Goal: Task Accomplishment & Management: Manage account settings

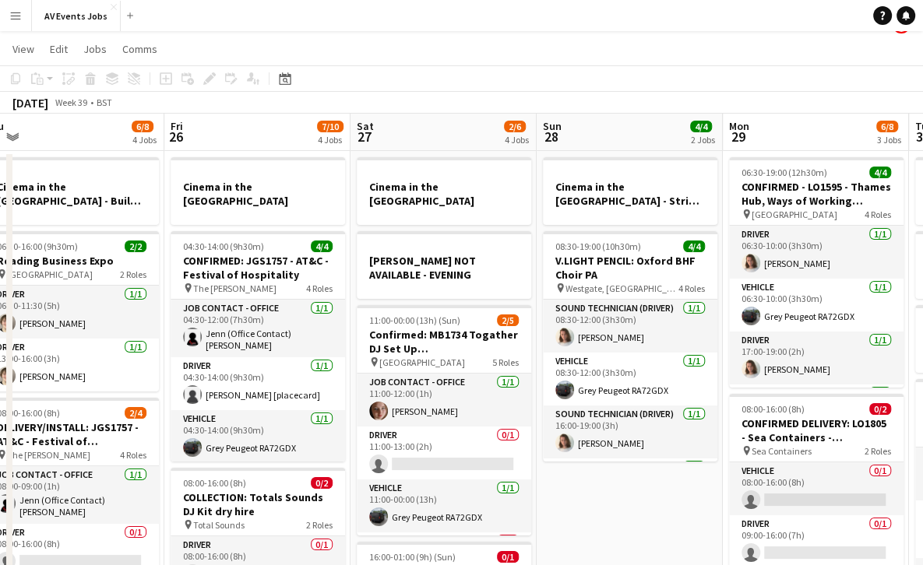
scroll to position [17, 0]
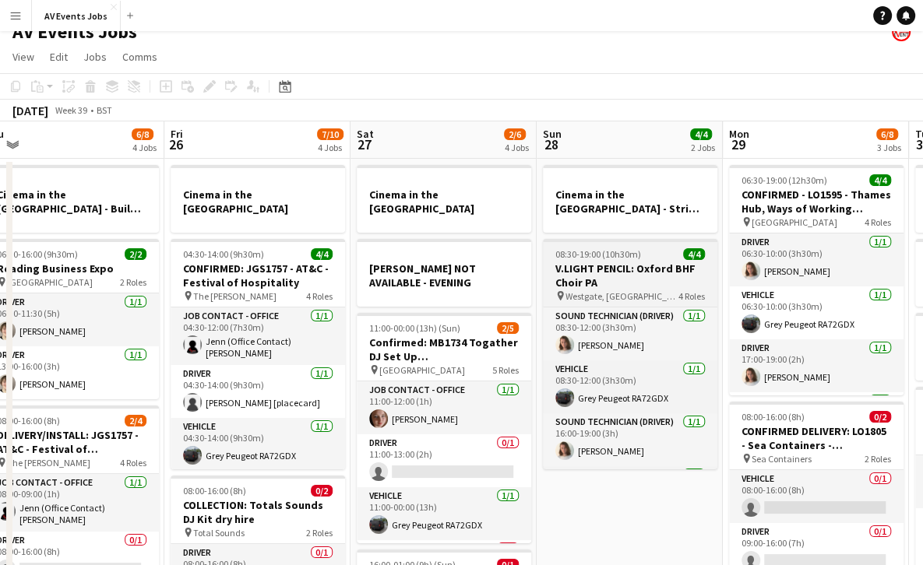
click at [639, 279] on h3 "V.LIGHT PENCIL: Oxford BHF Choir PA" at bounding box center [630, 276] width 174 height 28
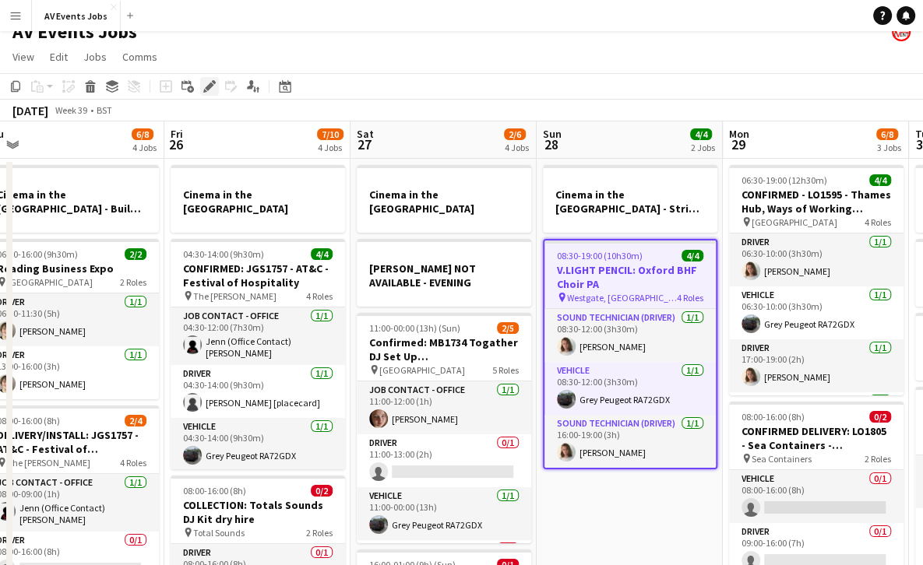
click at [210, 86] on icon at bounding box center [209, 87] width 9 height 9
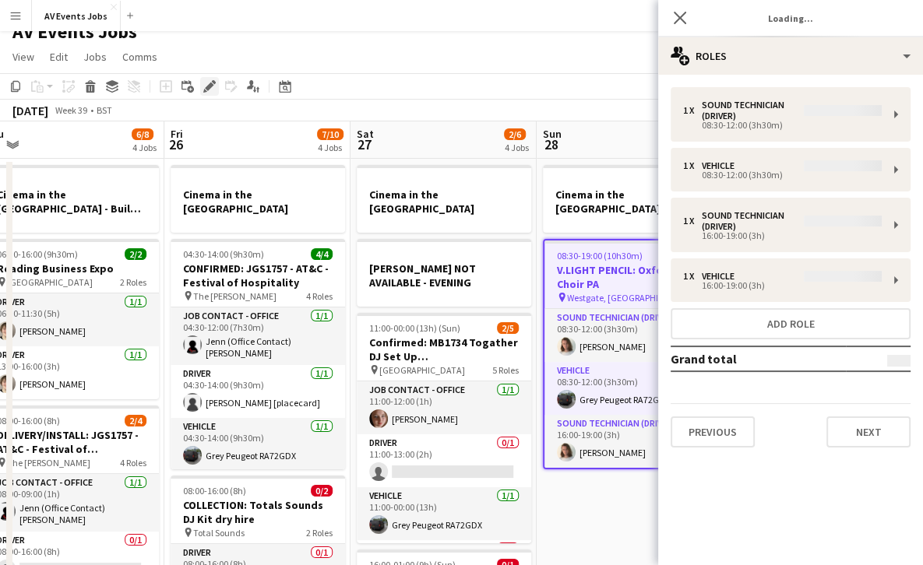
type input "**********"
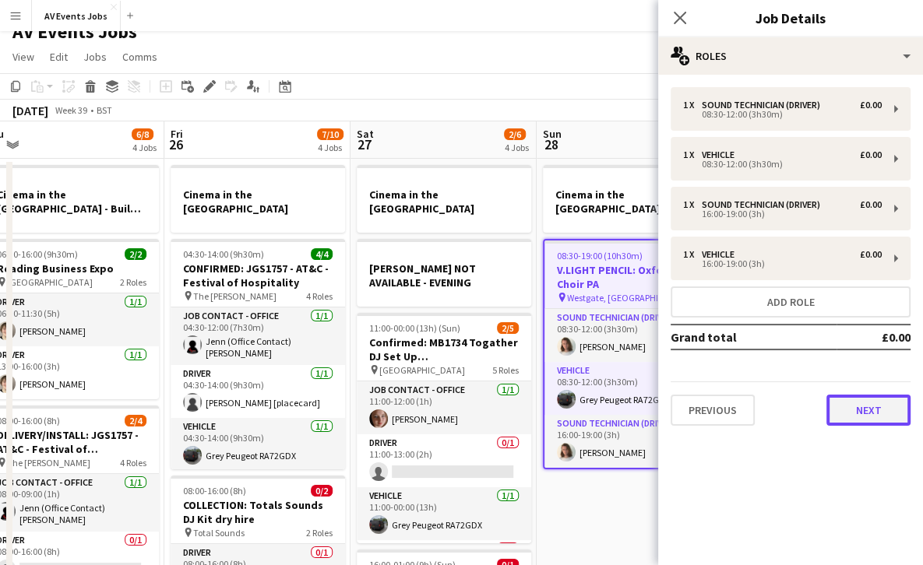
click at [853, 411] on button "Next" at bounding box center [868, 410] width 84 height 31
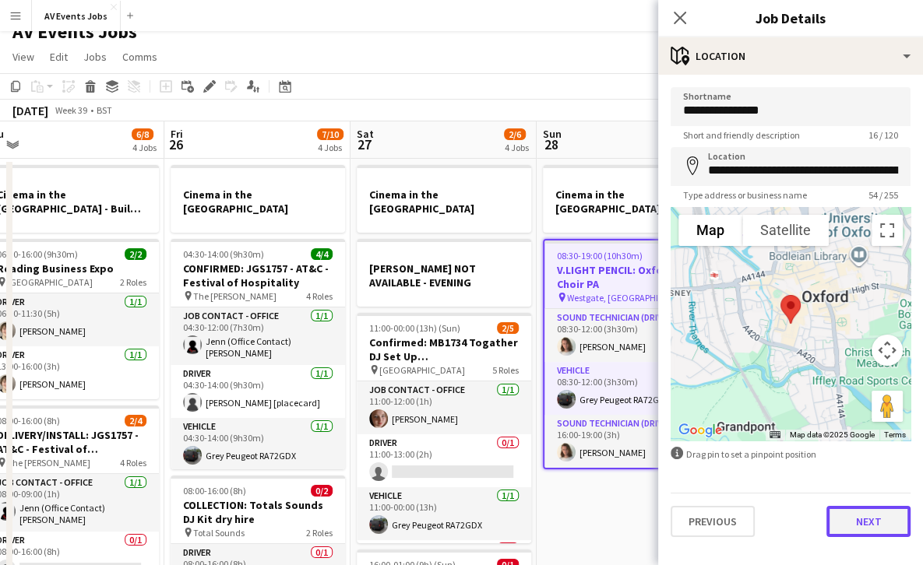
click at [858, 516] on button "Next" at bounding box center [868, 521] width 84 height 31
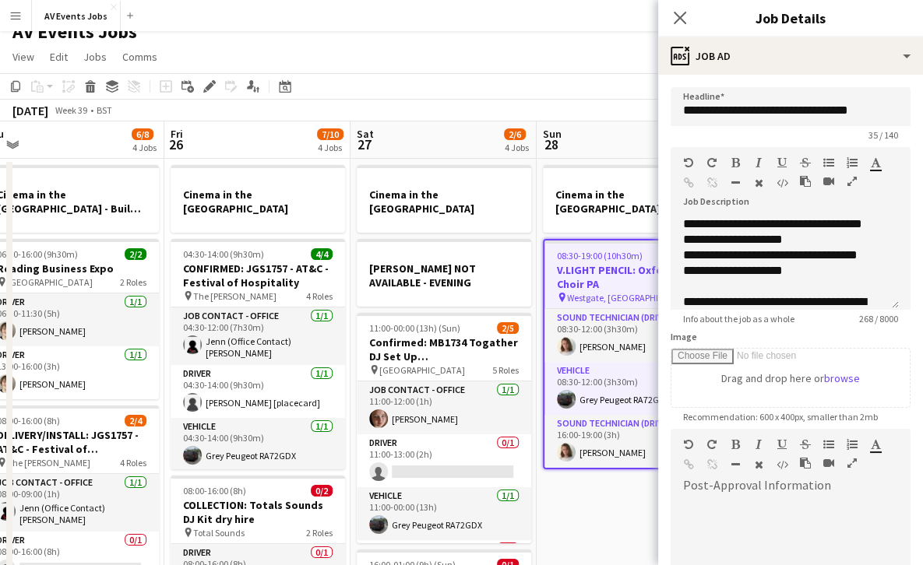
scroll to position [106, 0]
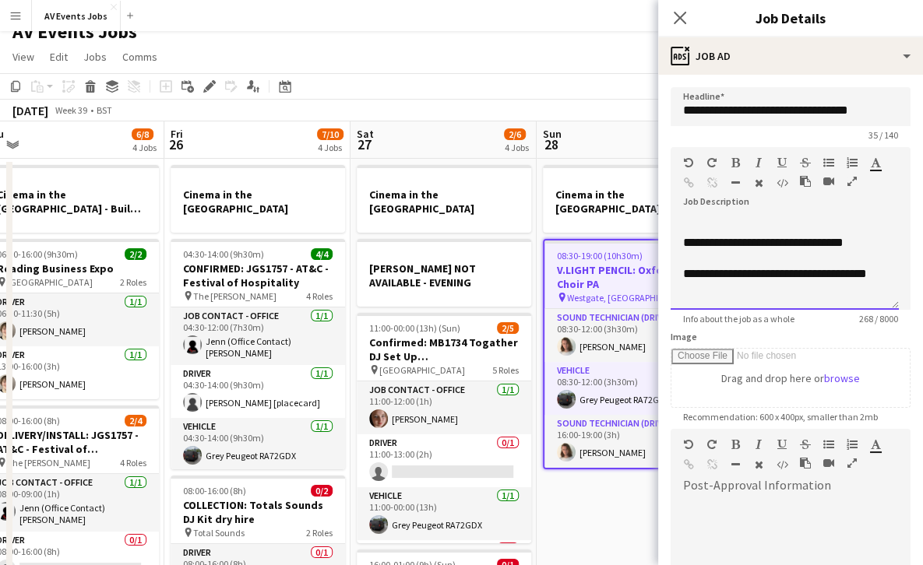
click at [852, 290] on div "**********" at bounding box center [779, 227] width 192 height 140
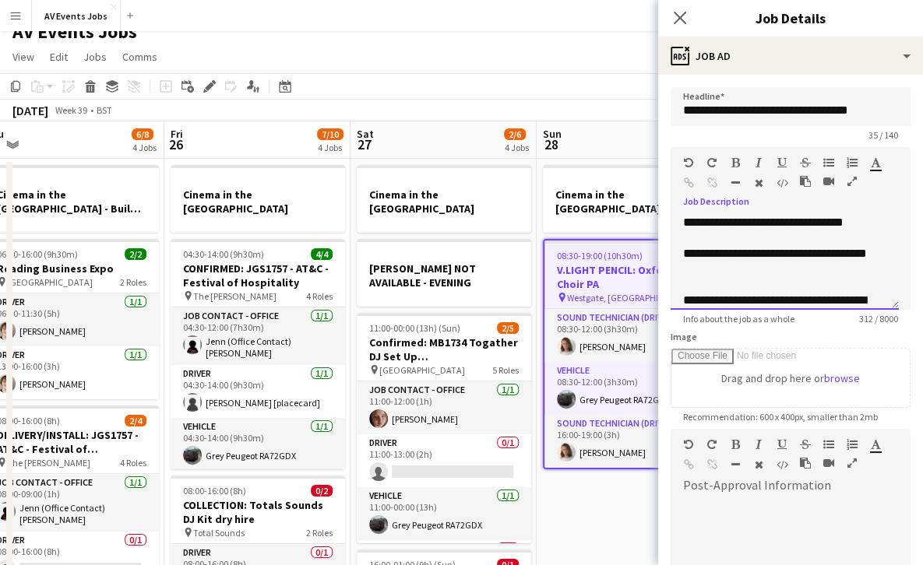
scroll to position [142, 0]
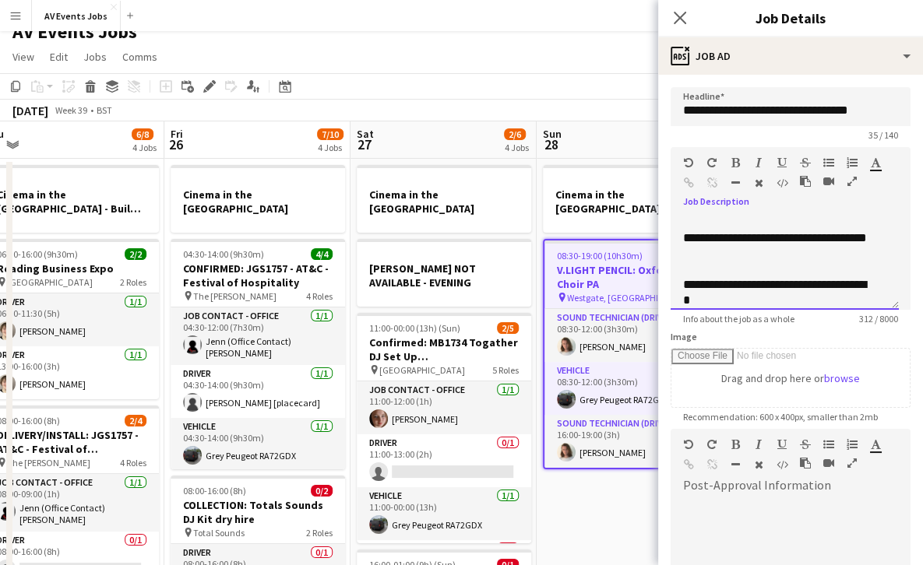
click at [683, 298] on div "**********" at bounding box center [779, 292] width 192 height 31
click at [827, 298] on div "**********" at bounding box center [779, 292] width 192 height 31
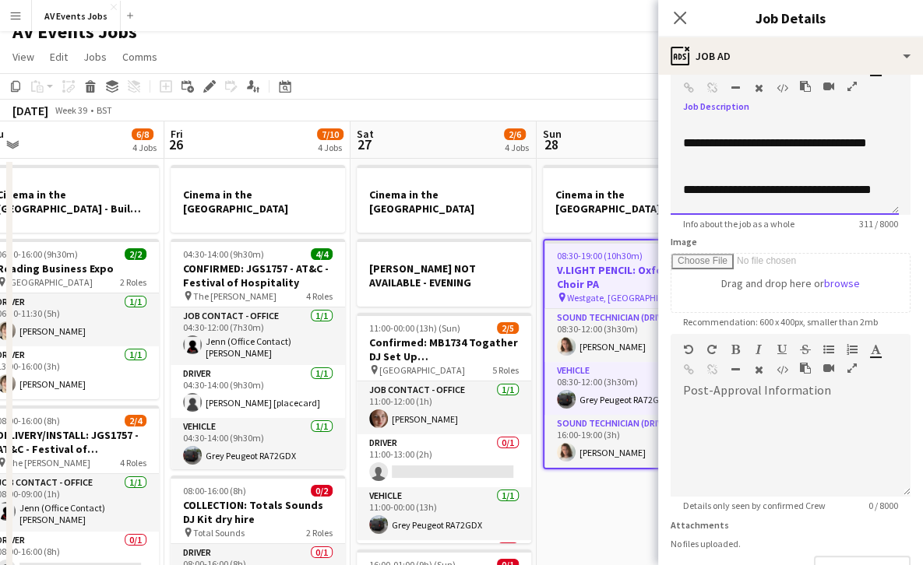
scroll to position [204, 0]
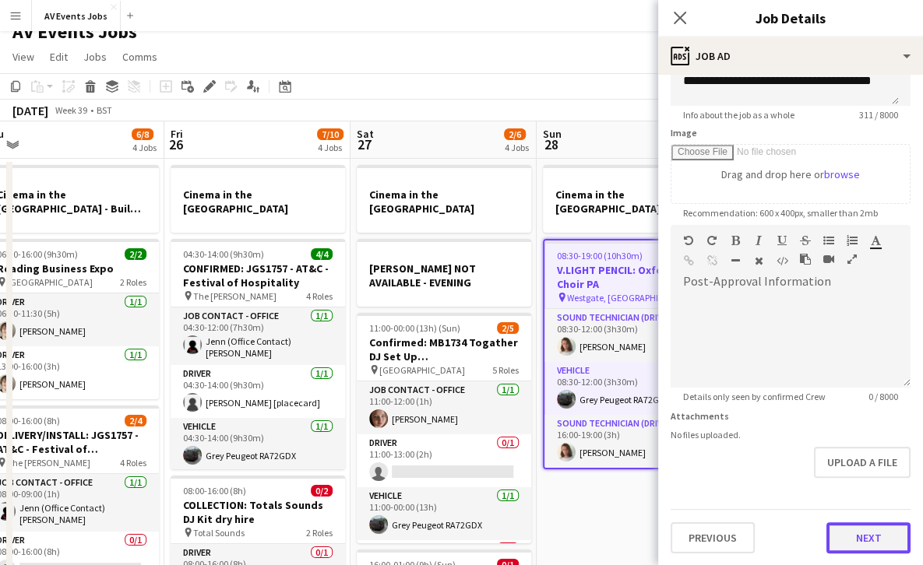
click at [866, 530] on button "Next" at bounding box center [868, 538] width 84 height 31
type input "*******"
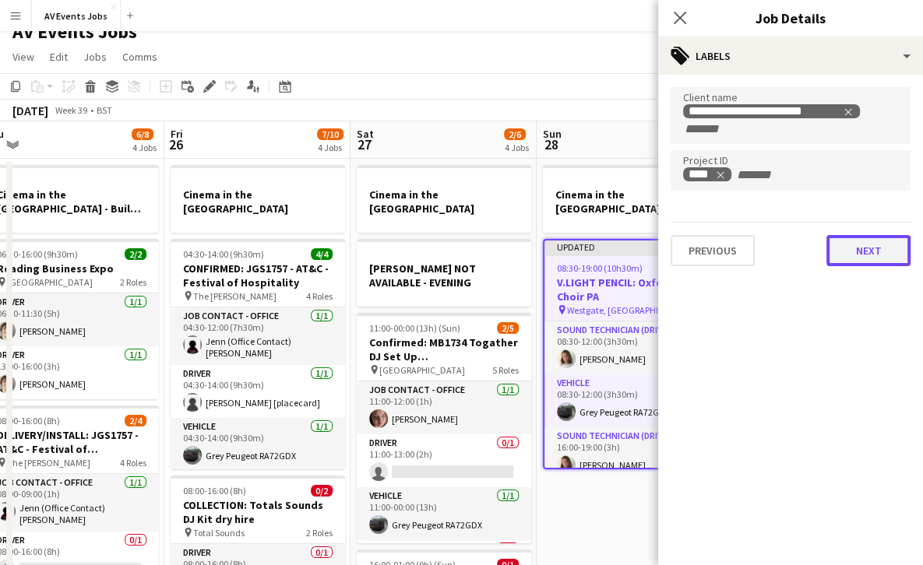
click at [872, 253] on button "Next" at bounding box center [868, 250] width 84 height 31
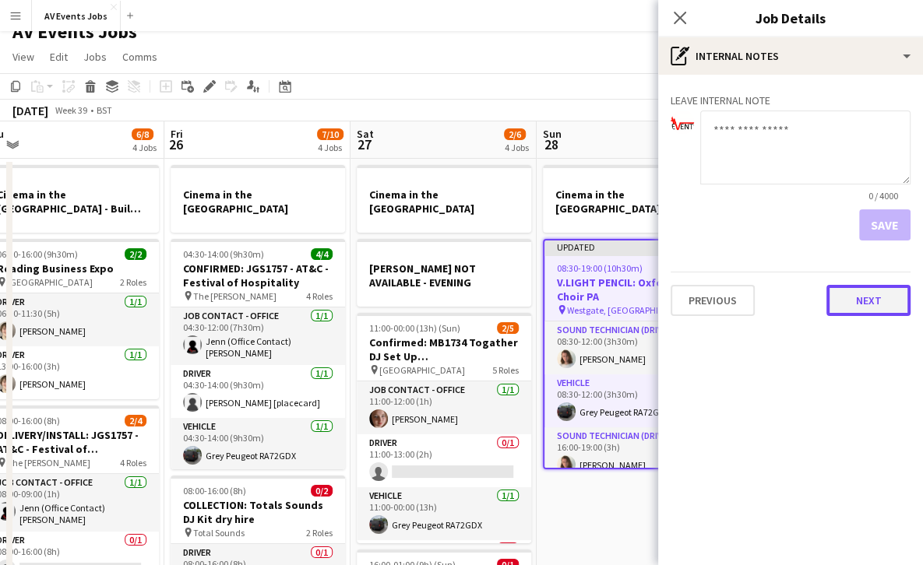
click at [872, 289] on button "Next" at bounding box center [868, 300] width 84 height 31
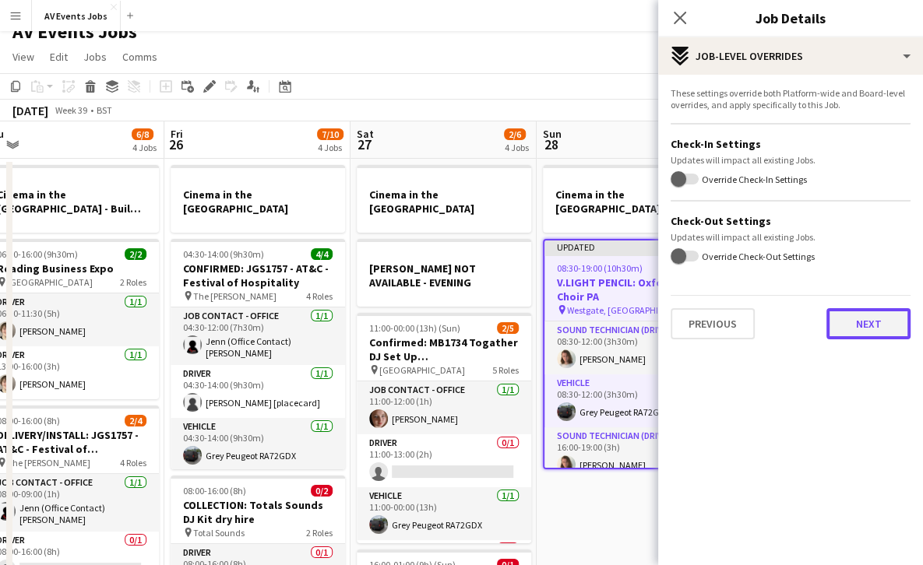
click at [871, 325] on button "Next" at bounding box center [868, 323] width 84 height 31
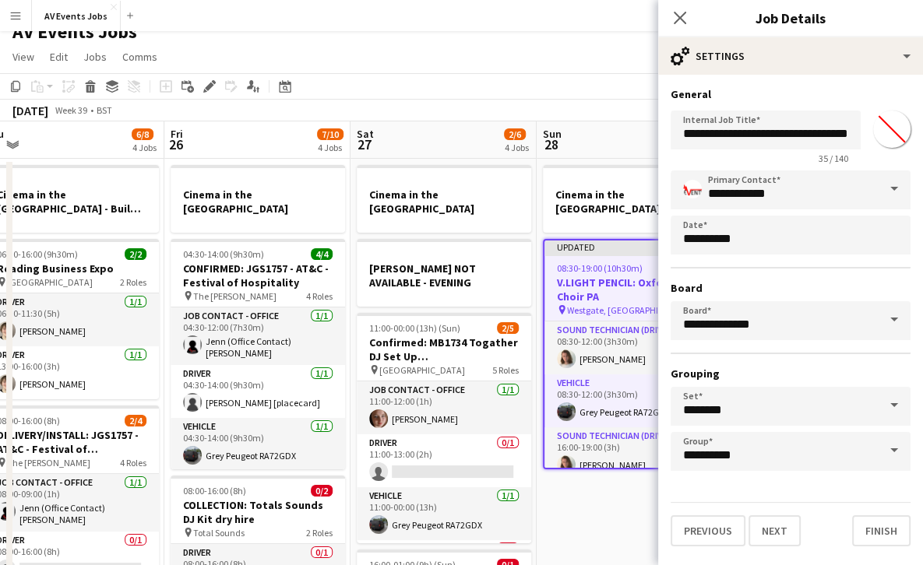
click at [883, 548] on div "**********" at bounding box center [790, 317] width 265 height 484
click at [884, 524] on button "Finish" at bounding box center [881, 531] width 58 height 31
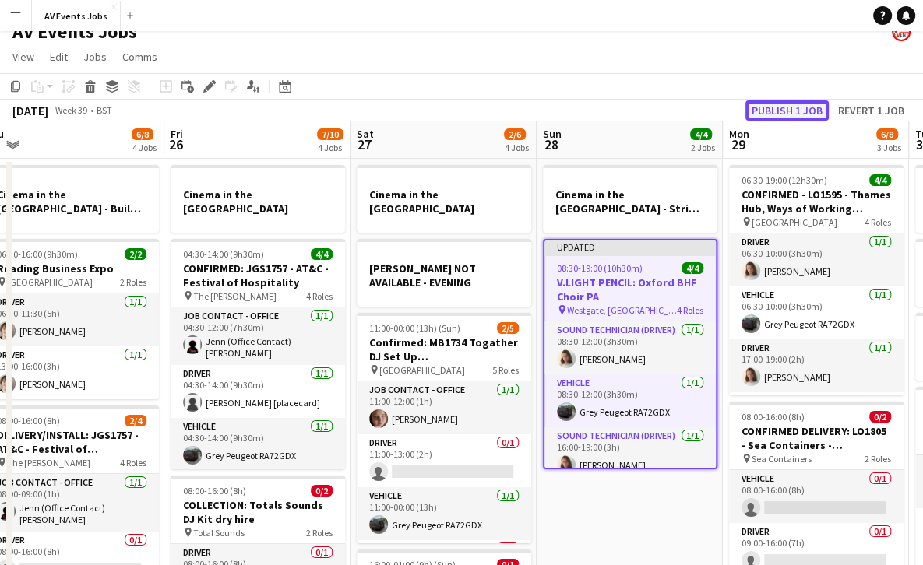
click at [779, 111] on button "Publish 1 job" at bounding box center [786, 110] width 83 height 20
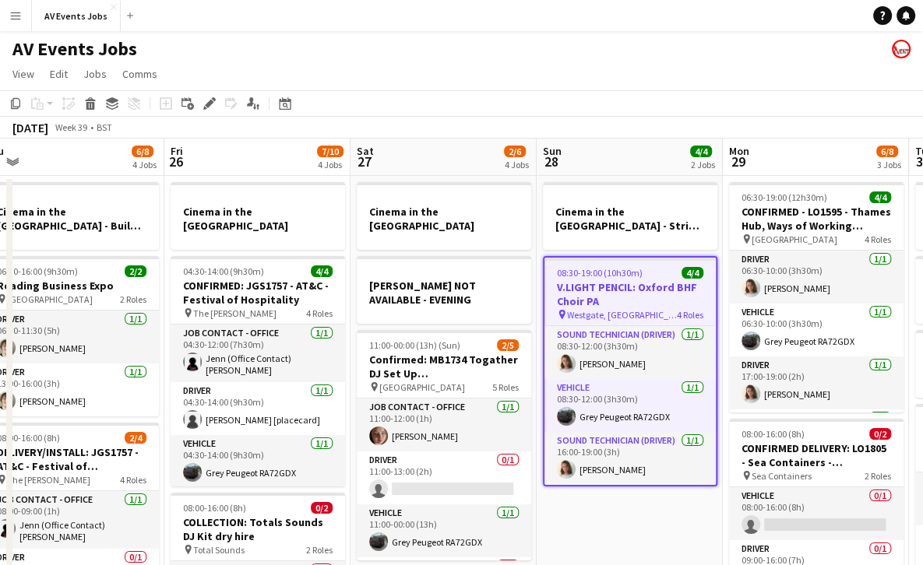
click at [532, 329] on app-date-cell "Cinema in the [GEOGRAPHIC_DATA] [PERSON_NAME] NOT AVAILABLE - EVENING 11:00-00:…" at bounding box center [443, 557] width 186 height 762
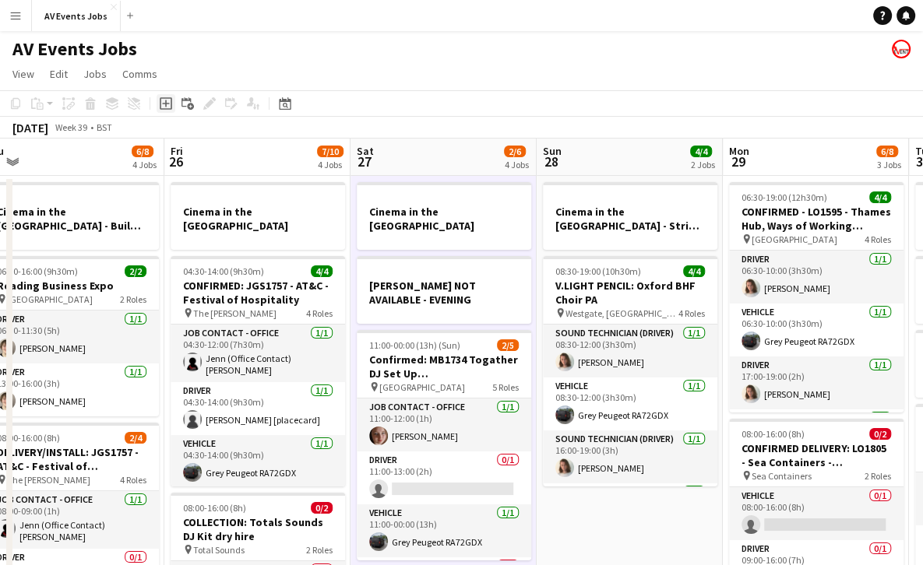
click at [163, 98] on icon at bounding box center [166, 103] width 12 height 12
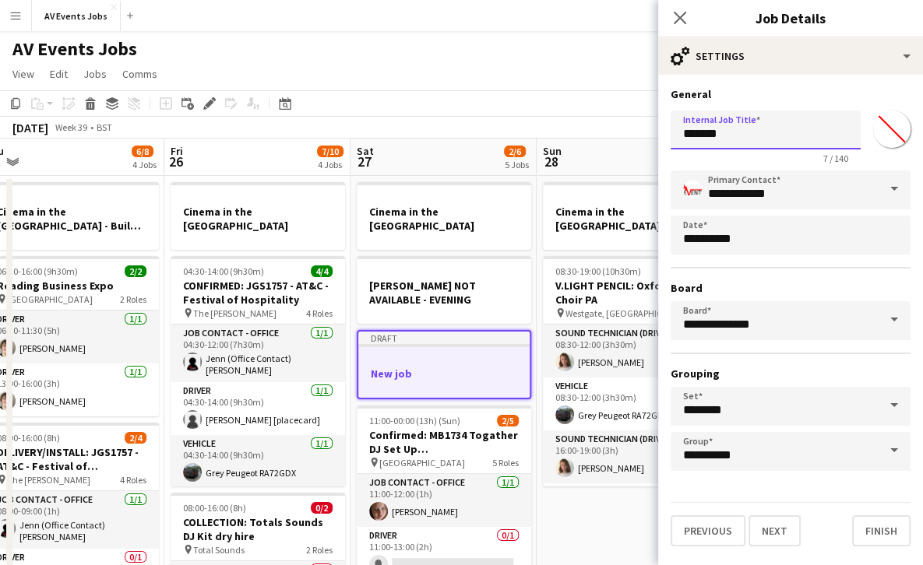
drag, startPoint x: 742, startPoint y: 129, endPoint x: 648, endPoint y: 119, distance: 94.7
click at [648, 119] on body "Menu Boards Boards Boards All jobs Status Workforce Workforce My Workforce Recr…" at bounding box center [461, 469] width 923 height 938
type input "**********"
click at [880, 525] on button "Finish" at bounding box center [881, 531] width 58 height 31
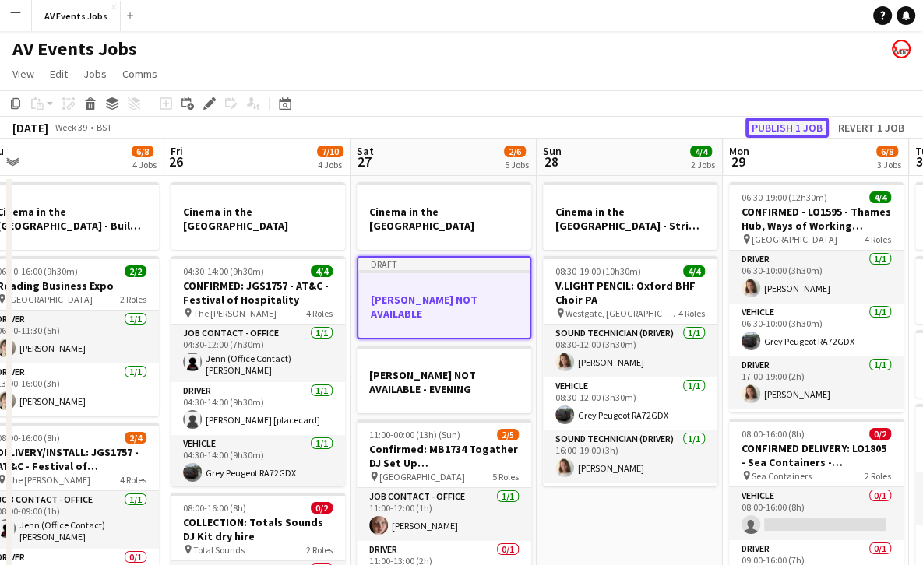
click at [789, 125] on button "Publish 1 job" at bounding box center [786, 128] width 83 height 20
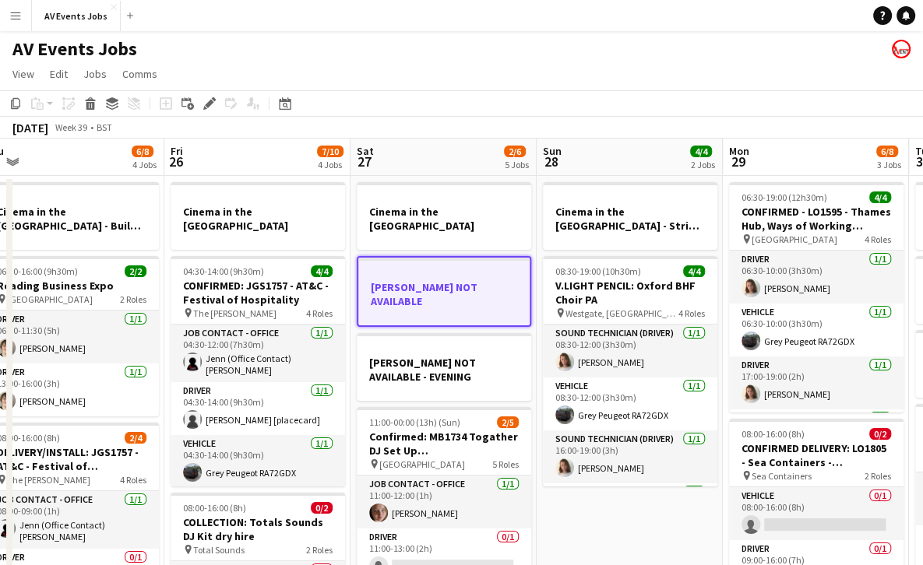
click at [667, 502] on app-date-cell "Cinema in the [GEOGRAPHIC_DATA] - Strike Day 08:30-19:00 (10h30m) 4/4 V.LIGHT P…" at bounding box center [630, 557] width 186 height 762
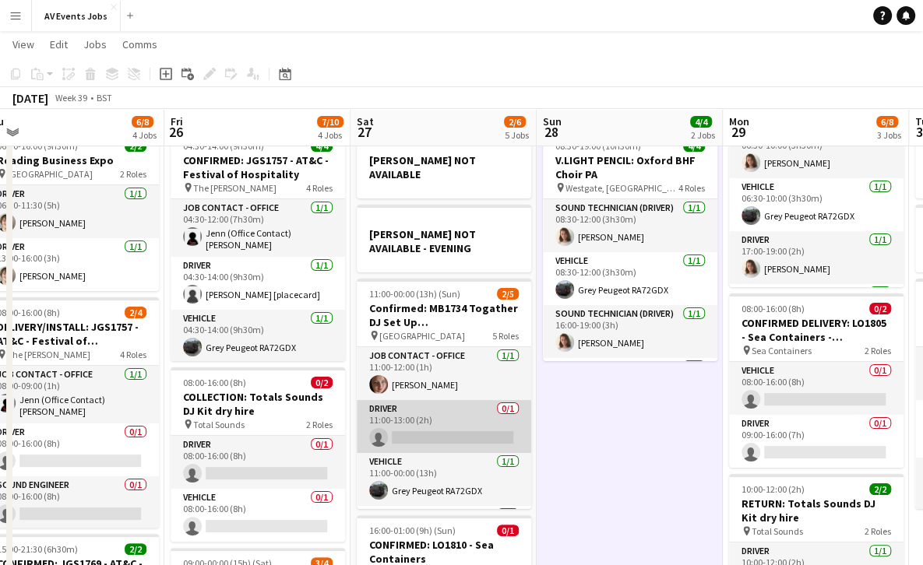
scroll to position [102, 0]
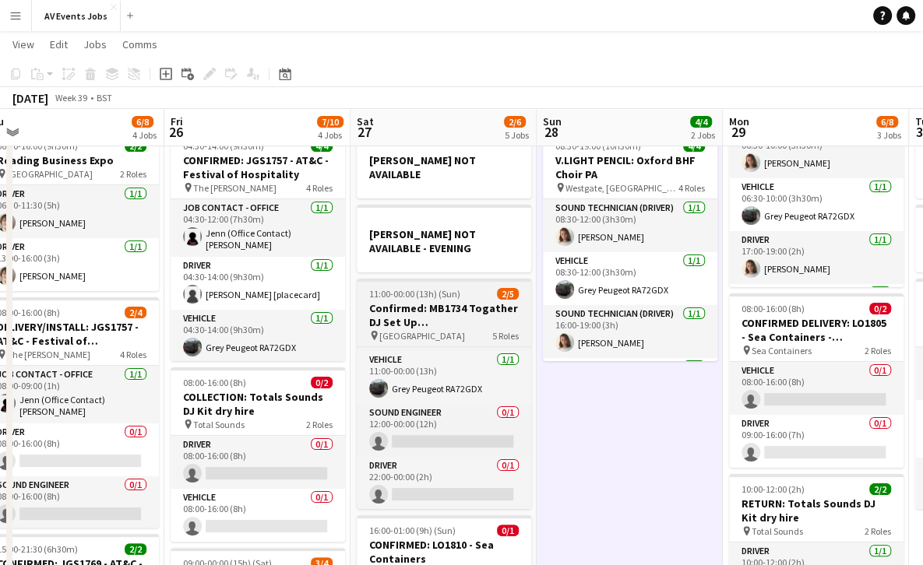
click at [449, 301] on h3 "Confirmed: MB1734 Togather DJ Set Up [GEOGRAPHIC_DATA]" at bounding box center [444, 315] width 174 height 28
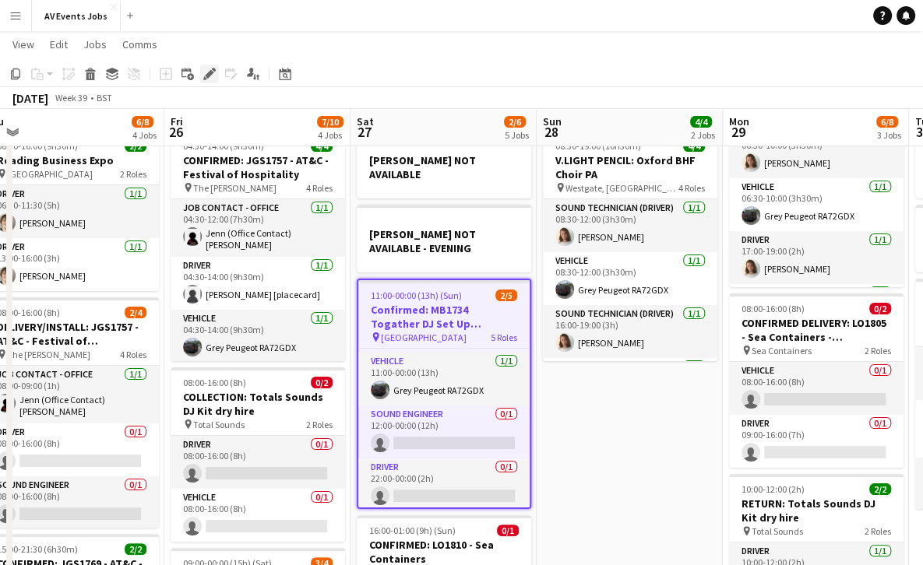
click at [213, 74] on icon "Edit" at bounding box center [209, 74] width 12 height 12
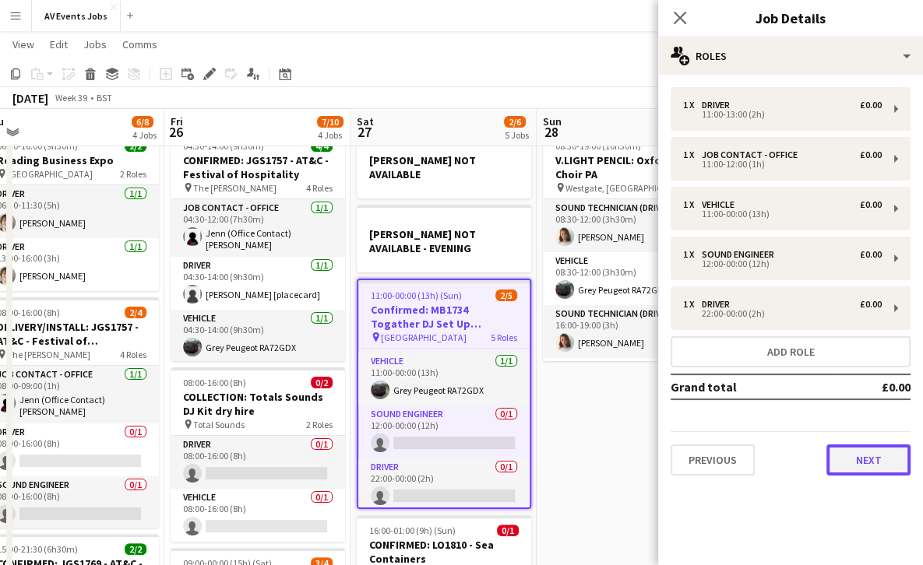
click at [868, 464] on button "Next" at bounding box center [868, 460] width 84 height 31
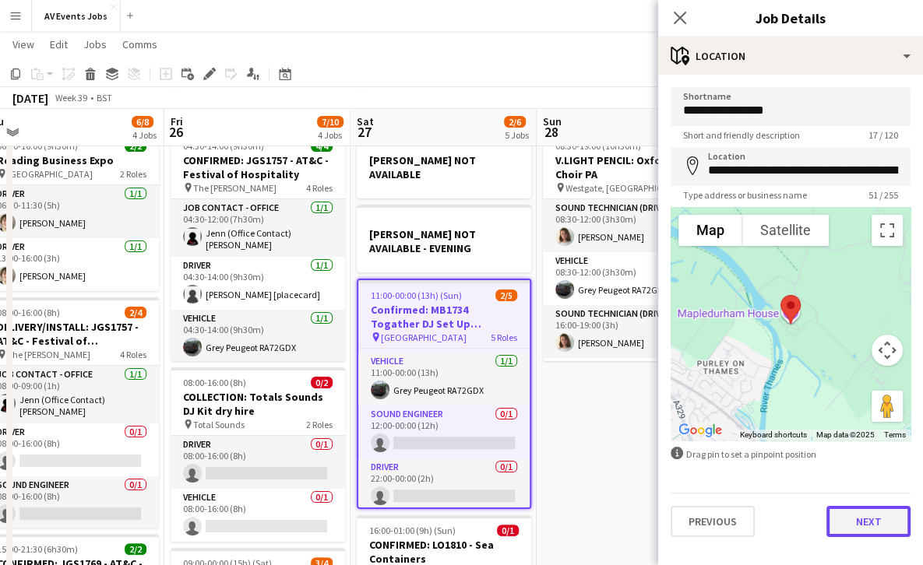
click at [872, 522] on button "Next" at bounding box center [868, 521] width 84 height 31
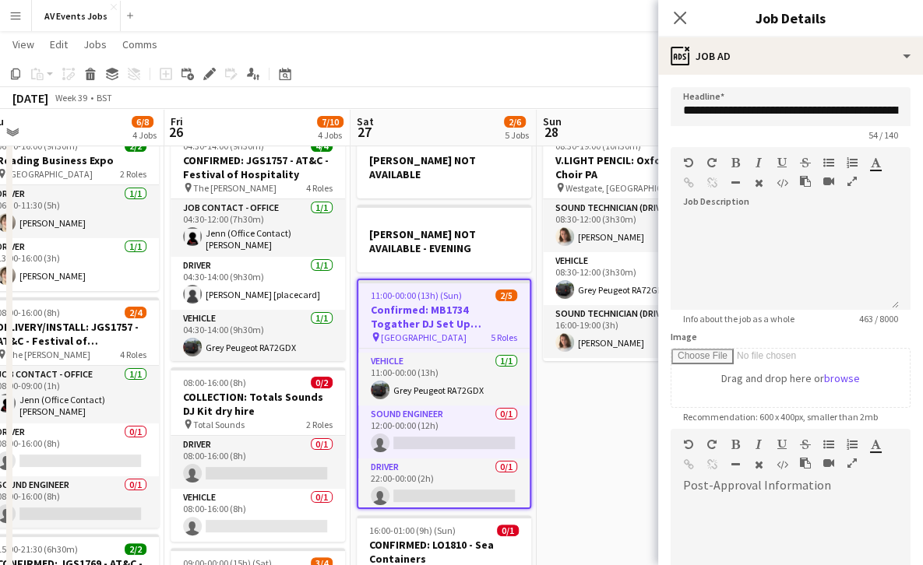
scroll to position [429, 0]
click at [819, 286] on div at bounding box center [784, 278] width 203 height 16
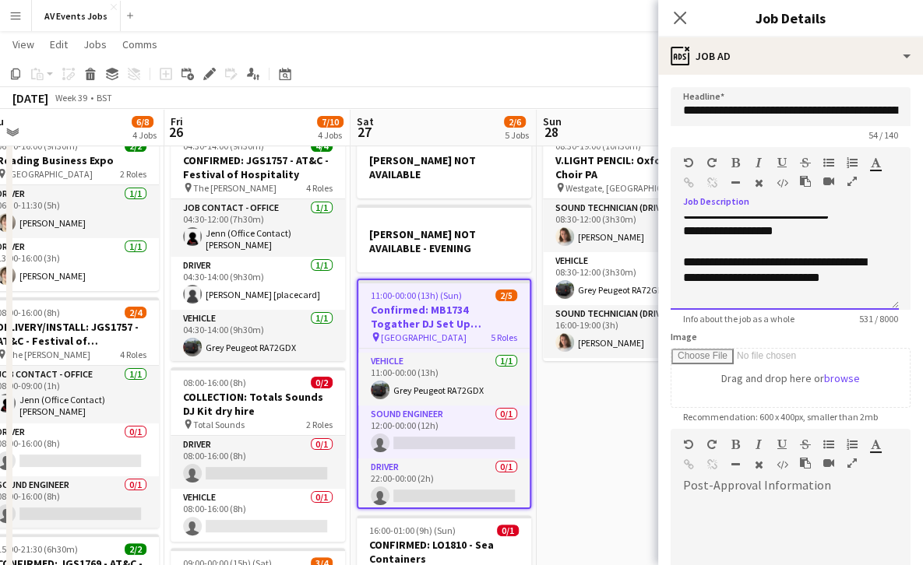
scroll to position [438, 0]
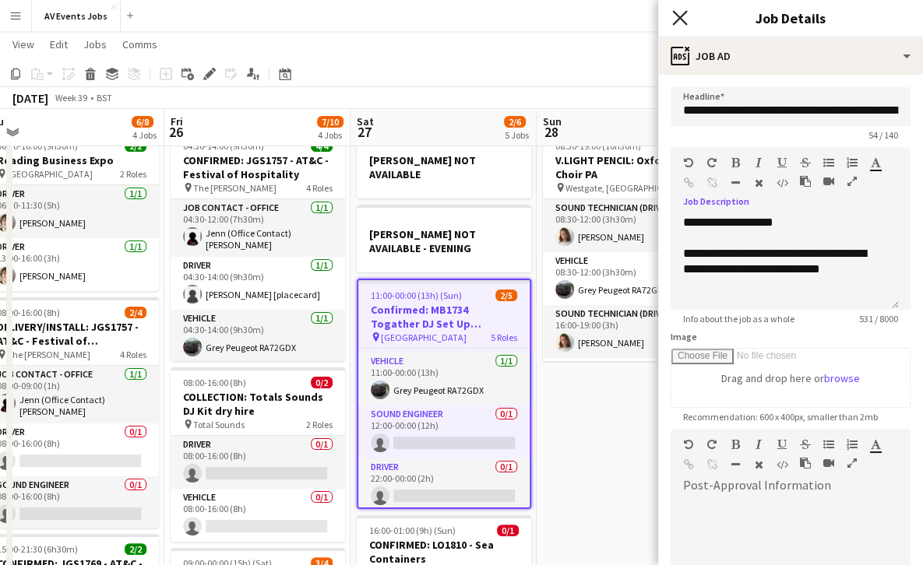
click at [684, 16] on icon "Close pop-in" at bounding box center [679, 17] width 15 height 15
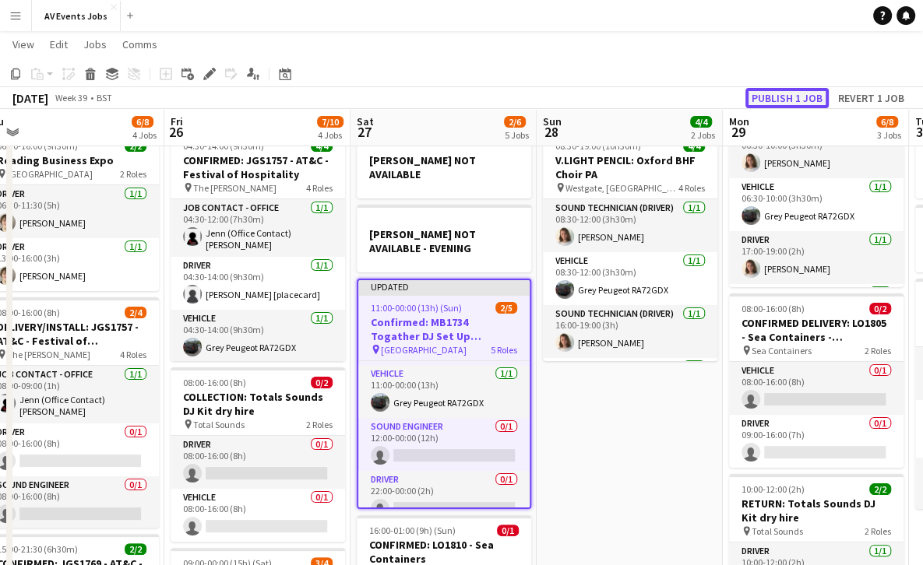
click at [785, 100] on button "Publish 1 job" at bounding box center [786, 98] width 83 height 20
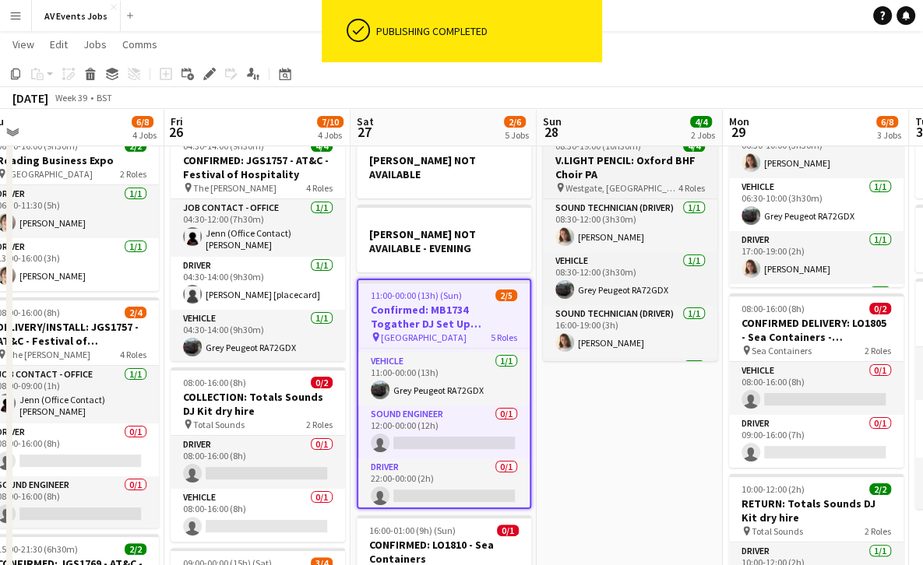
click at [635, 178] on h3 "V.LIGHT PENCIL: Oxford BHF Choir PA" at bounding box center [630, 167] width 174 height 28
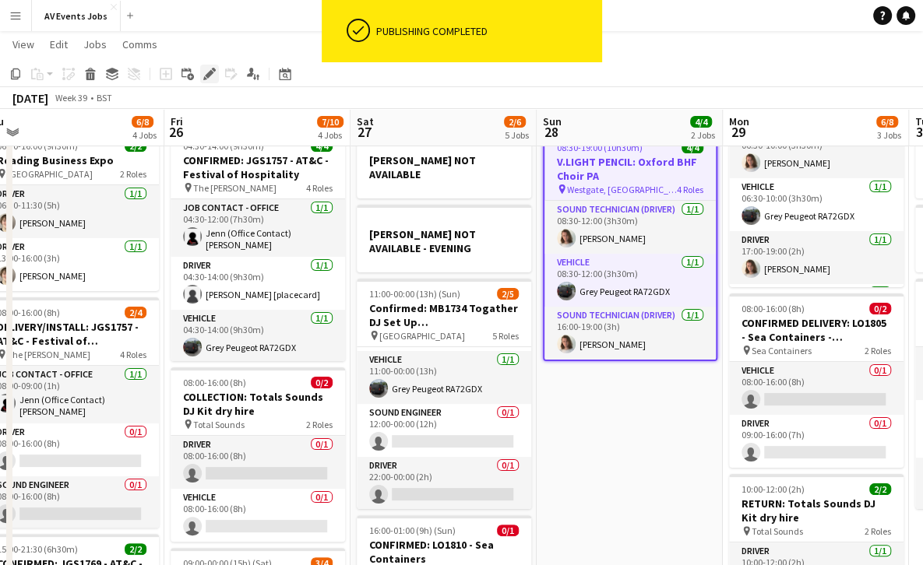
click at [209, 73] on icon at bounding box center [209, 74] width 9 height 9
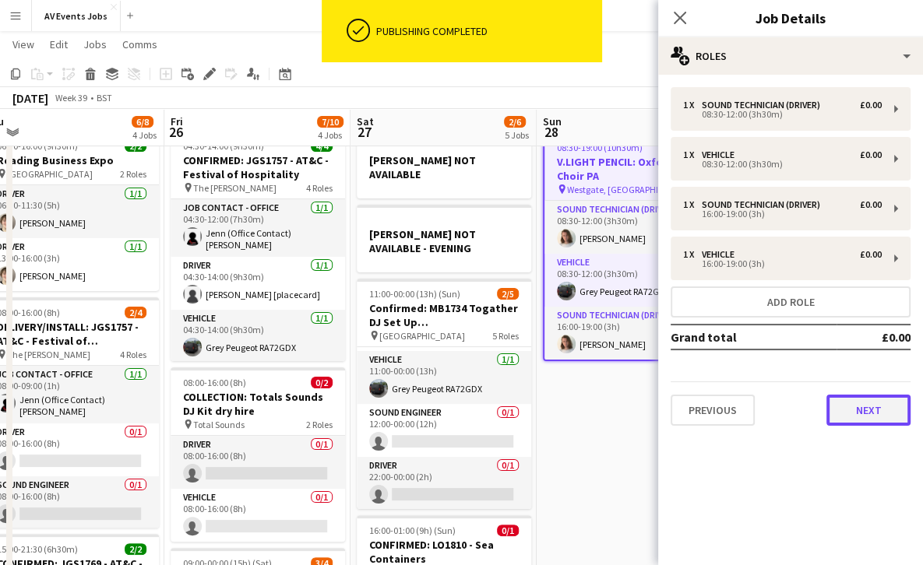
click at [861, 405] on button "Next" at bounding box center [868, 410] width 84 height 31
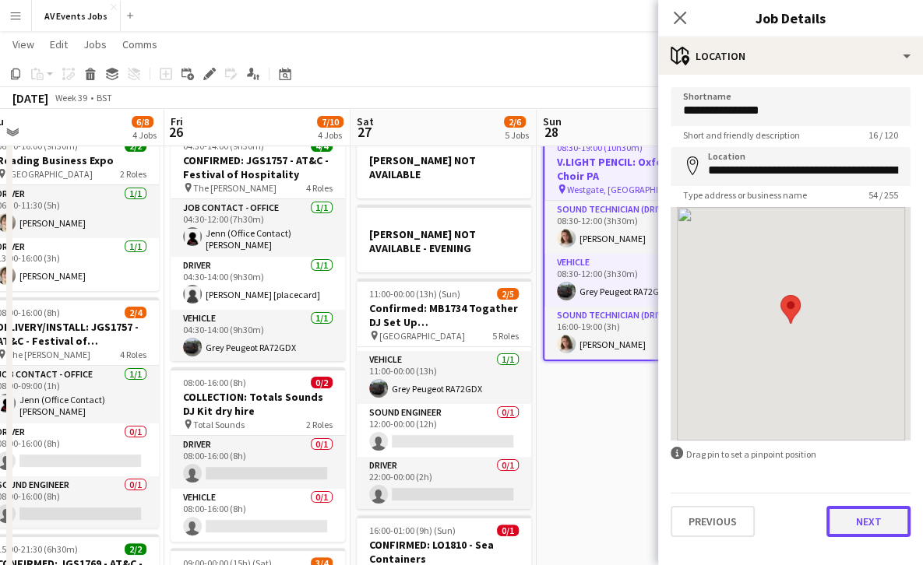
click at [869, 531] on button "Next" at bounding box center [868, 521] width 84 height 31
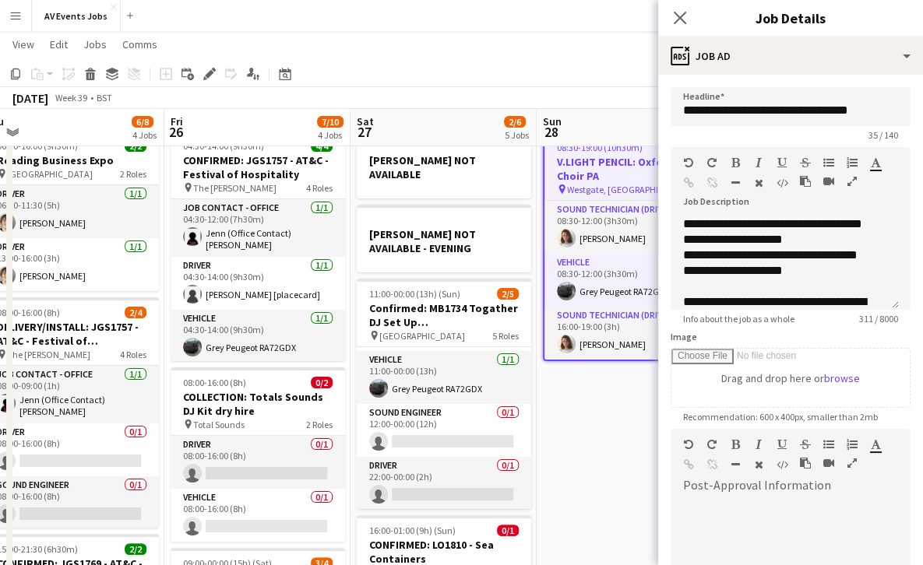
scroll to position [153, 0]
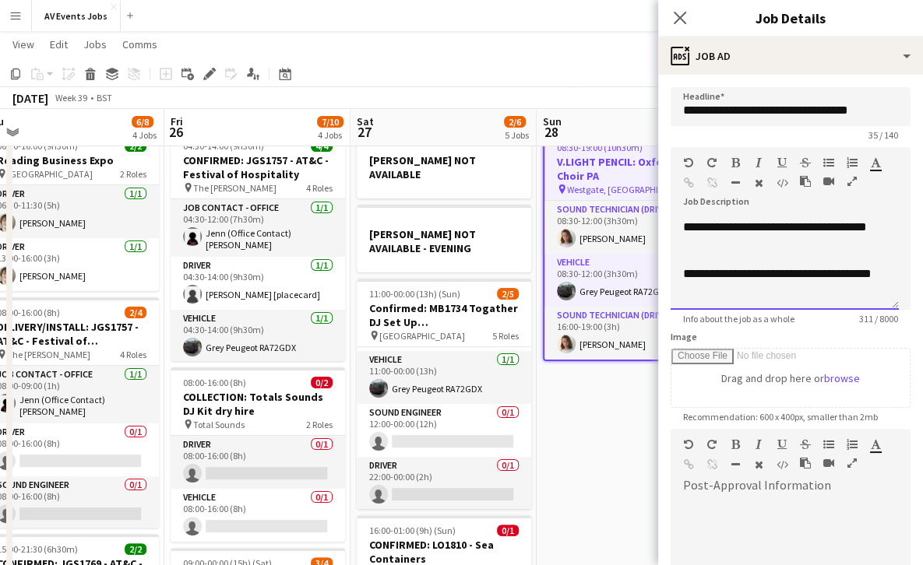
click at [814, 290] on div "**********" at bounding box center [779, 281] width 192 height 31
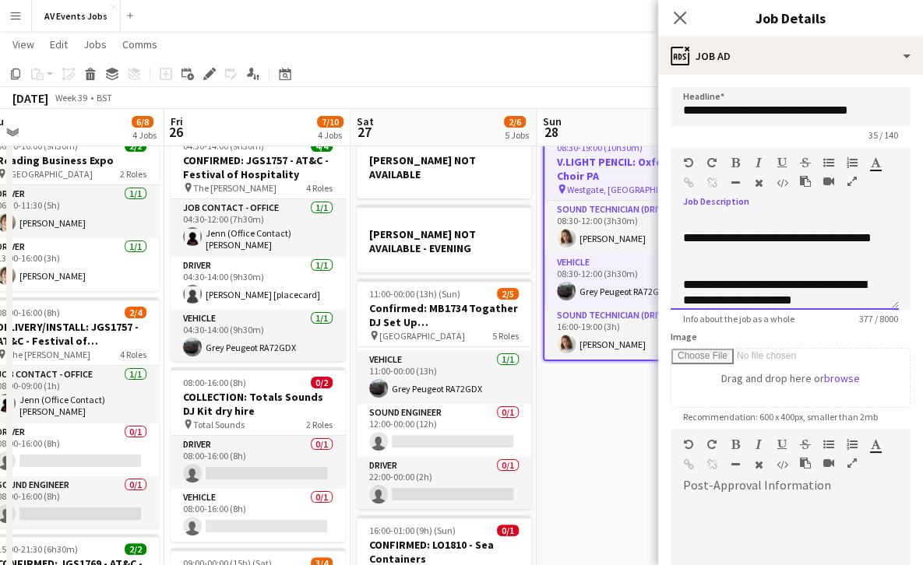
scroll to position [204, 0]
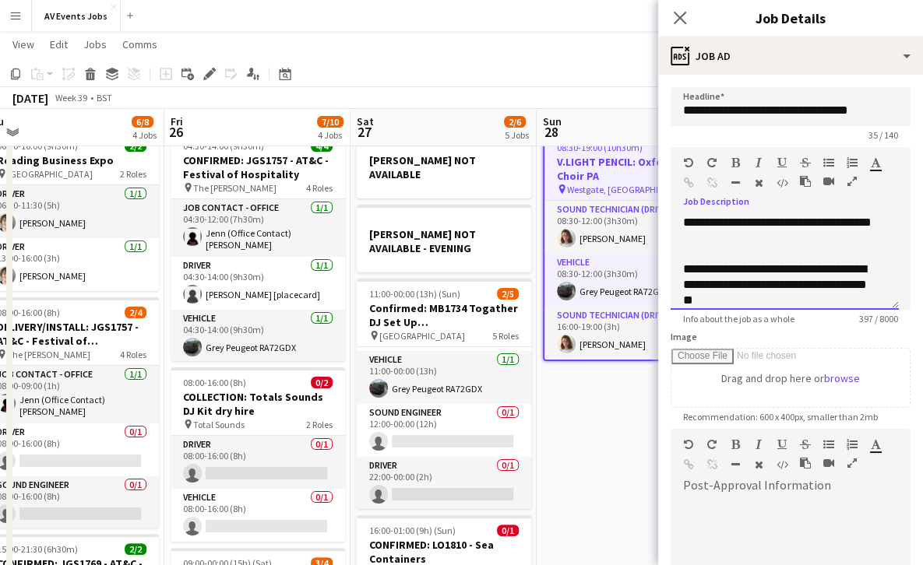
click at [723, 206] on div "**********" at bounding box center [791, 258] width 240 height 104
click at [753, 283] on div "**********" at bounding box center [779, 285] width 192 height 47
click at [833, 301] on div "**********" at bounding box center [779, 285] width 192 height 47
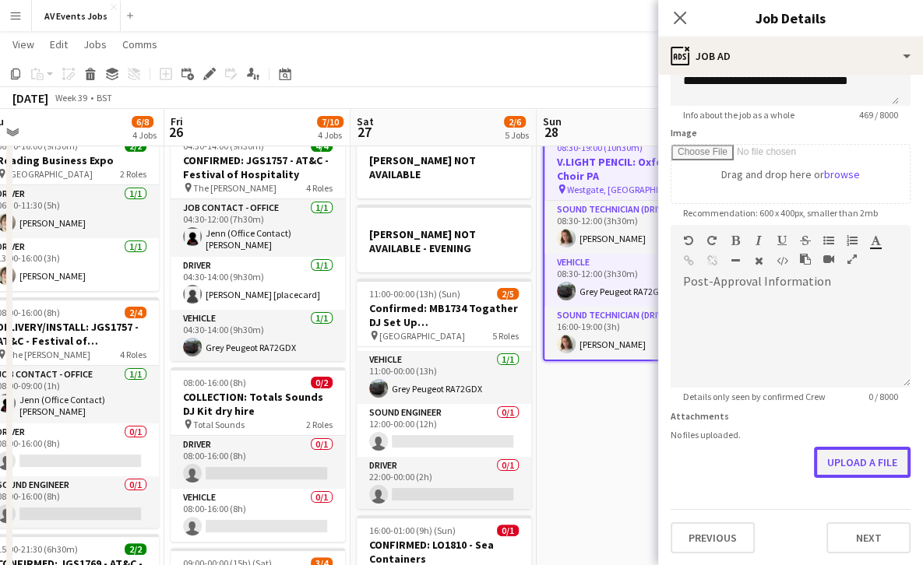
click at [835, 462] on button "Upload a file" at bounding box center [862, 462] width 97 height 31
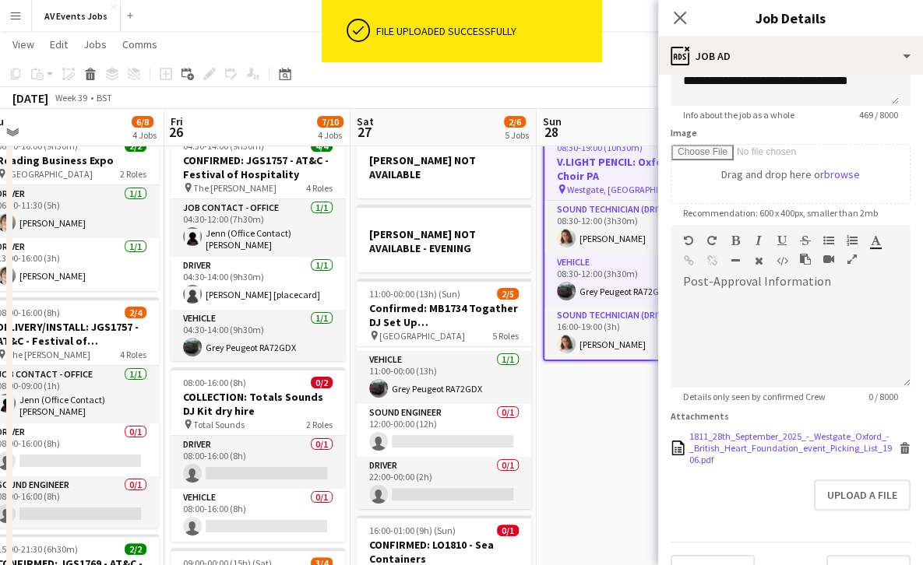
scroll to position [248, 0]
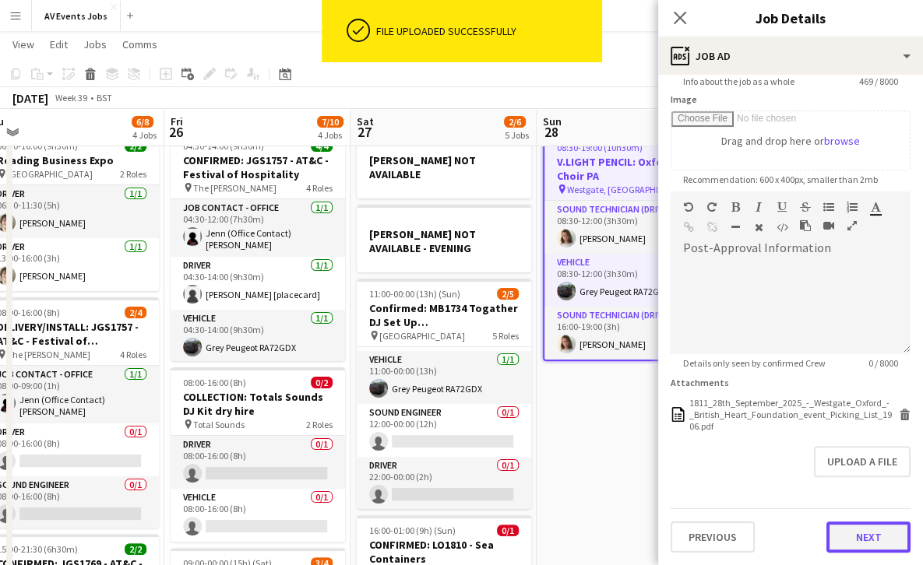
click at [855, 538] on button "Next" at bounding box center [868, 537] width 84 height 31
type input "*******"
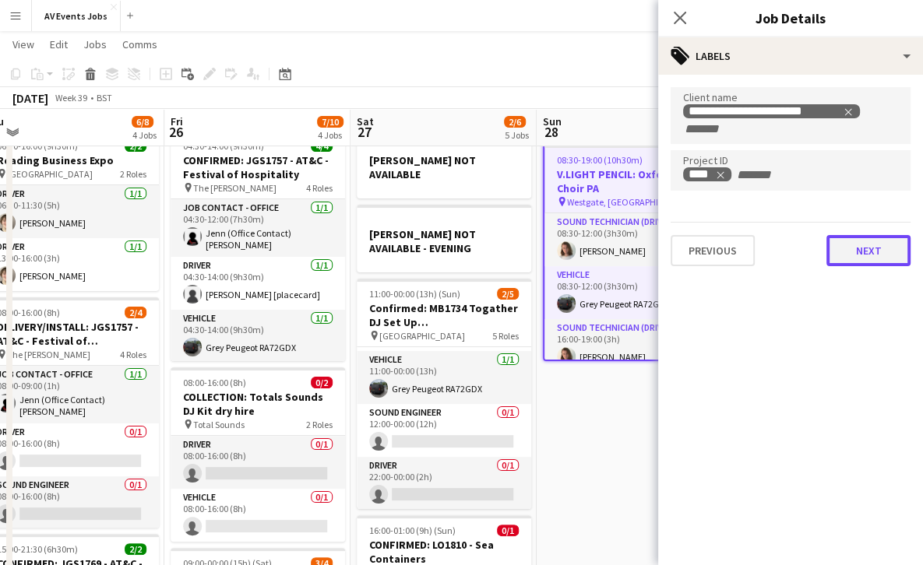
click at [858, 248] on button "Next" at bounding box center [868, 250] width 84 height 31
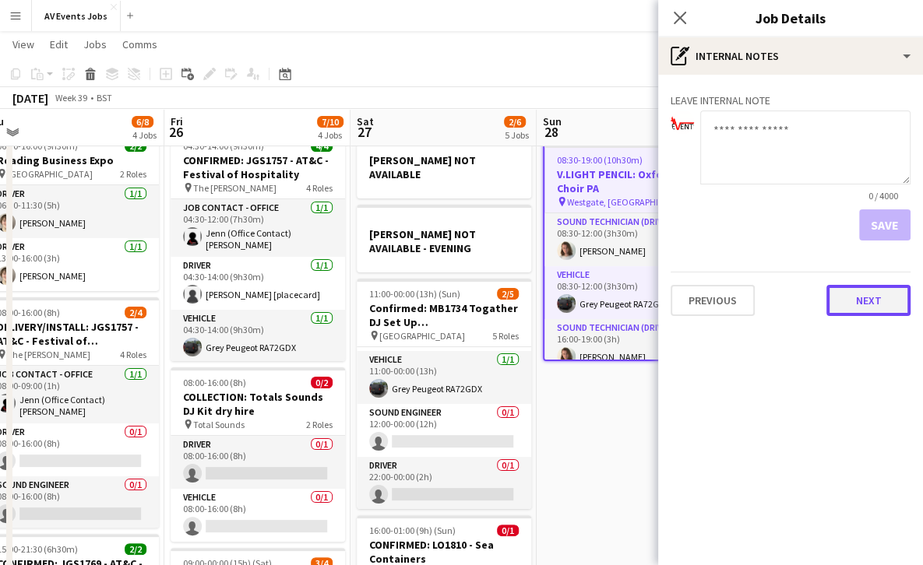
click at [868, 296] on button "Next" at bounding box center [868, 300] width 84 height 31
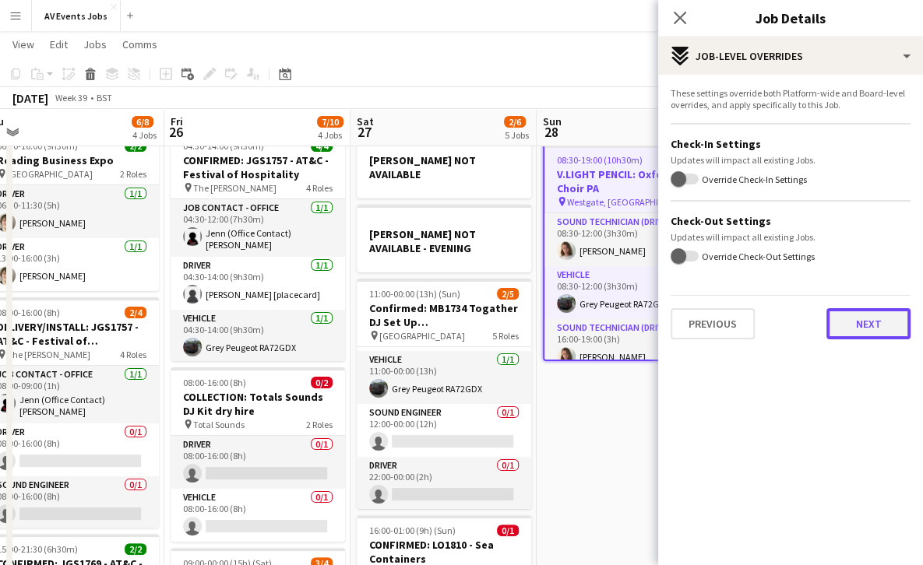
click at [863, 327] on button "Next" at bounding box center [868, 323] width 84 height 31
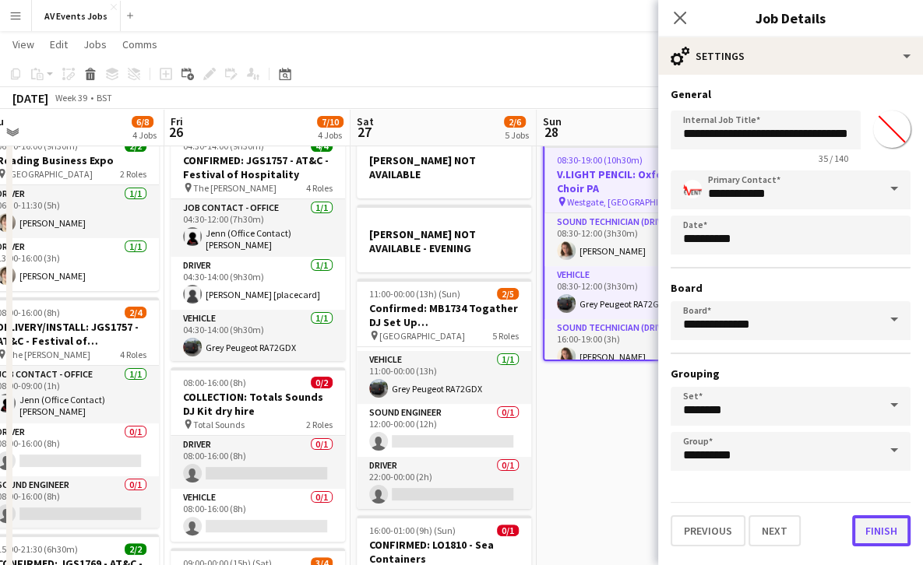
click at [879, 528] on button "Finish" at bounding box center [881, 531] width 58 height 31
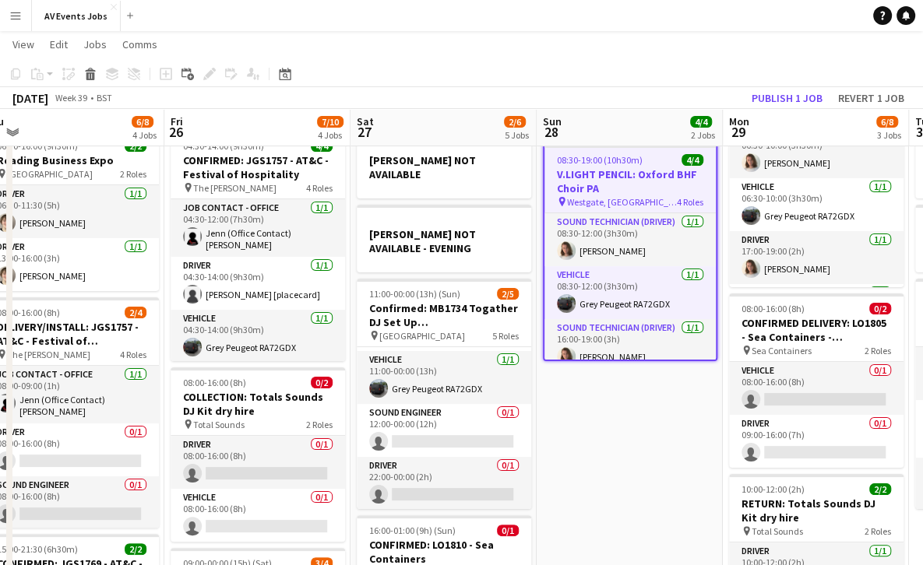
scroll to position [84, 0]
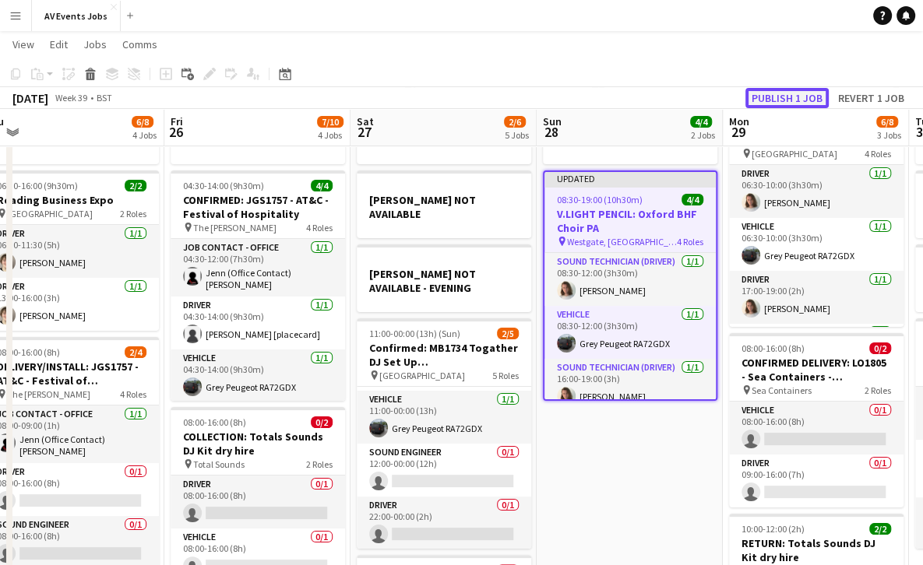
click at [788, 93] on button "Publish 1 job" at bounding box center [786, 98] width 83 height 20
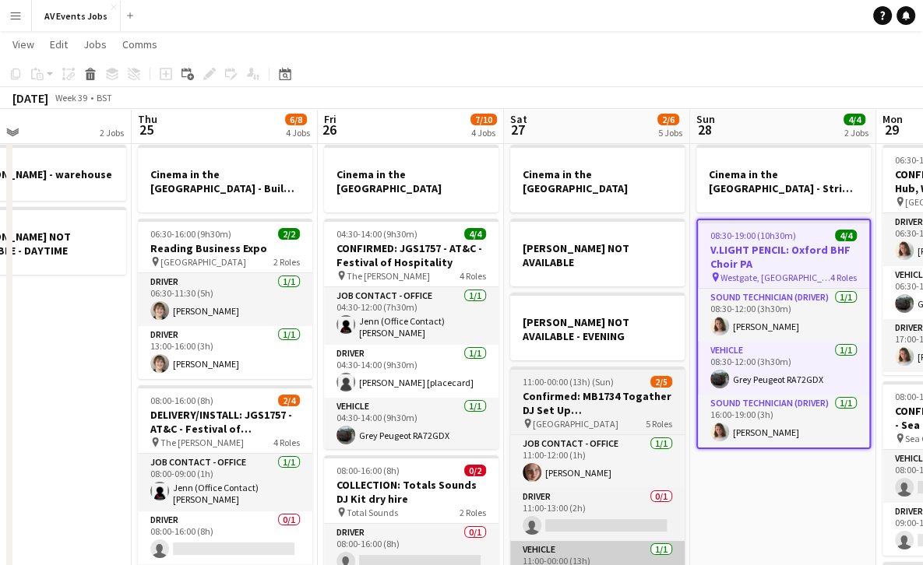
scroll to position [33, 0]
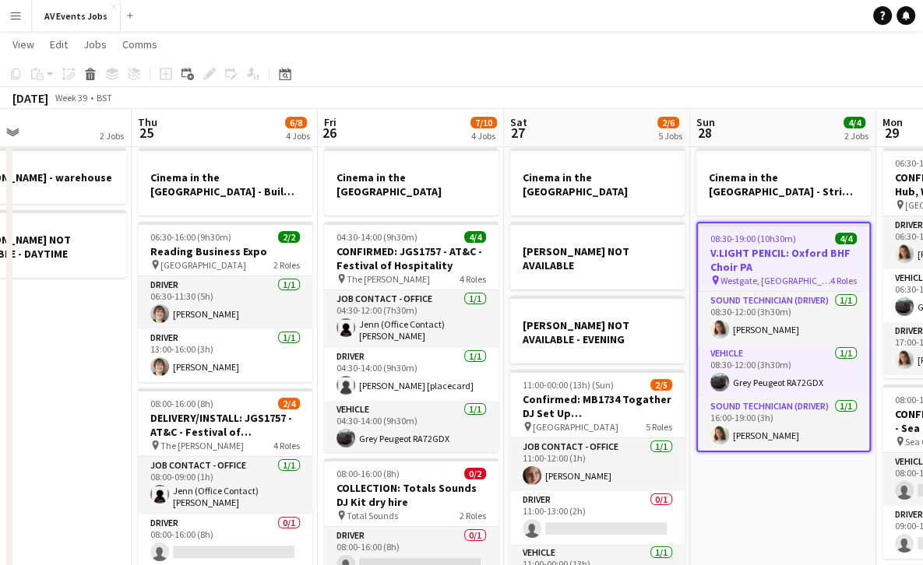
click at [683, 218] on app-date-cell "Cinema in the [GEOGRAPHIC_DATA] JAKE NOT AVAILABLE [PERSON_NAME] NOT AVAILABLE …" at bounding box center [597, 523] width 186 height 762
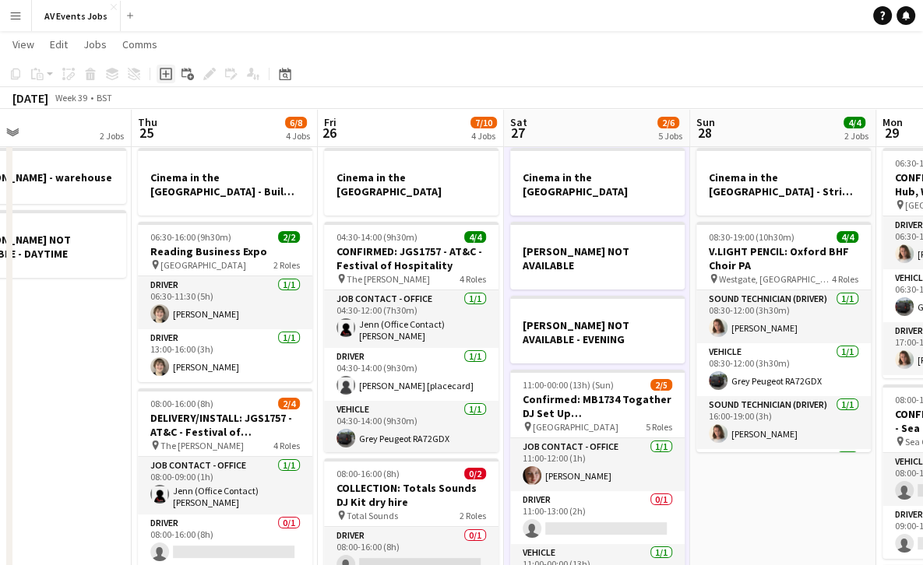
click at [167, 73] on icon at bounding box center [165, 73] width 7 height 7
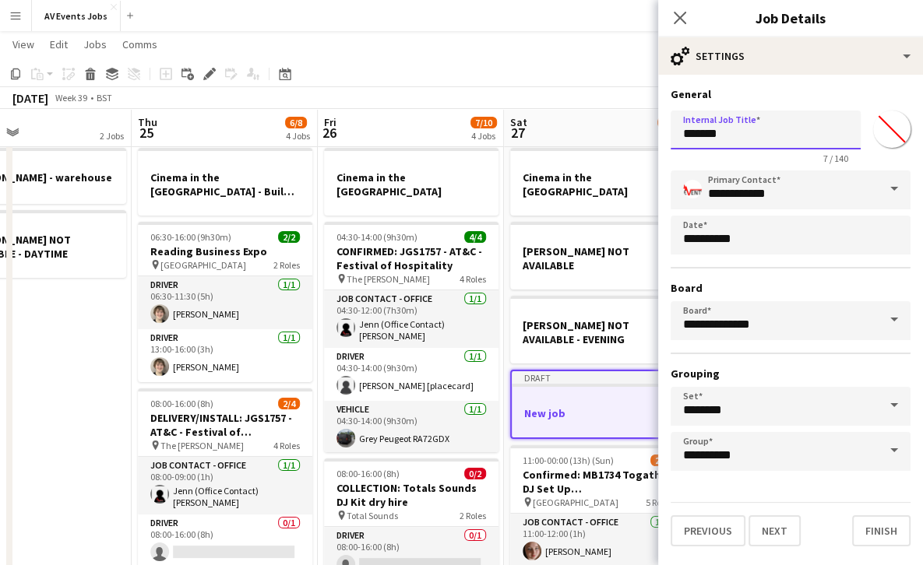
drag, startPoint x: 734, startPoint y: 131, endPoint x: 616, endPoint y: 122, distance: 118.8
click at [616, 122] on body "Menu Boards Boards Boards All jobs Status Workforce Workforce My Workforce Recr…" at bounding box center [461, 435] width 923 height 936
type input "**********"
click at [892, 534] on button "Finish" at bounding box center [881, 531] width 58 height 31
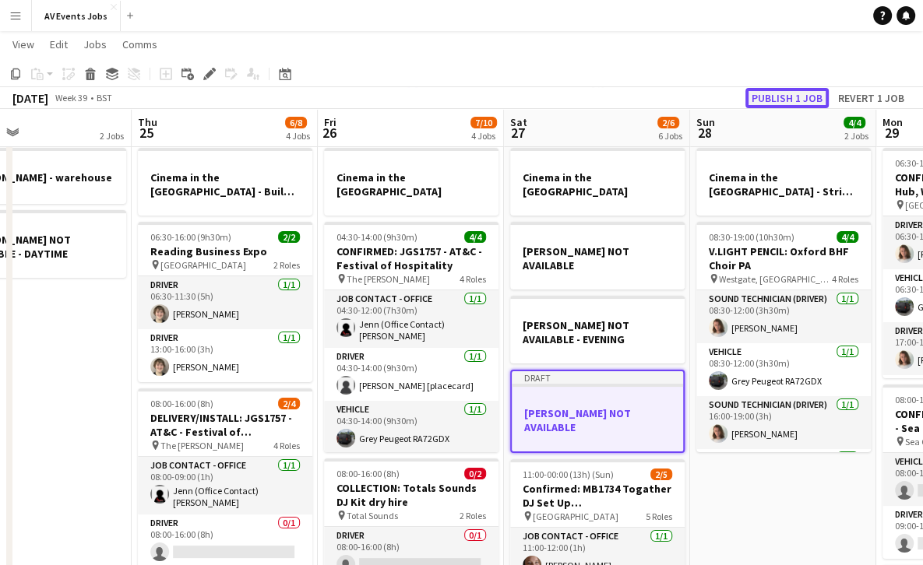
click at [782, 100] on button "Publish 1 job" at bounding box center [786, 98] width 83 height 20
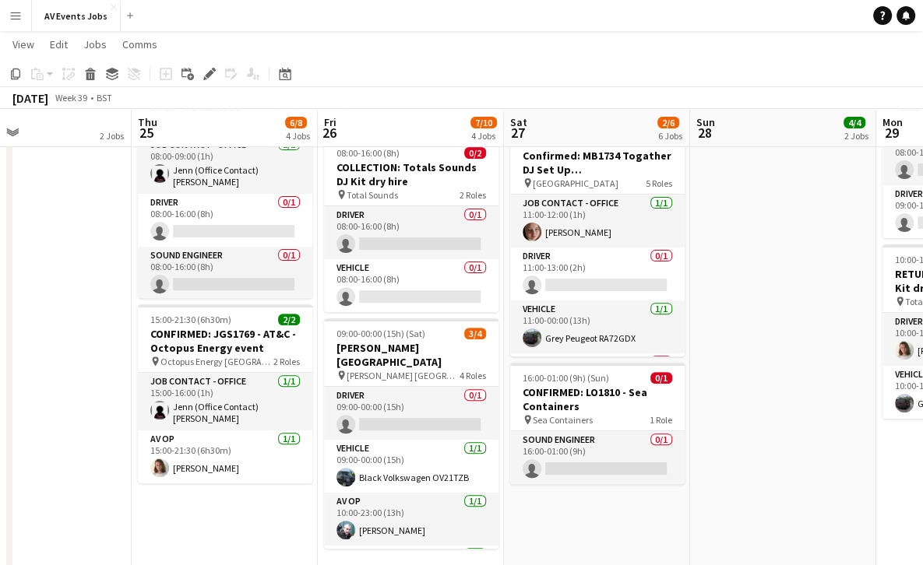
scroll to position [356, 0]
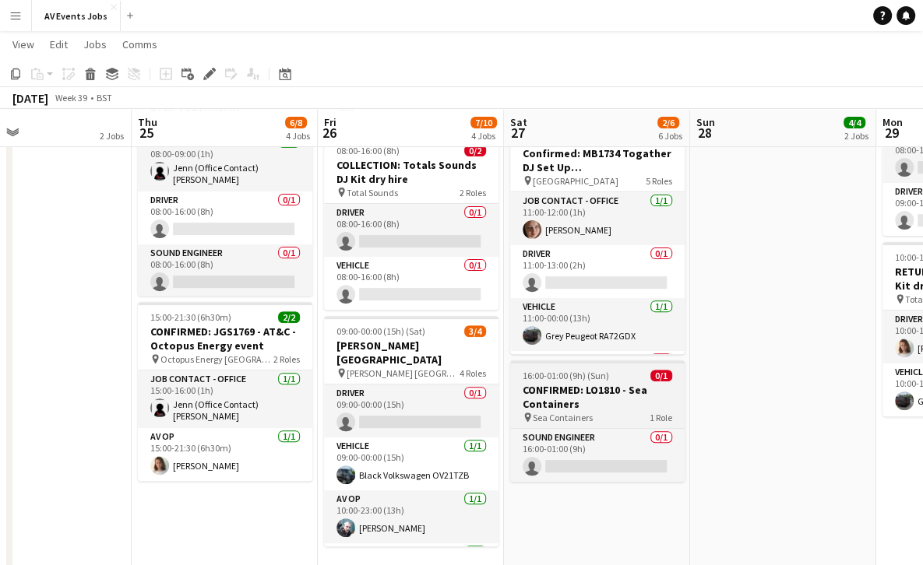
click at [612, 383] on h3 "CONFIRMED: LO1810 - Sea Containers" at bounding box center [597, 397] width 174 height 28
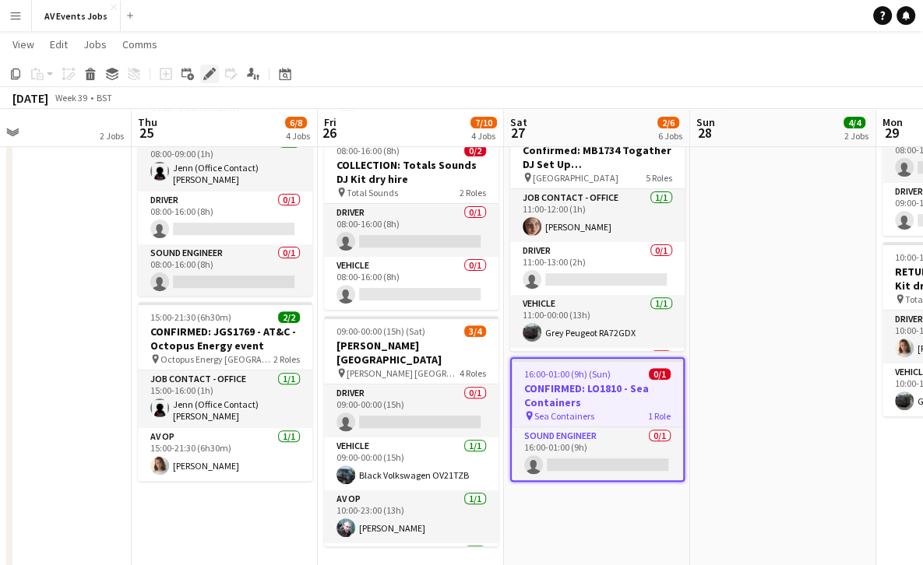
click at [211, 76] on icon "Edit" at bounding box center [209, 74] width 12 height 12
type input "*******"
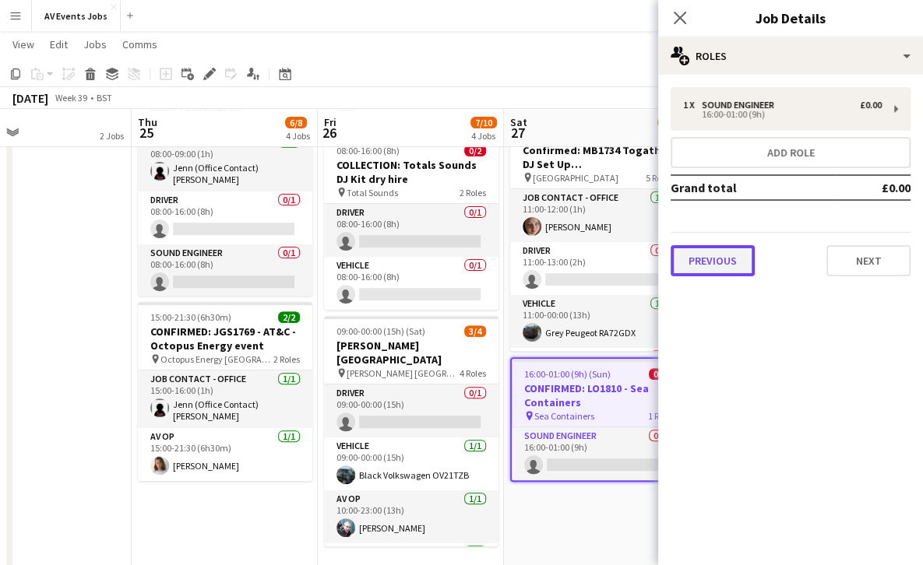
click at [706, 261] on button "Previous" at bounding box center [713, 260] width 84 height 31
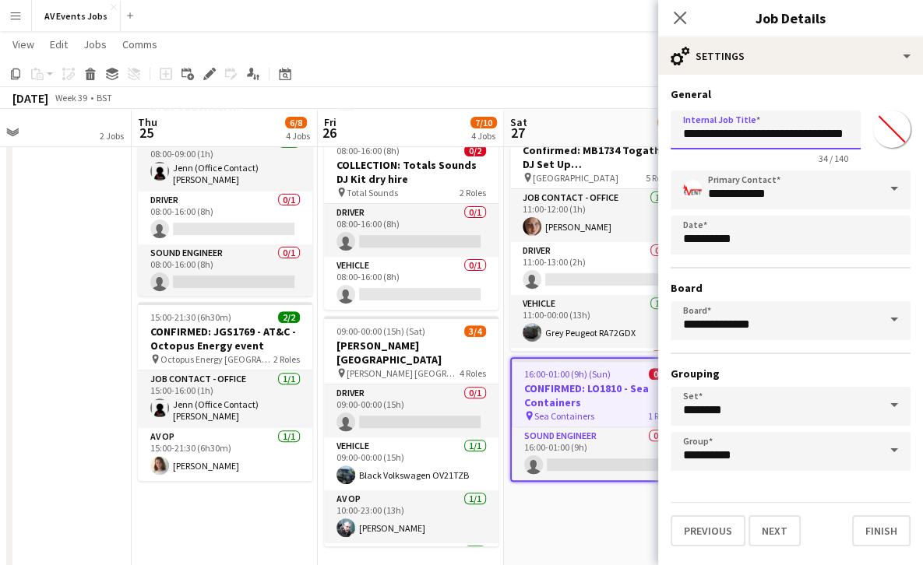
click at [762, 132] on input "**********" at bounding box center [766, 130] width 190 height 39
type input "**********"
click at [753, 537] on button "Next" at bounding box center [774, 531] width 52 height 31
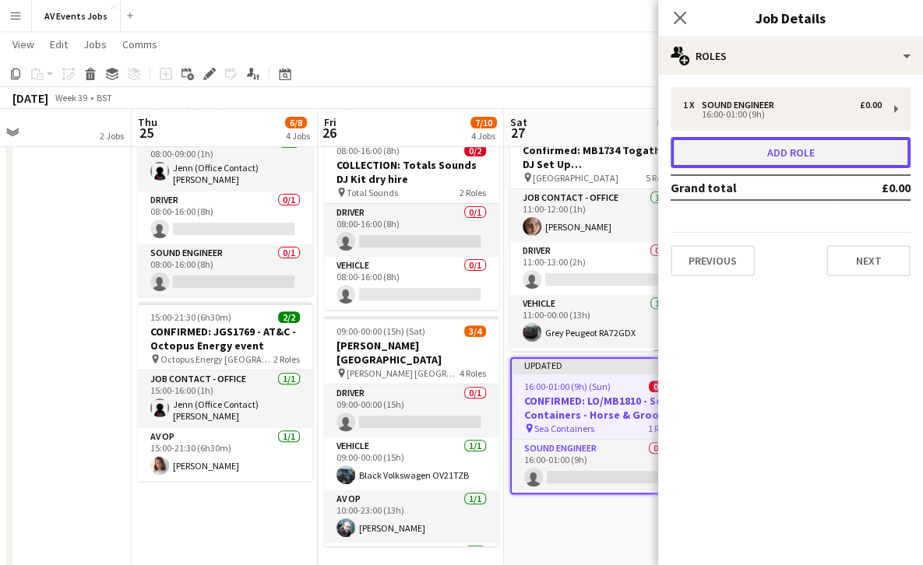
click at [822, 159] on button "Add role" at bounding box center [791, 152] width 240 height 31
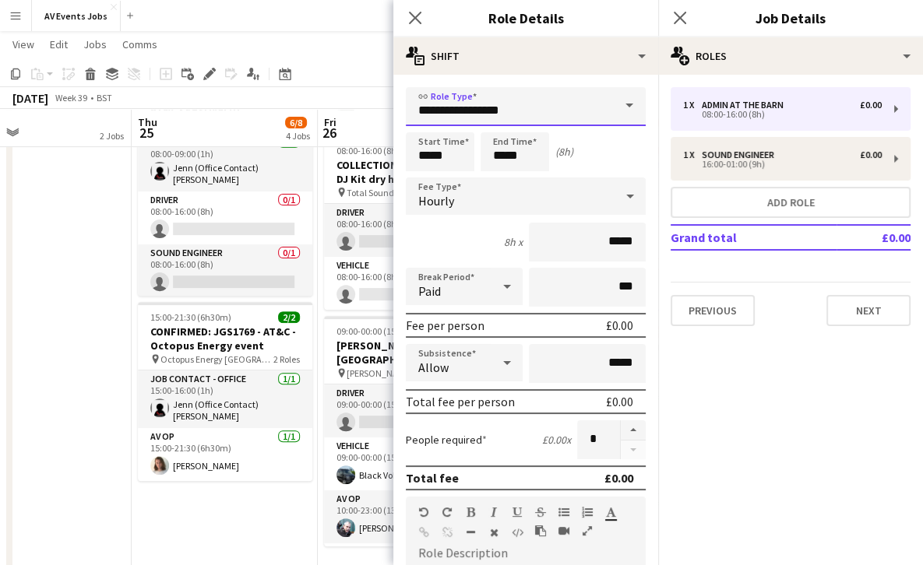
drag, startPoint x: 539, startPoint y: 111, endPoint x: 378, endPoint y: 103, distance: 161.4
click at [378, 103] on body "Menu Boards Boards Boards All jobs Status Workforce Workforce My Workforce Recr…" at bounding box center [461, 112] width 923 height 936
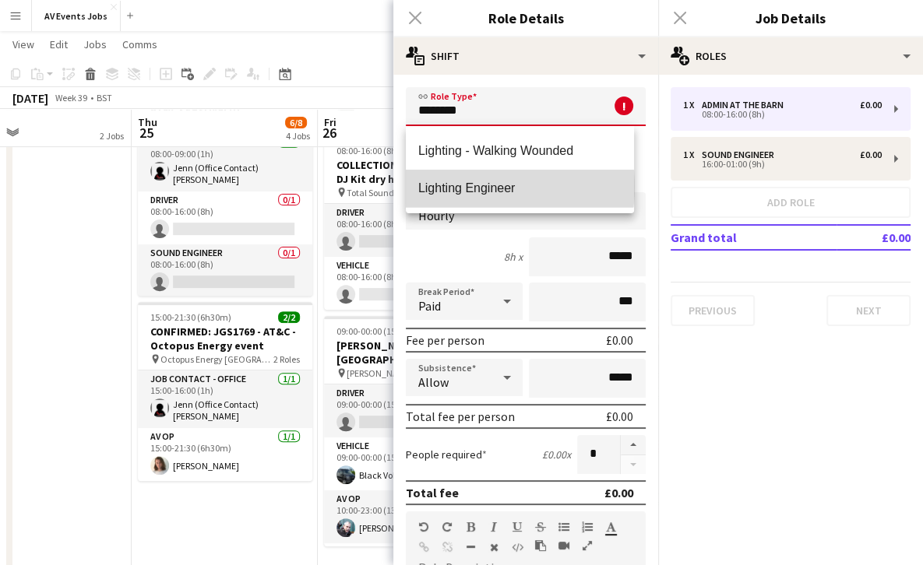
click at [473, 187] on span "Lighting Engineer" at bounding box center [519, 188] width 203 height 15
type input "**********"
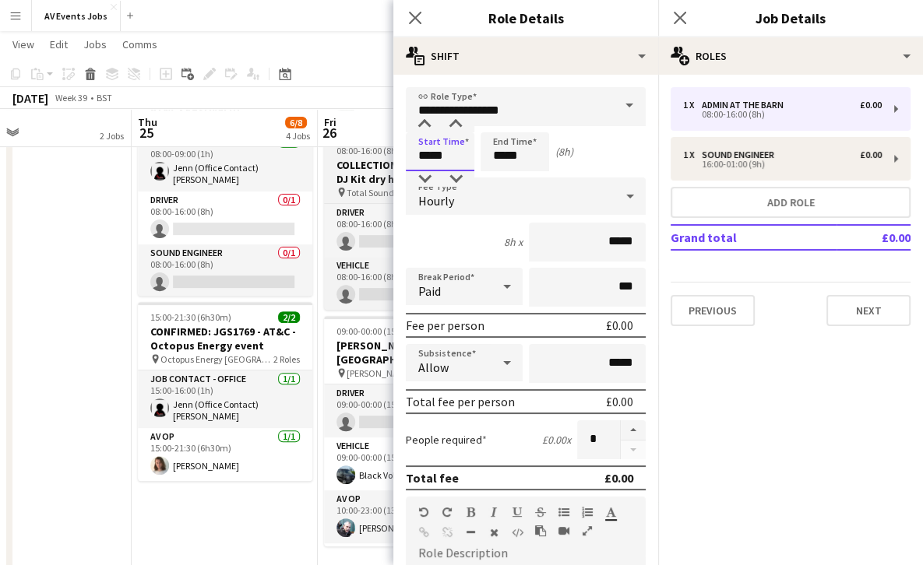
drag, startPoint x: 434, startPoint y: 160, endPoint x: 386, endPoint y: 157, distance: 47.7
click at [386, 157] on body "Menu Boards Boards Boards All jobs Status Workforce Workforce My Workforce Recr…" at bounding box center [461, 112] width 923 height 936
type input "*****"
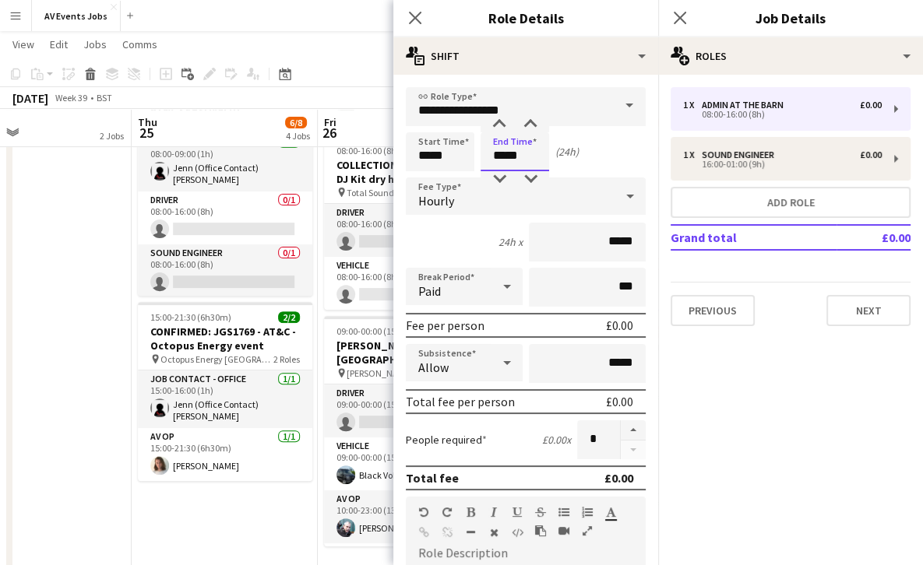
drag, startPoint x: 524, startPoint y: 156, endPoint x: 454, endPoint y: 157, distance: 70.1
click at [454, 157] on div "Start Time ***** End Time ***** (24h)" at bounding box center [526, 151] width 240 height 39
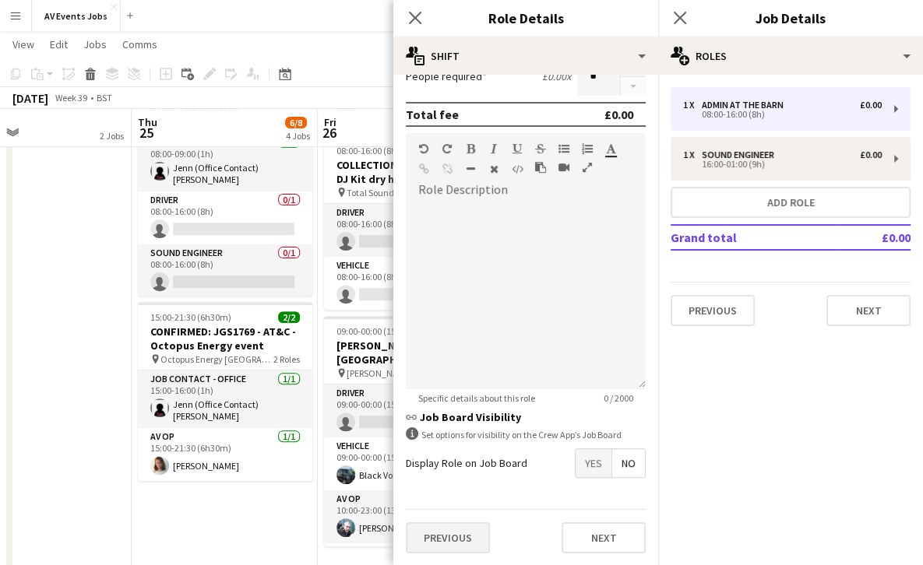
type input "*****"
click at [435, 530] on button "Previous" at bounding box center [448, 538] width 84 height 31
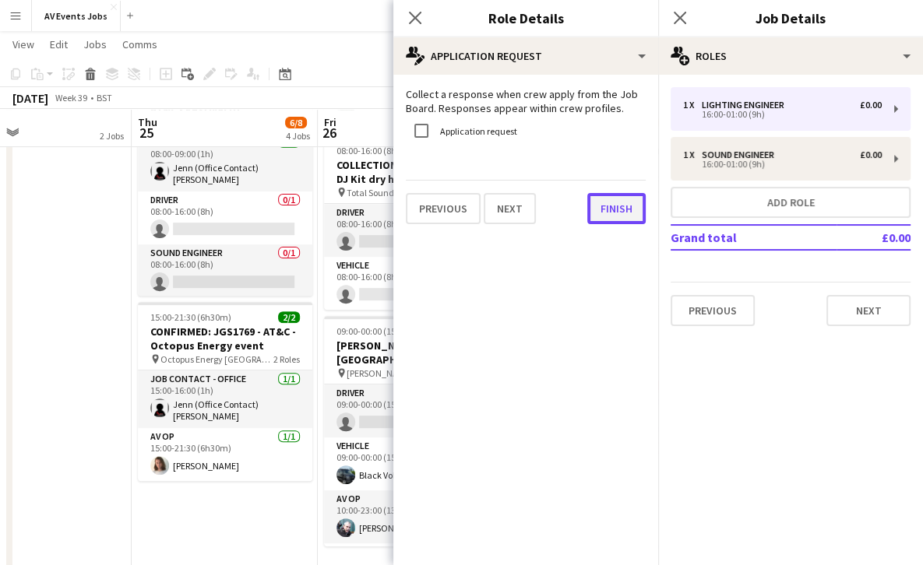
click at [602, 213] on button "Finish" at bounding box center [616, 208] width 58 height 31
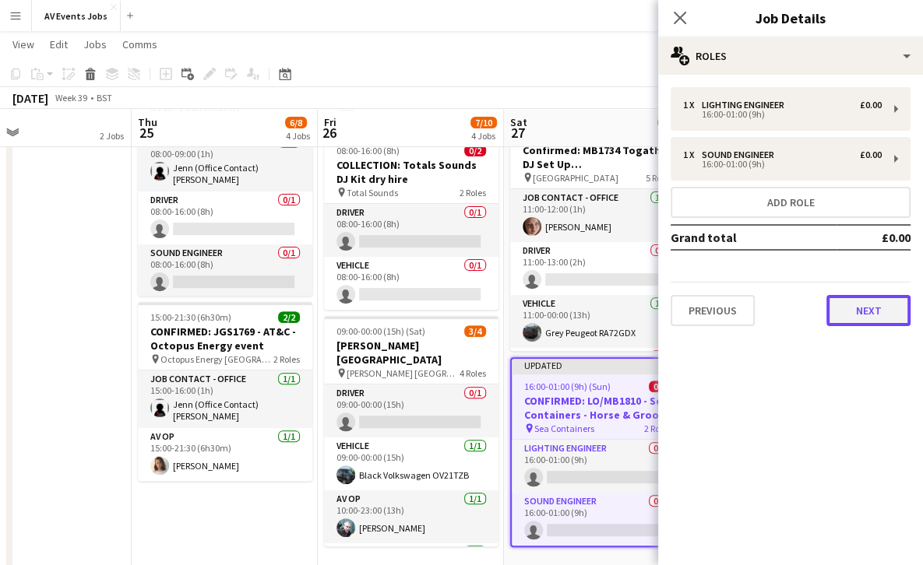
click at [851, 312] on button "Next" at bounding box center [868, 310] width 84 height 31
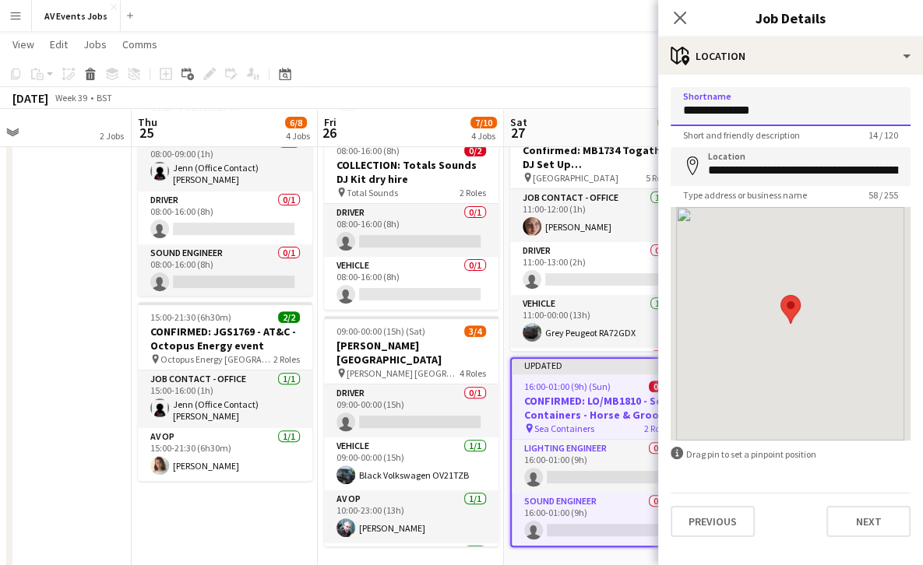
drag, startPoint x: 777, startPoint y: 105, endPoint x: 614, endPoint y: 110, distance: 163.6
click at [614, 110] on body "Menu Boards Boards Boards All jobs Status Workforce Workforce My Workforce Recr…" at bounding box center [461, 112] width 923 height 936
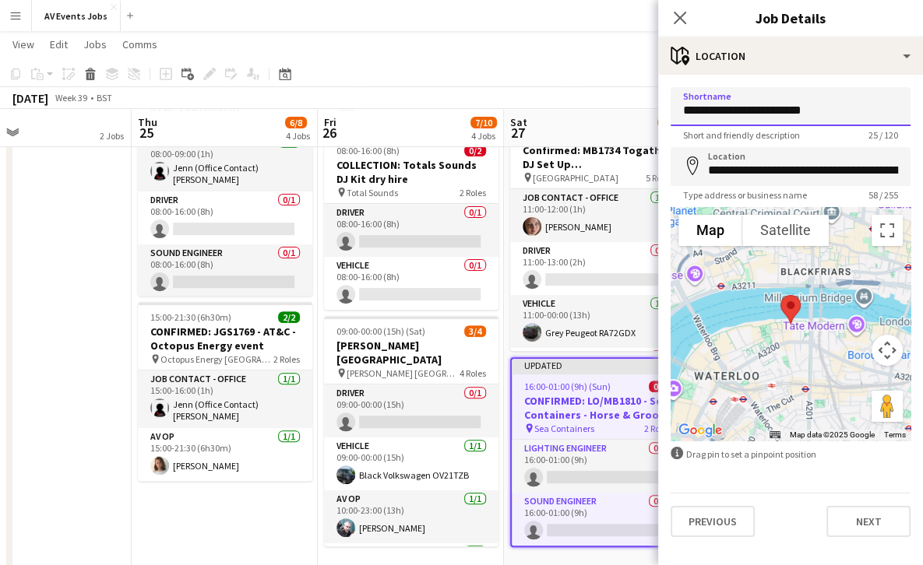
type input "**********"
click at [863, 163] on input "**********" at bounding box center [791, 166] width 240 height 39
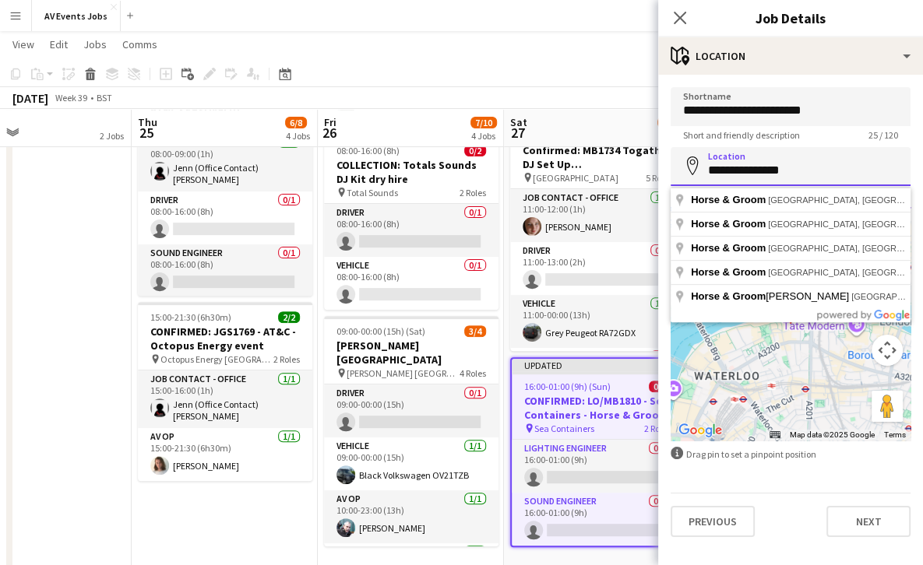
paste input "**********"
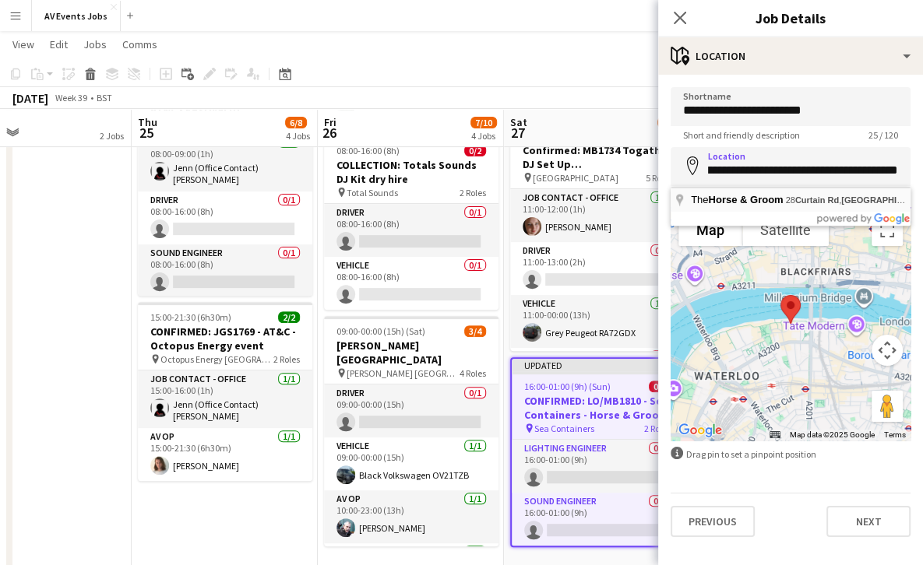
type input "**********"
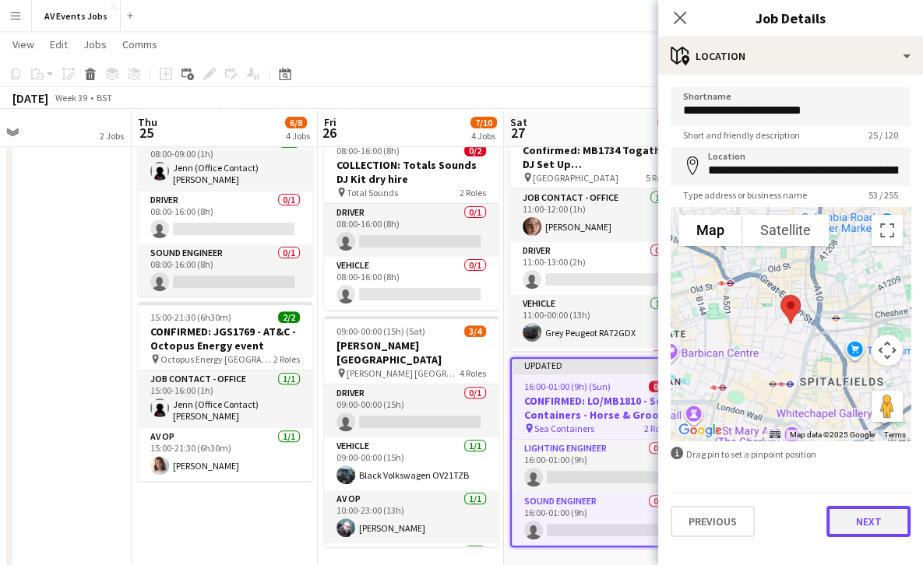
click at [854, 528] on button "Next" at bounding box center [868, 521] width 84 height 31
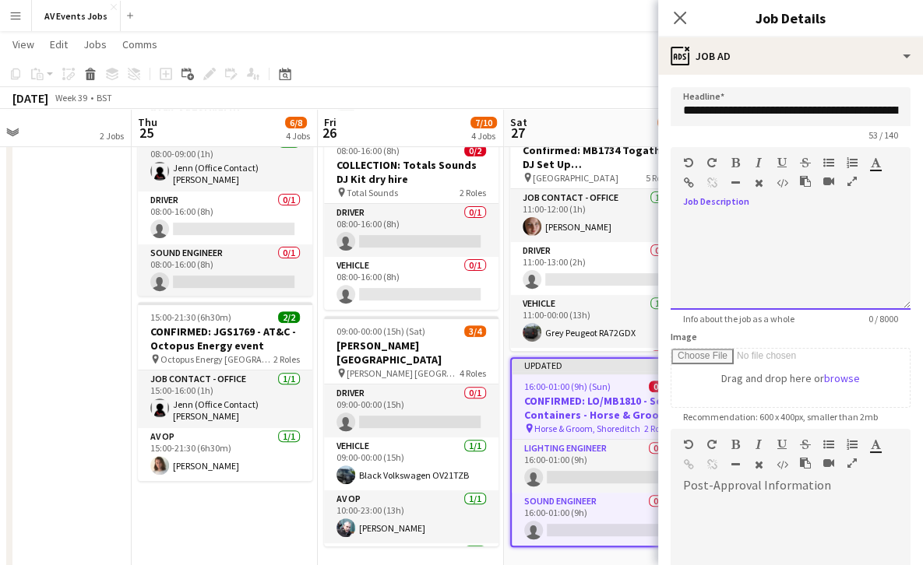
click at [798, 241] on div at bounding box center [791, 263] width 240 height 93
paste div
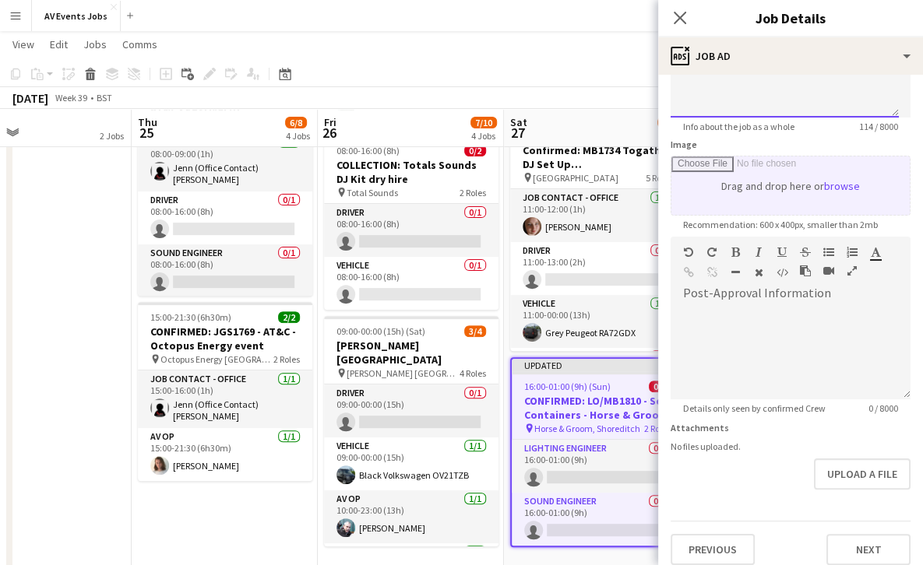
scroll to position [204, 0]
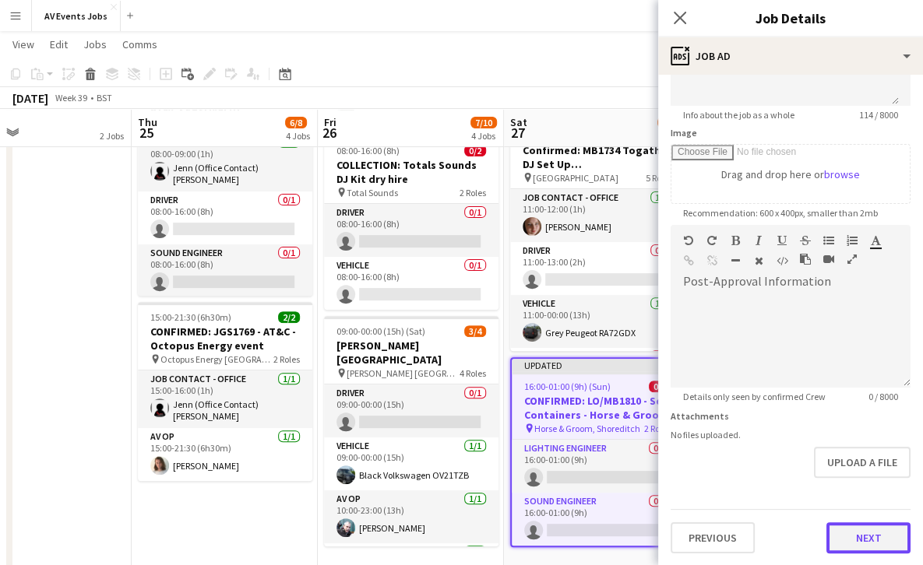
click at [851, 541] on button "Next" at bounding box center [868, 538] width 84 height 31
type input "*******"
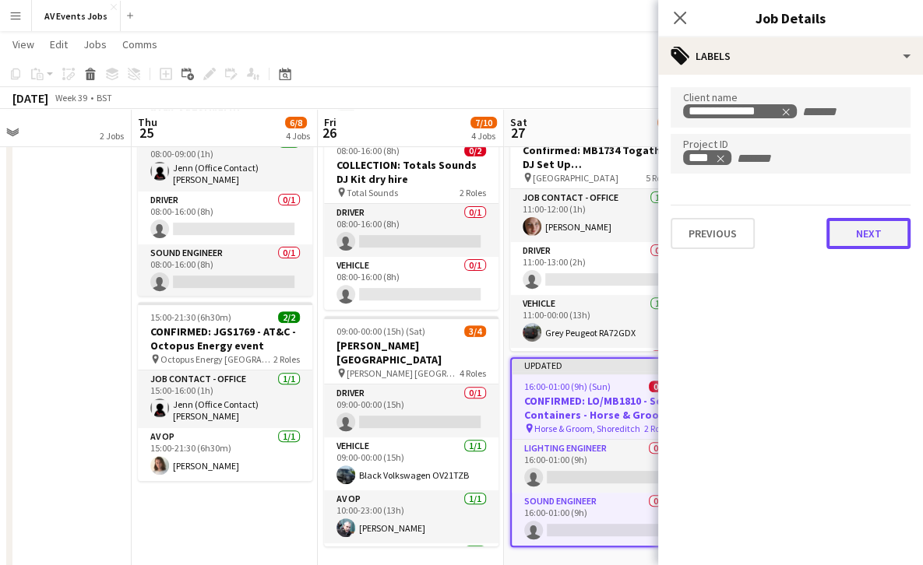
click at [865, 239] on button "Next" at bounding box center [868, 233] width 84 height 31
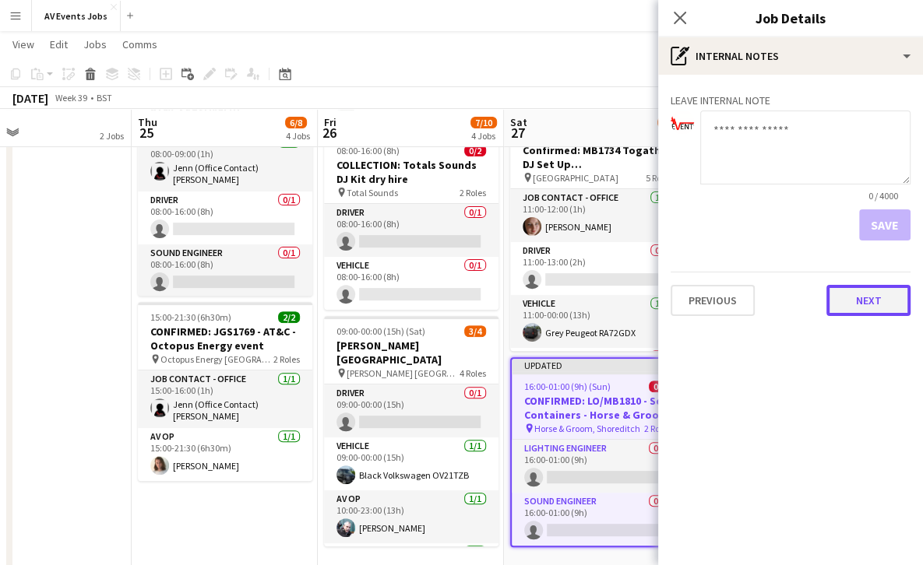
click at [854, 301] on button "Next" at bounding box center [868, 300] width 84 height 31
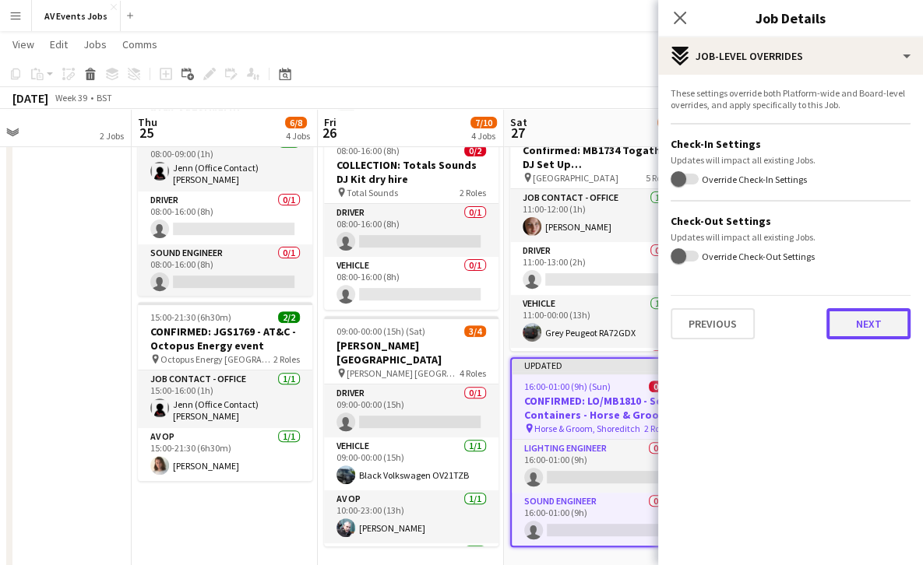
click at [857, 314] on button "Next" at bounding box center [868, 323] width 84 height 31
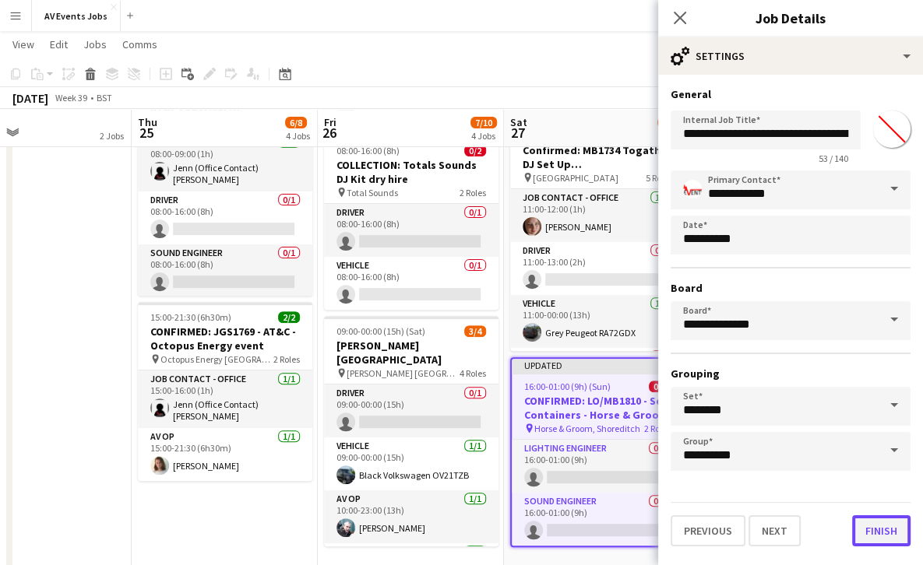
click at [886, 530] on button "Finish" at bounding box center [881, 531] width 58 height 31
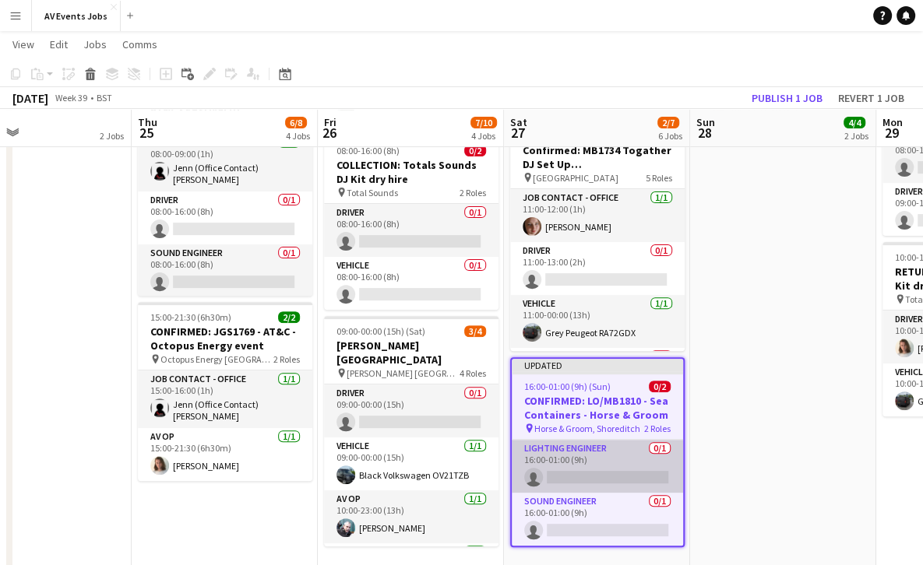
click at [579, 440] on app-card-role "Lighting Engineer 0/1 16:00-01:00 (9h) single-neutral-actions" at bounding box center [597, 466] width 171 height 53
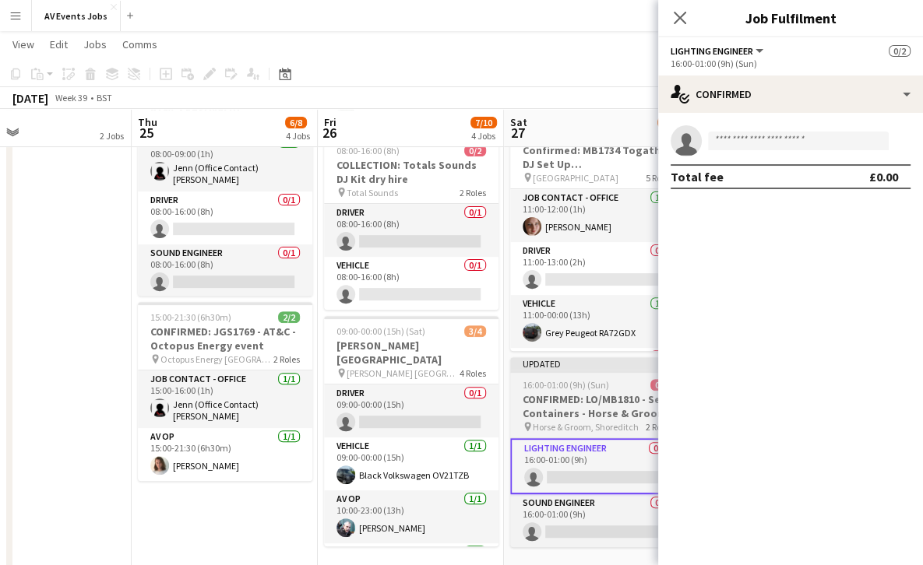
click at [554, 393] on h3 "CONFIRMED: LO/MB1810 - Sea Containers - Horse & Groom" at bounding box center [597, 407] width 174 height 28
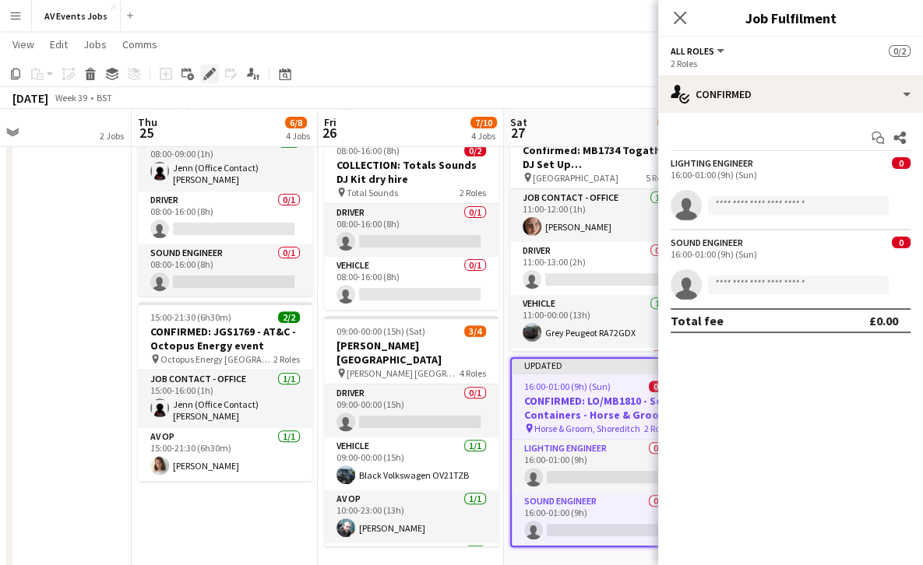
click at [210, 72] on icon at bounding box center [209, 74] width 9 height 9
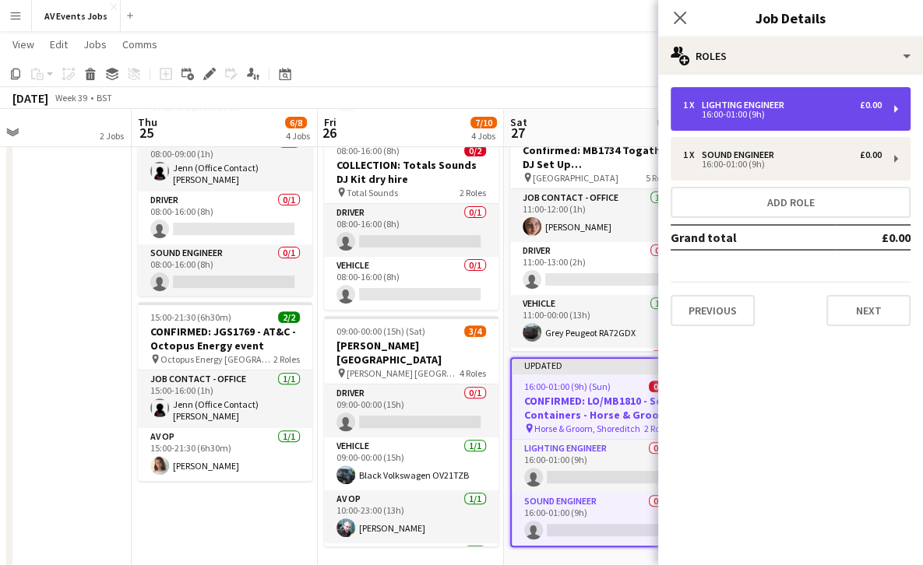
click at [740, 101] on div "Lighting Engineer" at bounding box center [746, 105] width 89 height 11
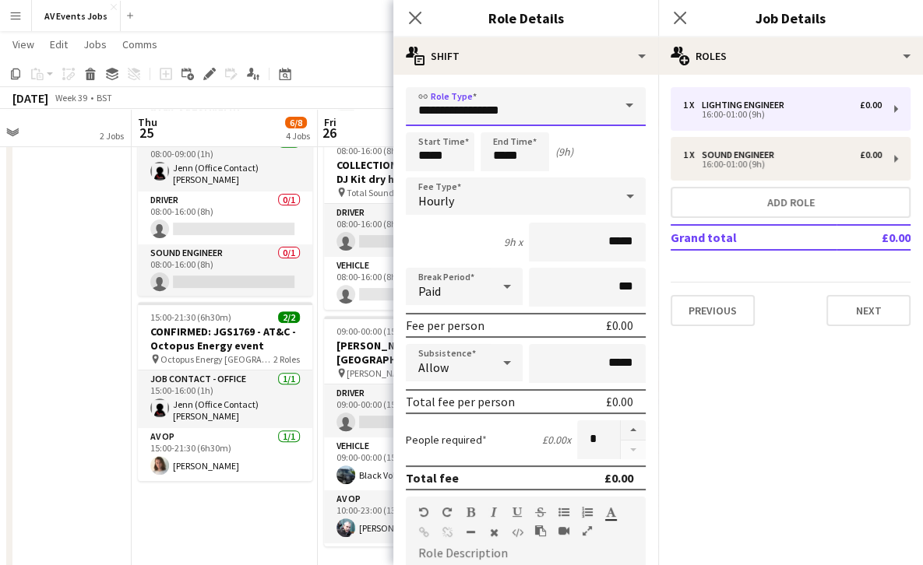
drag, startPoint x: 541, startPoint y: 107, endPoint x: 358, endPoint y: 109, distance: 183.0
click at [358, 109] on body "Menu Boards Boards Boards All jobs Status Workforce Workforce My Workforce Recr…" at bounding box center [461, 112] width 923 height 936
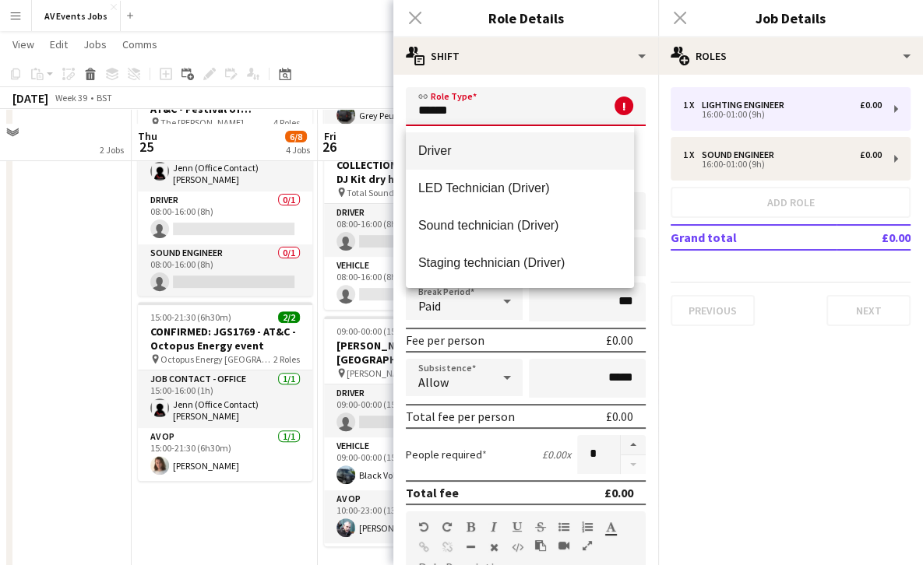
scroll to position [370, 0]
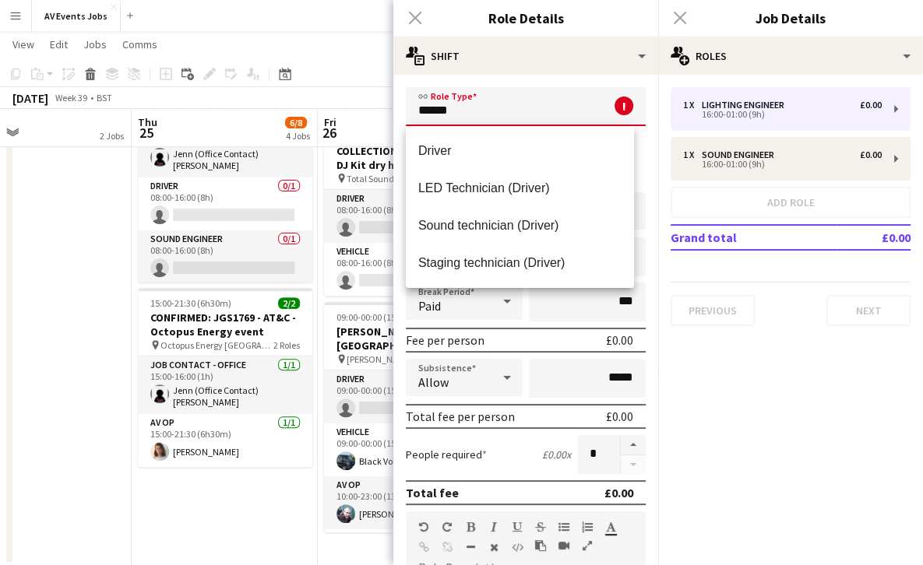
click at [2, 16] on button "Menu" at bounding box center [15, 15] width 31 height 31
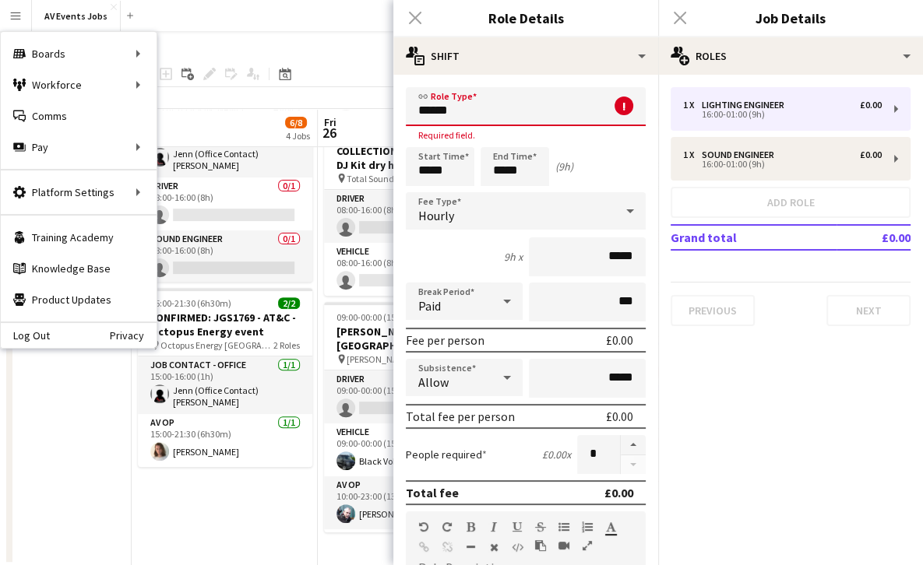
click at [2, 16] on button "Menu" at bounding box center [15, 15] width 31 height 31
click at [416, 19] on div "Close pop-in" at bounding box center [415, 18] width 44 height 36
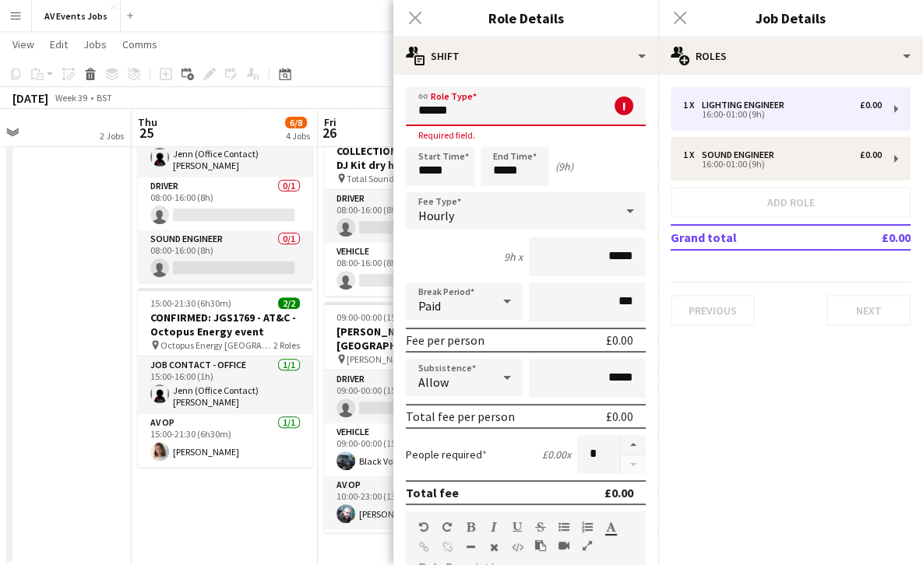
click at [410, 21] on div "Close pop-in" at bounding box center [415, 18] width 44 height 36
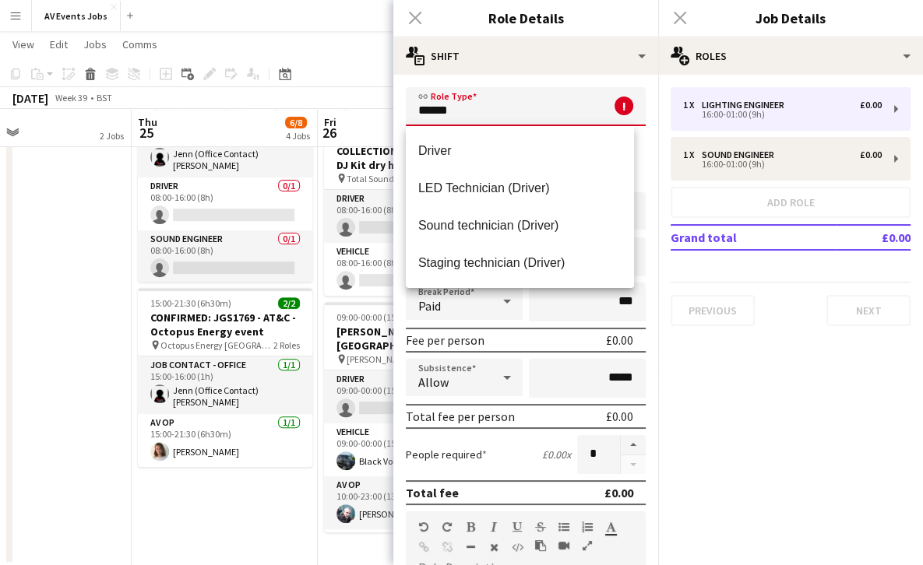
drag, startPoint x: 492, startPoint y: 100, endPoint x: 372, endPoint y: 108, distance: 120.2
click at [372, 108] on body "Menu Boards Boards Boards All jobs Status Workforce Workforce My Workforce Recr…" at bounding box center [461, 98] width 923 height 936
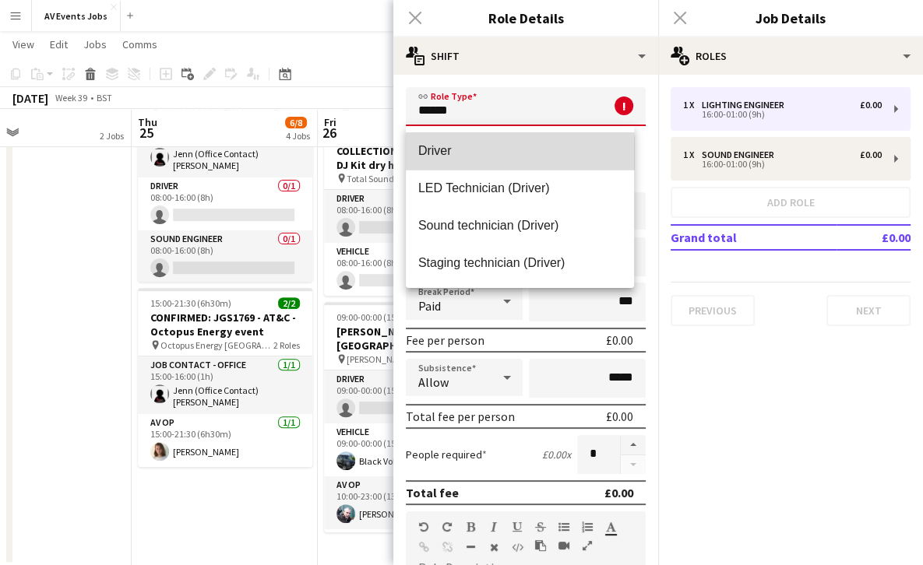
click at [499, 153] on span "Driver" at bounding box center [519, 150] width 203 height 15
type input "******"
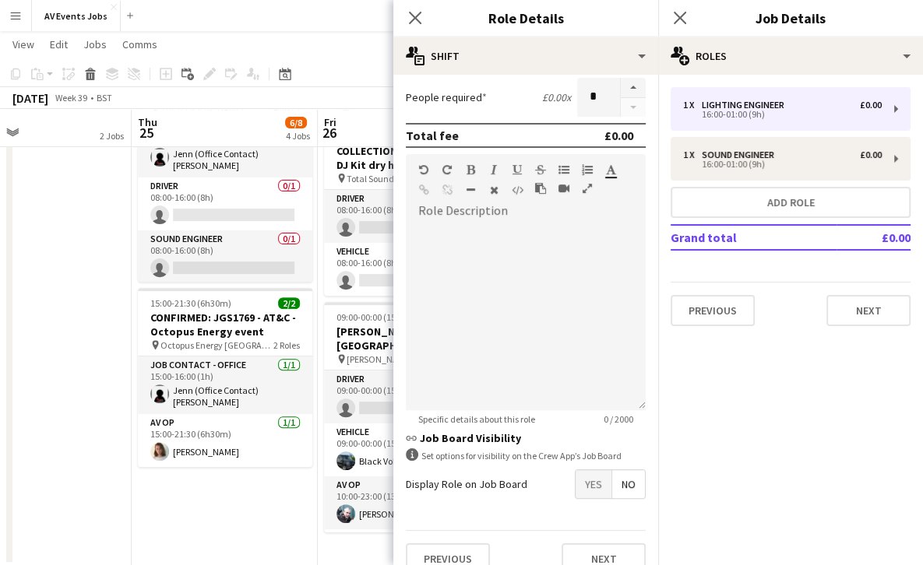
scroll to position [364, 0]
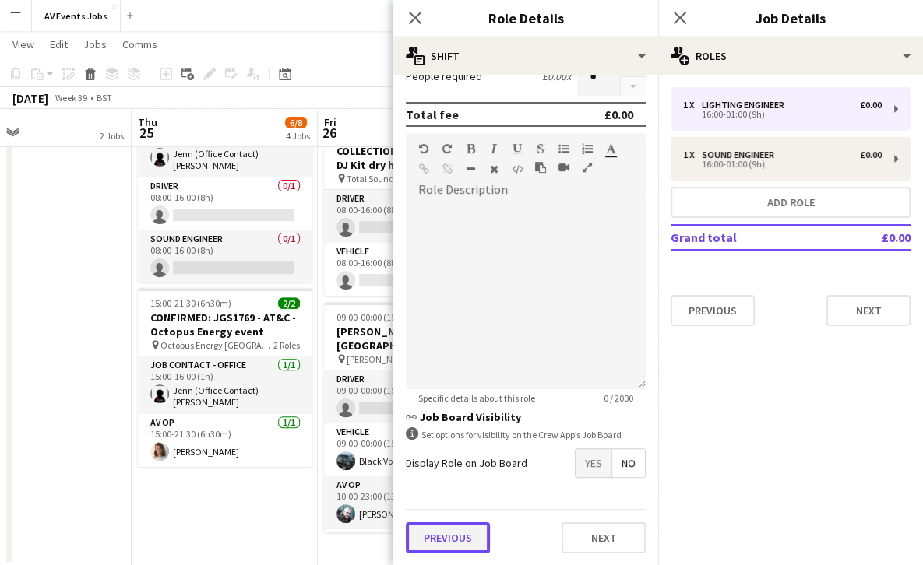
click at [463, 542] on button "Previous" at bounding box center [448, 538] width 84 height 31
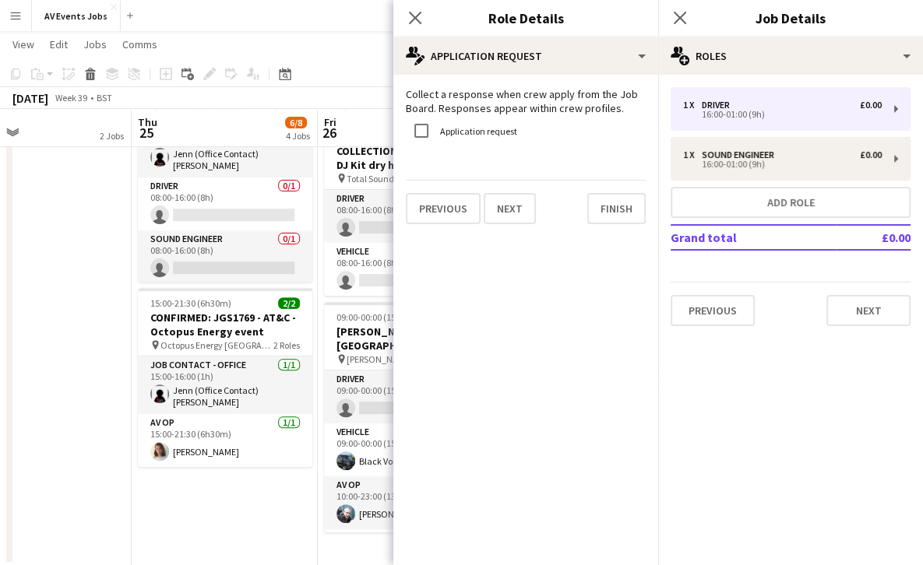
scroll to position [0, 0]
click at [614, 217] on button "Finish" at bounding box center [616, 208] width 58 height 31
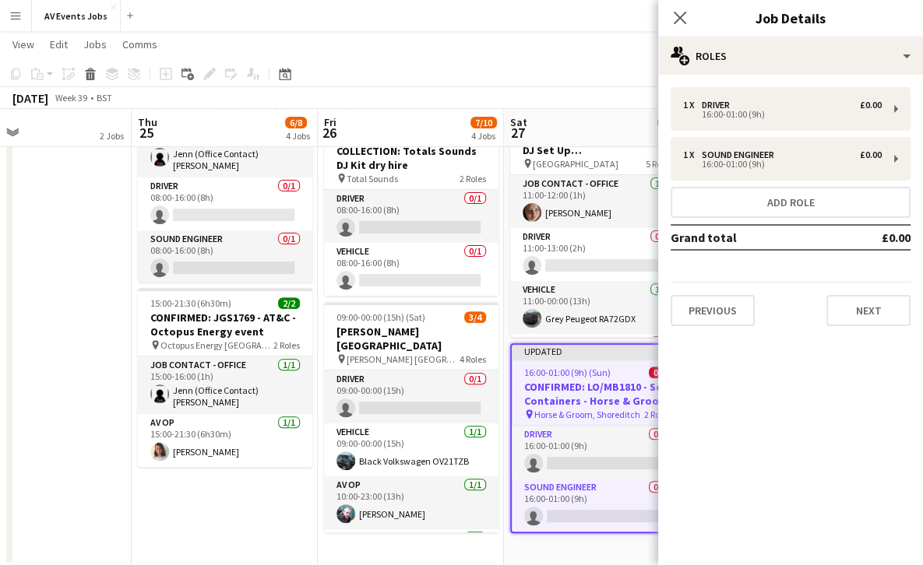
click at [680, 27] on div "Close pop-in" at bounding box center [680, 18] width 44 height 36
click at [679, 14] on icon "Close pop-in" at bounding box center [679, 17] width 15 height 15
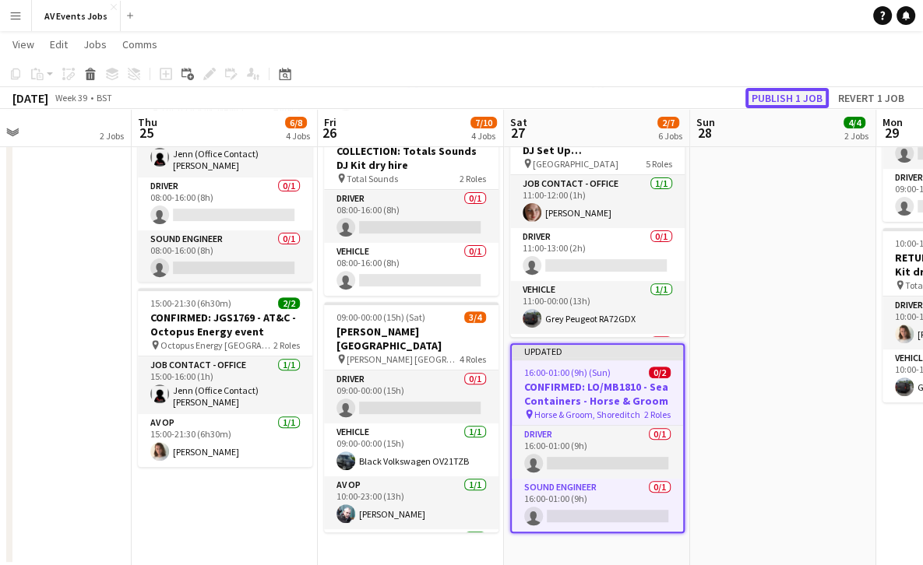
click at [773, 100] on button "Publish 1 job" at bounding box center [786, 98] width 83 height 20
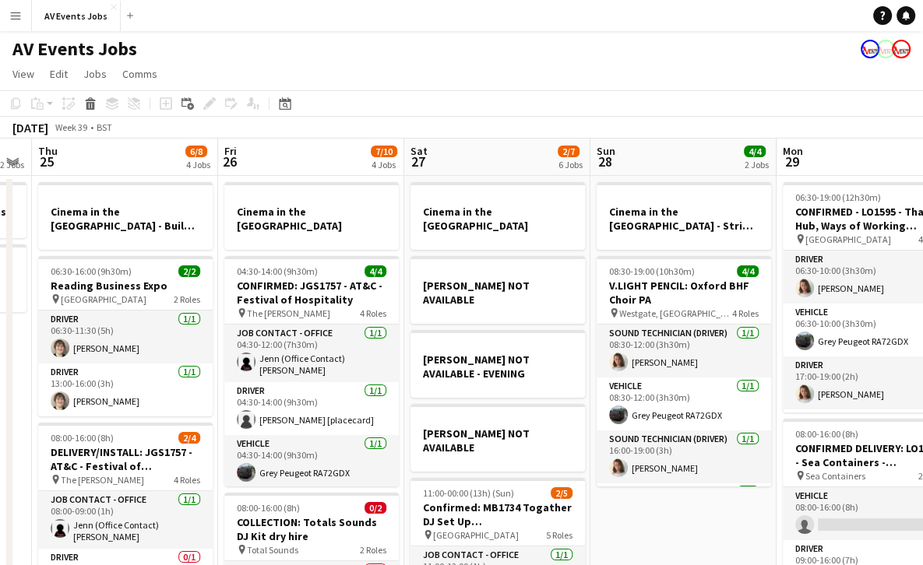
click at [586, 254] on app-date-cell "Cinema in the [GEOGRAPHIC_DATA] JAKE NOT AVAILABLE [PERSON_NAME] NOT AVAILABLE …" at bounding box center [497, 557] width 186 height 762
click at [164, 101] on icon "Add job" at bounding box center [166, 103] width 12 height 12
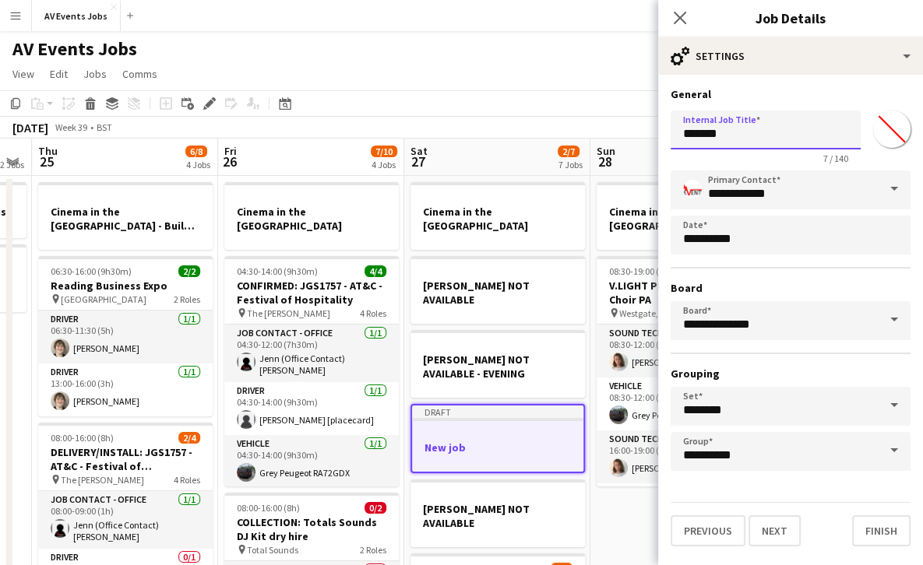
drag, startPoint x: 734, startPoint y: 138, endPoint x: 634, endPoint y: 125, distance: 100.5
click at [634, 125] on body "Menu Boards Boards Boards All jobs Status Workforce Workforce My Workforce Recr…" at bounding box center [461, 487] width 923 height 974
type input "**********"
click at [866, 528] on button "Finish" at bounding box center [881, 531] width 58 height 31
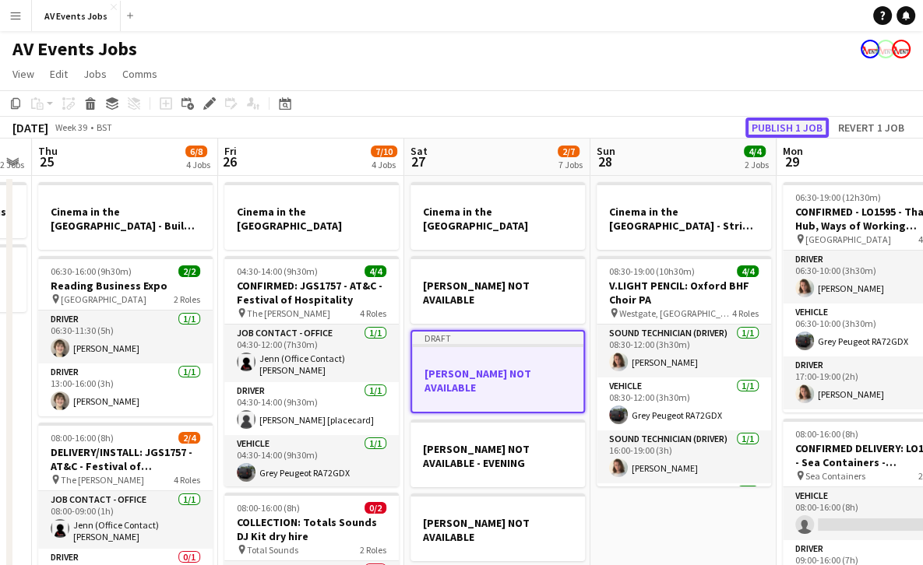
click at [787, 131] on button "Publish 1 job" at bounding box center [786, 128] width 83 height 20
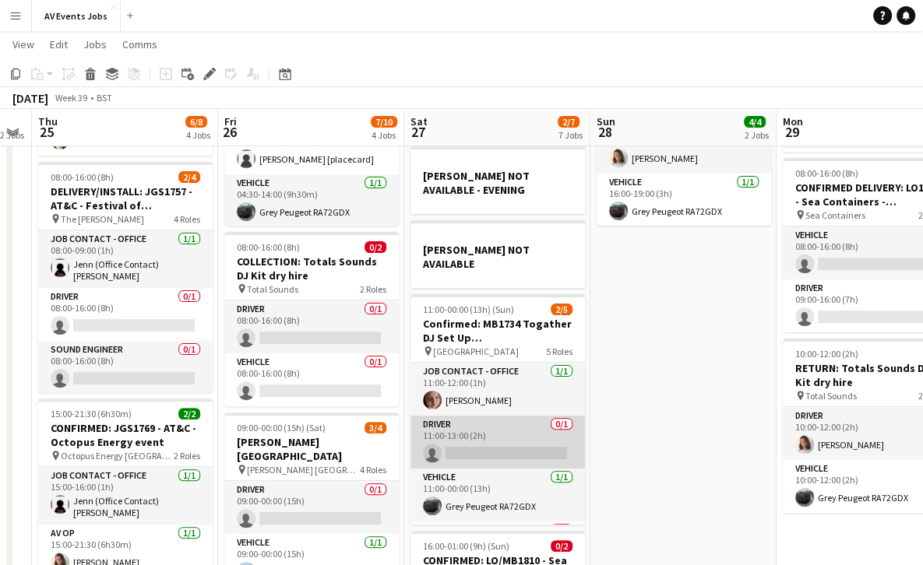
scroll to position [102, 0]
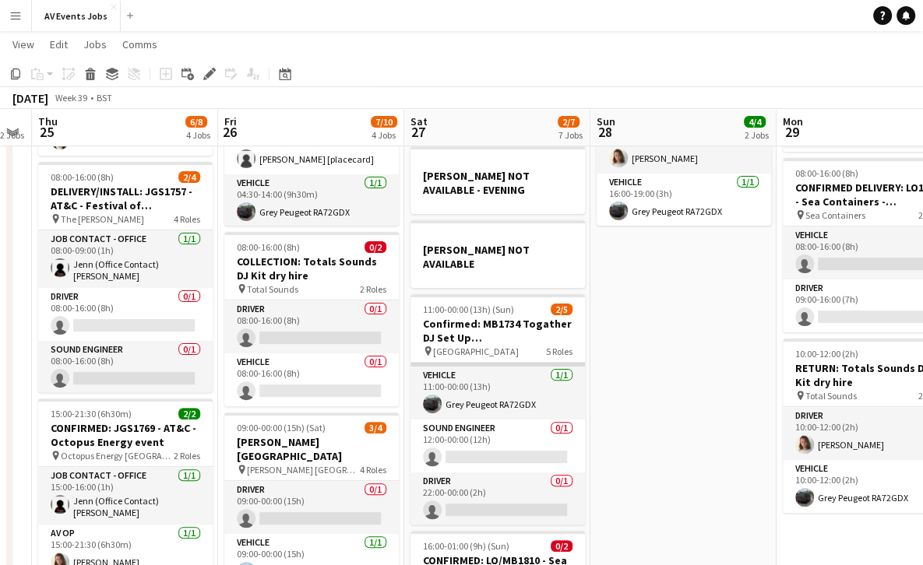
click at [474, 420] on app-card-role "Sound Engineer 0/1 12:00-00:00 (12h) single-neutral-actions" at bounding box center [497, 446] width 174 height 53
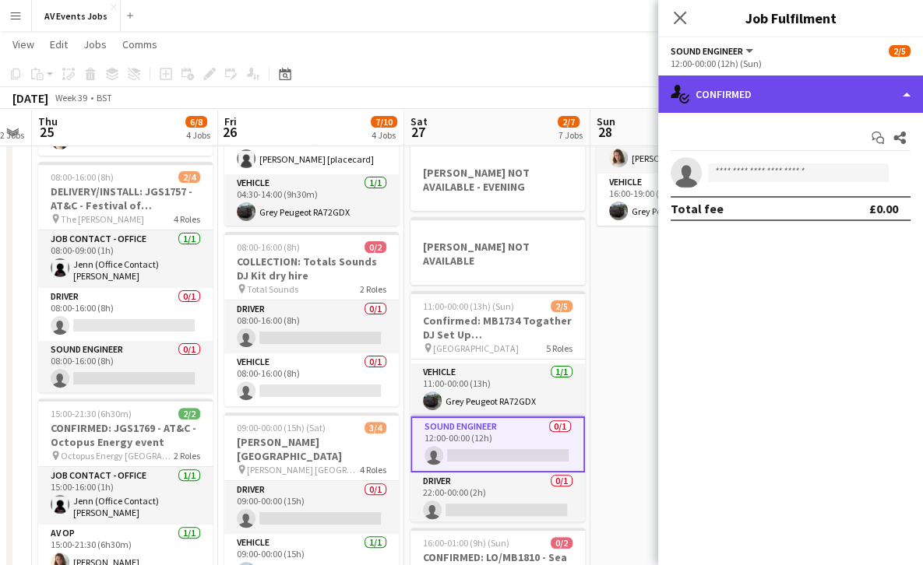
click at [724, 97] on div "single-neutral-actions-check-2 Confirmed" at bounding box center [790, 94] width 265 height 37
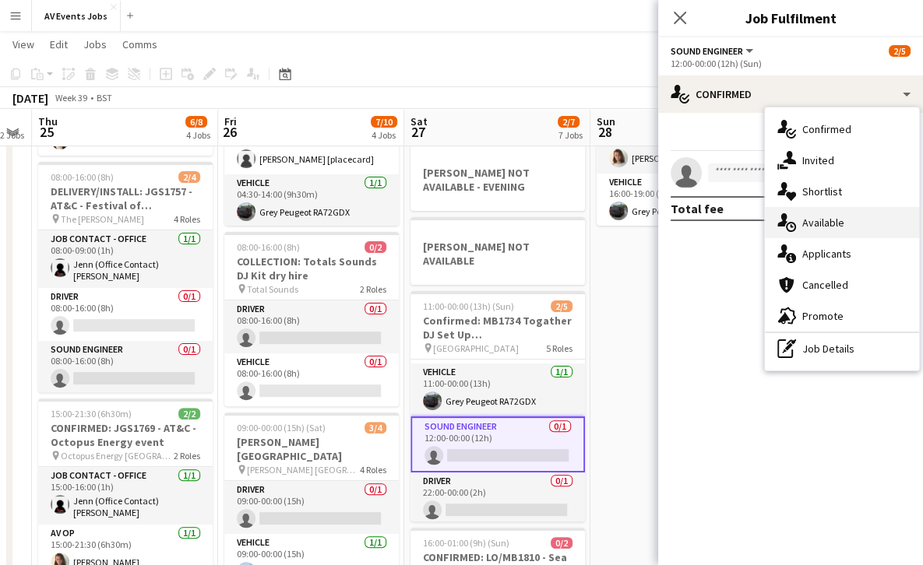
click at [814, 221] on span "Available" at bounding box center [823, 223] width 42 height 14
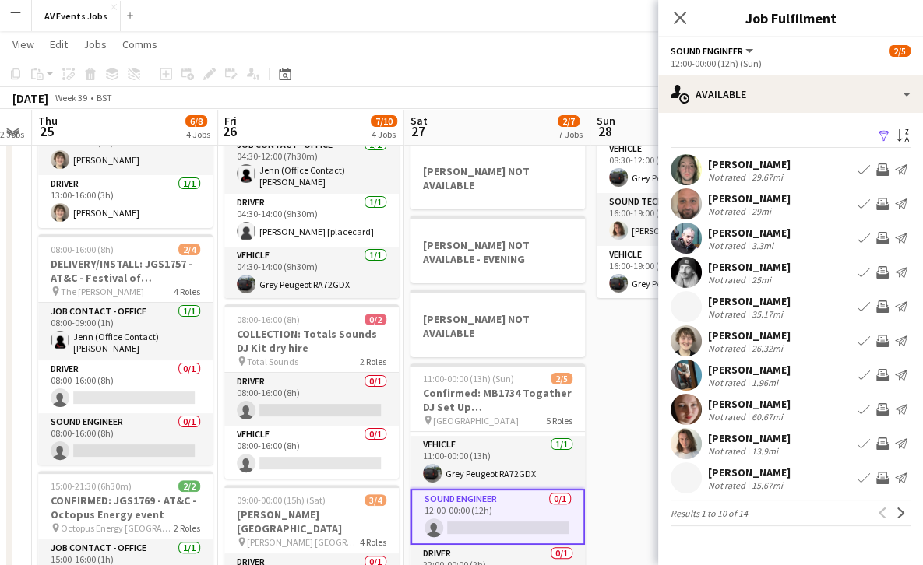
scroll to position [186, 0]
click at [901, 509] on app-icon "Next" at bounding box center [901, 513] width 11 height 11
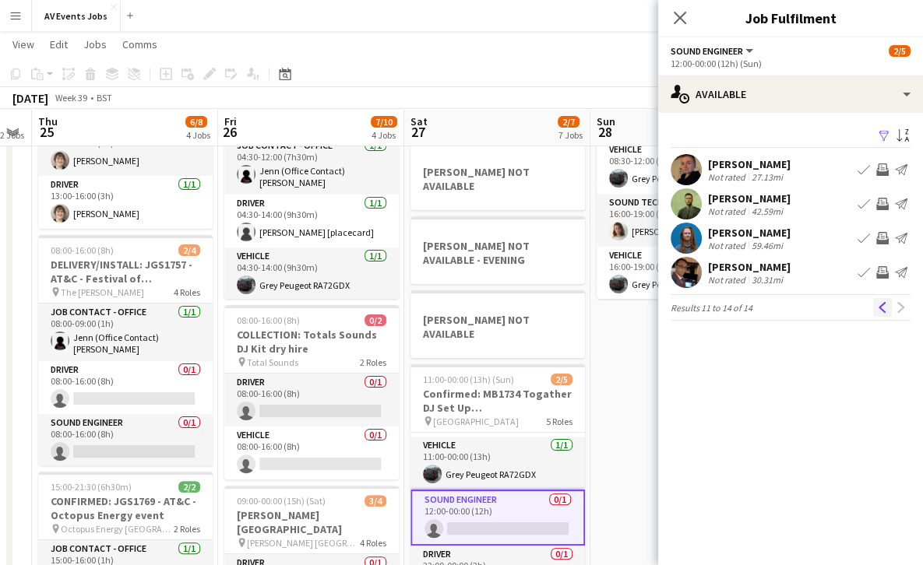
click at [877, 307] on app-icon "Previous" at bounding box center [882, 307] width 11 height 11
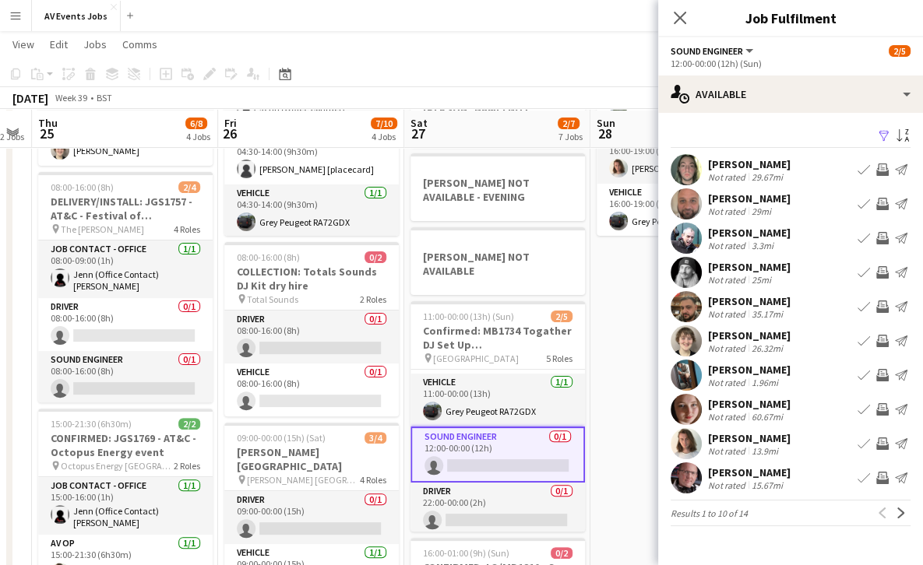
scroll to position [252, 0]
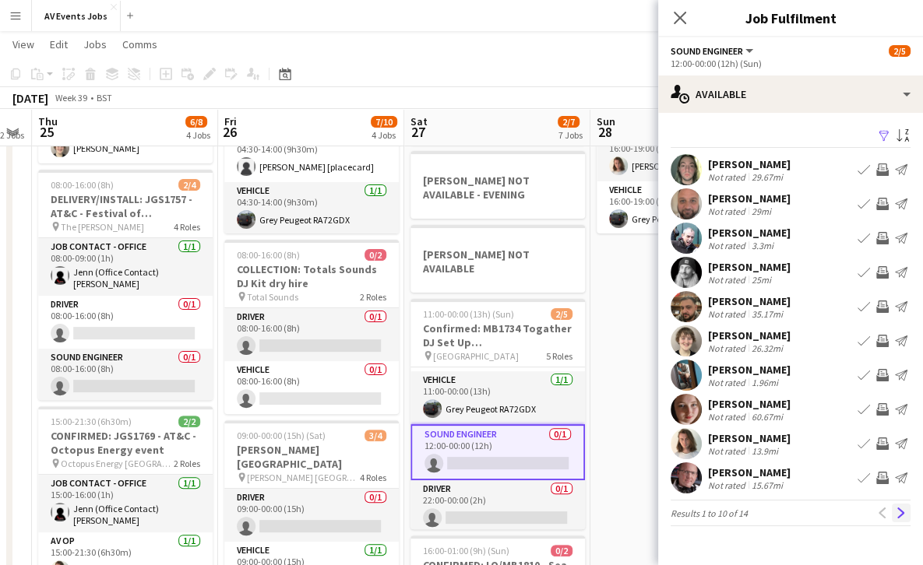
click at [899, 513] on app-icon "Next" at bounding box center [901, 513] width 11 height 11
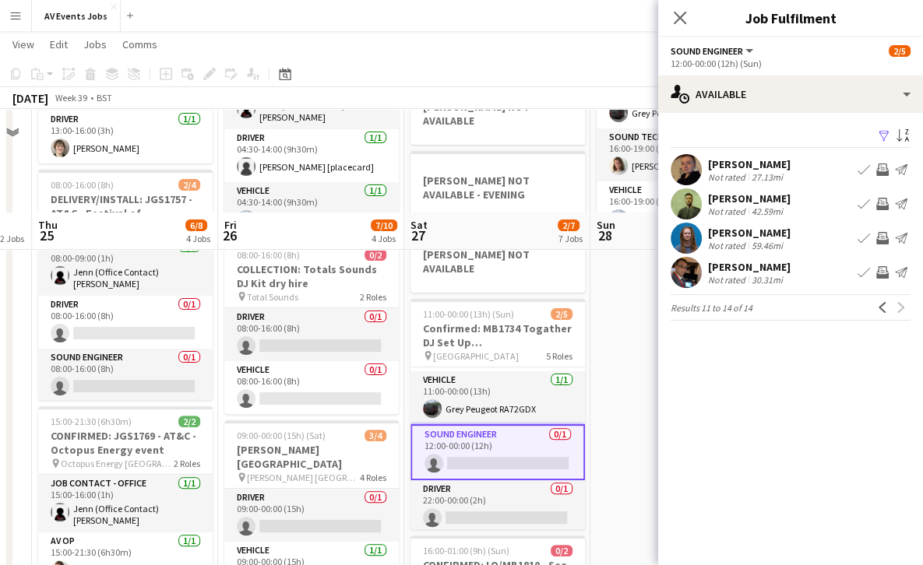
scroll to position [396, 0]
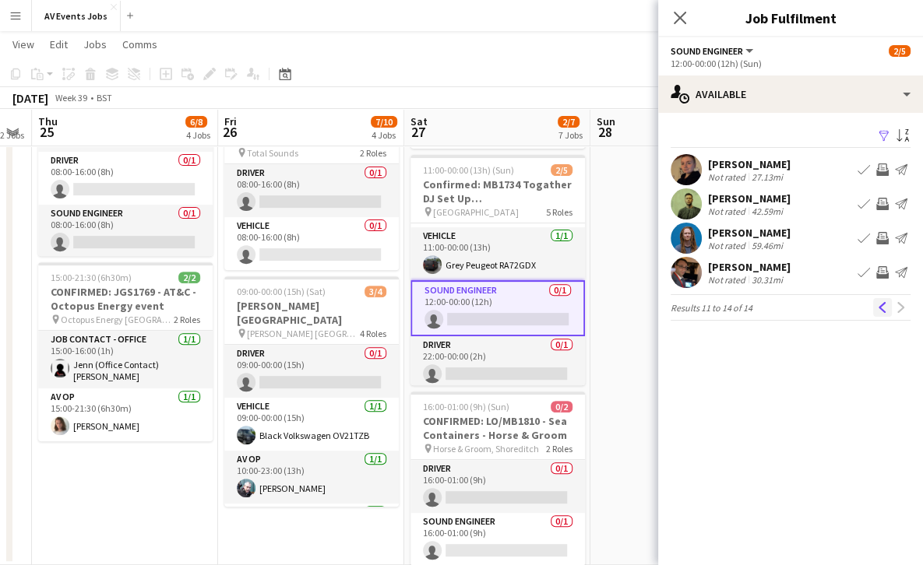
click at [879, 303] on app-icon "Previous" at bounding box center [882, 307] width 11 height 11
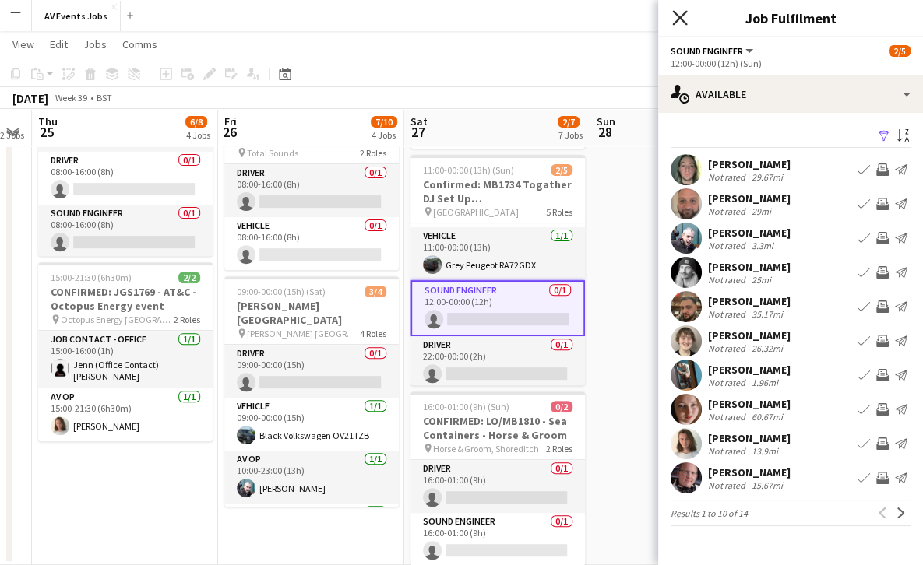
click at [680, 12] on icon "Close pop-in" at bounding box center [679, 17] width 15 height 15
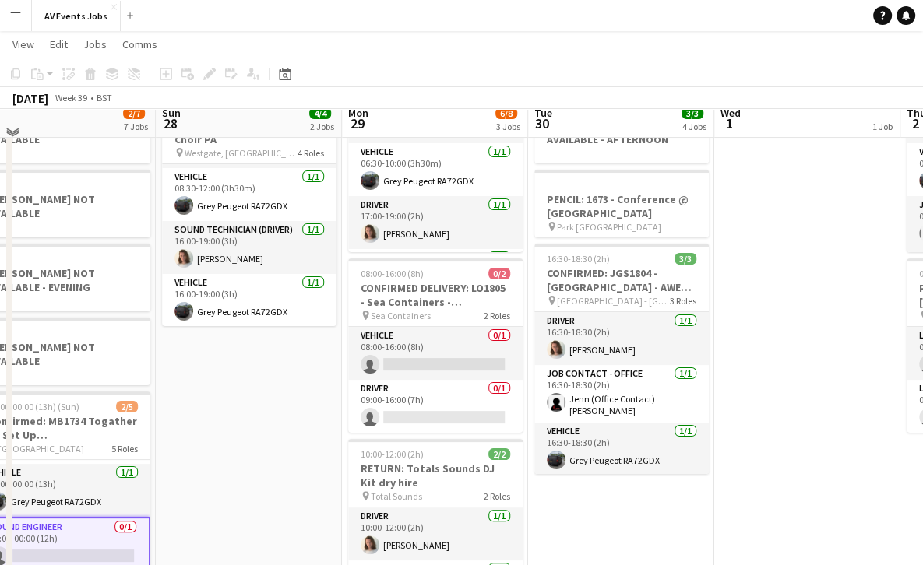
scroll to position [160, 0]
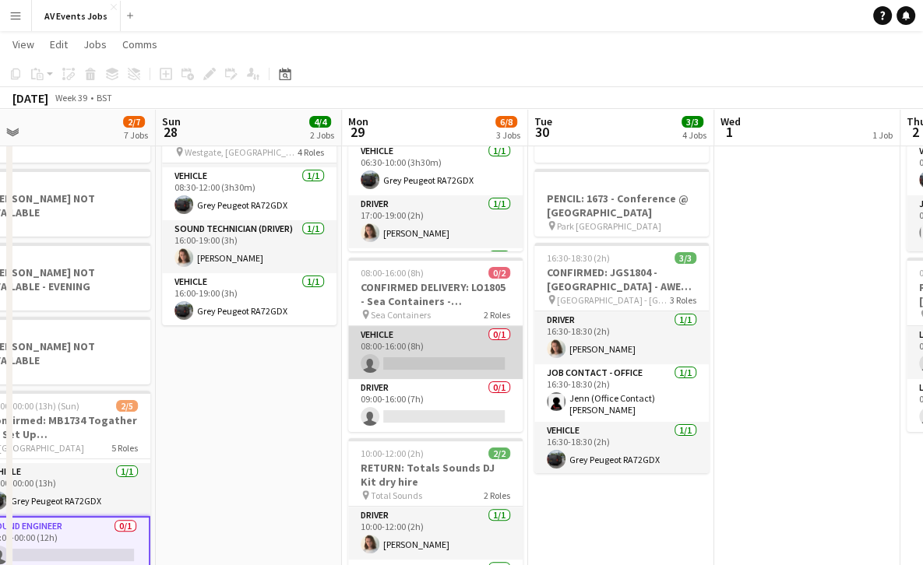
click at [418, 340] on app-card-role "Vehicle 0/1 08:00-16:00 (8h) single-neutral-actions" at bounding box center [435, 352] width 174 height 53
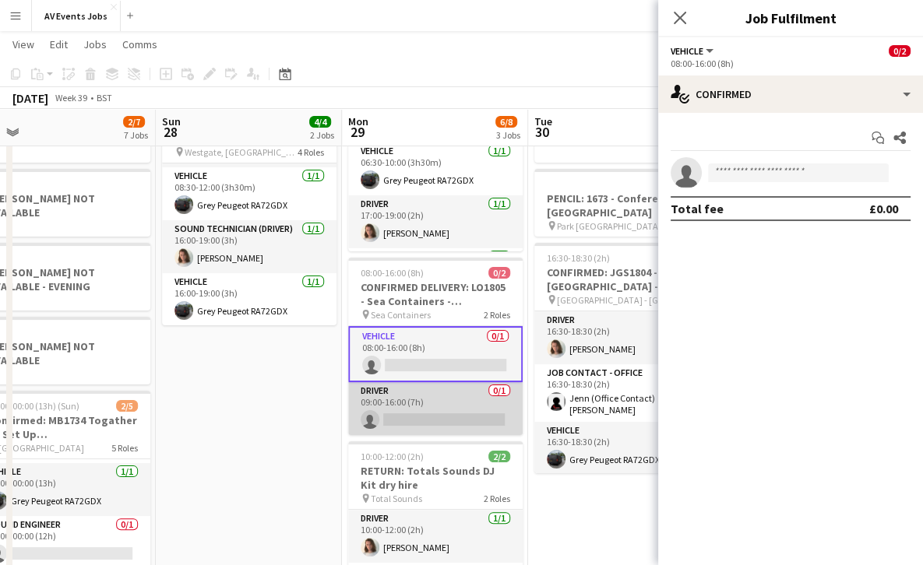
click at [421, 386] on app-card-role "Driver 0/1 09:00-16:00 (7h) single-neutral-actions" at bounding box center [435, 408] width 174 height 53
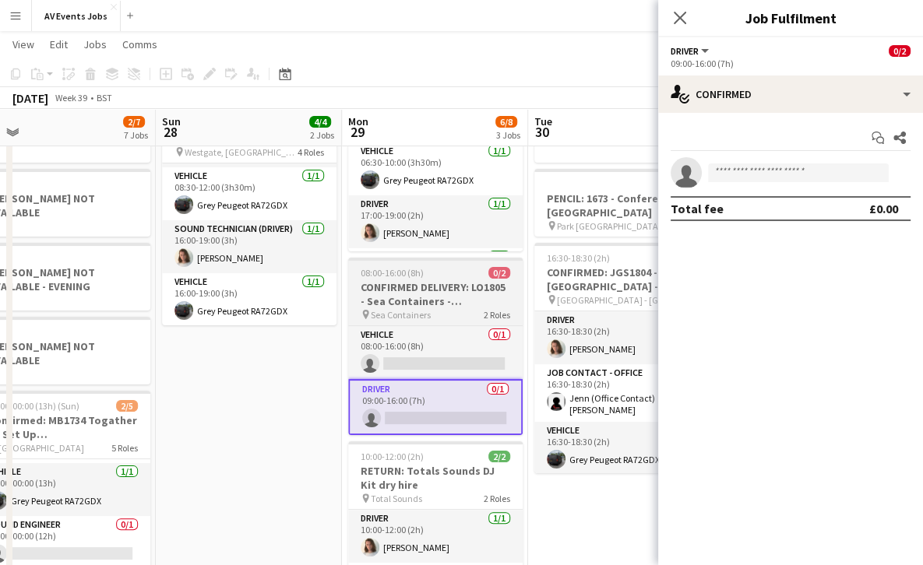
click at [461, 293] on h3 "CONFIRMED DELIVERY: LO1805 - Sea Containers - Transparity Customer Summit" at bounding box center [435, 294] width 174 height 28
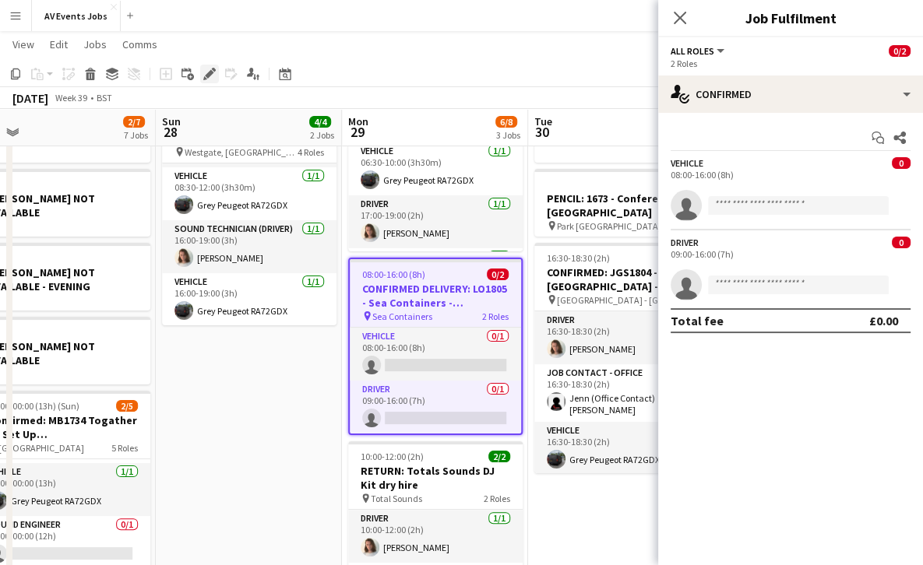
click at [207, 70] on icon "Edit" at bounding box center [209, 74] width 12 height 12
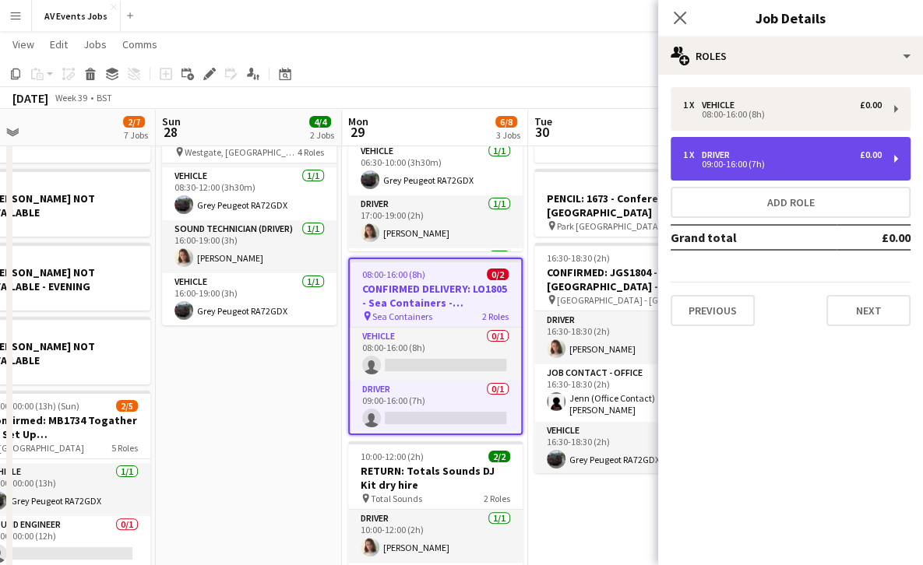
click at [788, 143] on div "1 x Driver £0.00 09:00-16:00 (7h)" at bounding box center [791, 159] width 240 height 44
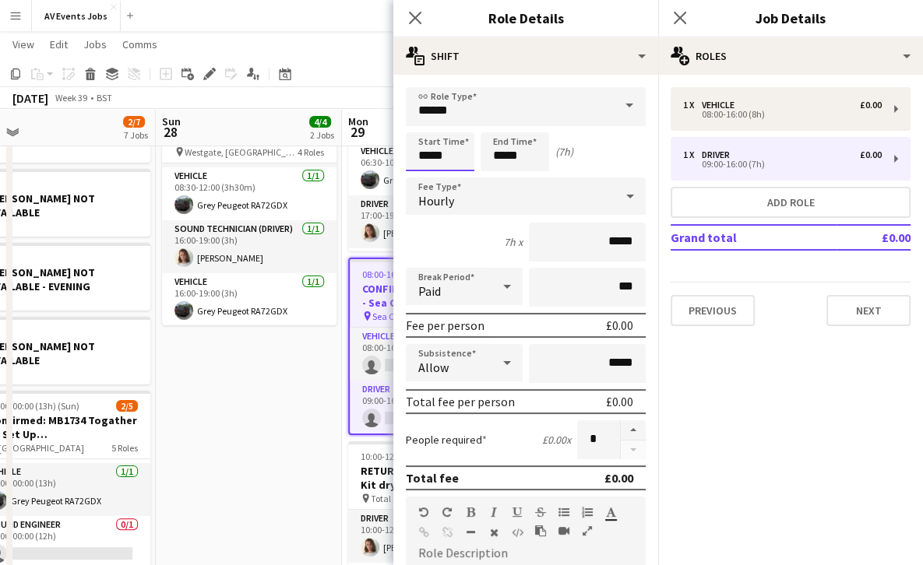
click at [453, 160] on input "*****" at bounding box center [440, 151] width 69 height 39
click at [505, 156] on input "*****" at bounding box center [515, 151] width 69 height 39
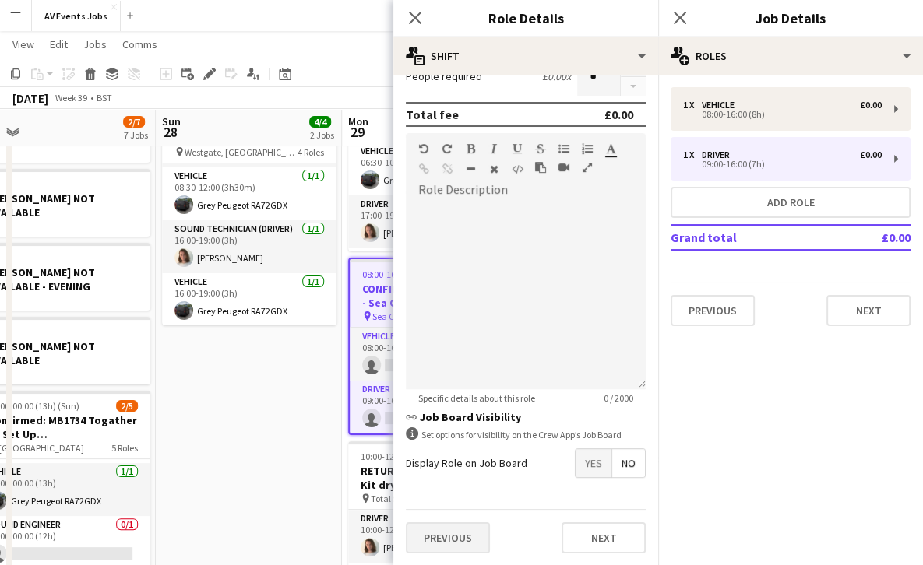
type input "*****"
click at [446, 529] on button "Previous" at bounding box center [448, 538] width 84 height 31
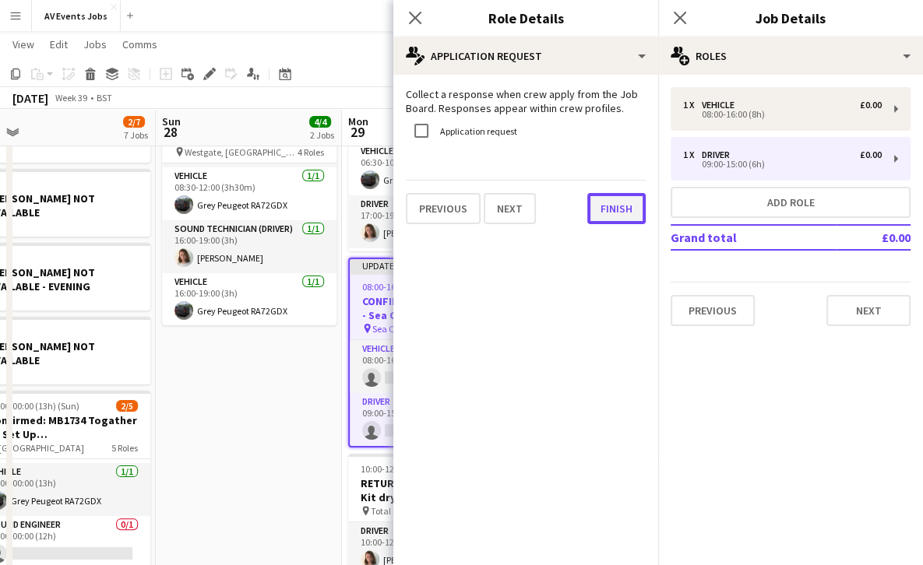
click at [614, 213] on button "Finish" at bounding box center [616, 208] width 58 height 31
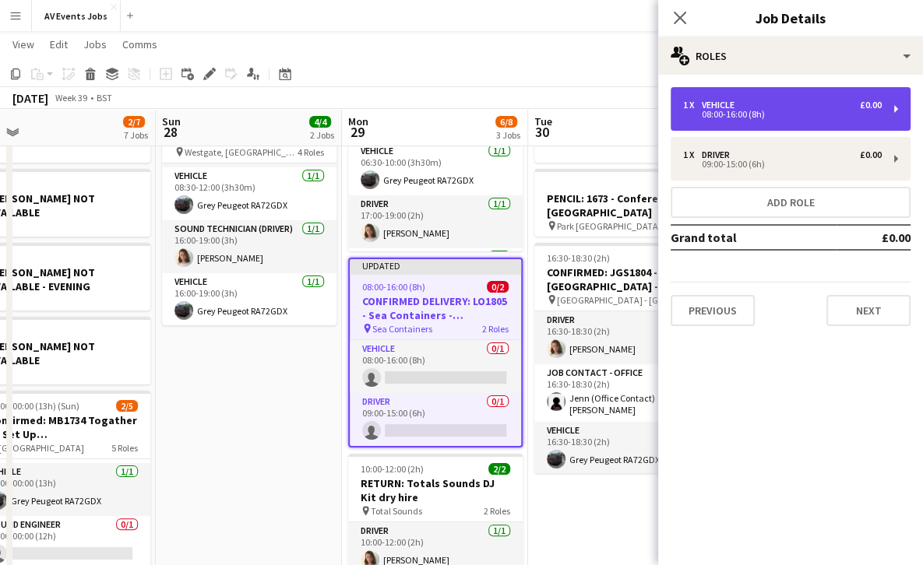
click at [735, 112] on div "08:00-16:00 (8h)" at bounding box center [782, 115] width 199 height 8
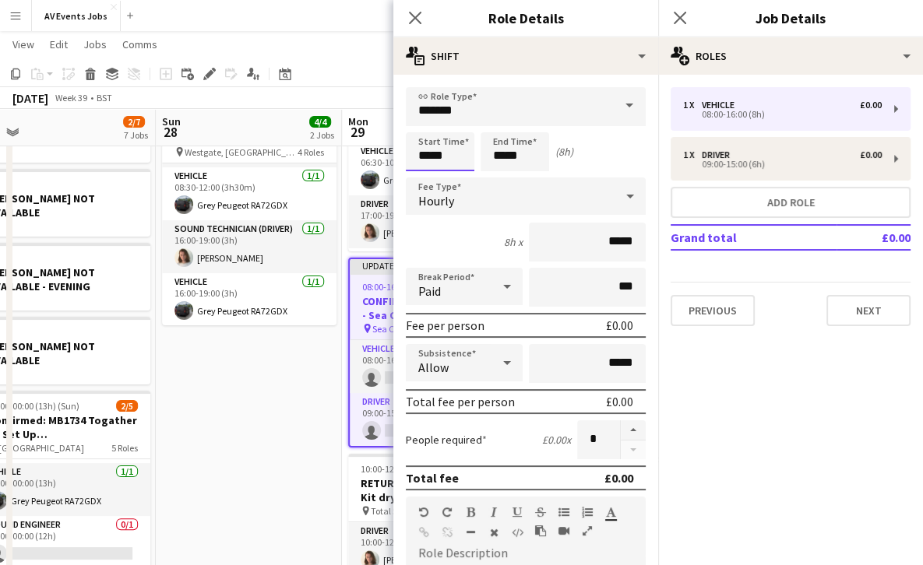
click at [427, 156] on input "*****" at bounding box center [440, 151] width 69 height 39
type input "*****"
click at [505, 154] on input "*****" at bounding box center [515, 151] width 69 height 39
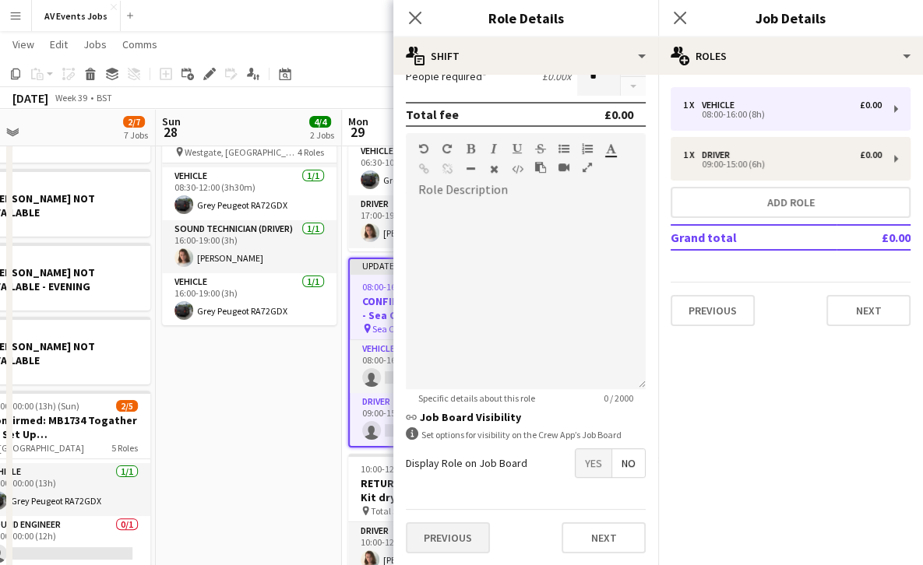
type input "*****"
click at [458, 546] on button "Previous" at bounding box center [448, 538] width 84 height 31
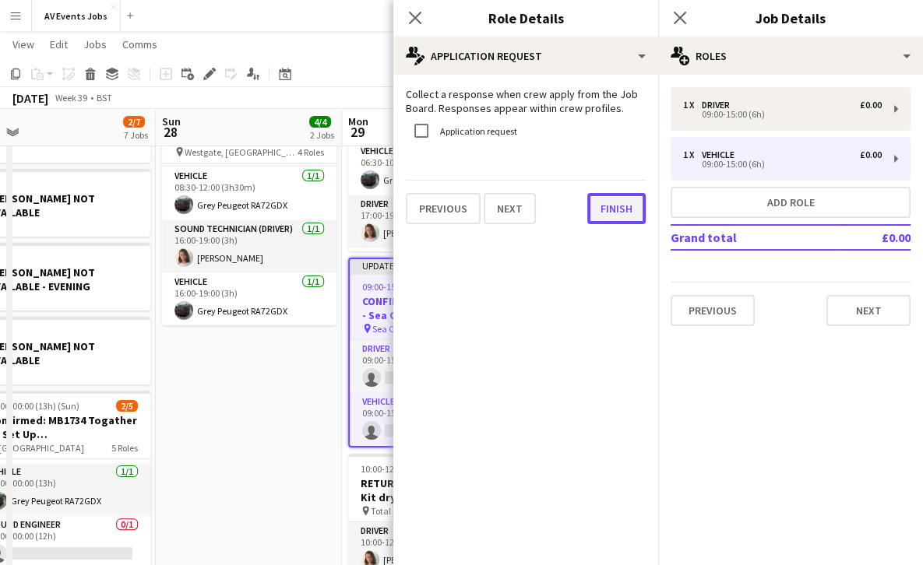
click at [607, 213] on button "Finish" at bounding box center [616, 208] width 58 height 31
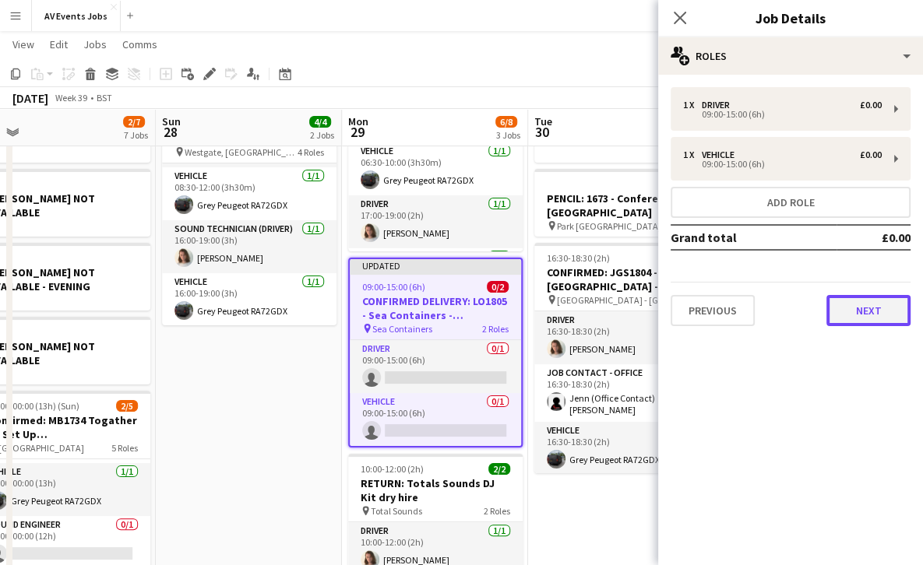
click at [859, 305] on button "Next" at bounding box center [868, 310] width 84 height 31
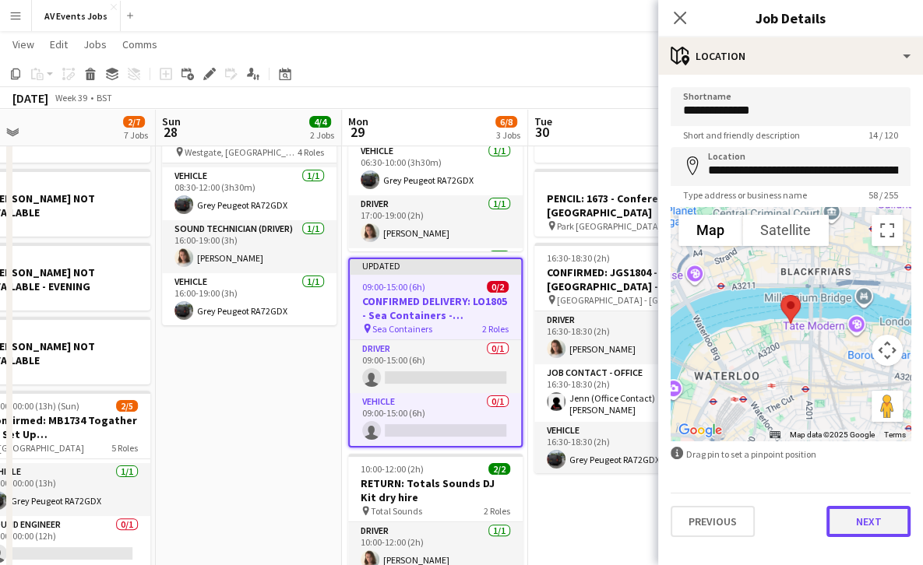
click at [860, 522] on button "Next" at bounding box center [868, 521] width 84 height 31
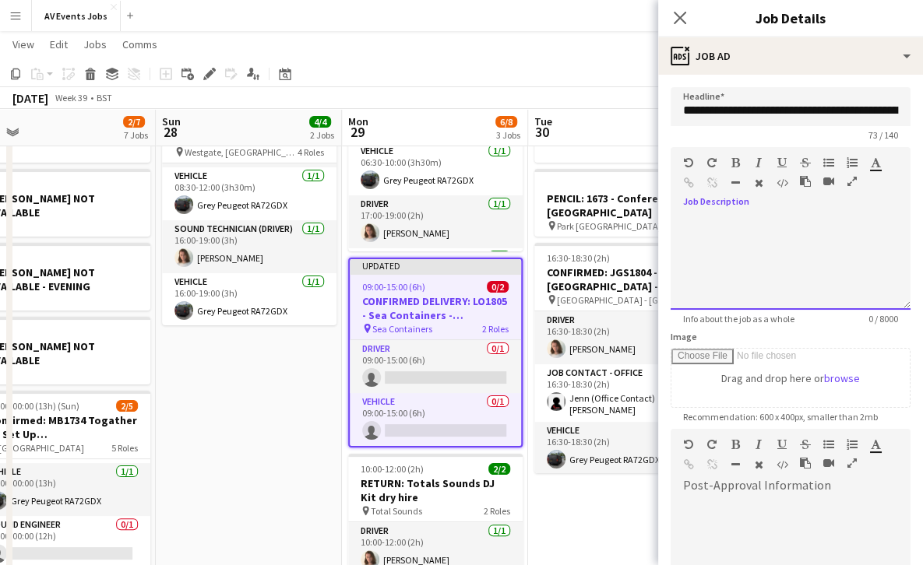
click at [804, 259] on div at bounding box center [791, 263] width 240 height 93
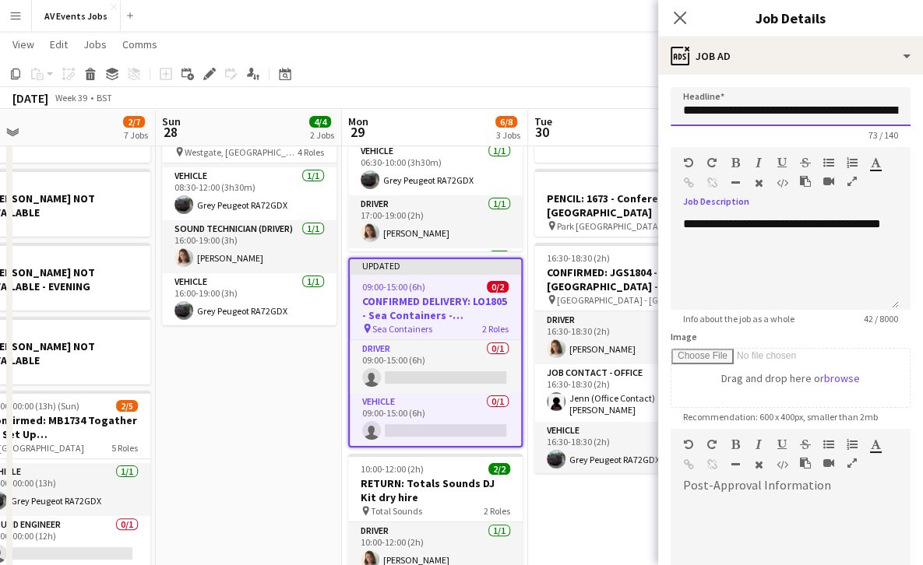
click at [804, 108] on input "**********" at bounding box center [791, 106] width 240 height 39
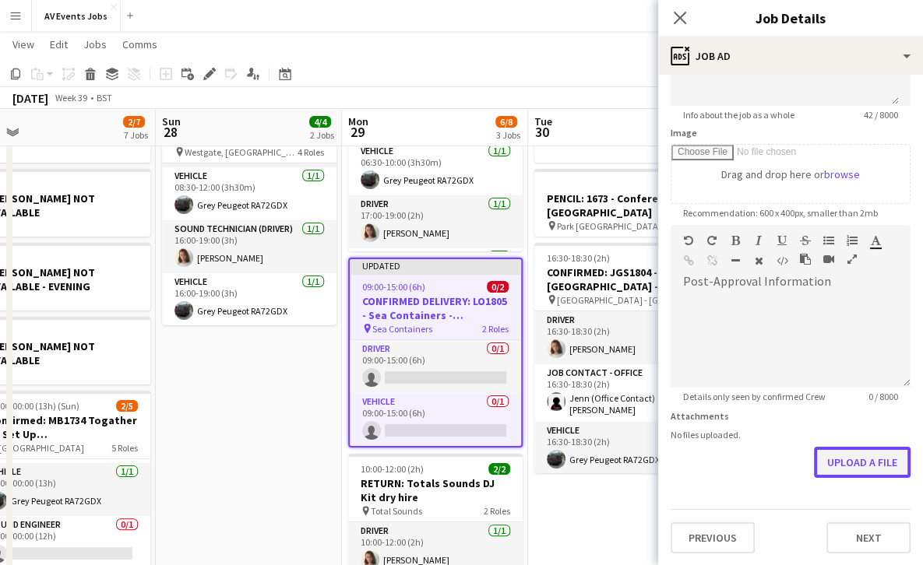
click at [830, 456] on button "Upload a file" at bounding box center [862, 462] width 97 height 31
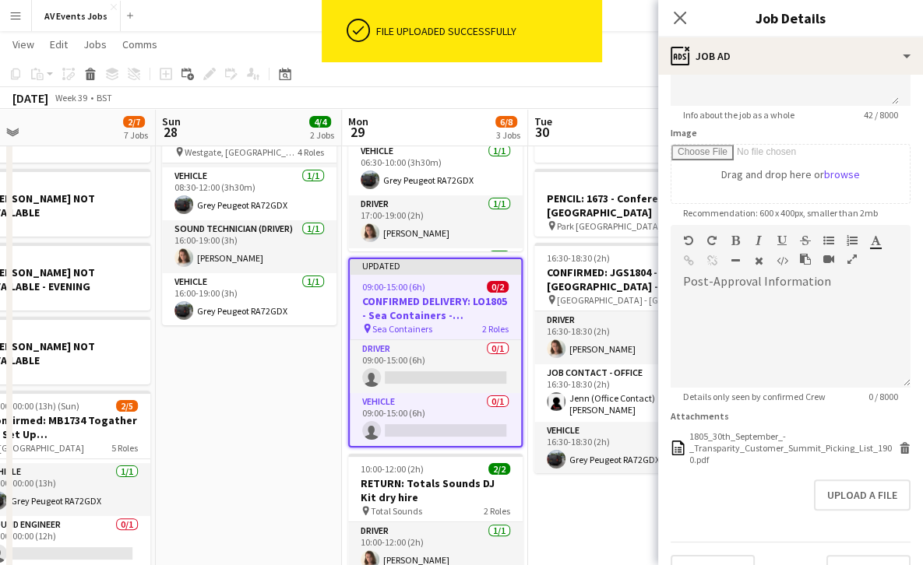
scroll to position [0, 0]
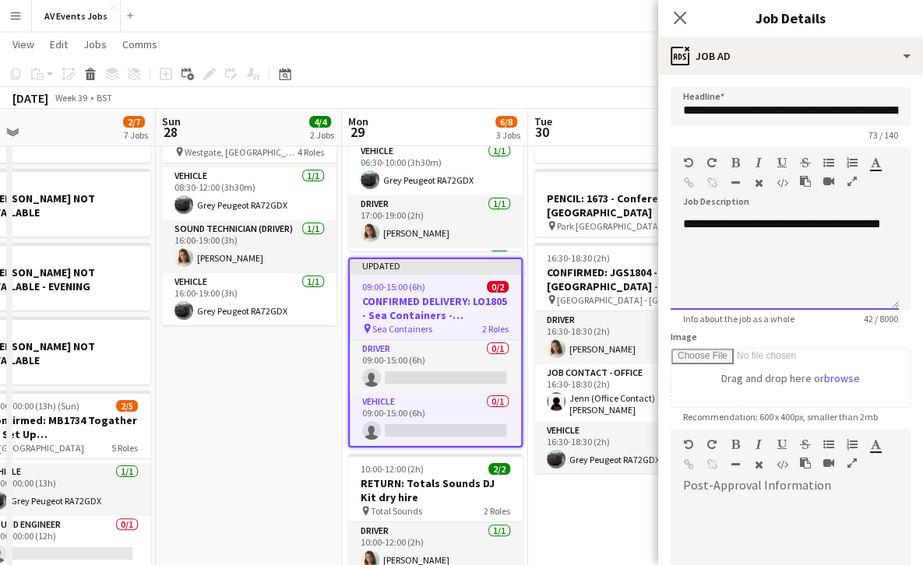
click at [778, 238] on div "**********" at bounding box center [785, 263] width 228 height 93
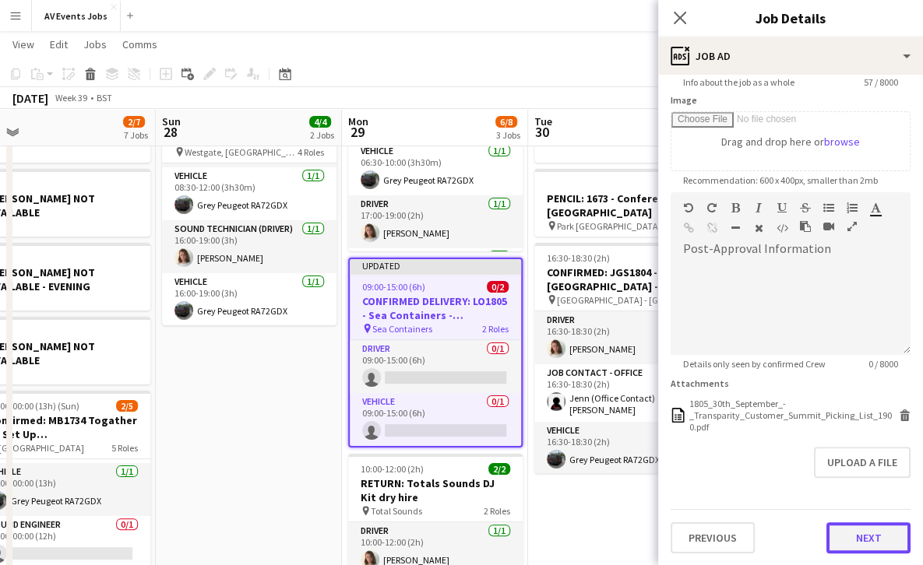
click at [864, 541] on button "Next" at bounding box center [868, 538] width 84 height 31
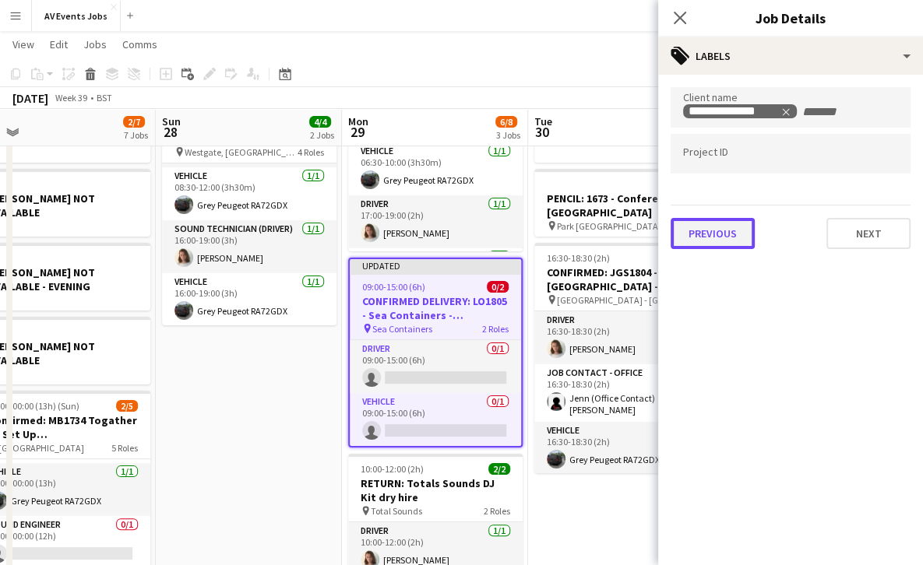
click at [734, 232] on button "Previous" at bounding box center [713, 233] width 84 height 31
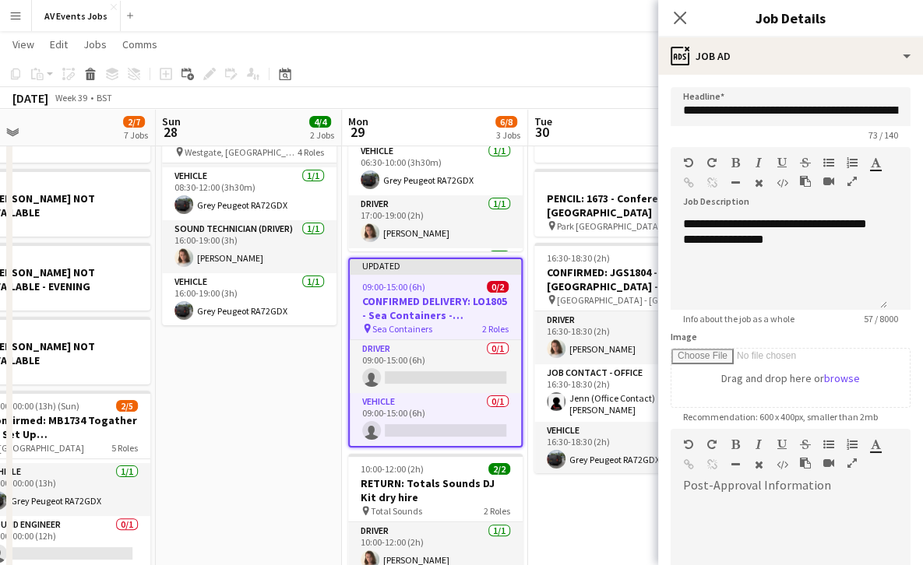
scroll to position [237, 0]
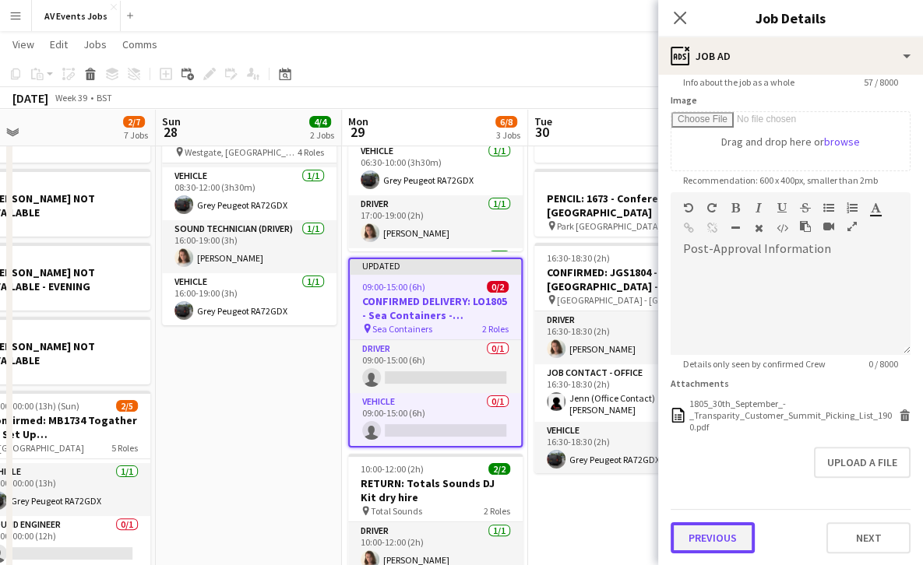
click at [703, 529] on button "Previous" at bounding box center [713, 538] width 84 height 31
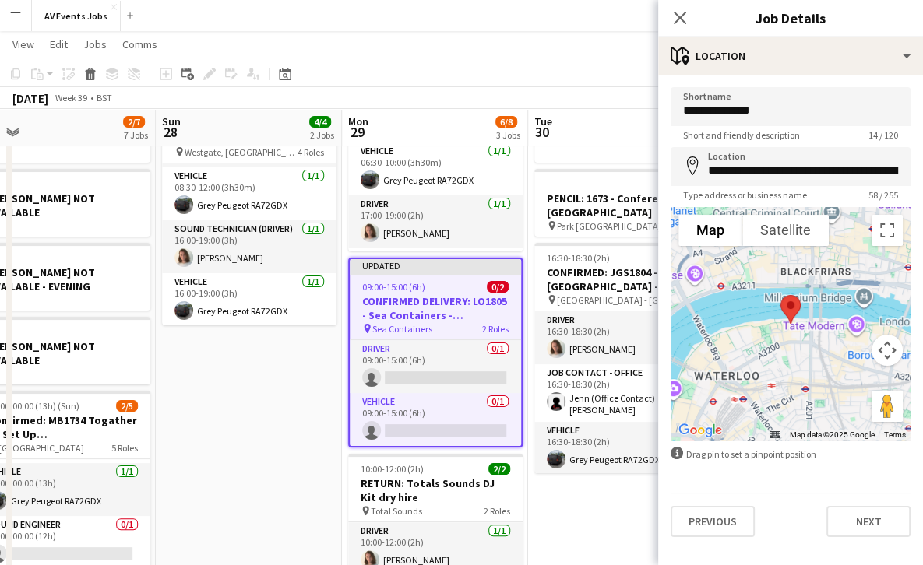
scroll to position [0, 0]
click at [786, 120] on input "**********" at bounding box center [791, 106] width 240 height 39
type input "**********"
click at [860, 517] on button "Next" at bounding box center [868, 521] width 84 height 31
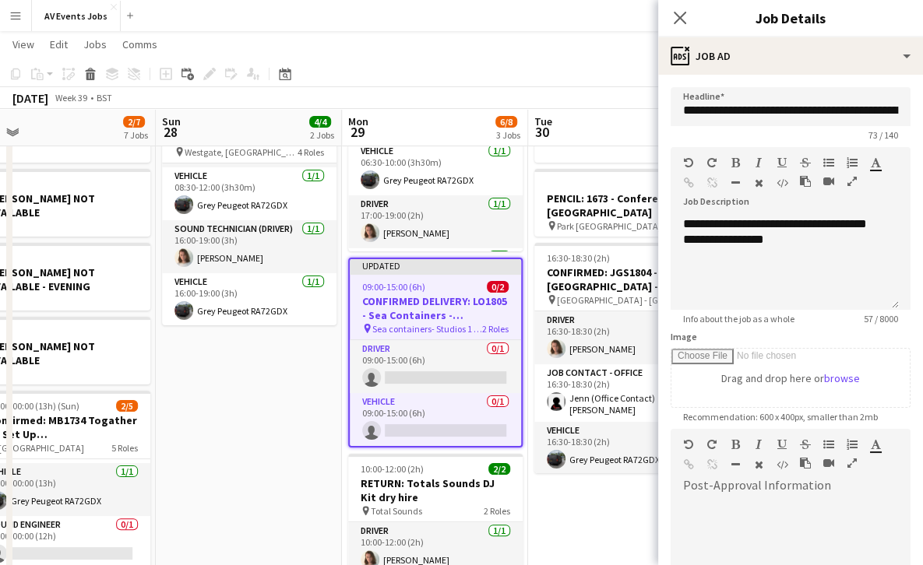
scroll to position [237, 0]
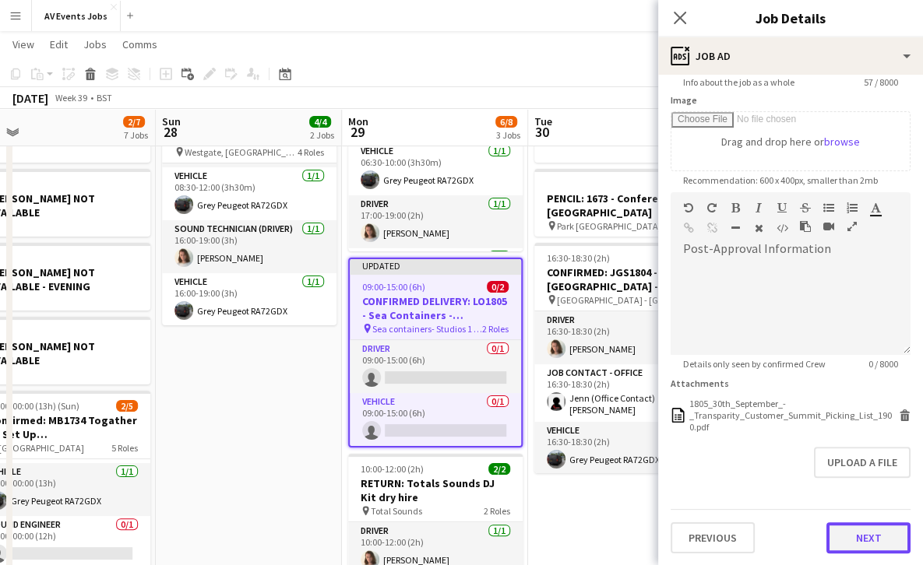
click at [859, 531] on button "Next" at bounding box center [868, 538] width 84 height 31
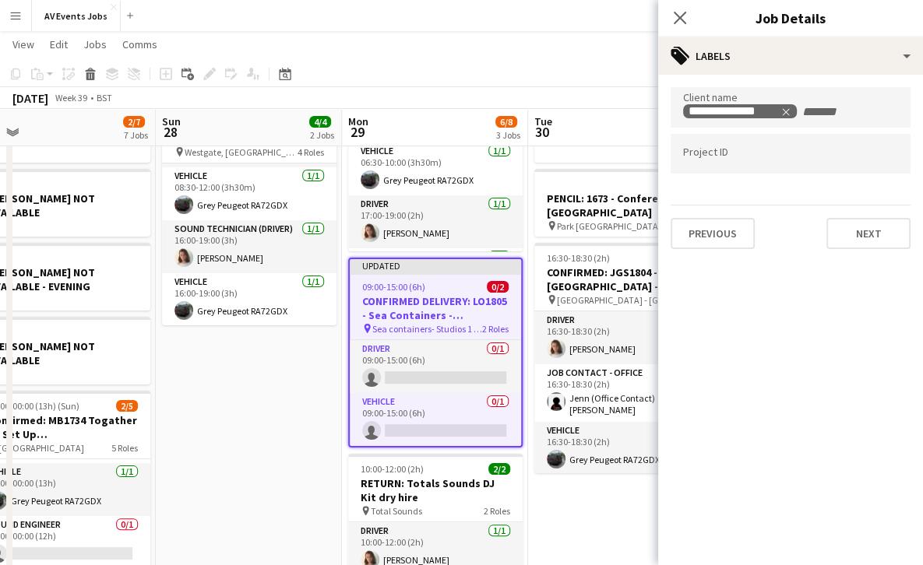
click at [834, 160] on input "Type to search project ID labels..." at bounding box center [790, 154] width 215 height 14
type input "****"
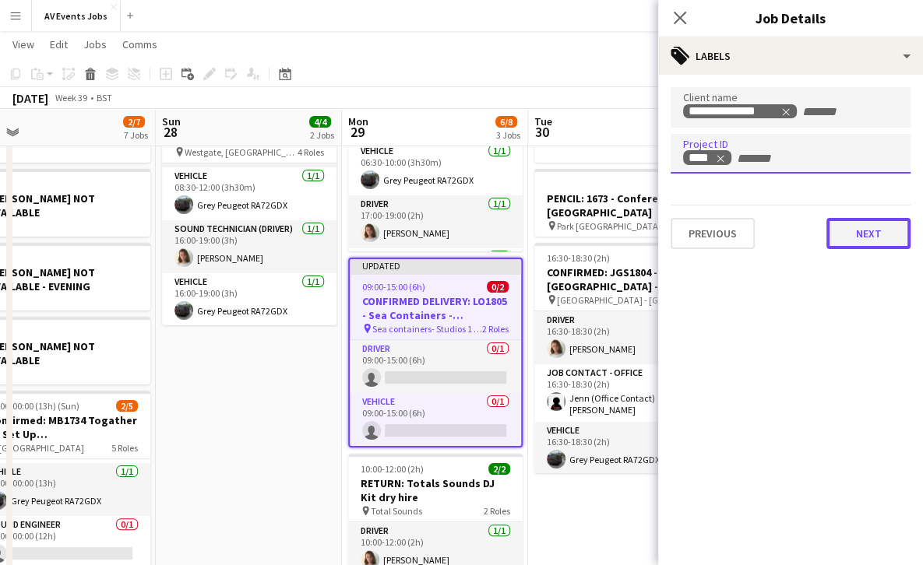
click at [855, 231] on button "Next" at bounding box center [868, 233] width 84 height 31
type input "*******"
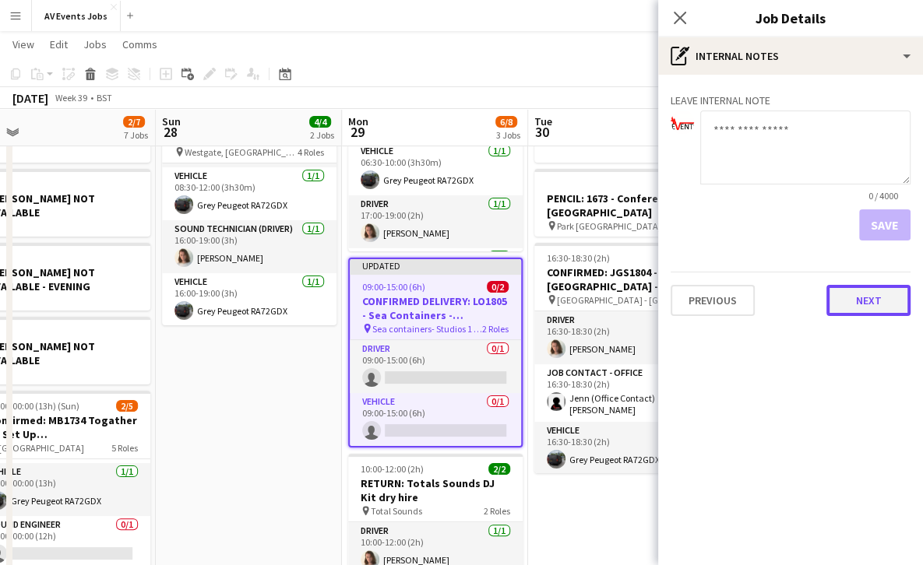
click at [858, 313] on button "Next" at bounding box center [868, 300] width 84 height 31
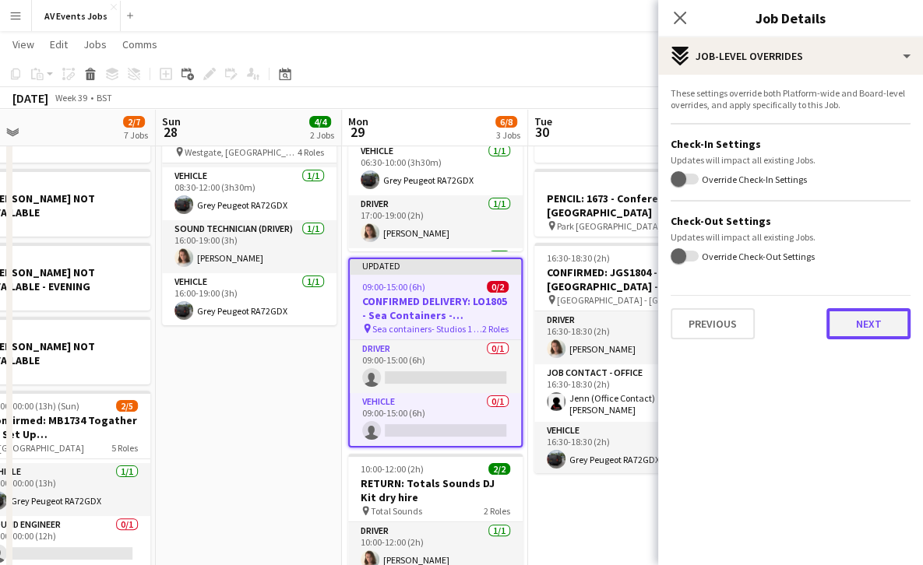
click at [861, 327] on button "Next" at bounding box center [868, 323] width 84 height 31
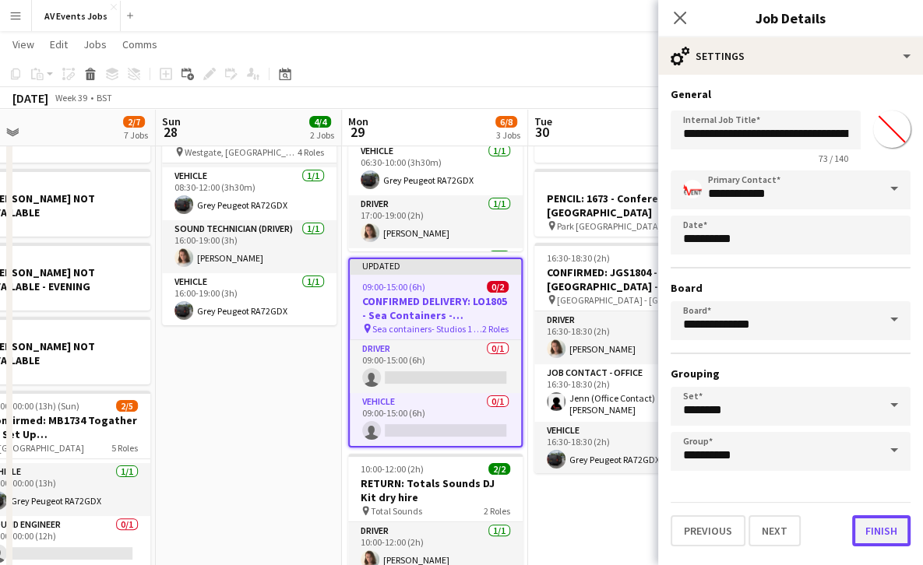
click at [872, 527] on button "Finish" at bounding box center [881, 531] width 58 height 31
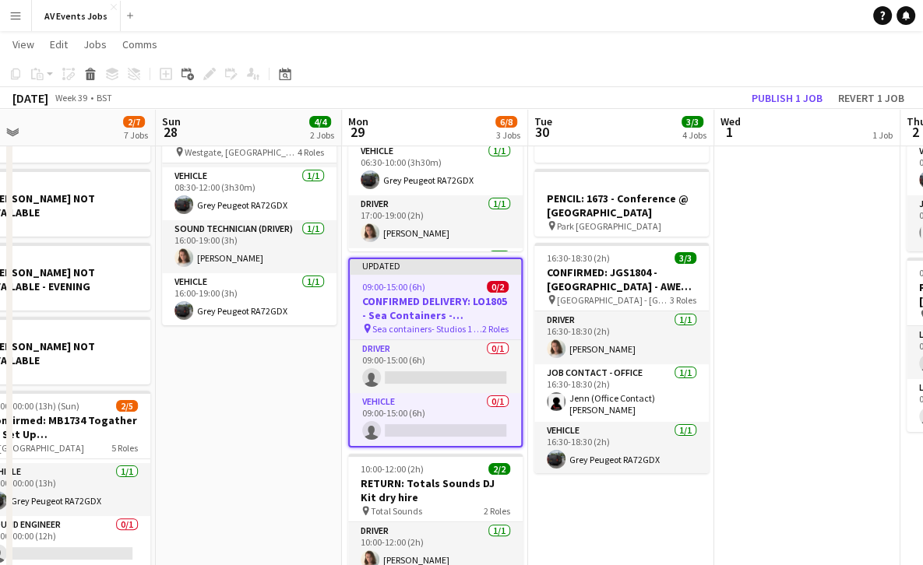
click at [608, 492] on app-date-cell "CONFIRMED: LO1805 - Sea Containers - Transparity Customer Summit pin Sea Contai…" at bounding box center [621, 408] width 186 height 787
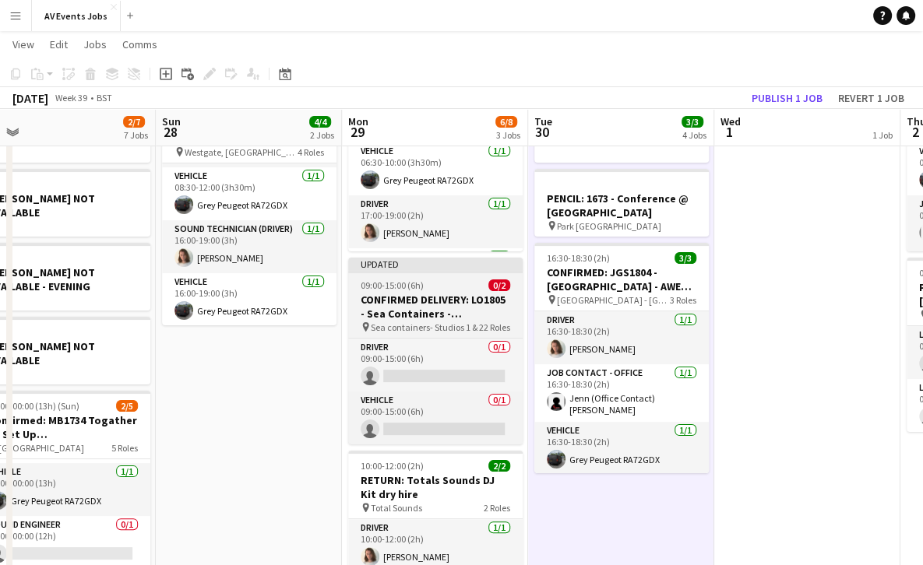
click at [456, 307] on h3 "CONFIRMED DELIVERY: LO1805 - Sea Containers - Transparity Customer Summit" at bounding box center [435, 307] width 174 height 28
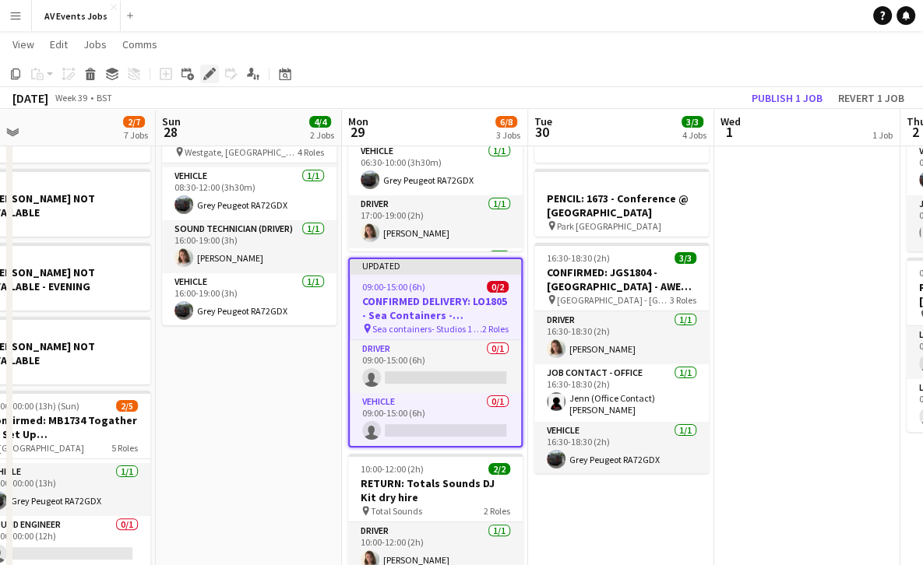
click at [207, 73] on icon at bounding box center [209, 74] width 9 height 9
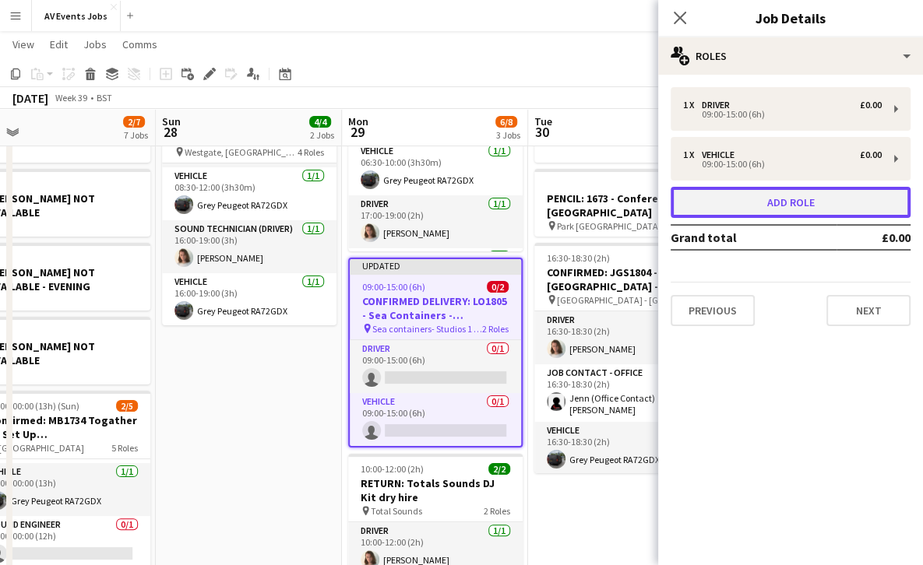
click at [774, 208] on button "Add role" at bounding box center [791, 202] width 240 height 31
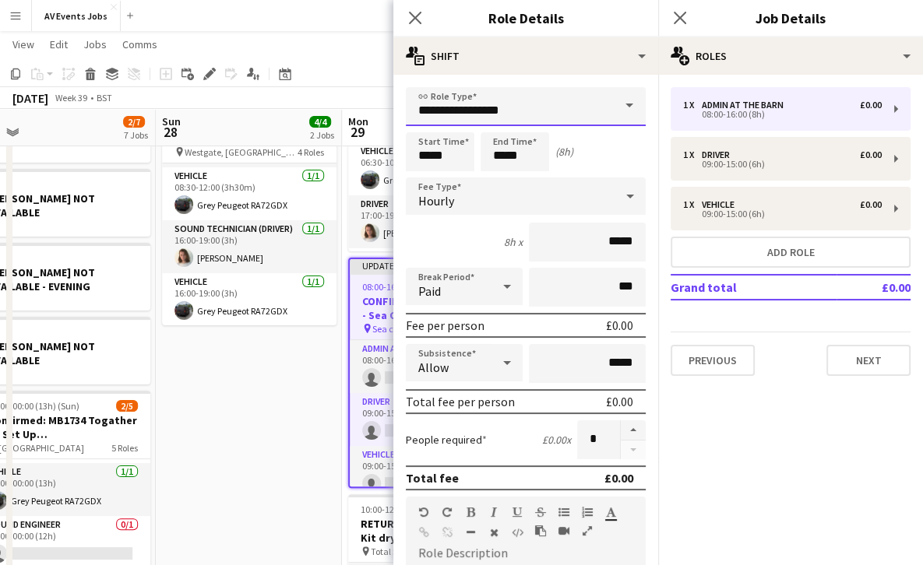
click at [495, 107] on input "**********" at bounding box center [526, 106] width 240 height 39
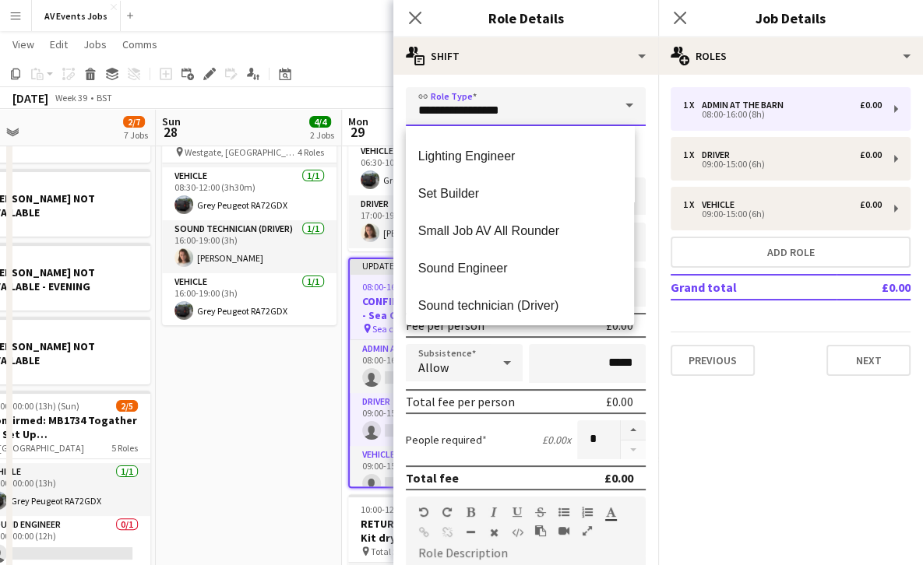
scroll to position [529, 0]
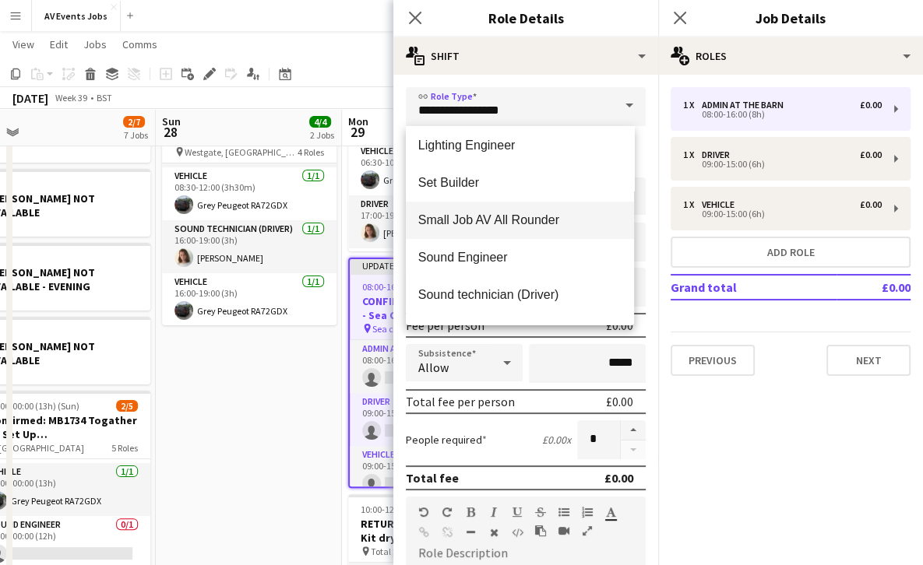
click at [515, 229] on mat-option "Small Job AV All Rounder" at bounding box center [520, 220] width 228 height 37
type input "**********"
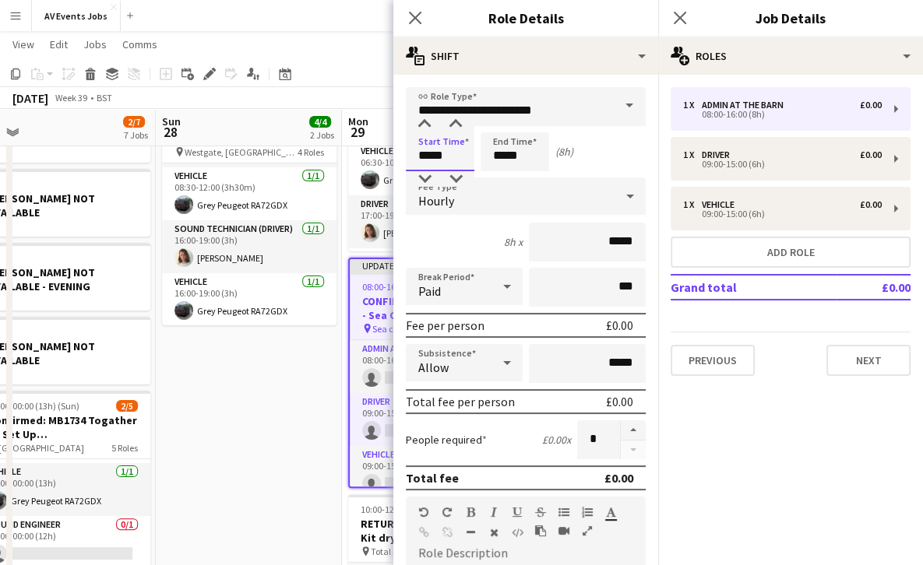
drag, startPoint x: 447, startPoint y: 150, endPoint x: 400, endPoint y: 153, distance: 47.6
click at [400, 153] on form "**********" at bounding box center [525, 508] width 265 height 843
type input "*****"
drag, startPoint x: 537, startPoint y: 156, endPoint x: 479, endPoint y: 147, distance: 58.3
click at [479, 147] on div "Start Time ***** End Time ***** (5h)" at bounding box center [526, 151] width 240 height 39
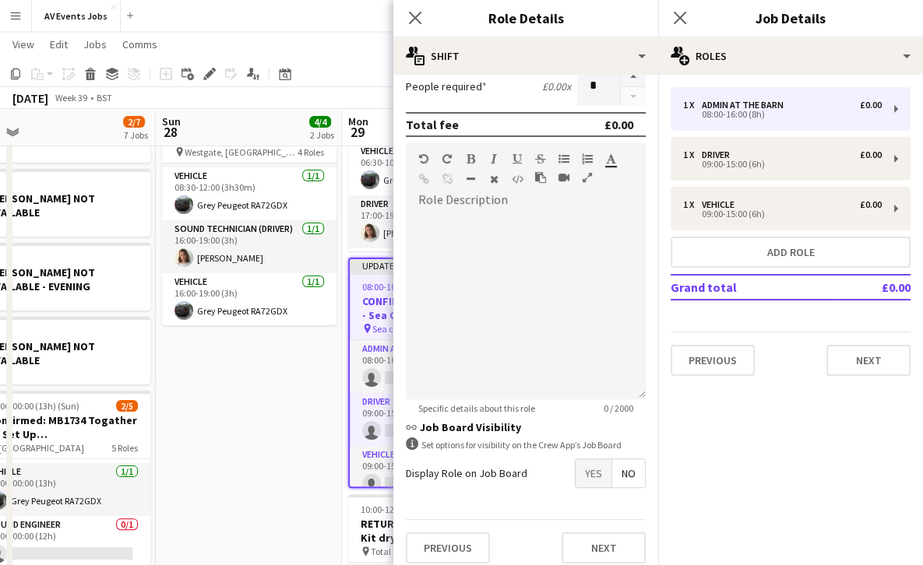
scroll to position [364, 0]
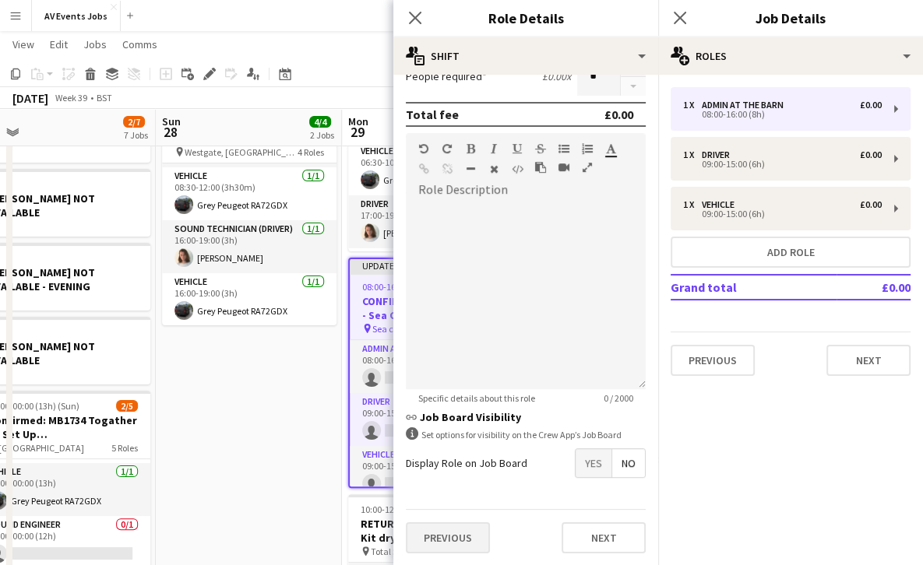
type input "*****"
click at [443, 530] on button "Previous" at bounding box center [448, 538] width 84 height 31
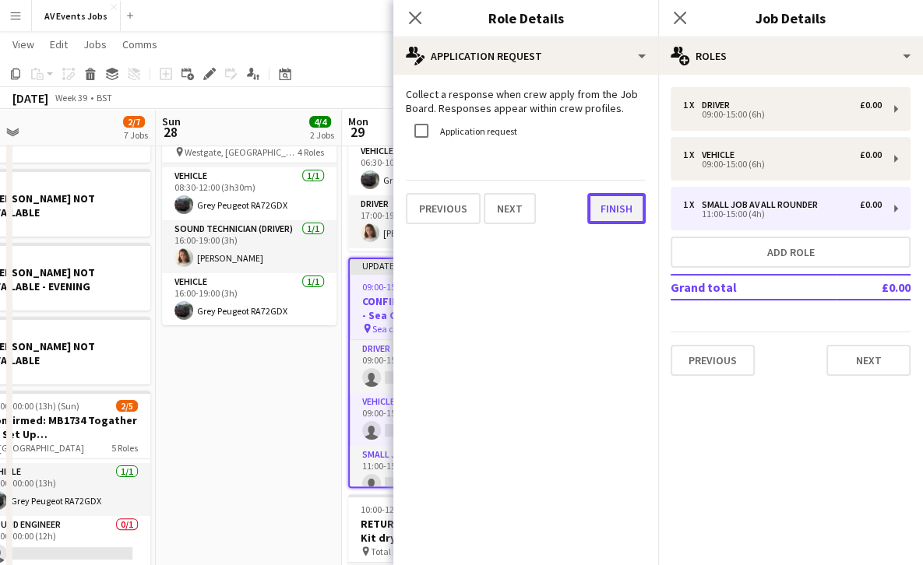
click at [611, 217] on button "Finish" at bounding box center [616, 208] width 58 height 31
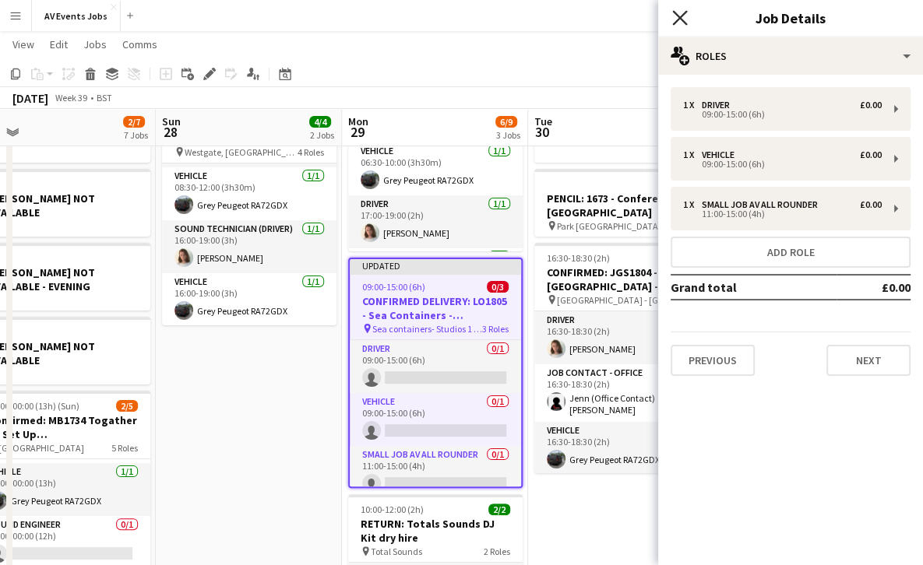
click at [673, 17] on icon "Close pop-in" at bounding box center [679, 17] width 15 height 15
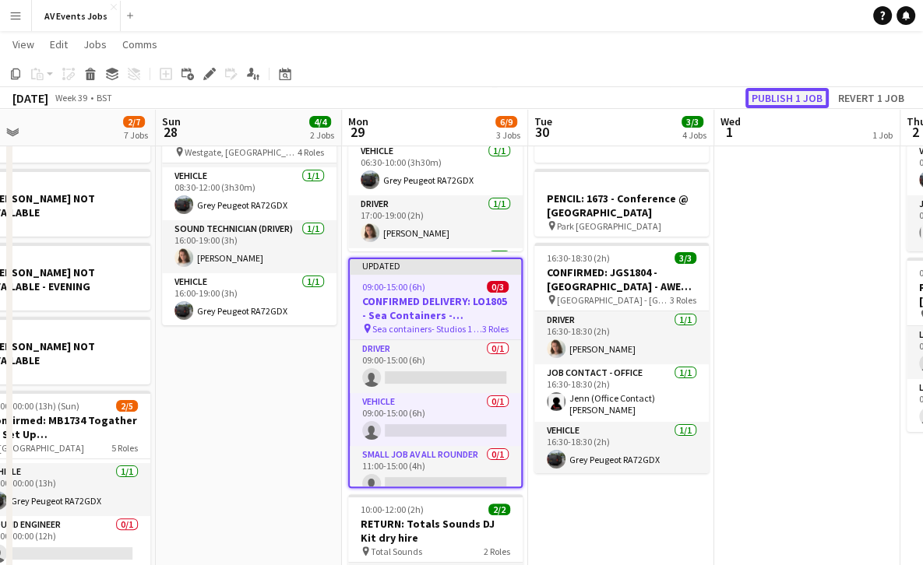
click at [803, 100] on button "Publish 1 job" at bounding box center [786, 98] width 83 height 20
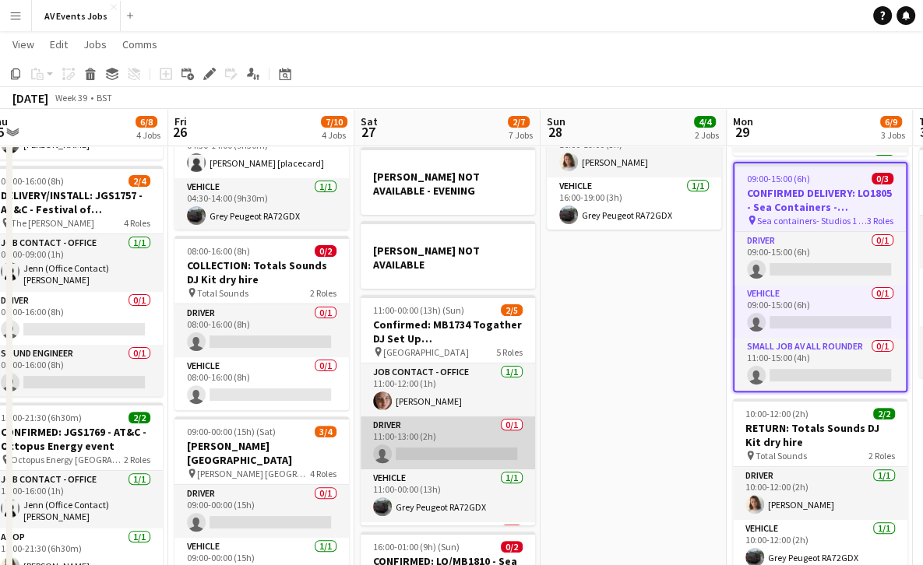
click at [439, 417] on app-card-role "Driver 0/1 11:00-13:00 (2h) single-neutral-actions" at bounding box center [448, 443] width 174 height 53
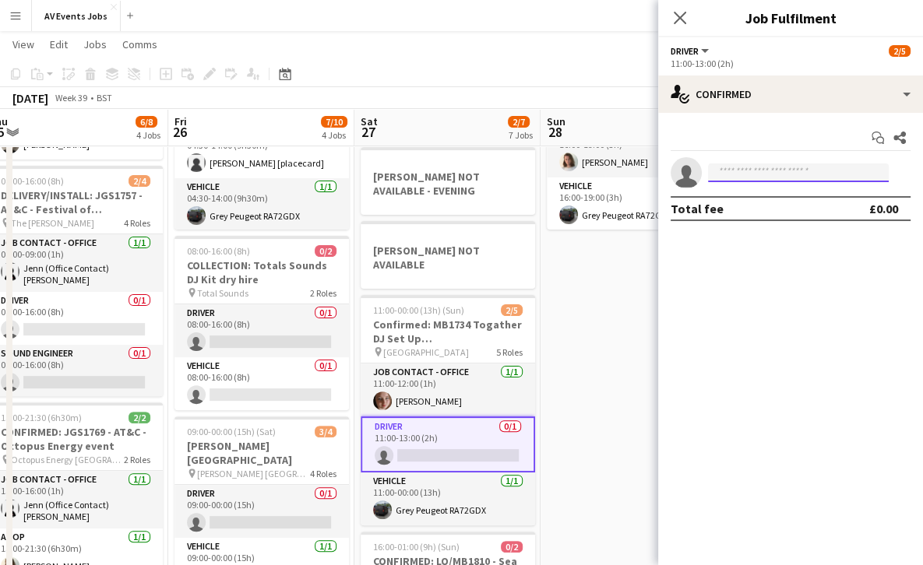
click at [751, 173] on input at bounding box center [798, 173] width 181 height 19
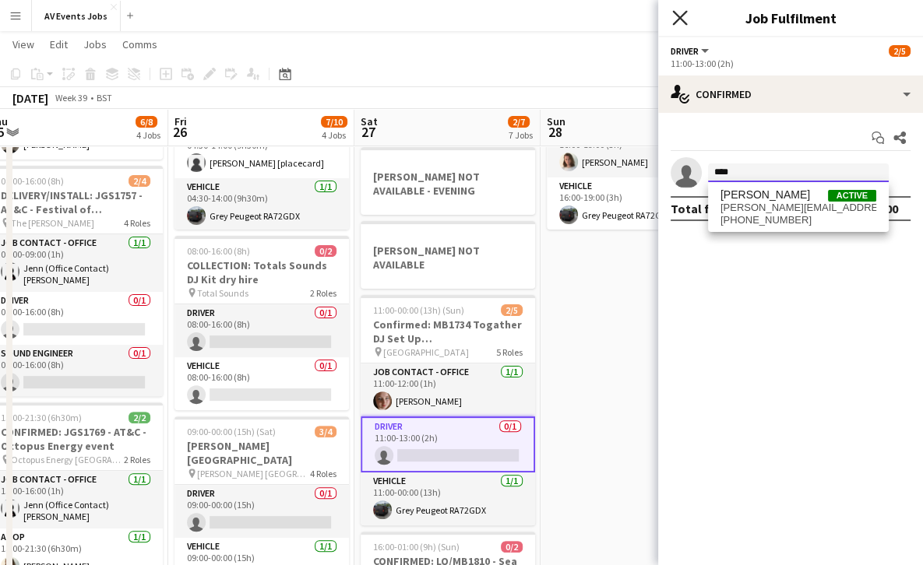
type input "****"
click at [681, 16] on icon at bounding box center [679, 17] width 15 height 15
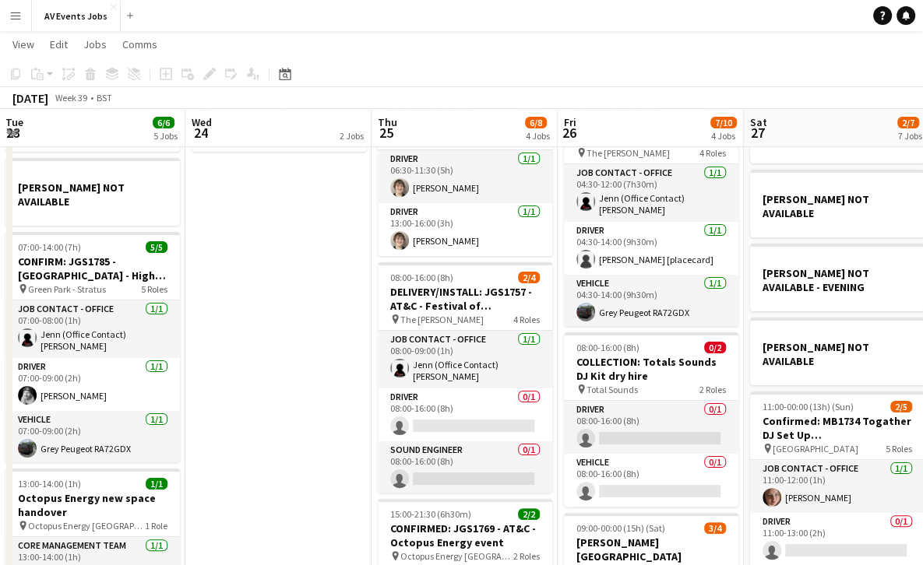
scroll to position [160, 0]
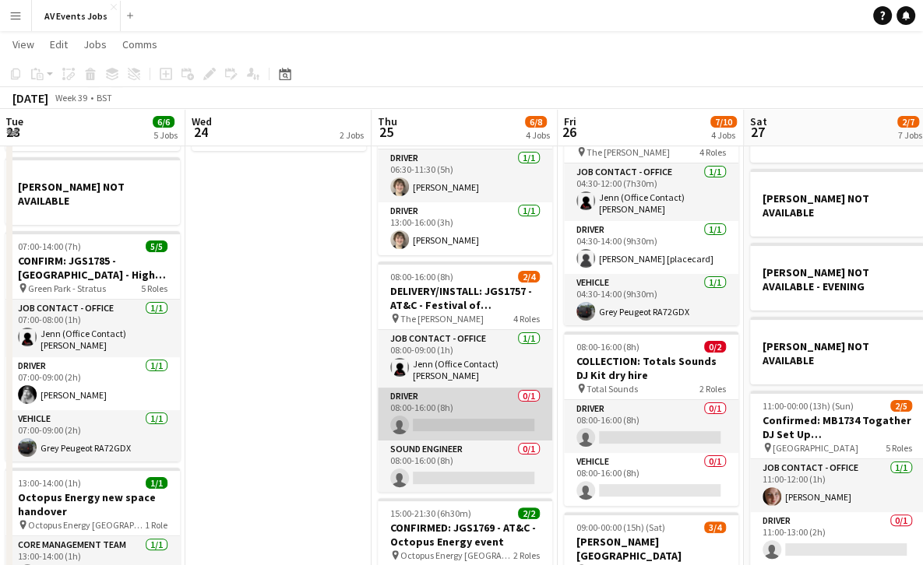
click at [424, 408] on app-card-role "Driver 0/1 08:00-16:00 (8h) single-neutral-actions" at bounding box center [465, 414] width 174 height 53
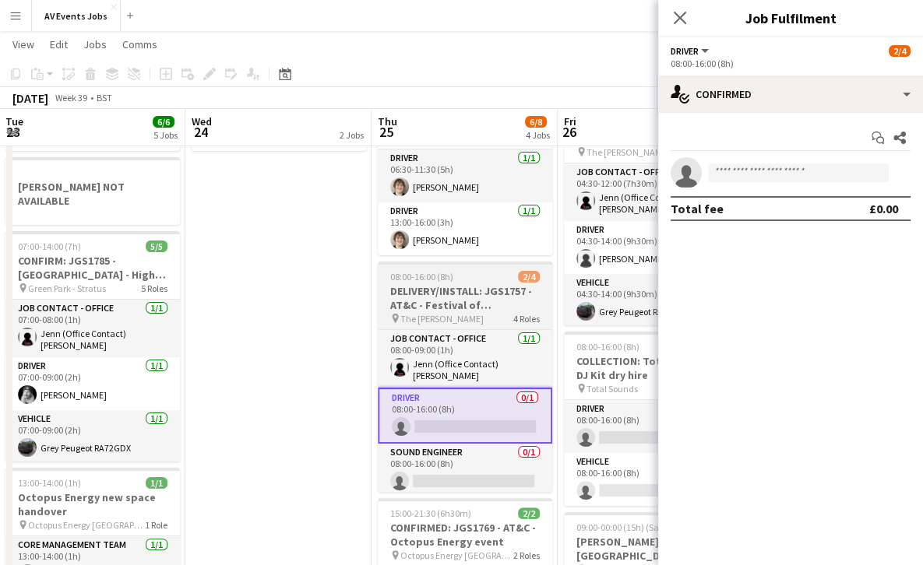
click at [451, 308] on h3 "DELIVERY/INSTALL: JGS1757 - AT&C - Festival of Hospitality" at bounding box center [465, 298] width 174 height 28
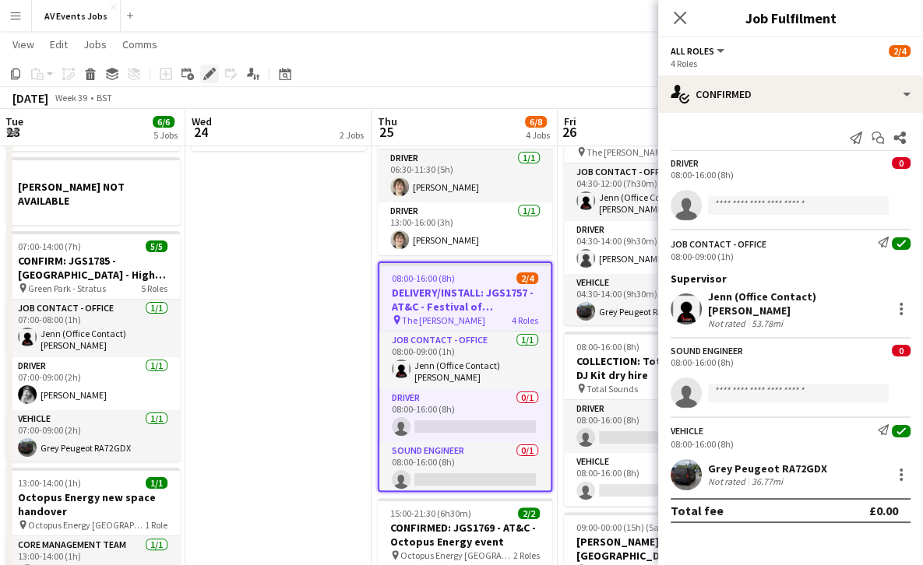
click at [213, 68] on icon at bounding box center [214, 70] width 4 height 4
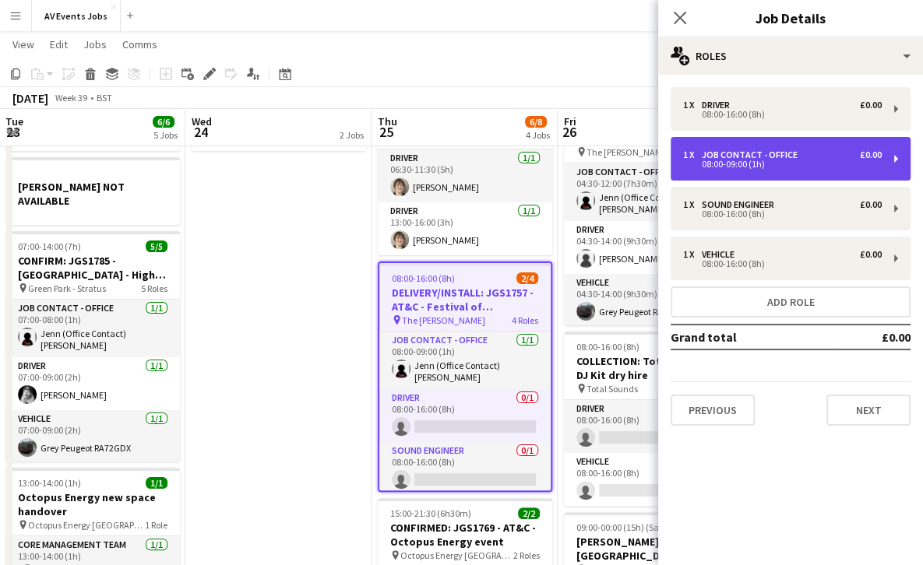
click at [766, 162] on div "08:00-09:00 (1h)" at bounding box center [782, 164] width 199 height 8
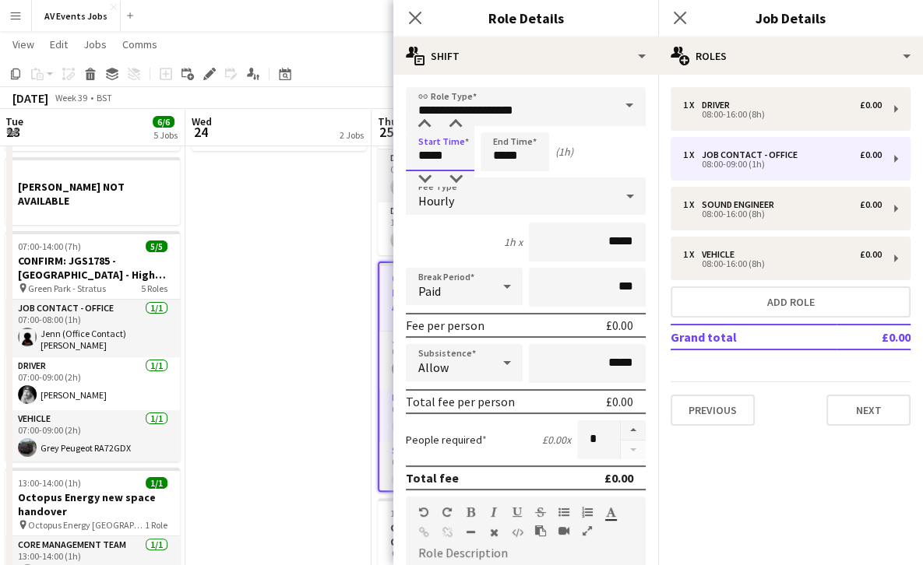
drag, startPoint x: 445, startPoint y: 154, endPoint x: 376, endPoint y: 148, distance: 68.8
click at [376, 148] on body "Menu Boards Boards Boards All jobs Status Workforce Workforce My Workforce Recr…" at bounding box center [461, 320] width 923 height 961
type input "*****"
drag, startPoint x: 523, startPoint y: 154, endPoint x: 491, endPoint y: 156, distance: 32.0
click at [491, 156] on input "*****" at bounding box center [515, 151] width 69 height 39
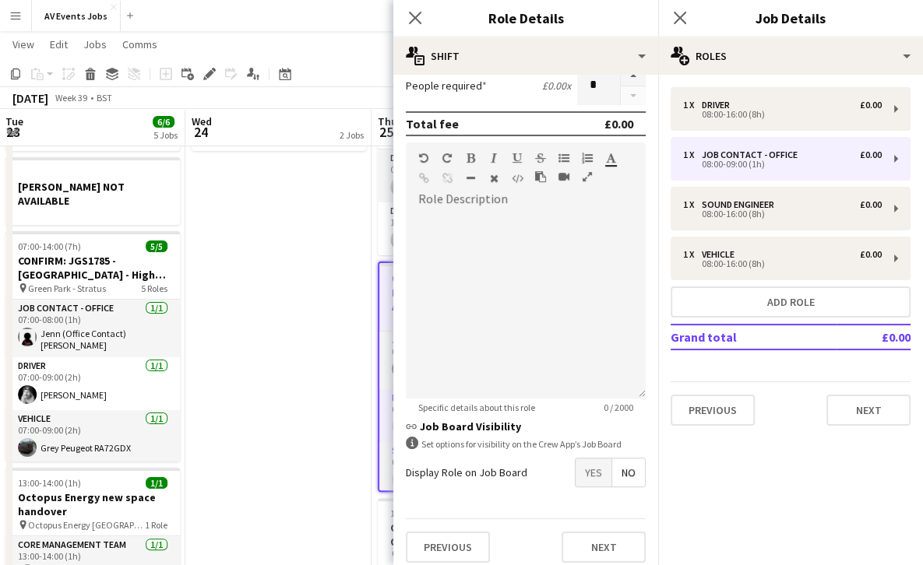
scroll to position [364, 0]
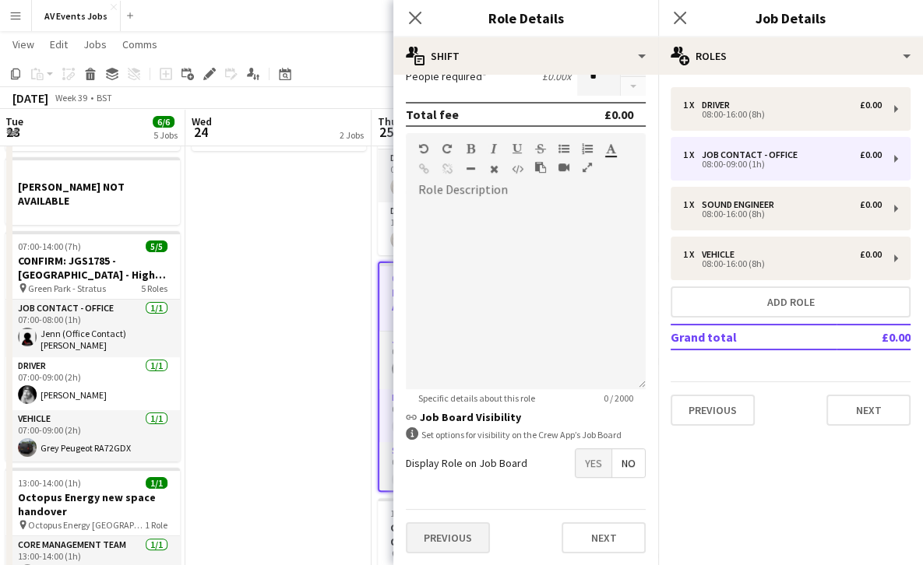
type input "*****"
click at [443, 541] on button "Previous" at bounding box center [448, 538] width 84 height 31
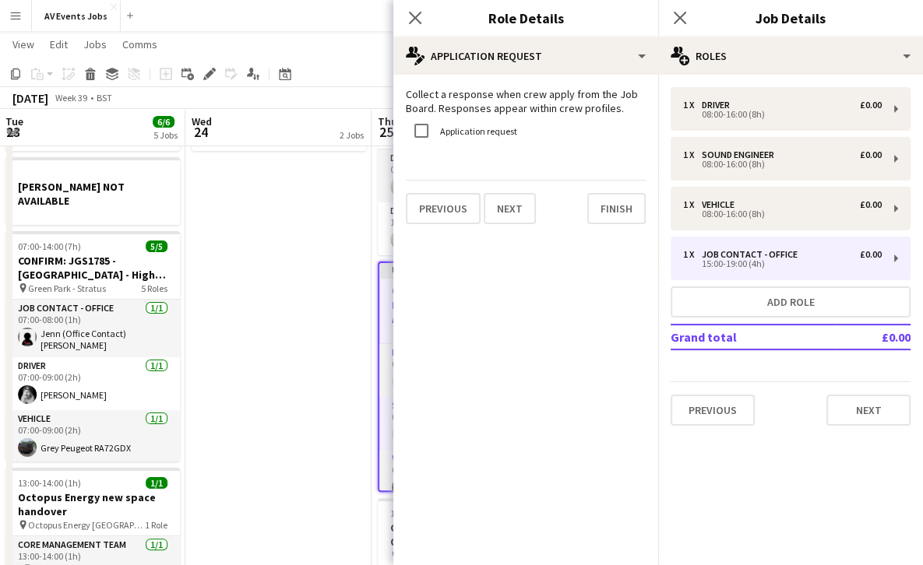
scroll to position [0, 0]
click at [622, 217] on button "Finish" at bounding box center [616, 208] width 58 height 31
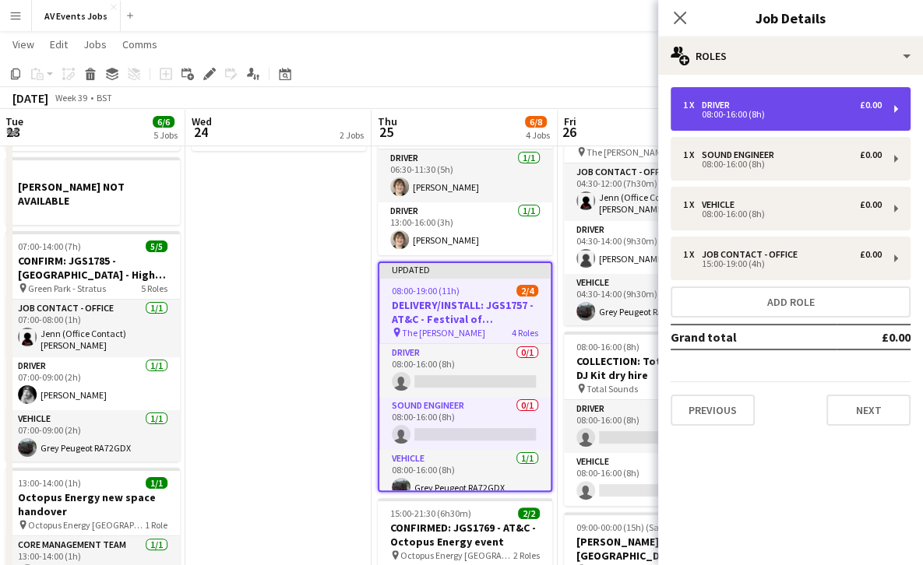
click at [755, 112] on div "08:00-16:00 (8h)" at bounding box center [782, 115] width 199 height 8
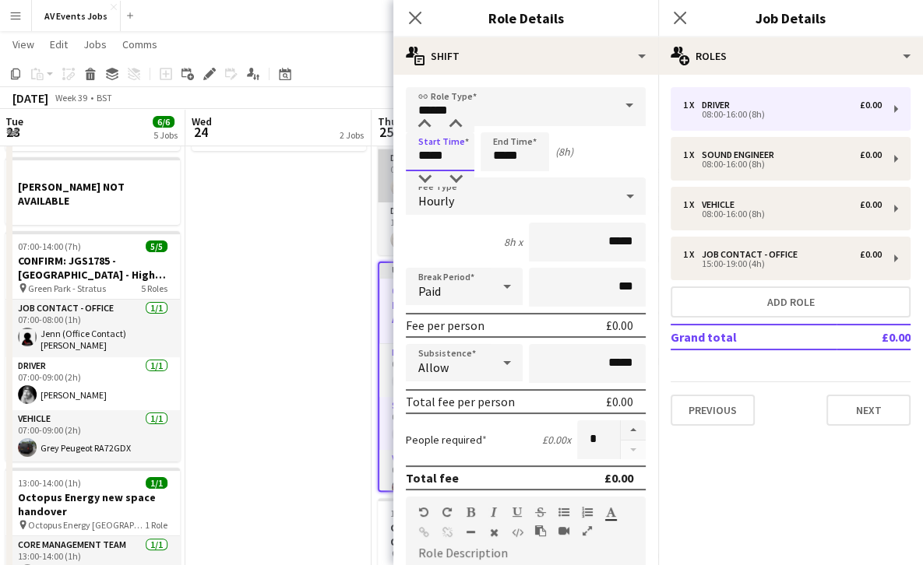
drag, startPoint x: 456, startPoint y: 159, endPoint x: 389, endPoint y: 150, distance: 67.6
click at [389, 150] on body "Menu Boards Boards Boards All jobs Status Workforce Workforce My Workforce Recr…" at bounding box center [461, 320] width 923 height 961
type input "*****"
drag, startPoint x: 531, startPoint y: 157, endPoint x: 478, endPoint y: 155, distance: 53.0
click at [478, 155] on div "Start Time ***** End Time ***** (1h)" at bounding box center [526, 151] width 240 height 39
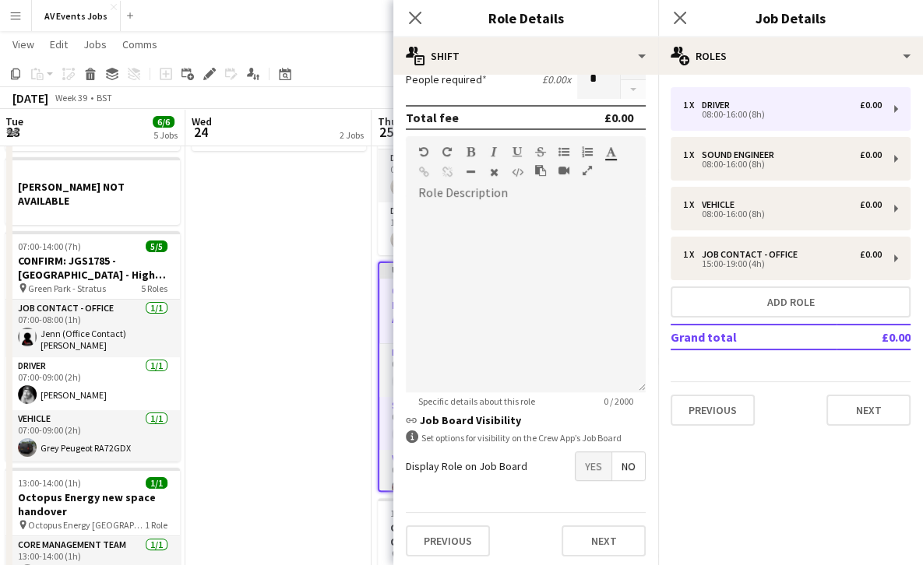
scroll to position [364, 0]
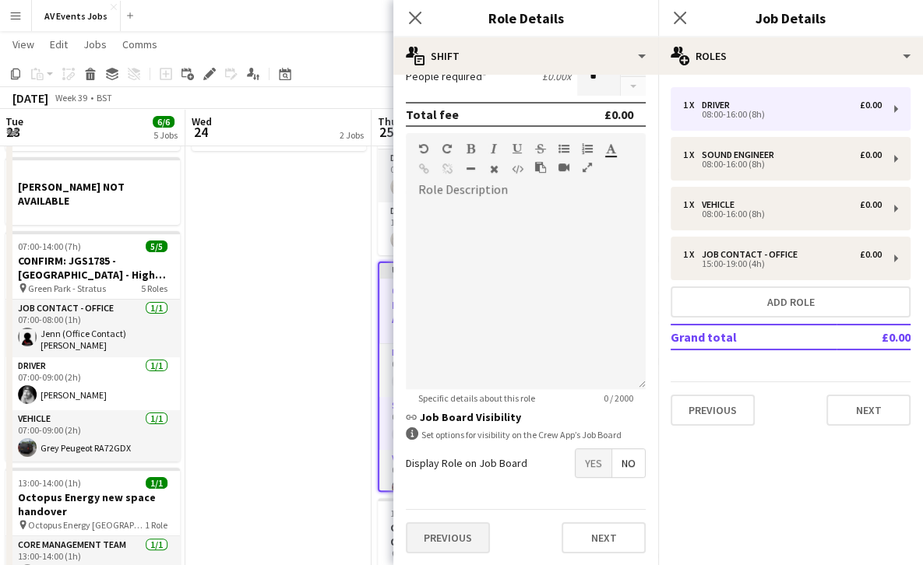
type input "*****"
click at [452, 537] on button "Previous" at bounding box center [448, 538] width 84 height 31
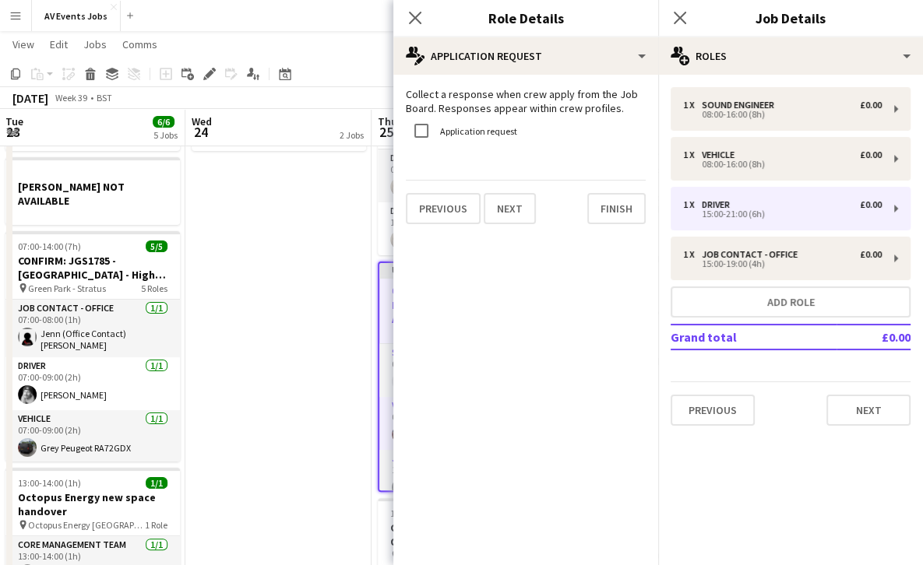
scroll to position [0, 0]
click at [612, 217] on button "Finish" at bounding box center [616, 208] width 58 height 31
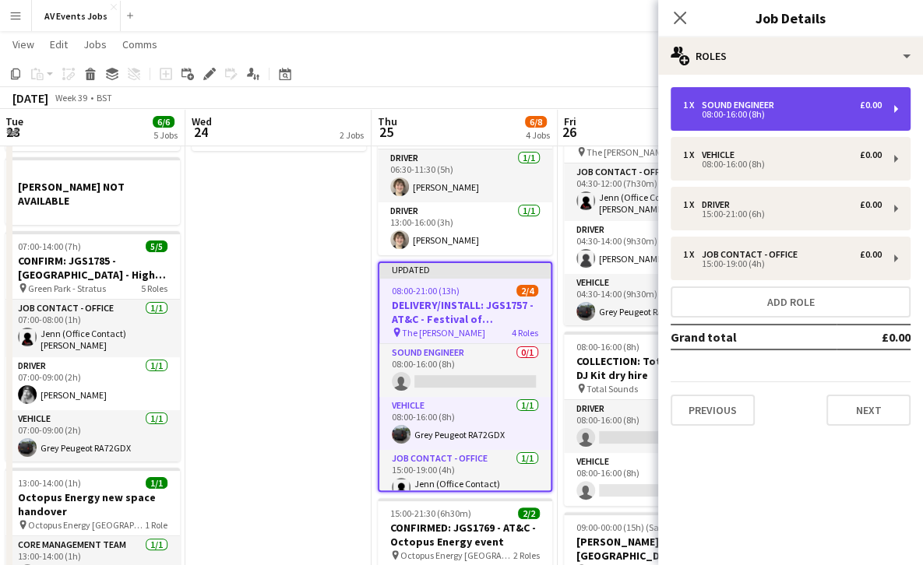
click at [760, 98] on div "1 x Sound Engineer £0.00 08:00-16:00 (8h)" at bounding box center [791, 109] width 240 height 44
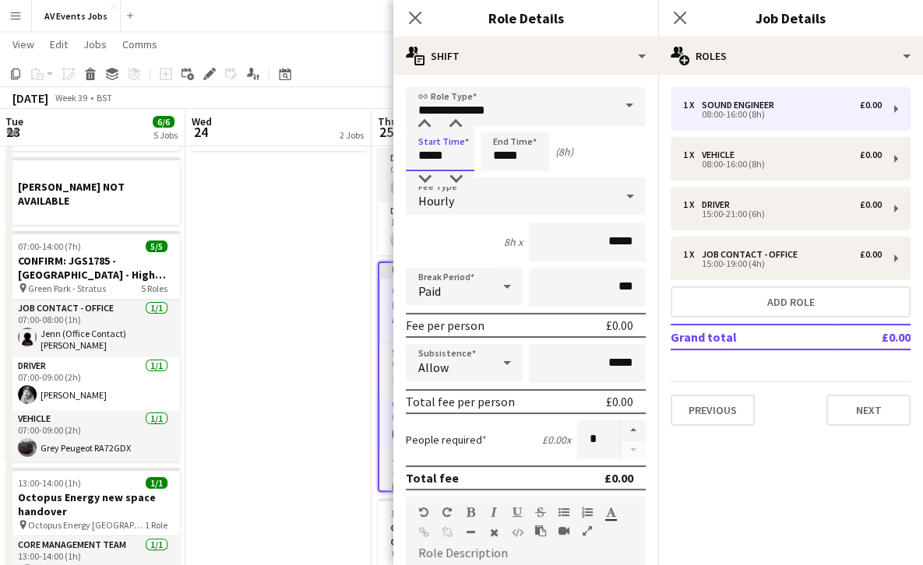
drag, startPoint x: 451, startPoint y: 157, endPoint x: 368, endPoint y: 155, distance: 82.6
click at [368, 155] on body "Menu Boards Boards Boards All jobs Status Workforce Workforce My Workforce Recr…" at bounding box center [461, 320] width 923 height 961
click at [368, 155] on app-date-cell "[PERSON_NAME] - warehouse [PERSON_NAME] NOT AVAILABLE - DAYTIME" at bounding box center [278, 408] width 186 height 787
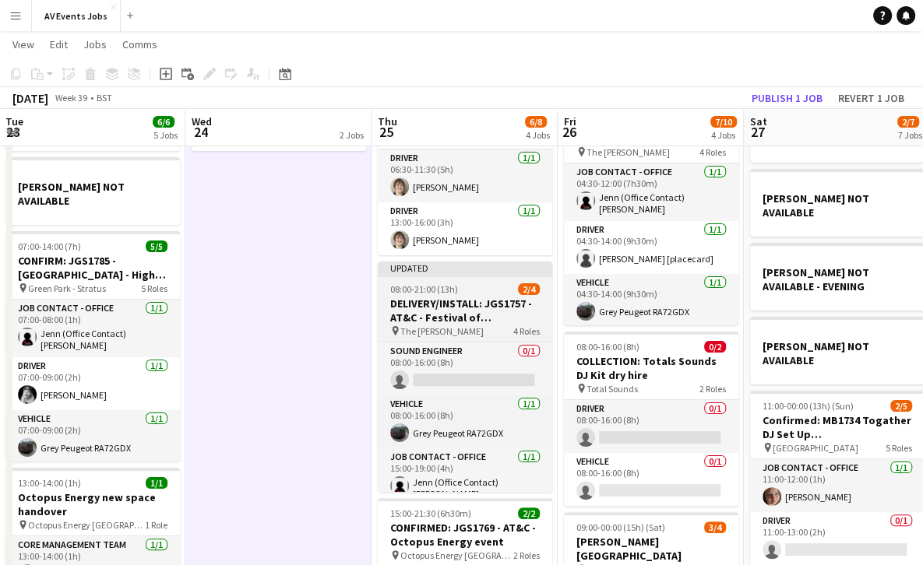
click at [438, 302] on h3 "DELIVERY/INSTALL: JGS1757 - AT&C - Festival of Hospitality" at bounding box center [465, 311] width 174 height 28
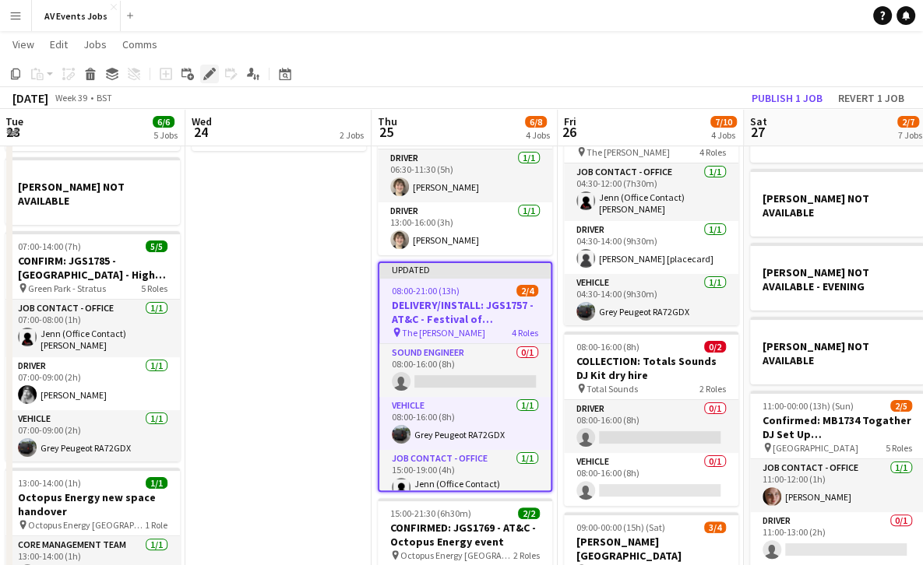
click at [212, 76] on icon "Edit" at bounding box center [209, 74] width 12 height 12
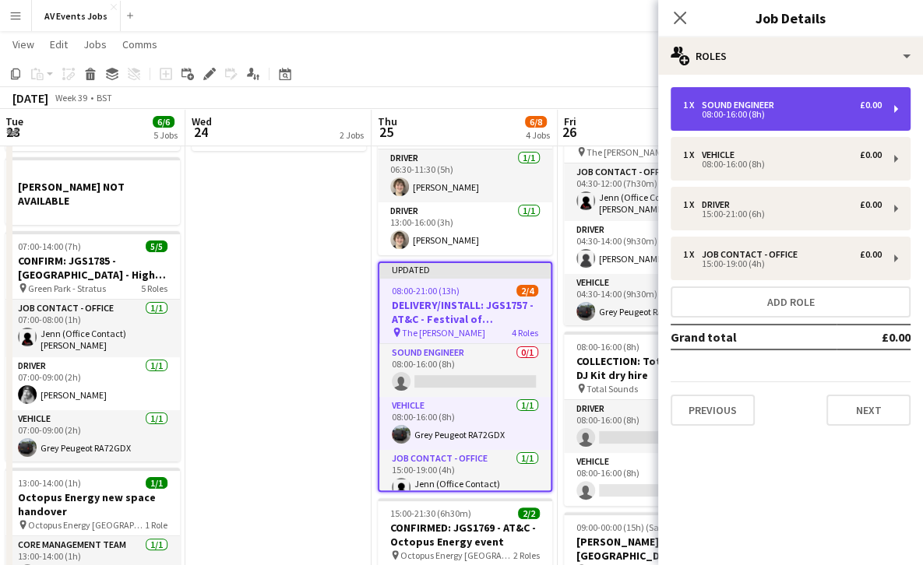
click at [764, 122] on div "1 x Sound Engineer £0.00 08:00-16:00 (8h)" at bounding box center [791, 109] width 240 height 44
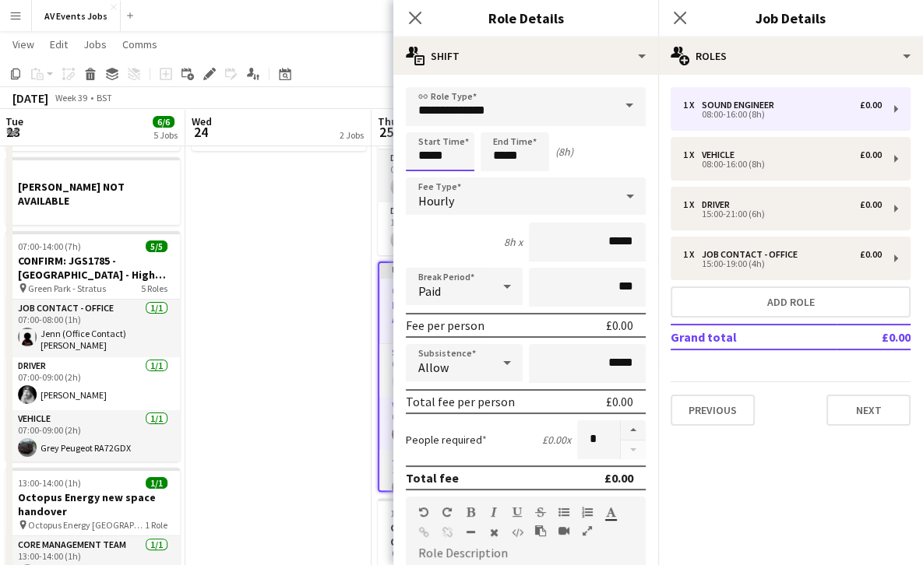
drag, startPoint x: 455, startPoint y: 151, endPoint x: 403, endPoint y: 151, distance: 52.2
click at [403, 151] on form "**********" at bounding box center [525, 508] width 265 height 843
type input "*****"
drag, startPoint x: 528, startPoint y: 157, endPoint x: 460, endPoint y: 152, distance: 68.7
click at [460, 152] on div "Start Time ***** End Time ***** (23h)" at bounding box center [526, 151] width 240 height 39
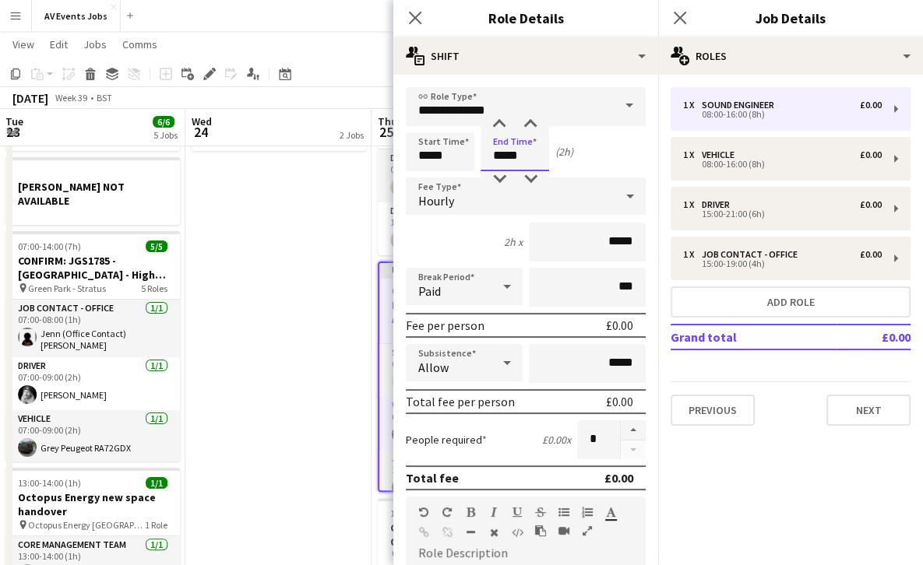
type input "*****"
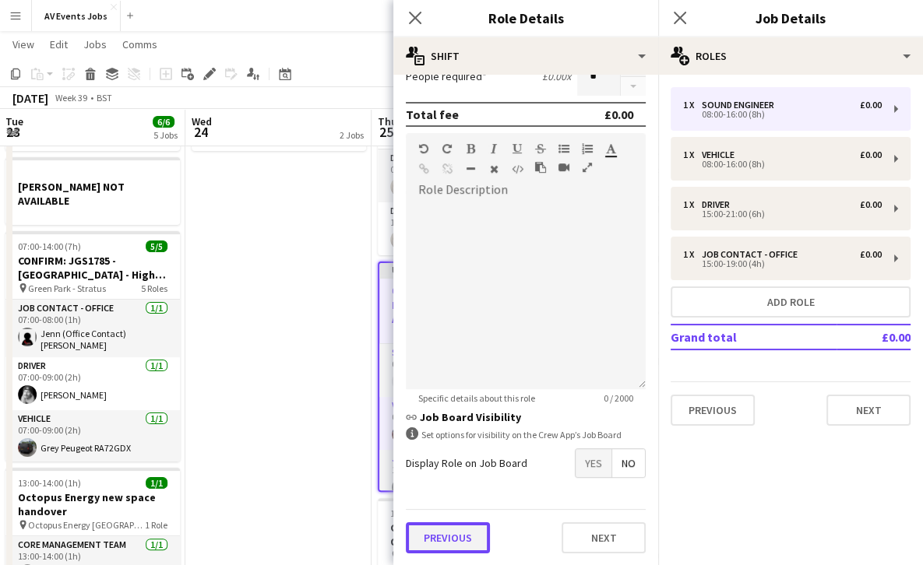
click at [435, 541] on button "Previous" at bounding box center [448, 538] width 84 height 31
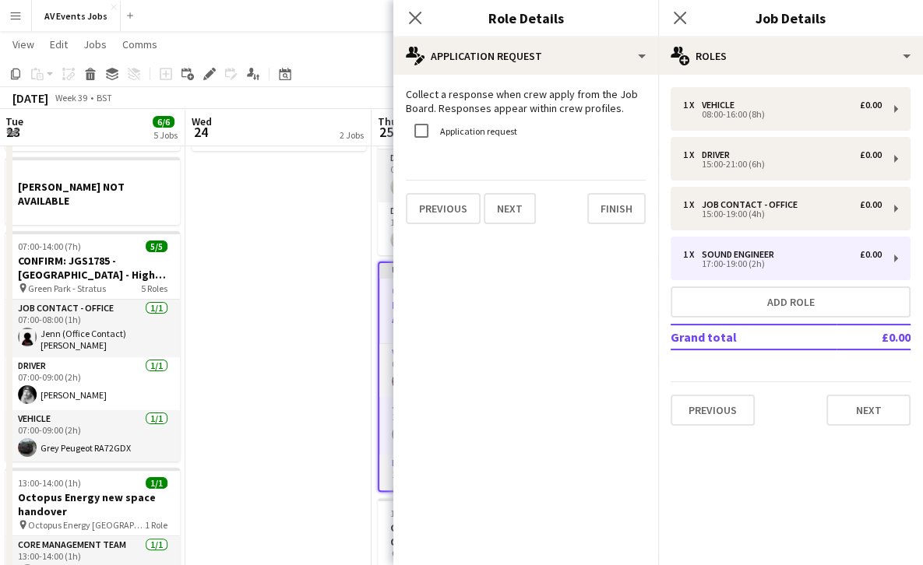
scroll to position [0, 0]
click at [609, 220] on button "Finish" at bounding box center [616, 208] width 58 height 31
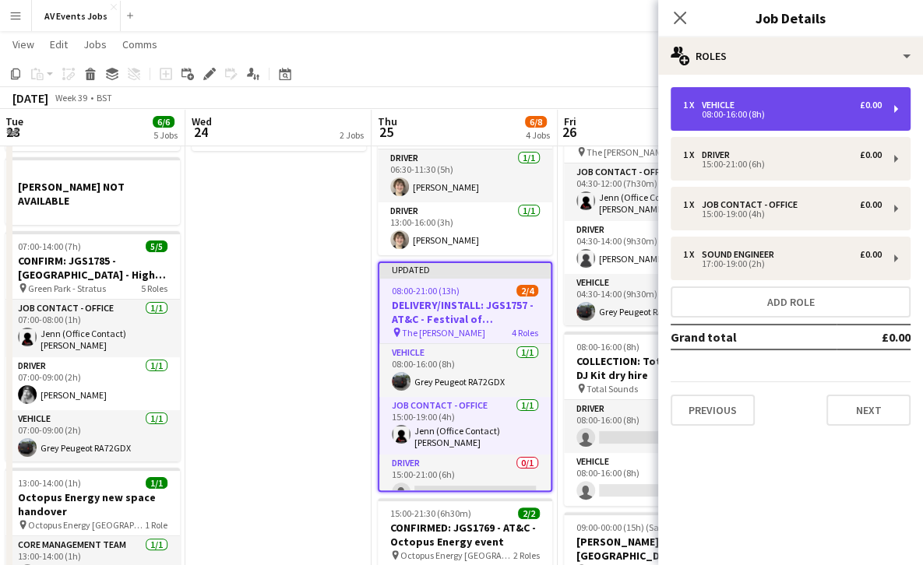
click at [721, 114] on div "08:00-16:00 (8h)" at bounding box center [782, 115] width 199 height 8
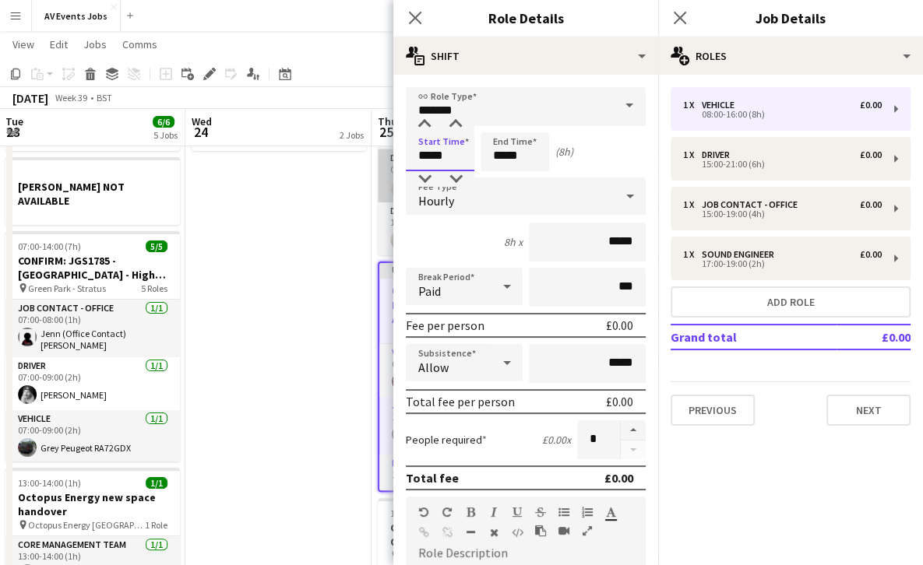
drag, startPoint x: 452, startPoint y: 160, endPoint x: 382, endPoint y: 153, distance: 69.7
click at [382, 153] on body "Menu Boards Boards Boards All jobs Status Workforce Workforce My Workforce Recr…" at bounding box center [461, 320] width 923 height 961
type input "*****"
drag, startPoint x: 533, startPoint y: 159, endPoint x: 477, endPoint y: 164, distance: 56.3
click at [477, 164] on div "Start Time ***** End Time ***** (1h)" at bounding box center [526, 151] width 240 height 39
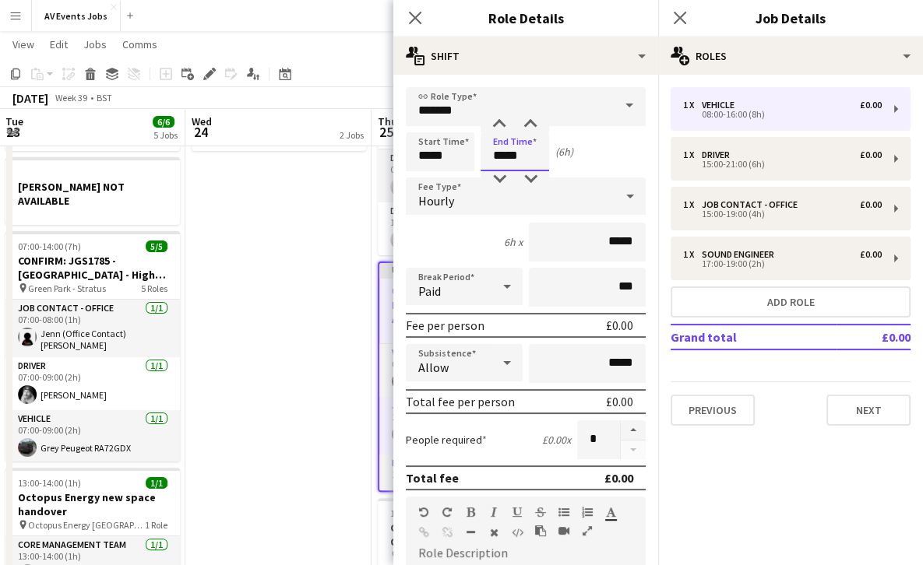
scroll to position [364, 0]
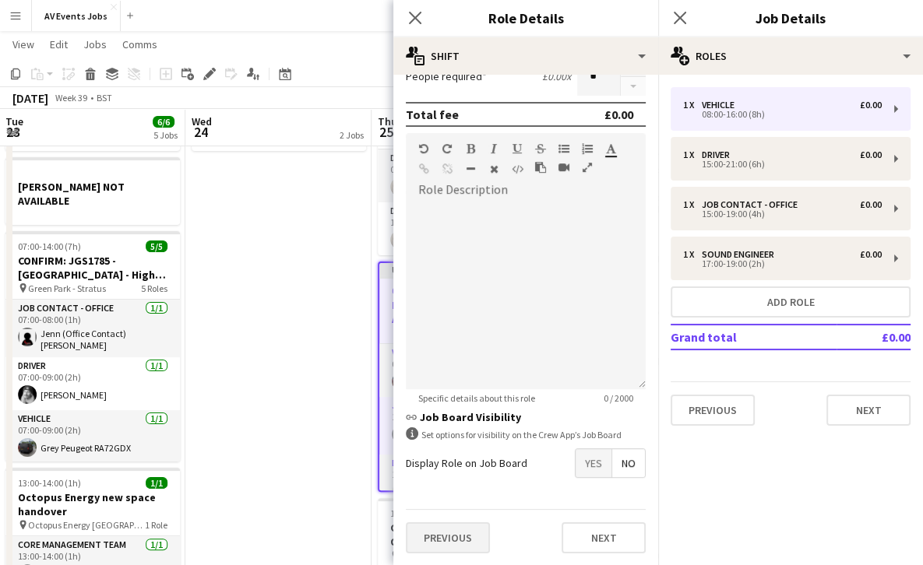
type input "*****"
click at [436, 533] on button "Previous" at bounding box center [448, 538] width 84 height 31
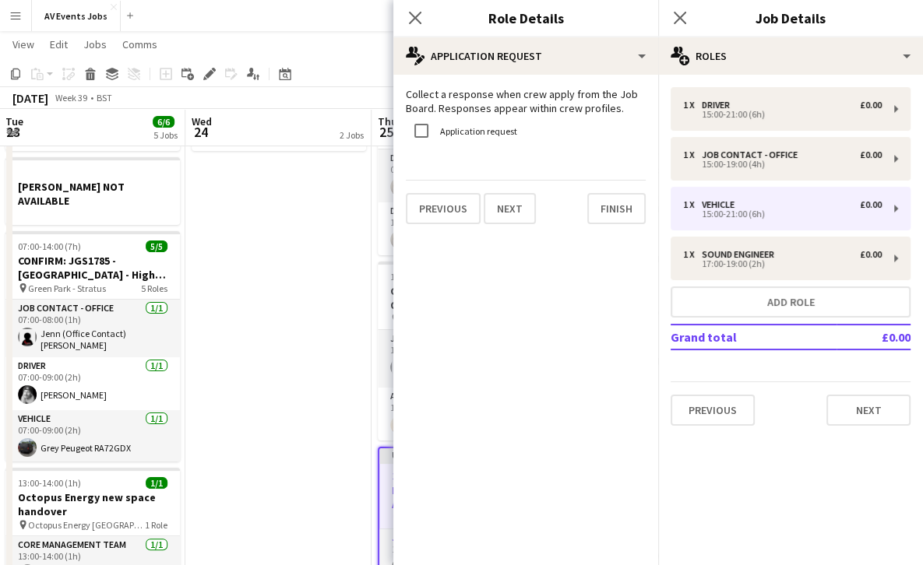
scroll to position [0, 0]
click at [606, 206] on button "Finish" at bounding box center [616, 208] width 58 height 31
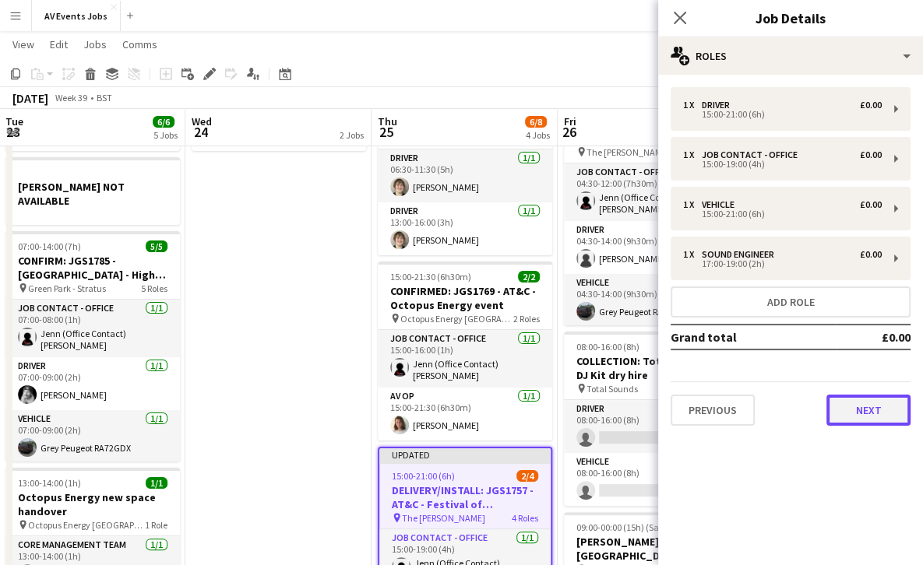
click at [863, 411] on button "Next" at bounding box center [868, 410] width 84 height 31
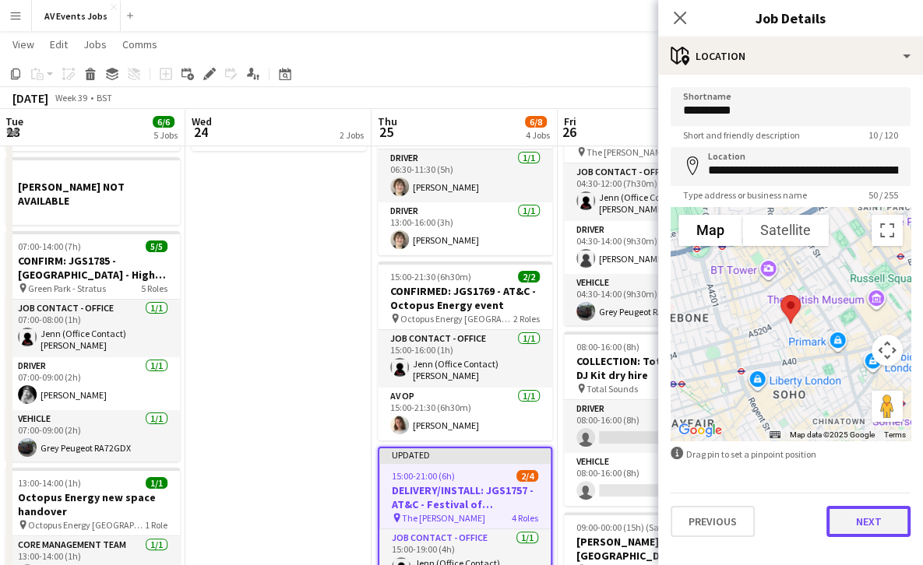
click at [855, 526] on button "Next" at bounding box center [868, 521] width 84 height 31
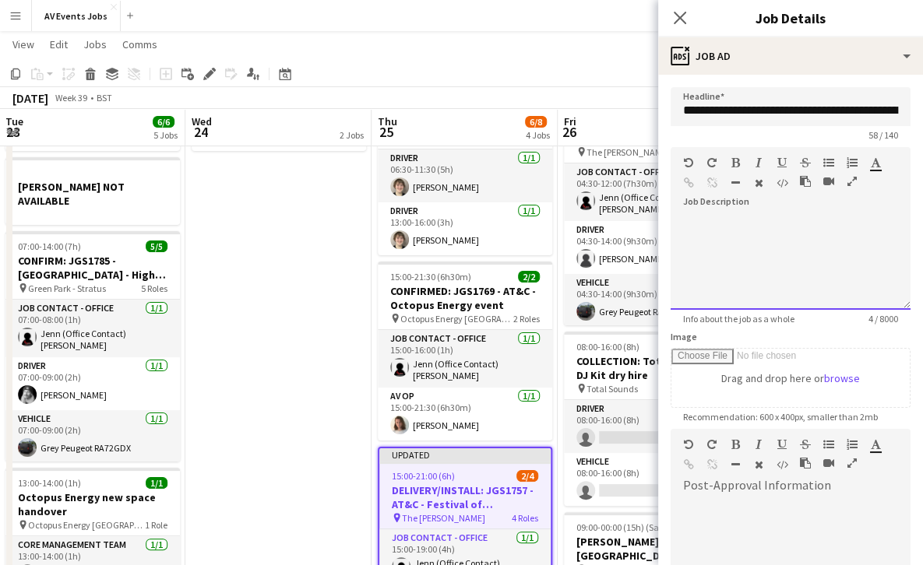
click at [804, 217] on div at bounding box center [791, 263] width 240 height 93
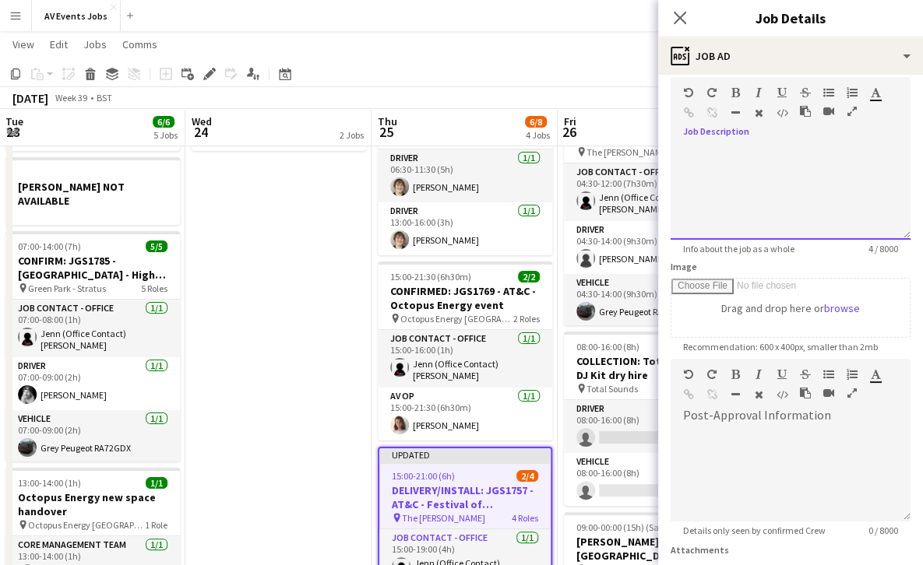
scroll to position [204, 0]
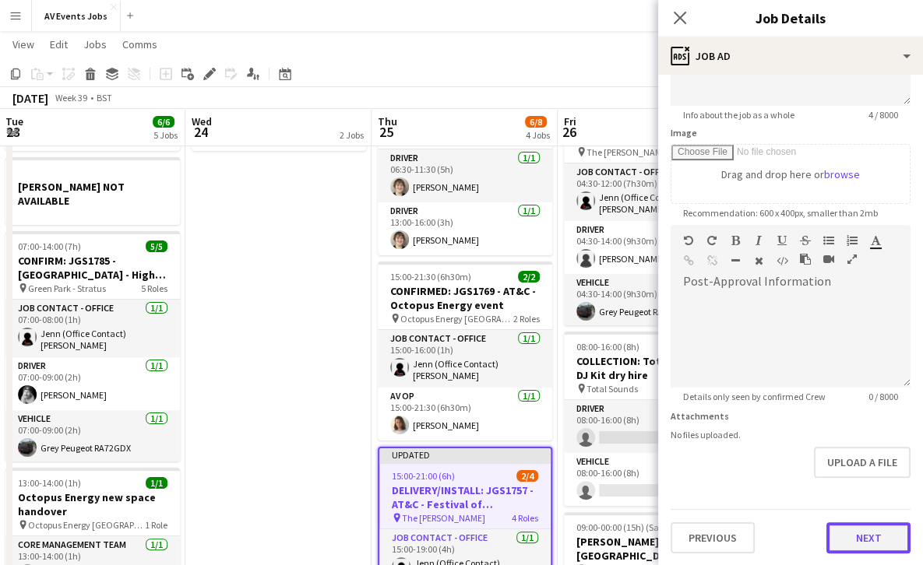
click at [851, 530] on button "Next" at bounding box center [868, 538] width 84 height 31
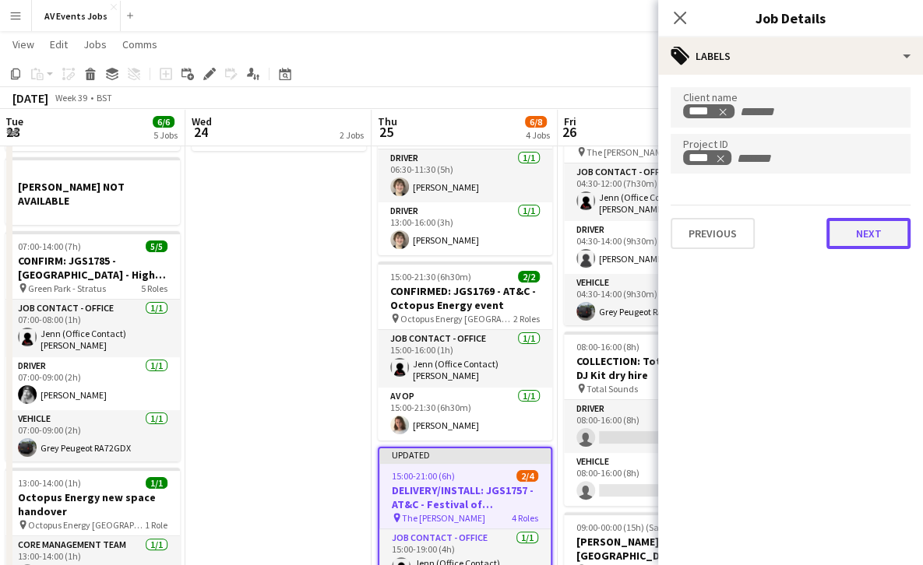
click at [850, 234] on button "Next" at bounding box center [868, 233] width 84 height 31
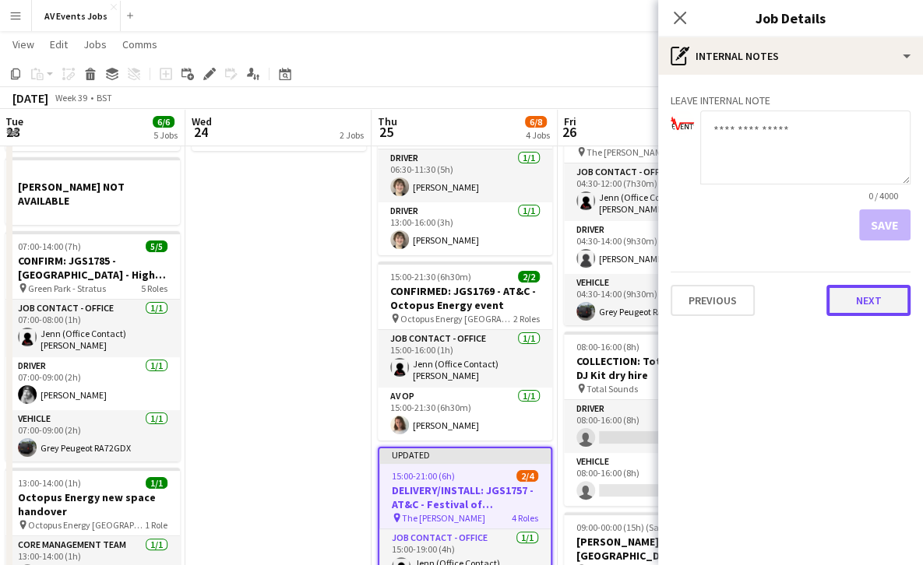
click at [866, 297] on button "Next" at bounding box center [868, 300] width 84 height 31
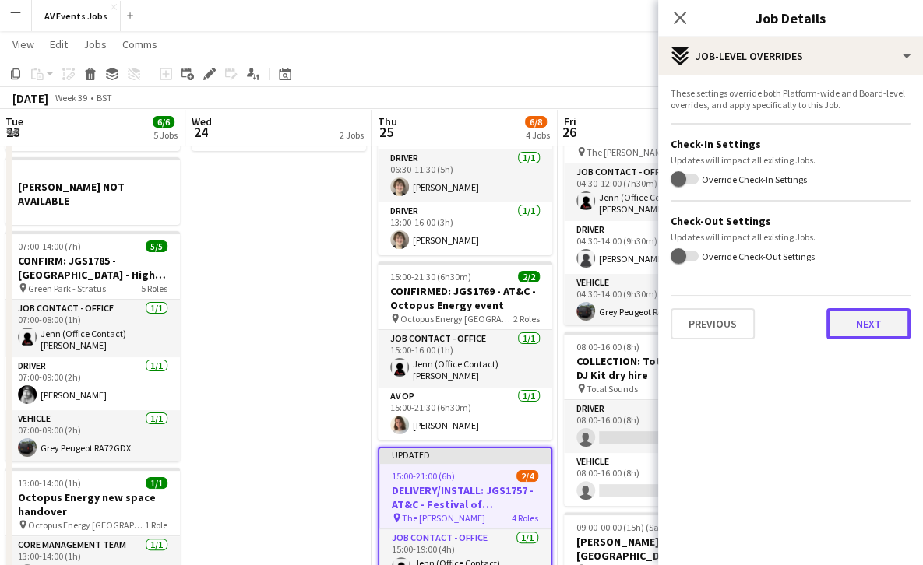
click at [857, 325] on button "Next" at bounding box center [868, 323] width 84 height 31
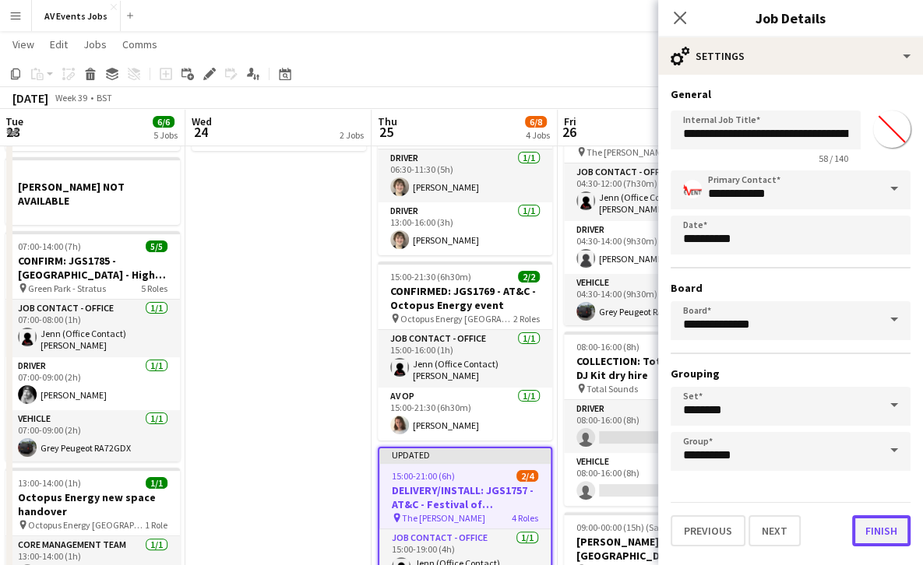
click at [872, 538] on button "Finish" at bounding box center [881, 531] width 58 height 31
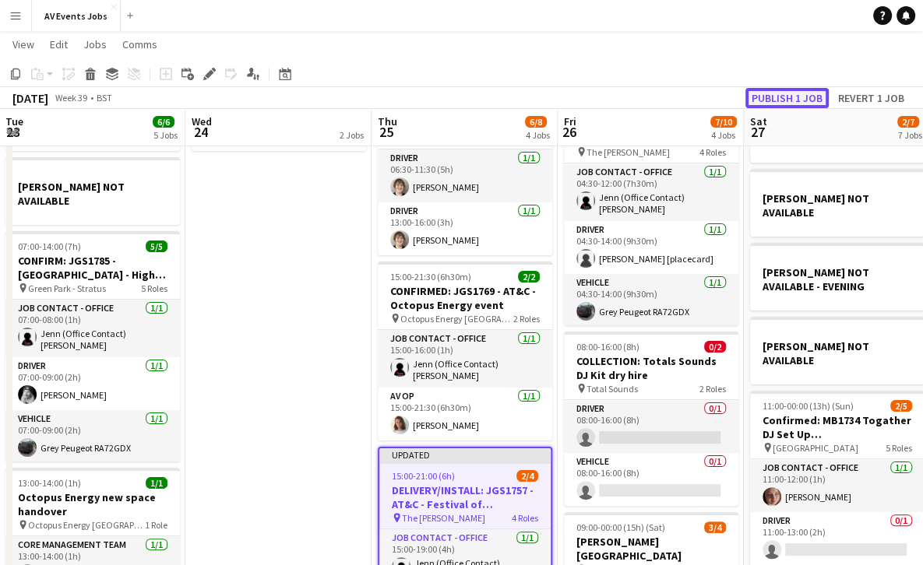
click at [787, 97] on button "Publish 1 job" at bounding box center [786, 98] width 83 height 20
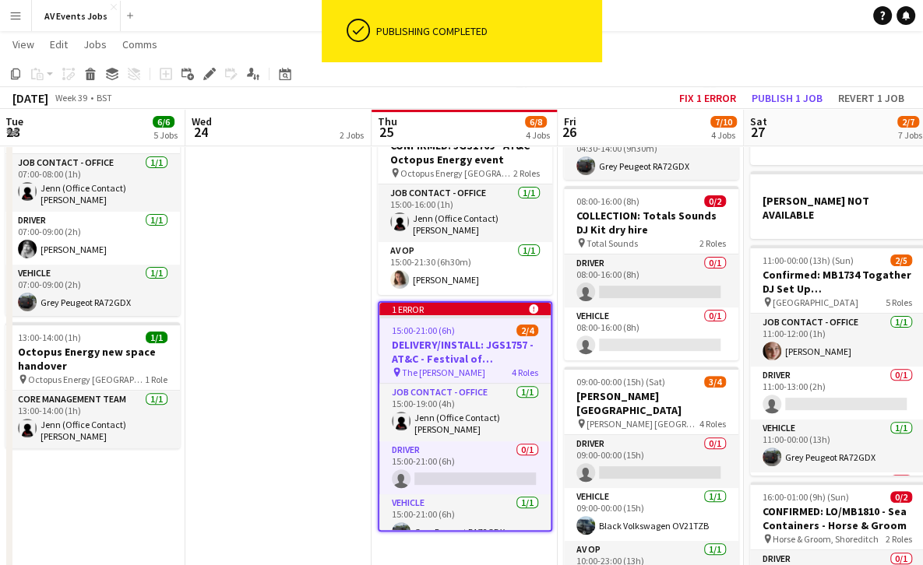
scroll to position [306, 0]
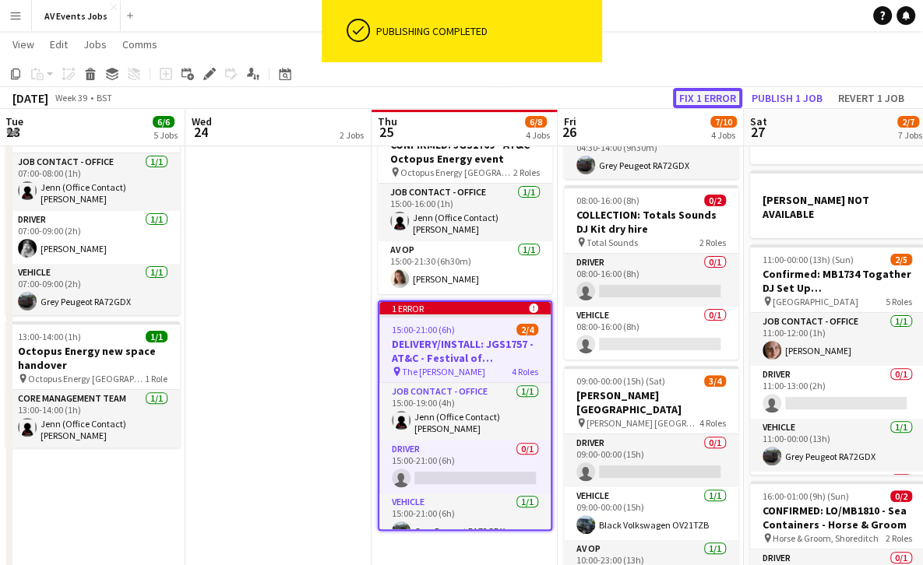
click at [707, 93] on button "Fix 1 error" at bounding box center [707, 98] width 69 height 20
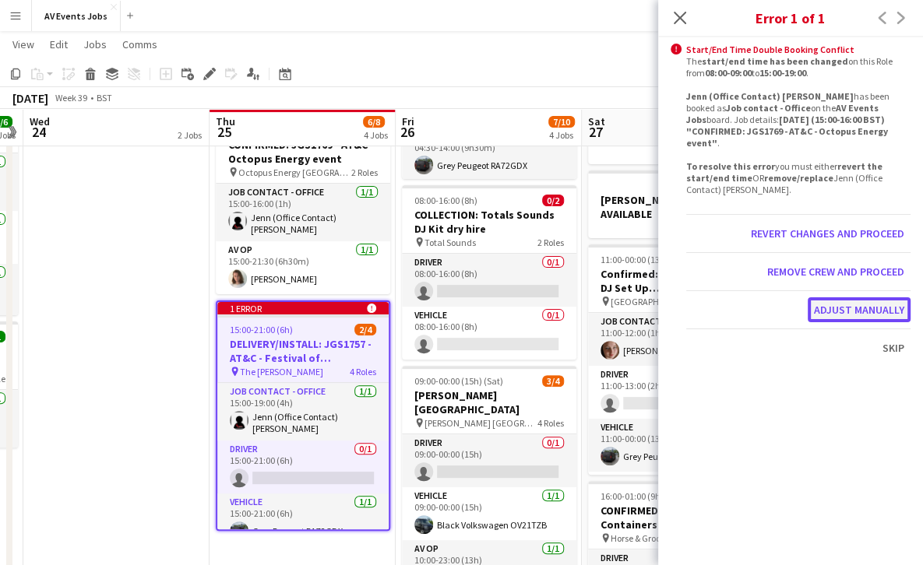
click at [861, 311] on button "Adjust manually" at bounding box center [859, 310] width 103 height 25
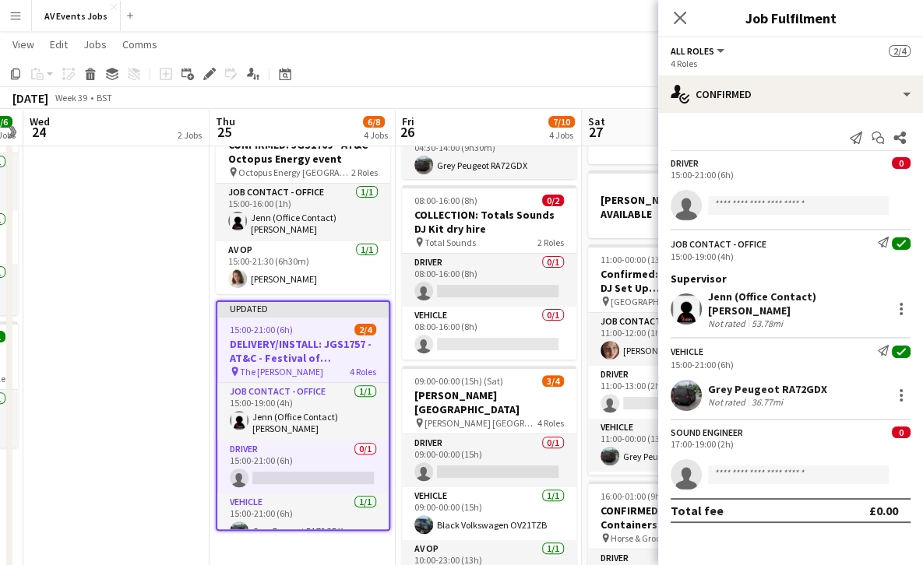
click at [310, 341] on h3 "DELIVERY/INSTALL: JGS1757 - AT&C - Festival of Hospitality" at bounding box center [302, 351] width 171 height 28
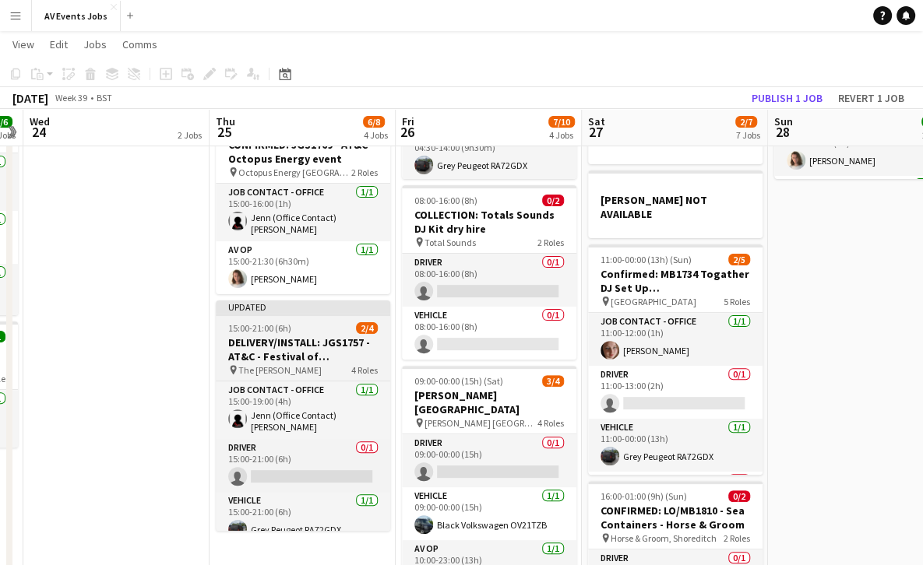
click at [296, 340] on h3 "DELIVERY/INSTALL: JGS1757 - AT&C - Festival of Hospitality" at bounding box center [303, 350] width 174 height 28
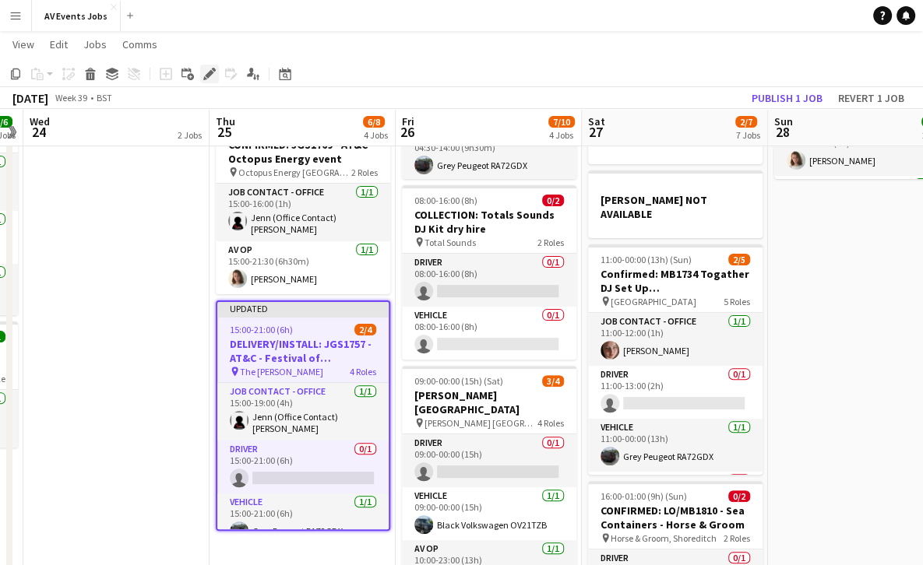
click at [210, 72] on icon at bounding box center [209, 74] width 9 height 9
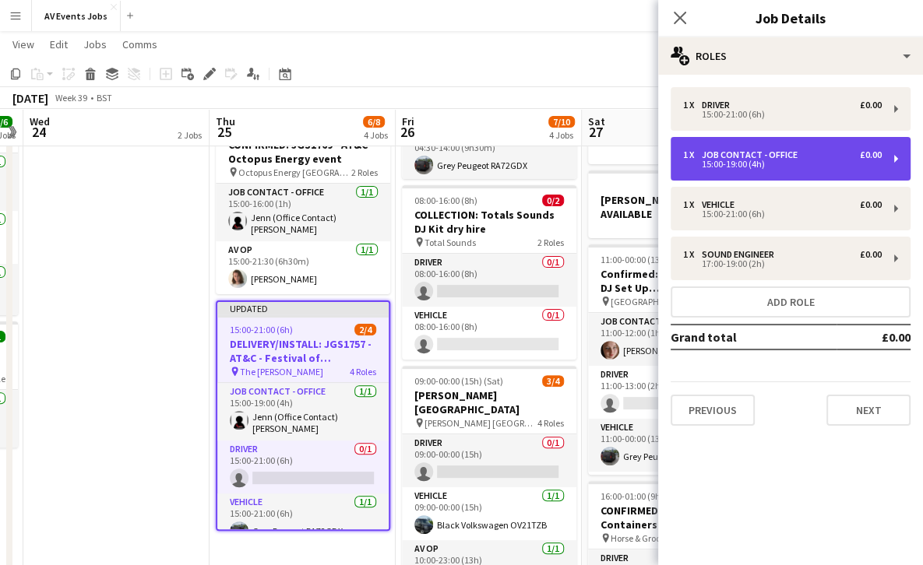
click at [773, 153] on div "Job contact - Office" at bounding box center [753, 155] width 102 height 11
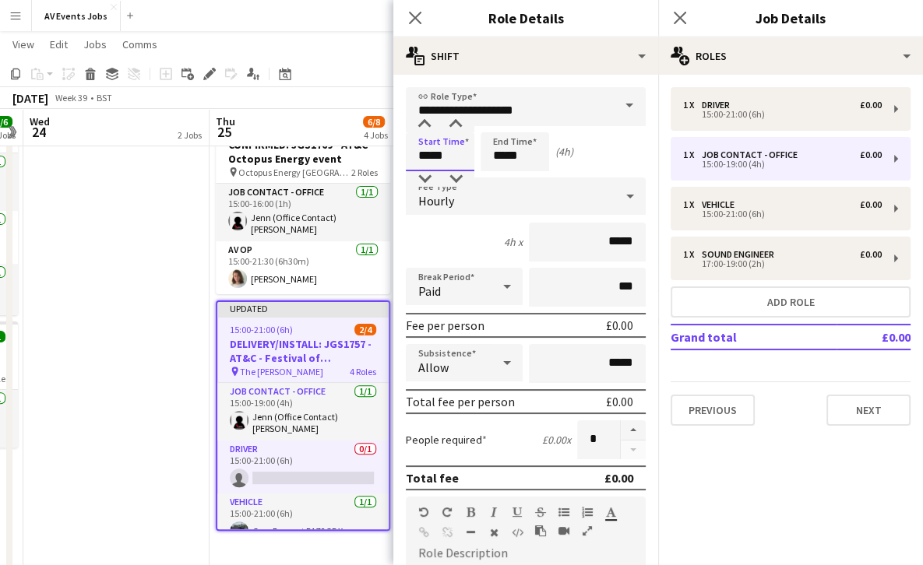
click at [430, 157] on input "*****" at bounding box center [440, 151] width 69 height 39
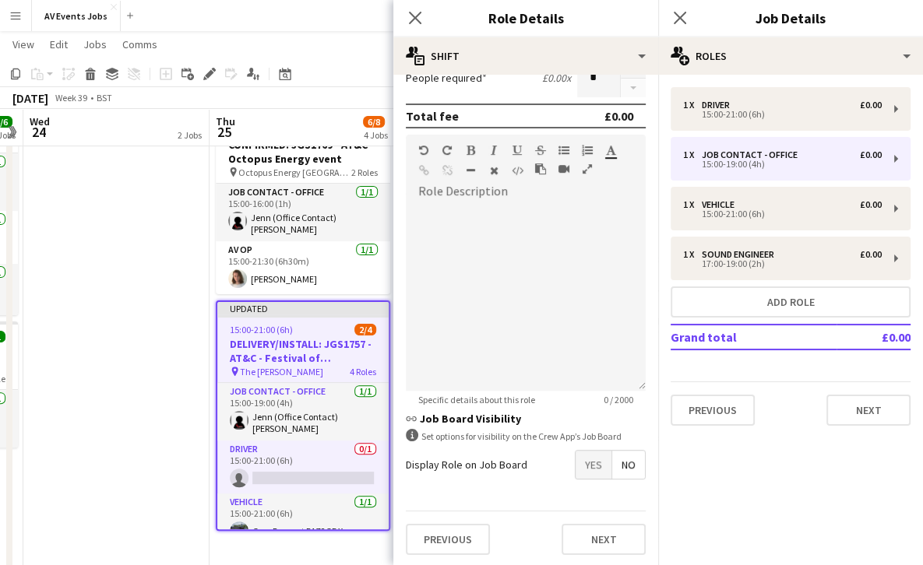
scroll to position [363, 0]
type input "*****"
click at [463, 547] on button "Previous" at bounding box center [448, 538] width 84 height 31
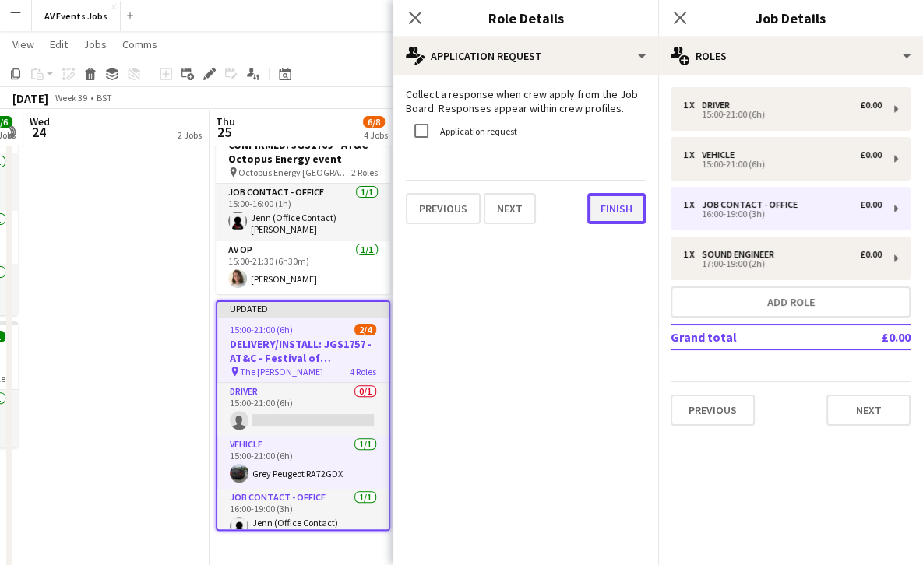
click at [628, 214] on button "Finish" at bounding box center [616, 208] width 58 height 31
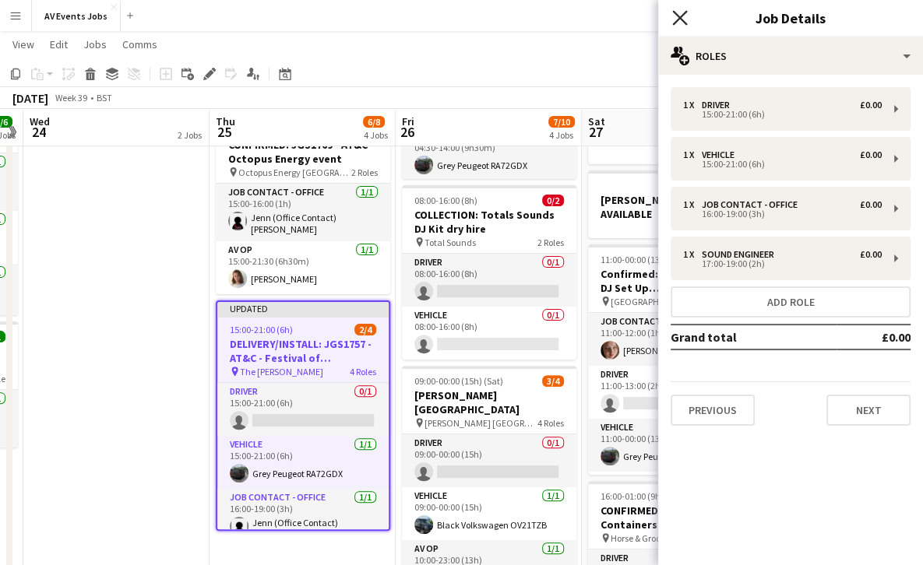
click at [678, 23] on icon "Close pop-in" at bounding box center [679, 17] width 15 height 15
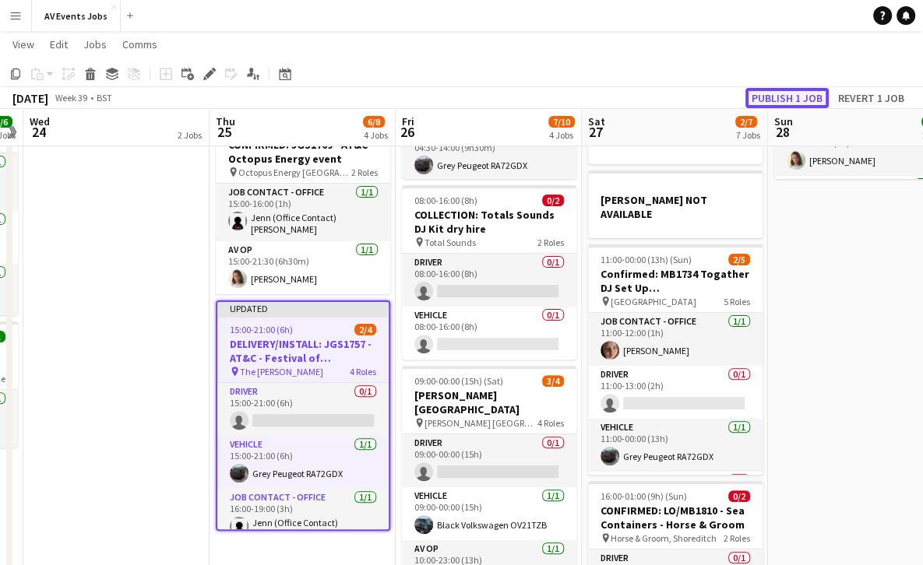
click at [780, 95] on button "Publish 1 job" at bounding box center [786, 98] width 83 height 20
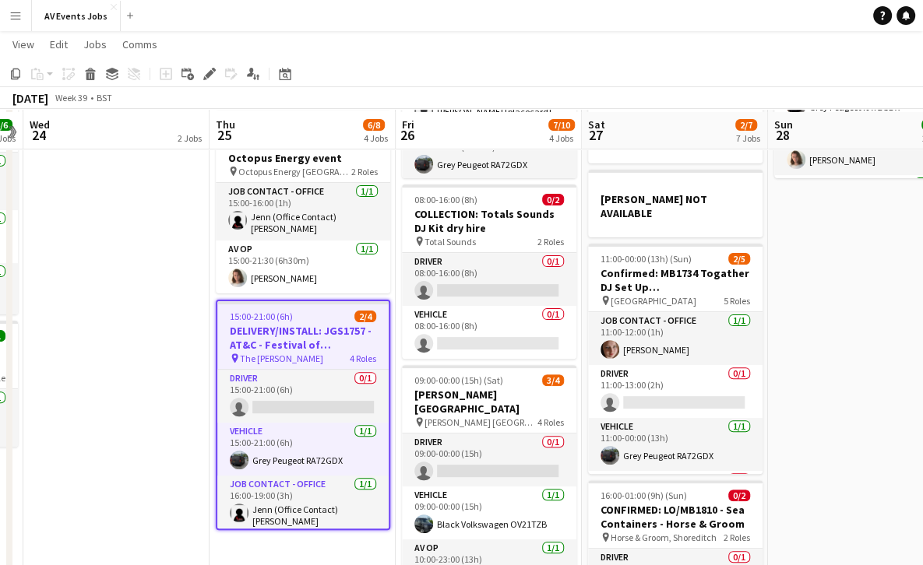
scroll to position [311, 0]
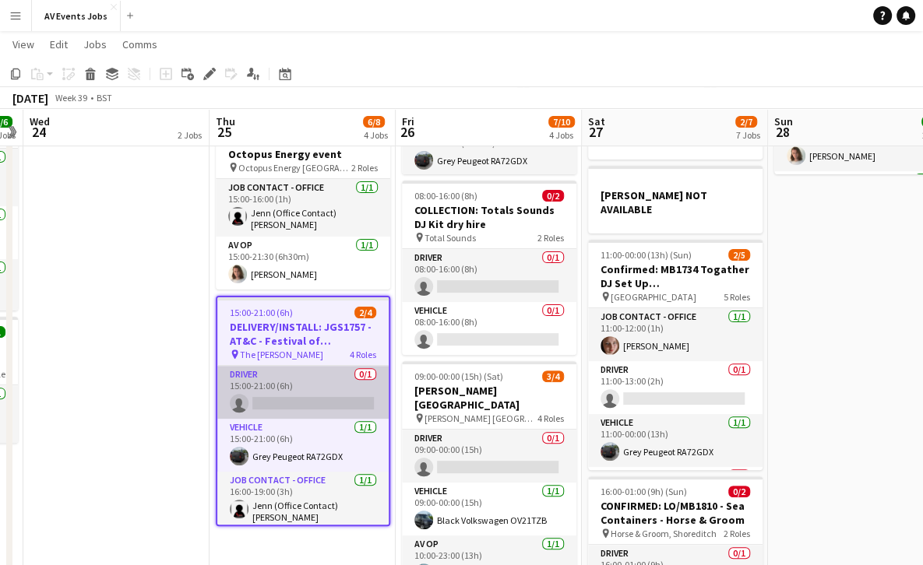
click at [291, 404] on app-card-role "Driver 0/1 15:00-21:00 (6h) single-neutral-actions" at bounding box center [302, 392] width 171 height 53
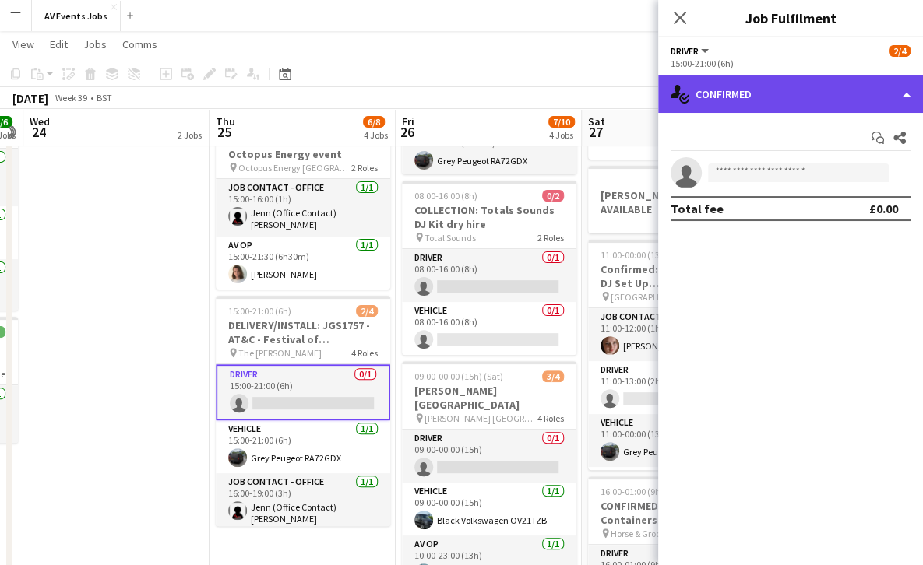
click at [731, 102] on div "single-neutral-actions-check-2 Confirmed" at bounding box center [790, 94] width 265 height 37
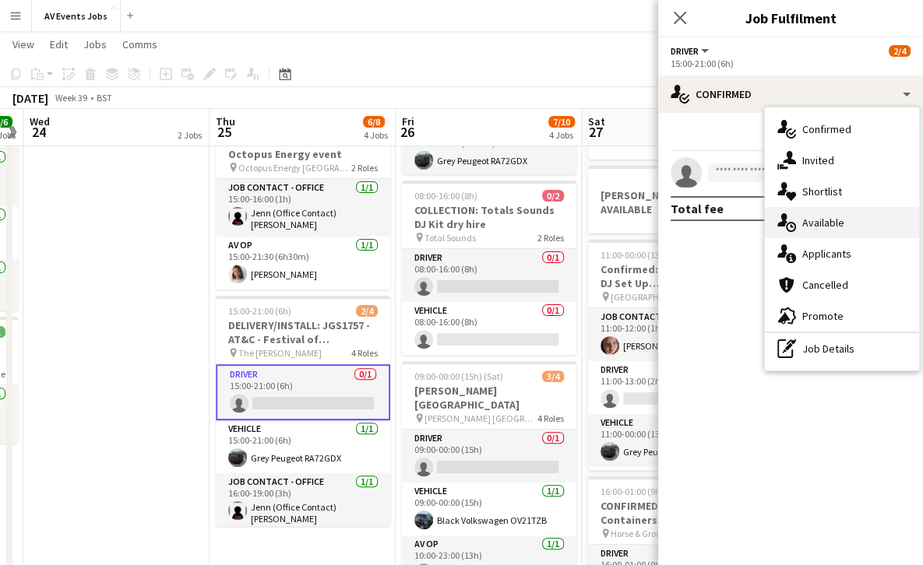
click at [815, 234] on div "single-neutral-actions-upload Available" at bounding box center [842, 222] width 154 height 31
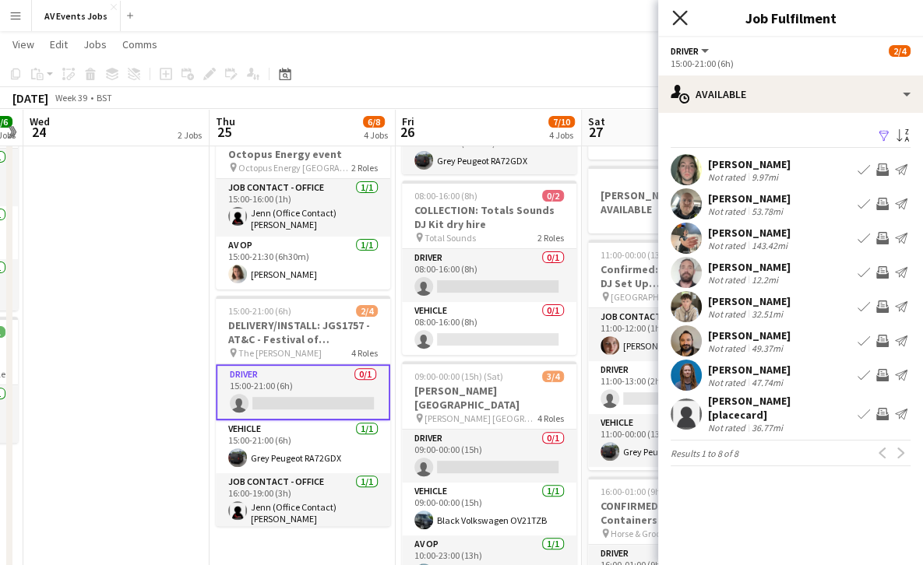
click at [676, 13] on icon at bounding box center [679, 17] width 15 height 15
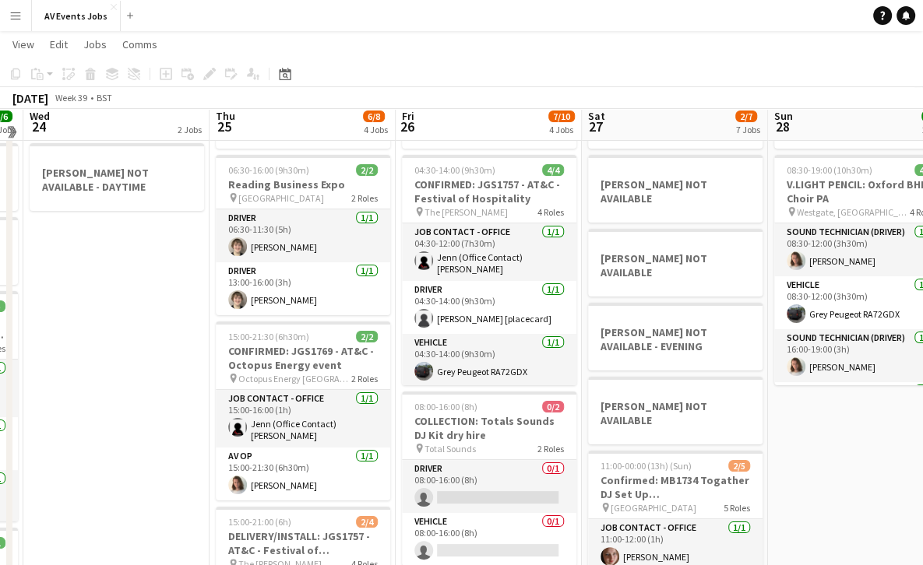
scroll to position [94, 0]
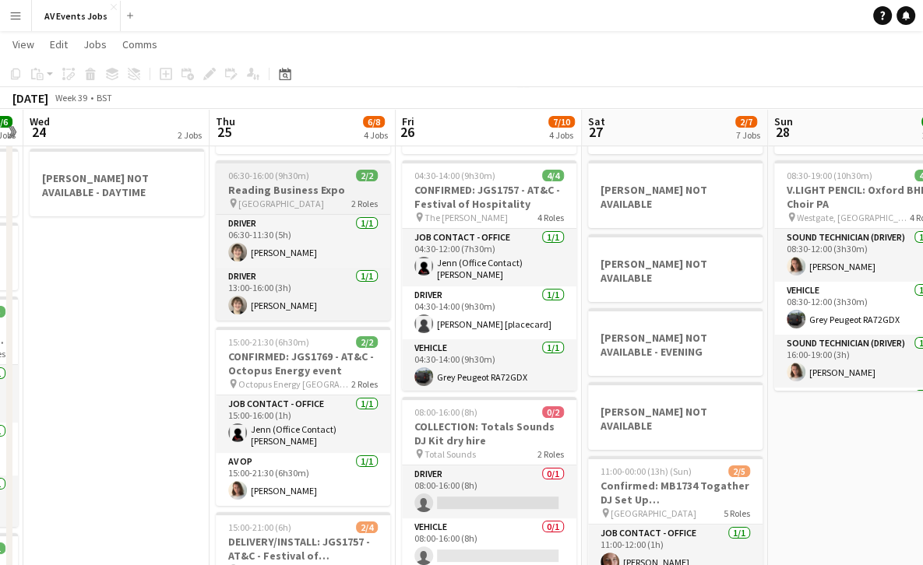
drag, startPoint x: 315, startPoint y: 195, endPoint x: 249, endPoint y: 179, distance: 68.0
click at [249, 179] on span "06:30-16:00 (9h30m)" at bounding box center [268, 176] width 81 height 12
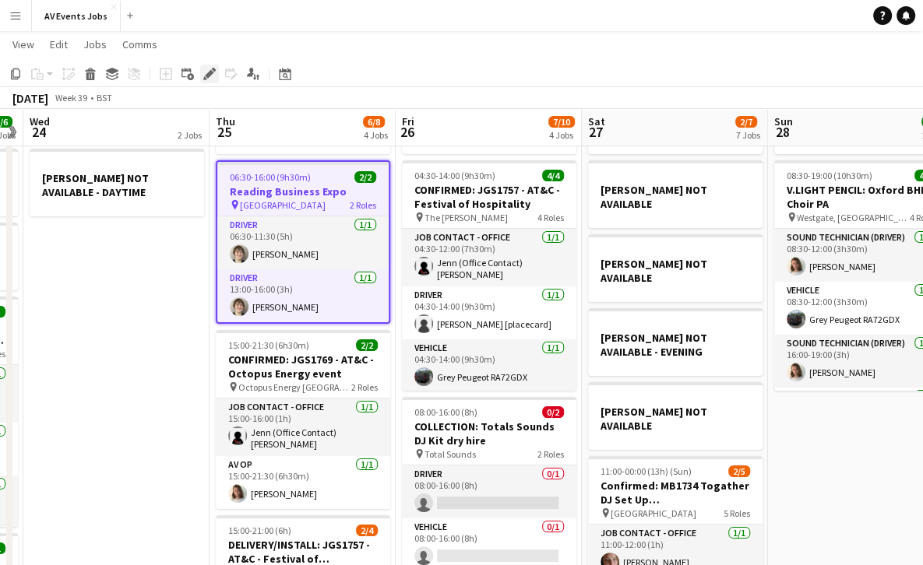
click at [210, 78] on icon "Edit" at bounding box center [209, 74] width 12 height 12
type input "**********"
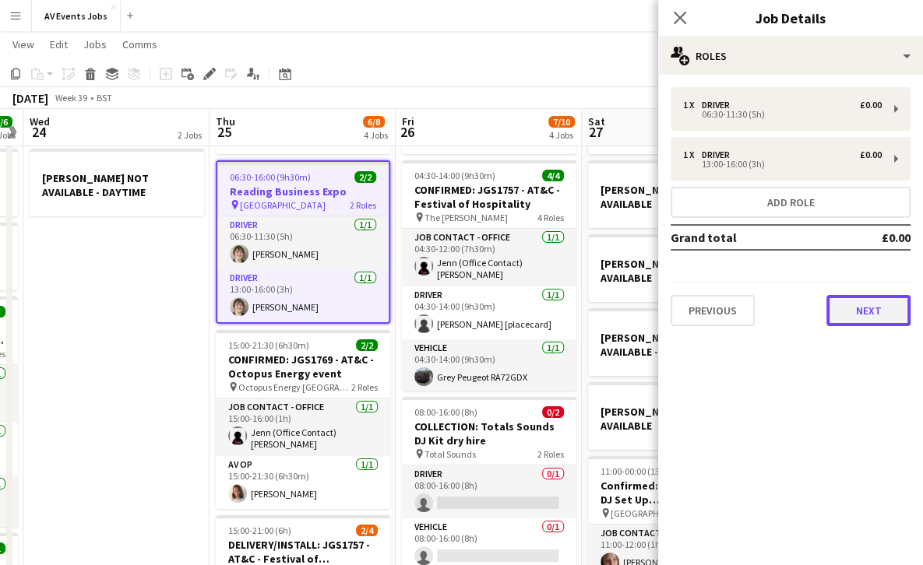
click at [847, 318] on button "Next" at bounding box center [868, 310] width 84 height 31
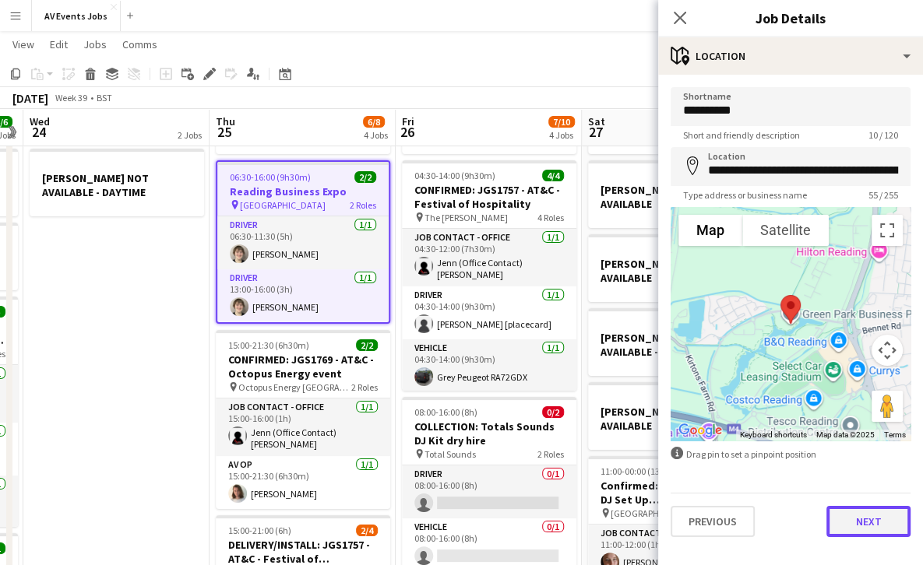
click at [865, 522] on button "Next" at bounding box center [868, 521] width 84 height 31
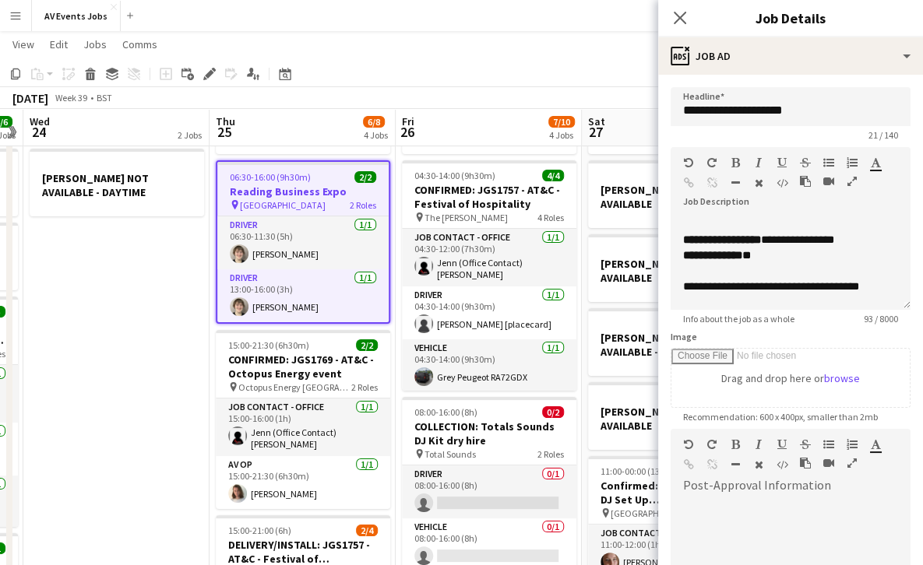
scroll to position [12, 0]
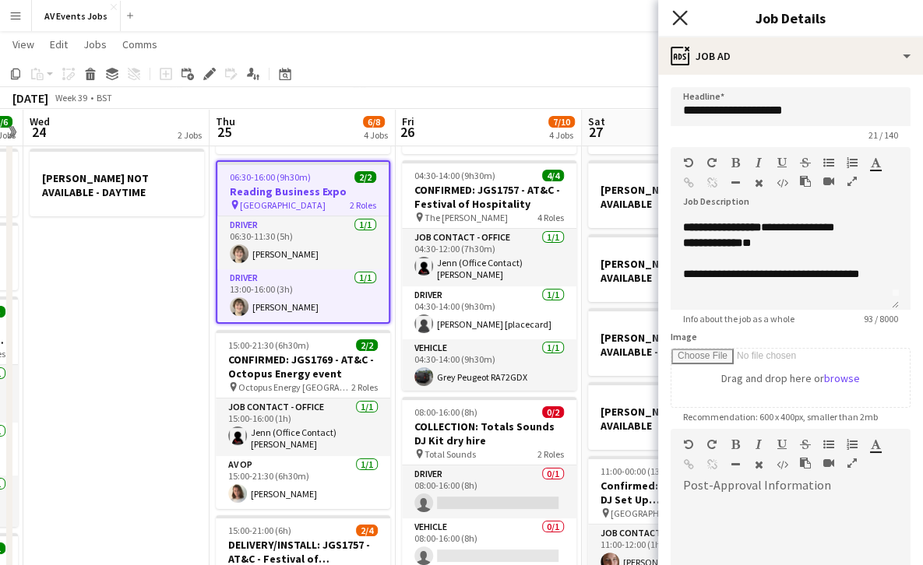
click at [678, 23] on icon "Close pop-in" at bounding box center [679, 17] width 15 height 15
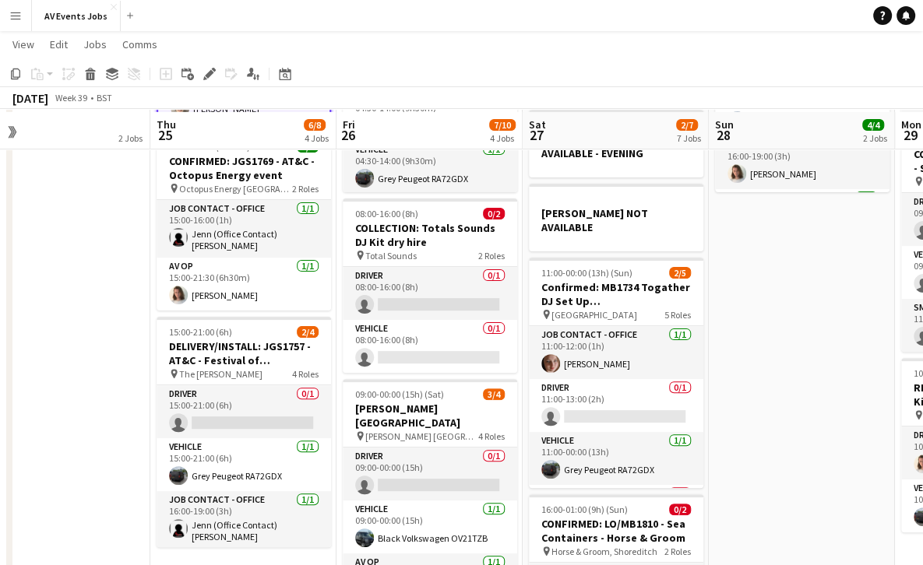
scroll to position [296, 0]
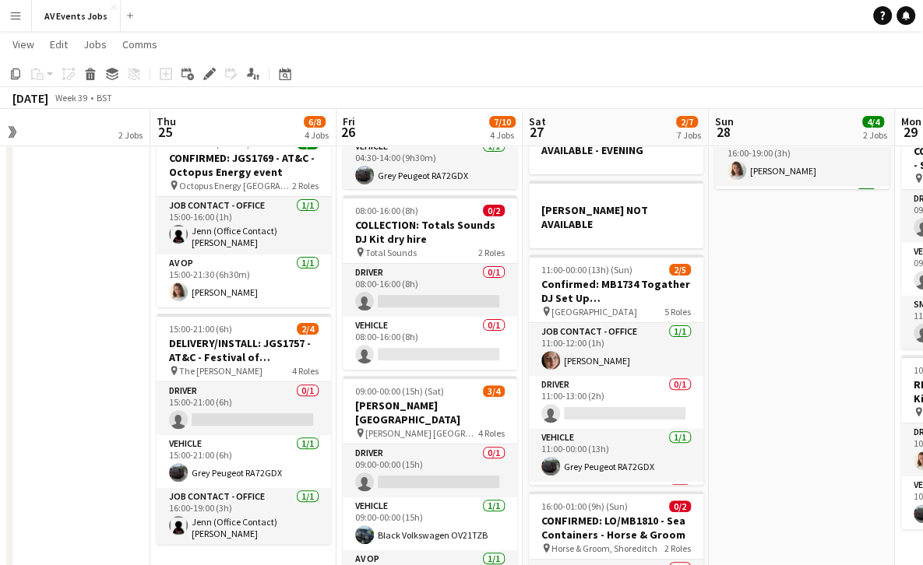
click at [704, 213] on app-date-cell "Cinema in the [GEOGRAPHIC_DATA] JAKE NOT AVAILABLE [PERSON_NAME] NOT AVAILABLE …" at bounding box center [616, 271] width 186 height 787
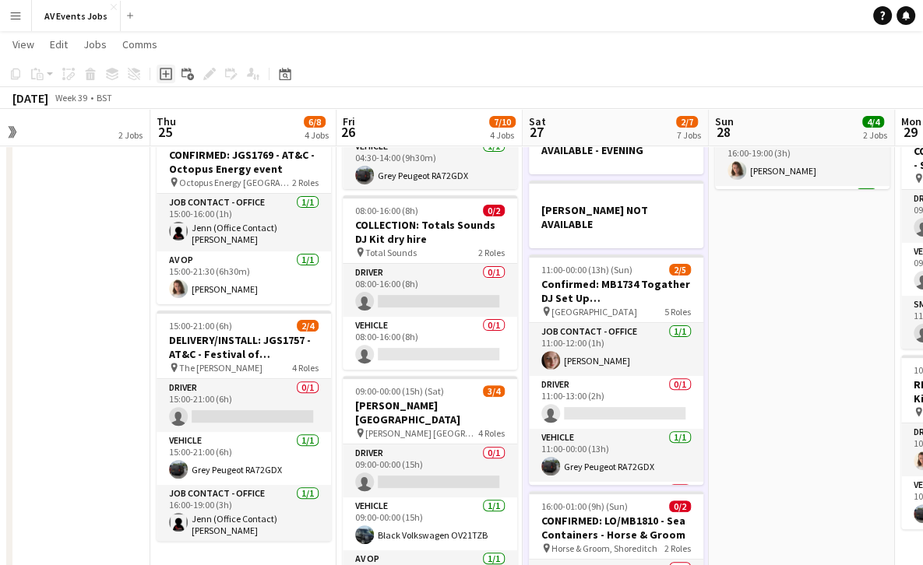
click at [169, 68] on icon at bounding box center [166, 74] width 12 height 12
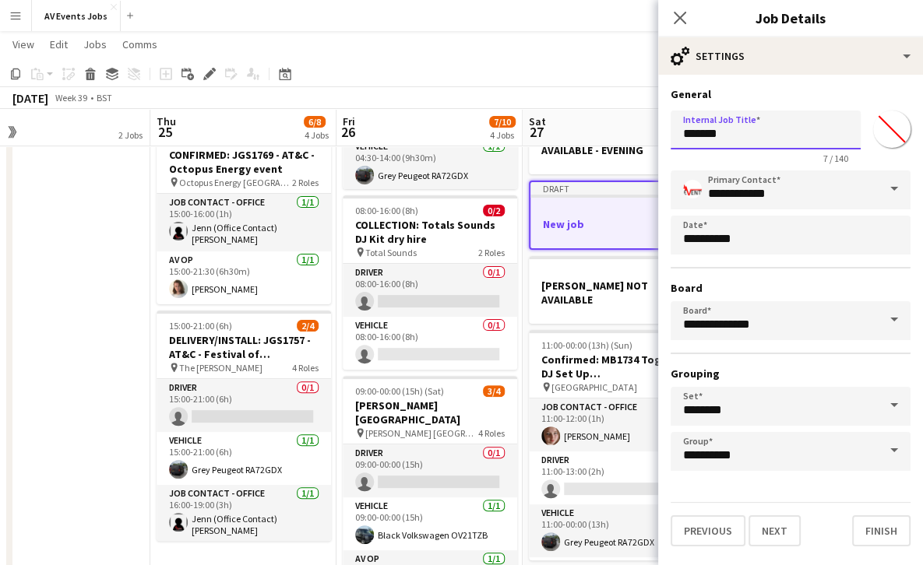
drag, startPoint x: 753, startPoint y: 132, endPoint x: 597, endPoint y: 93, distance: 161.3
click at [597, 93] on body "Menu Boards Boards Boards All jobs Status Workforce Workforce My Workforce Recr…" at bounding box center [461, 221] width 923 height 1034
type input "**********"
click at [879, 518] on button "Finish" at bounding box center [881, 531] width 58 height 31
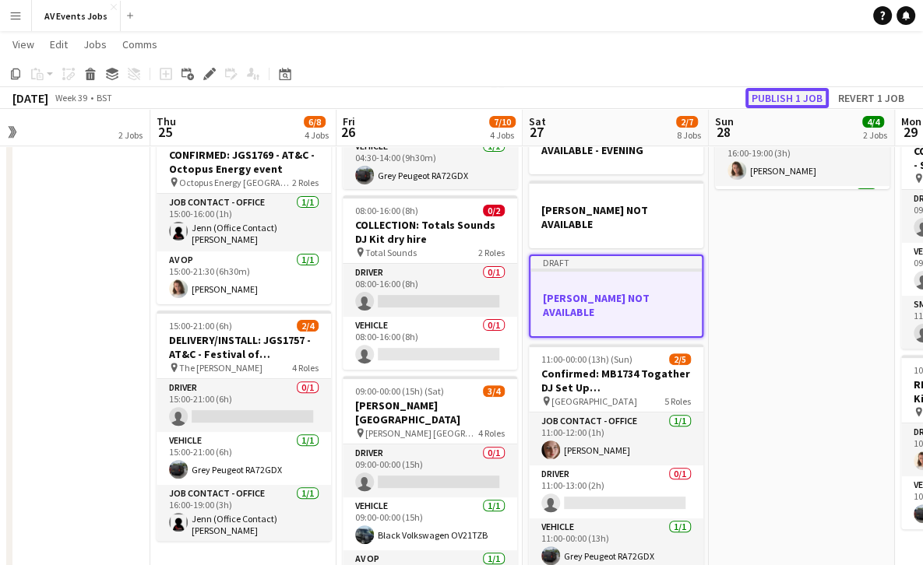
click at [788, 93] on button "Publish 1 job" at bounding box center [786, 98] width 83 height 20
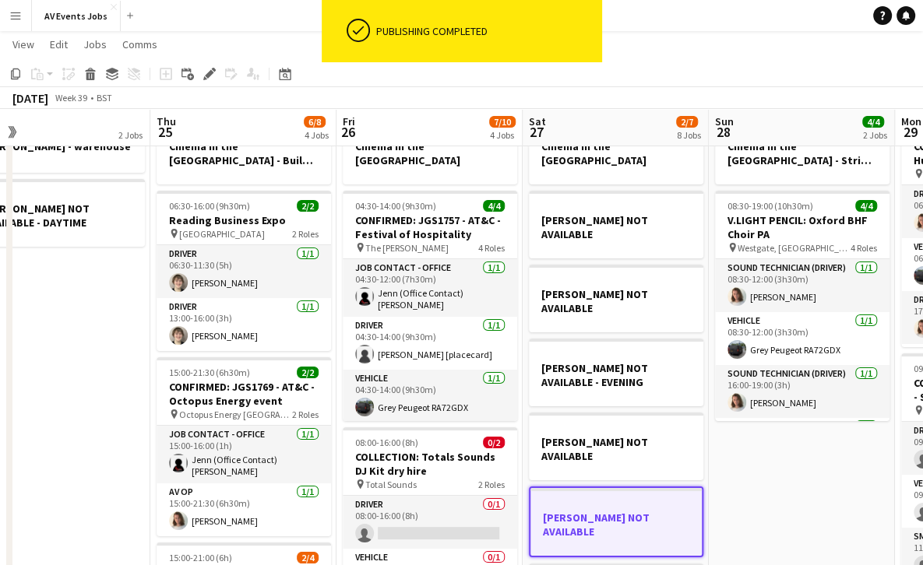
scroll to position [0, 0]
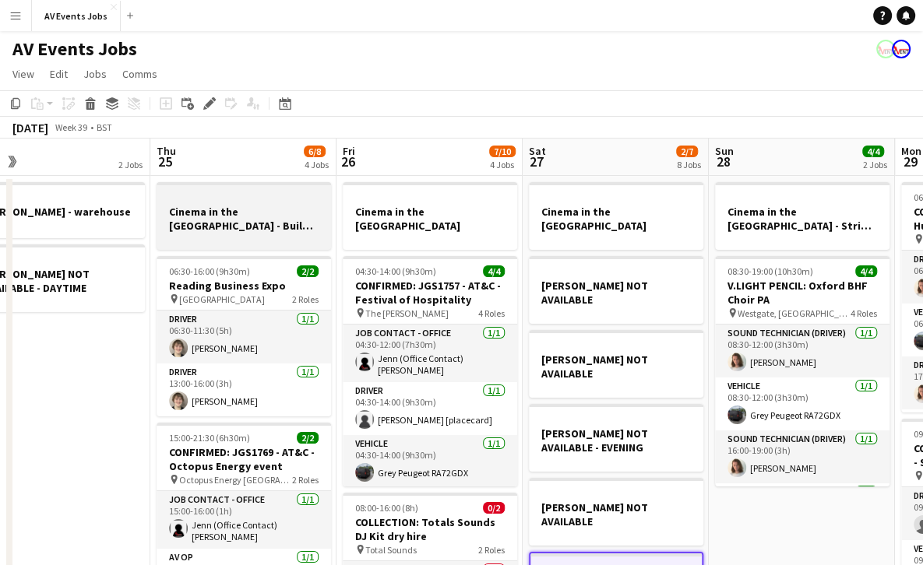
click at [273, 216] on h3 "Cinema in the [GEOGRAPHIC_DATA] - Build day" at bounding box center [244, 219] width 174 height 28
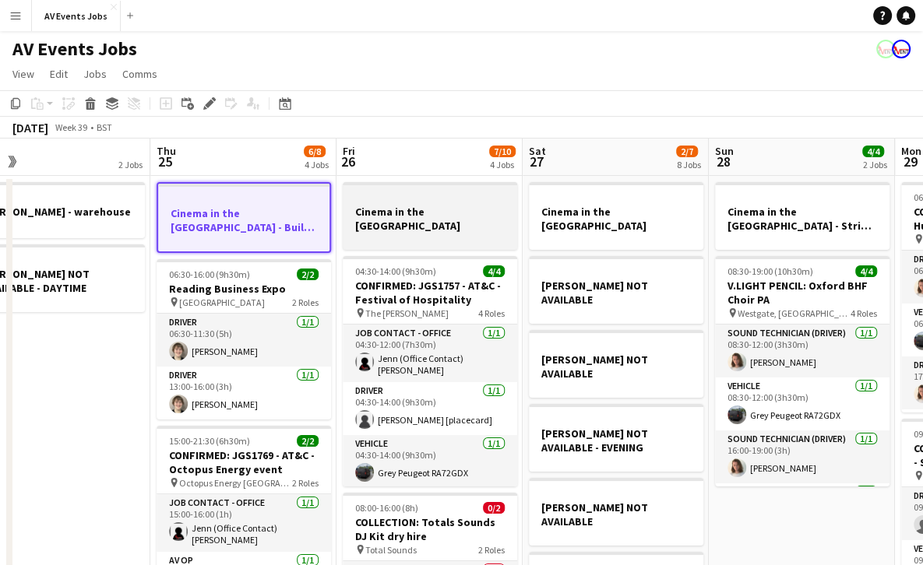
click at [405, 210] on h3 "Cinema in the [GEOGRAPHIC_DATA]" at bounding box center [430, 219] width 174 height 28
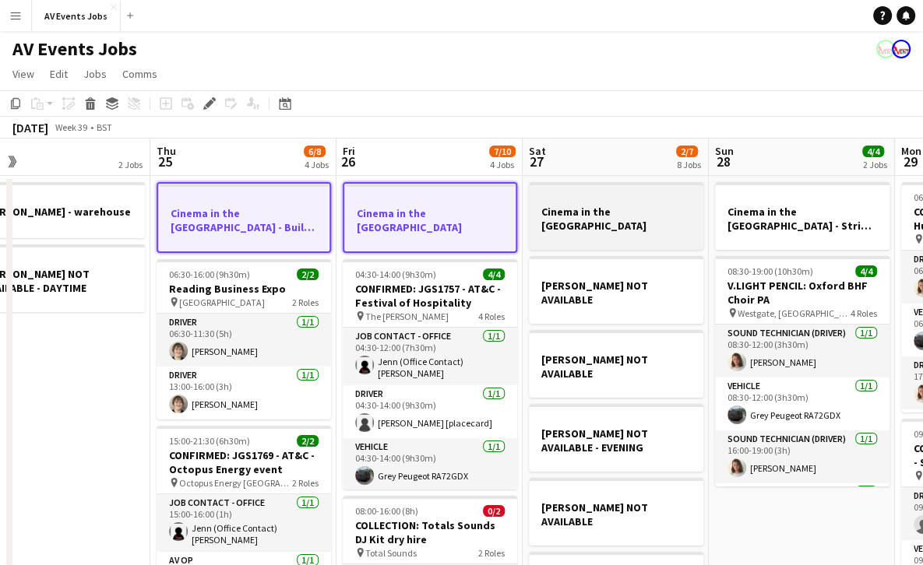
click at [665, 220] on h3 "Cinema in the [GEOGRAPHIC_DATA]" at bounding box center [616, 219] width 174 height 28
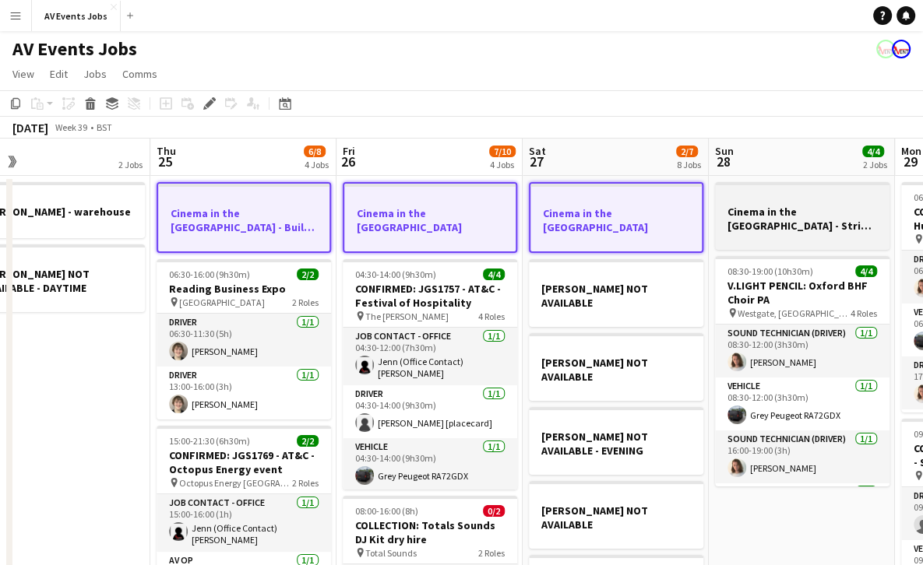
click at [793, 206] on h3 "Cinema in the [GEOGRAPHIC_DATA] - Strike Day" at bounding box center [802, 219] width 174 height 28
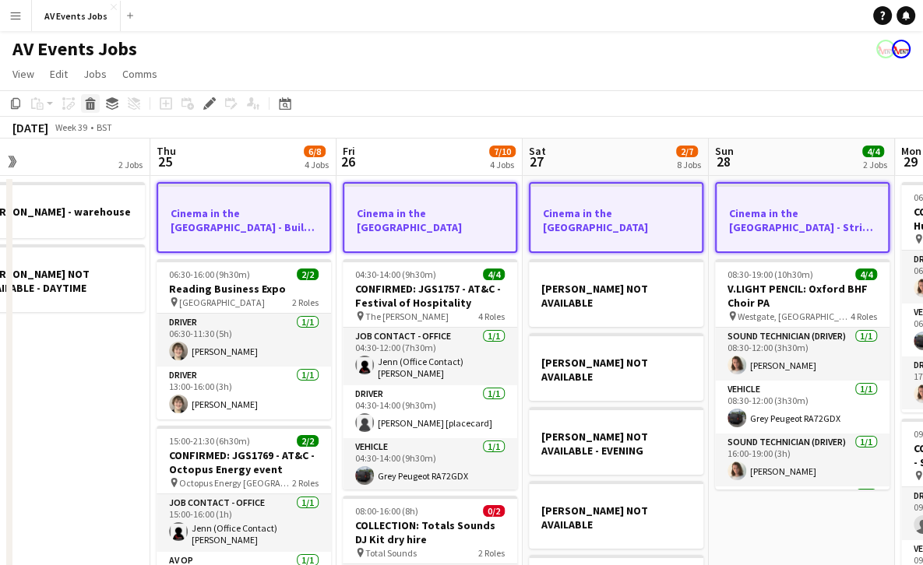
click at [87, 99] on icon "Delete" at bounding box center [90, 103] width 12 height 12
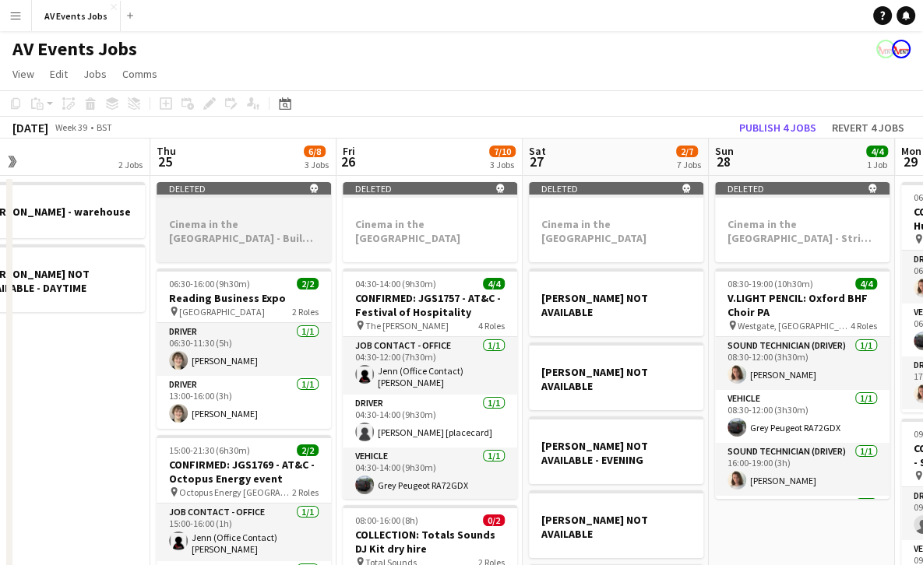
click at [280, 217] on app-job-card "Deleted skull Cinema in the [GEOGRAPHIC_DATA] - Build day" at bounding box center [244, 222] width 174 height 80
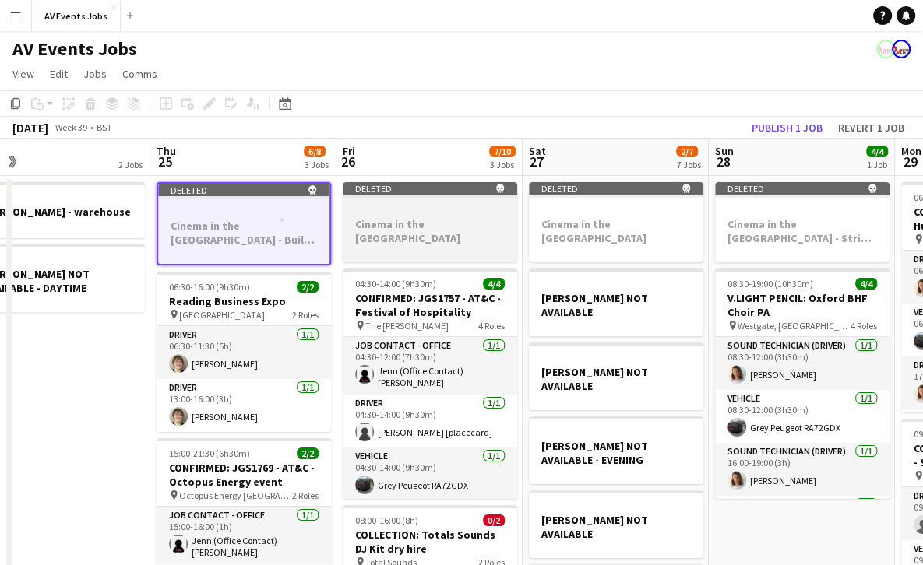
click at [453, 219] on h3 "Cinema in the [GEOGRAPHIC_DATA]" at bounding box center [430, 231] width 174 height 28
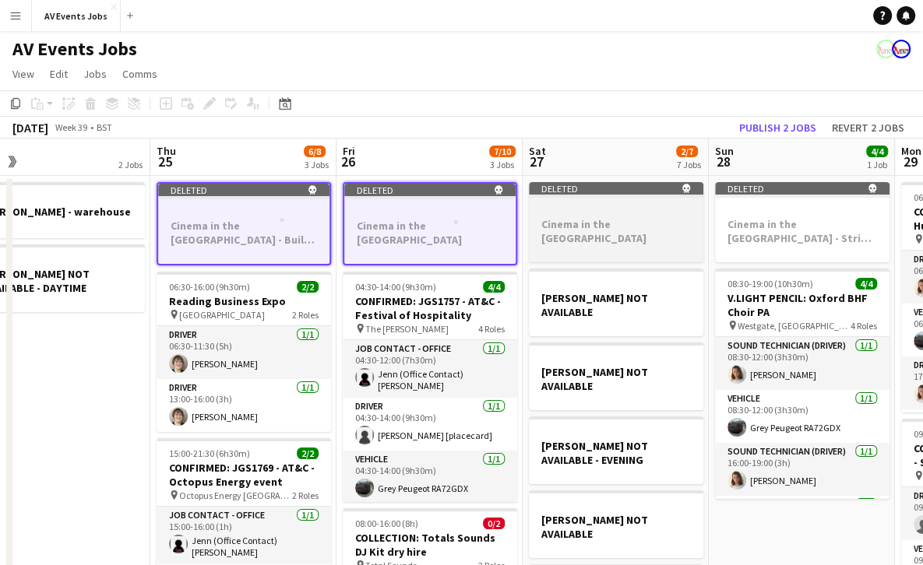
click at [642, 237] on h3 "Cinema in the [GEOGRAPHIC_DATA]" at bounding box center [616, 231] width 174 height 28
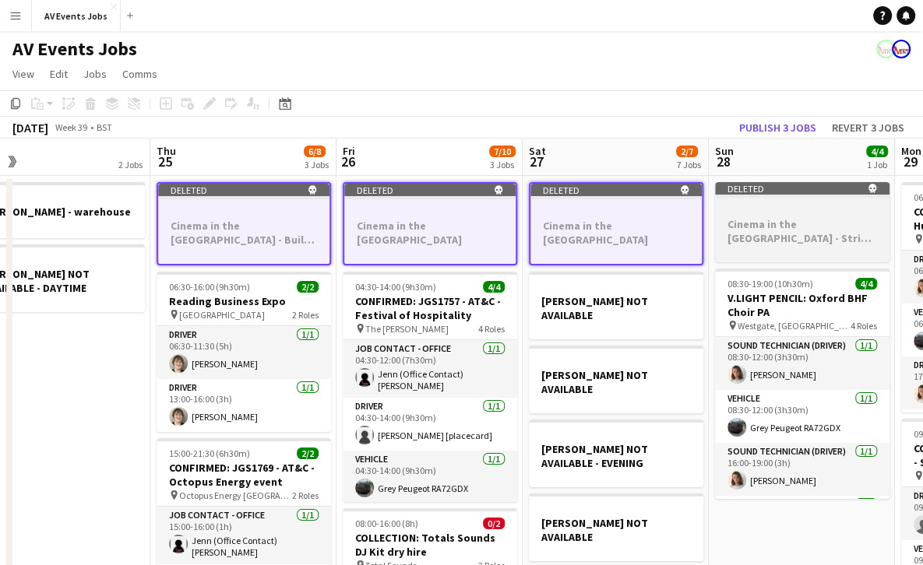
click at [826, 213] on div at bounding box center [802, 210] width 174 height 12
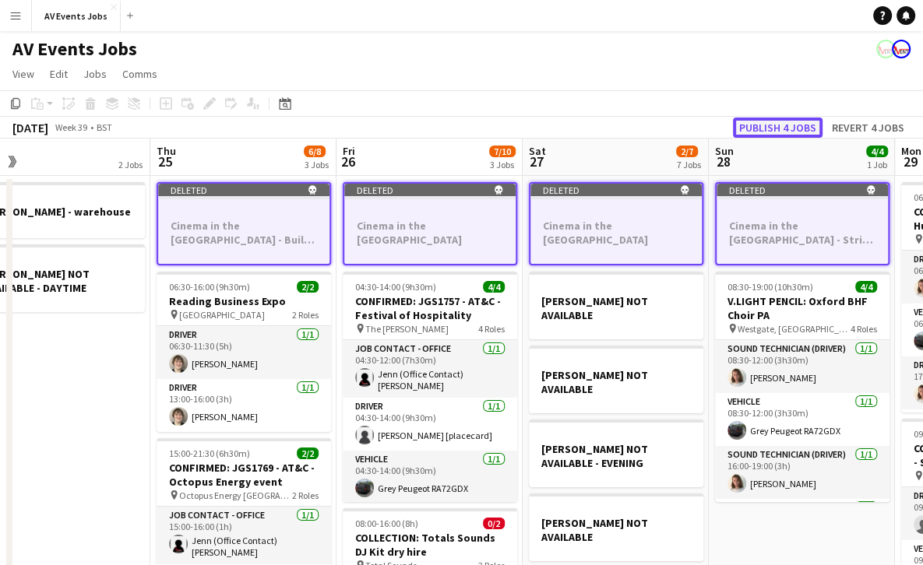
click at [773, 128] on button "Publish 4 jobs" at bounding box center [778, 128] width 90 height 20
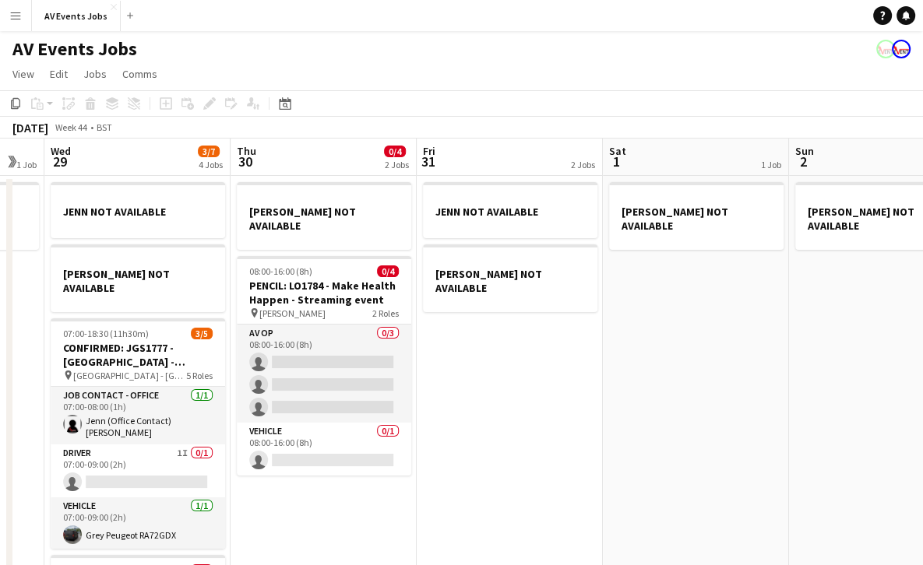
scroll to position [0, 577]
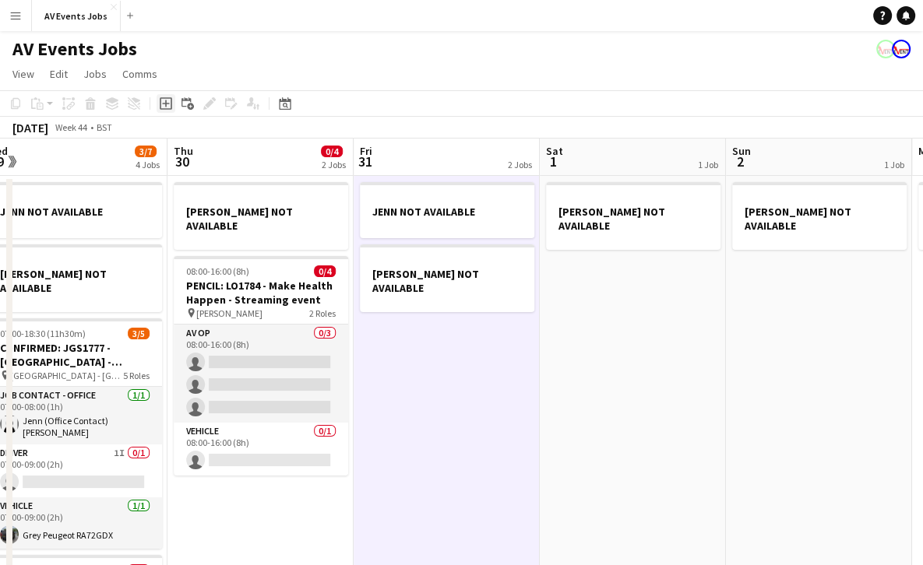
click at [162, 104] on icon "Add job" at bounding box center [166, 103] width 12 height 12
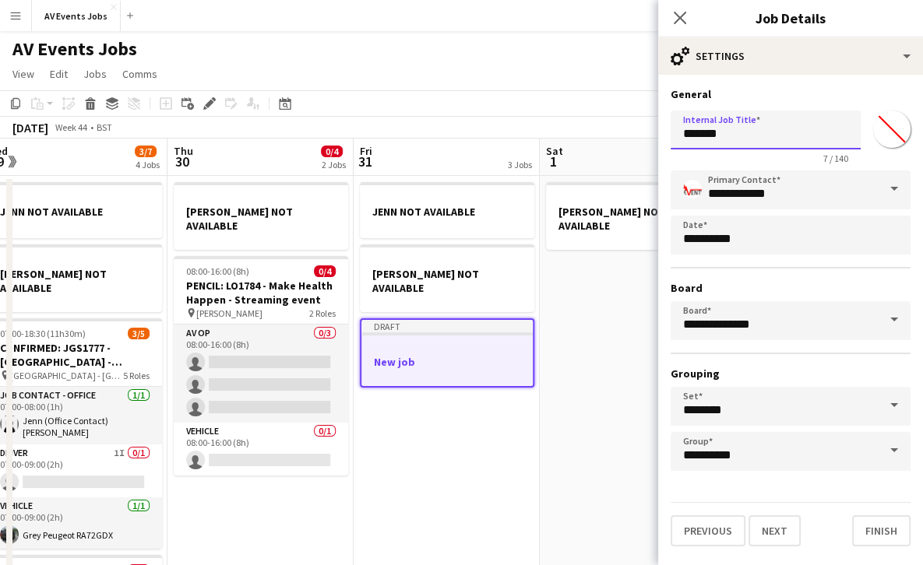
drag, startPoint x: 742, startPoint y: 131, endPoint x: 671, endPoint y: 126, distance: 71.0
click at [671, 126] on input "*******" at bounding box center [766, 130] width 190 height 39
type input "**********"
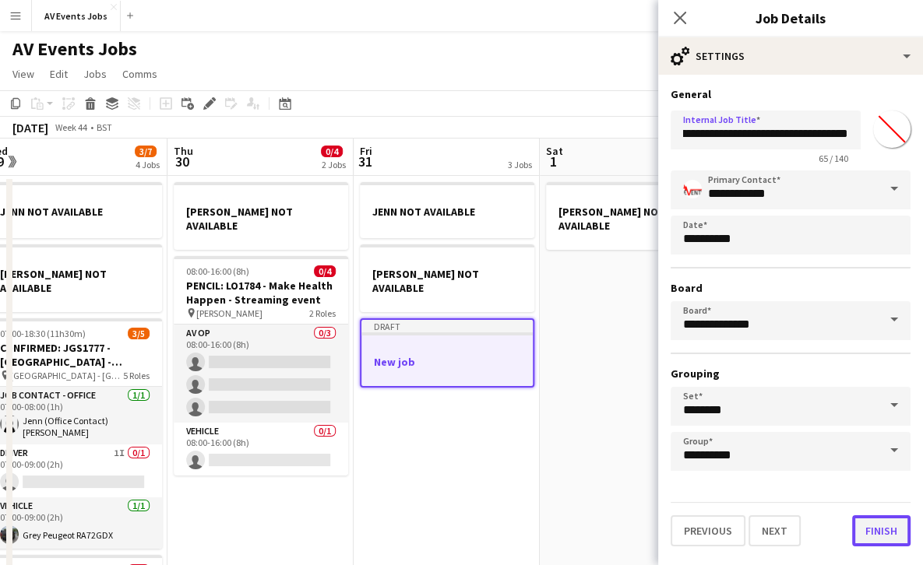
click at [875, 532] on button "Finish" at bounding box center [881, 531] width 58 height 31
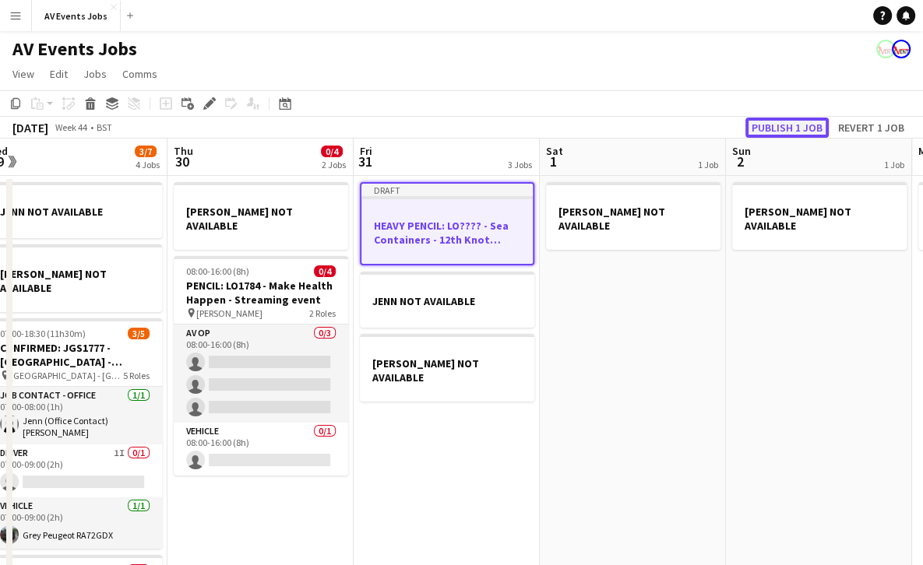
click at [776, 132] on button "Publish 1 job" at bounding box center [786, 128] width 83 height 20
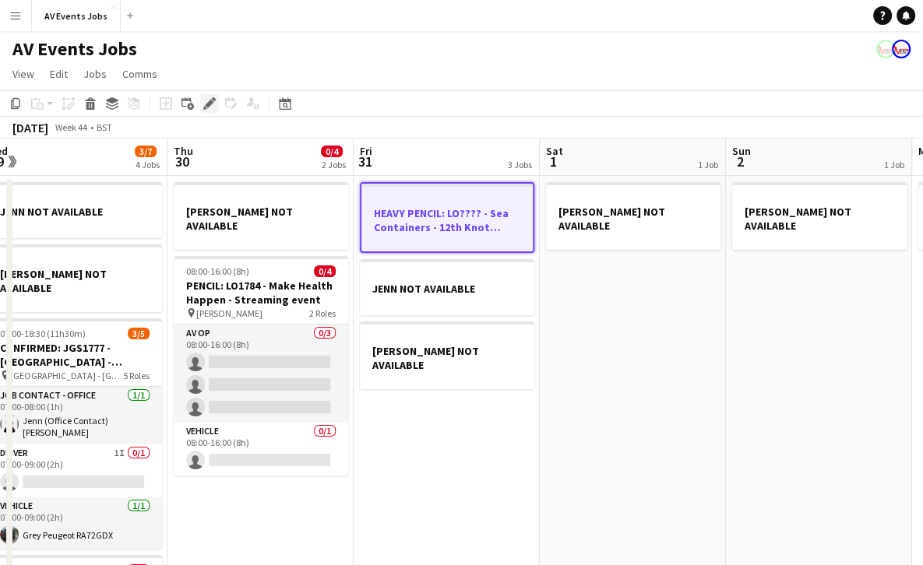
click at [211, 100] on icon at bounding box center [209, 104] width 9 height 9
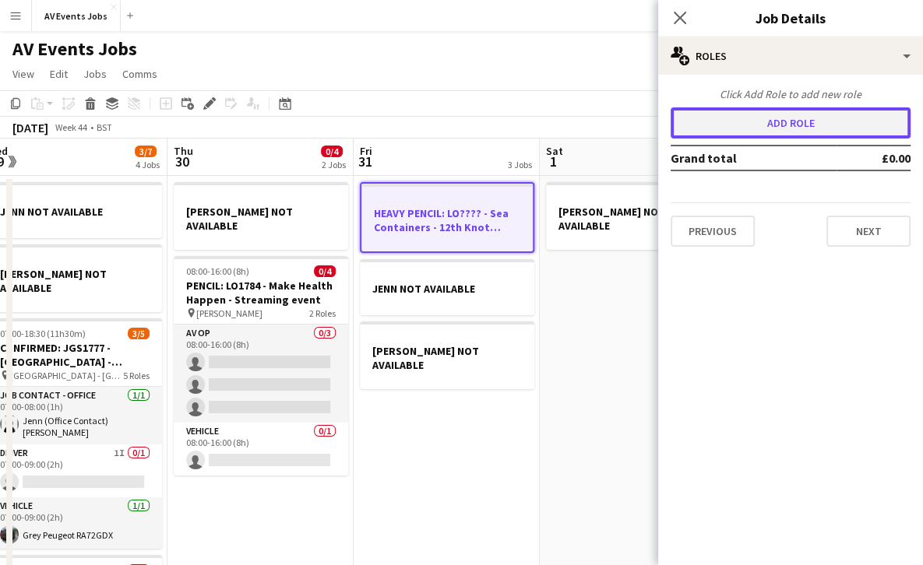
click at [774, 133] on button "Add role" at bounding box center [791, 122] width 240 height 31
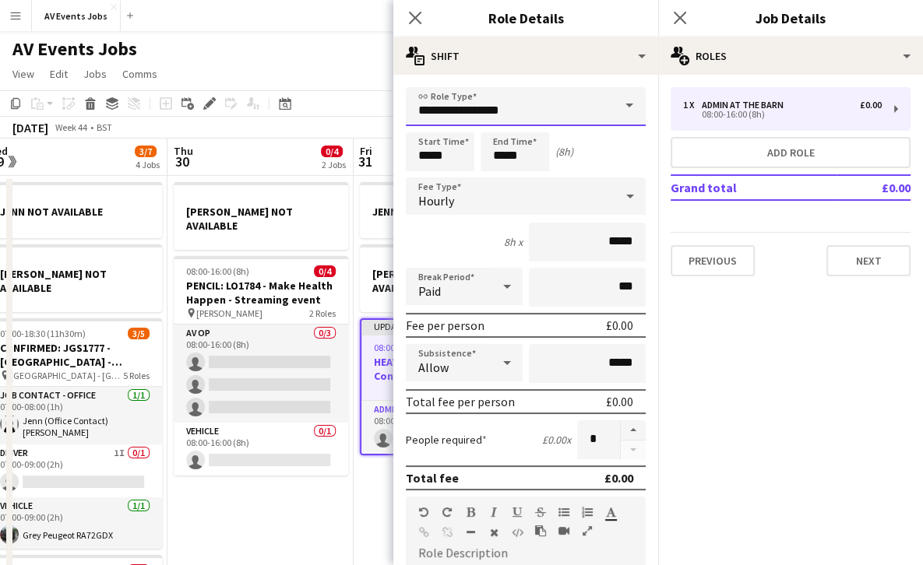
click at [544, 107] on input "**********" at bounding box center [526, 106] width 240 height 39
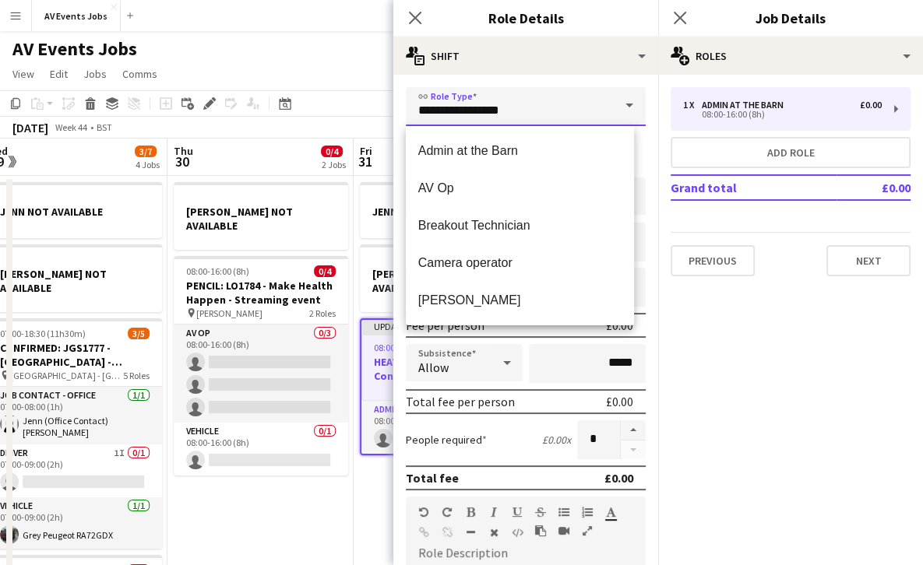
drag, startPoint x: 544, startPoint y: 107, endPoint x: 338, endPoint y: 84, distance: 207.7
click at [338, 84] on body "Menu Boards Boards Boards All jobs Status Workforce Workforce My Workforce Recr…" at bounding box center [461, 530] width 923 height 1060
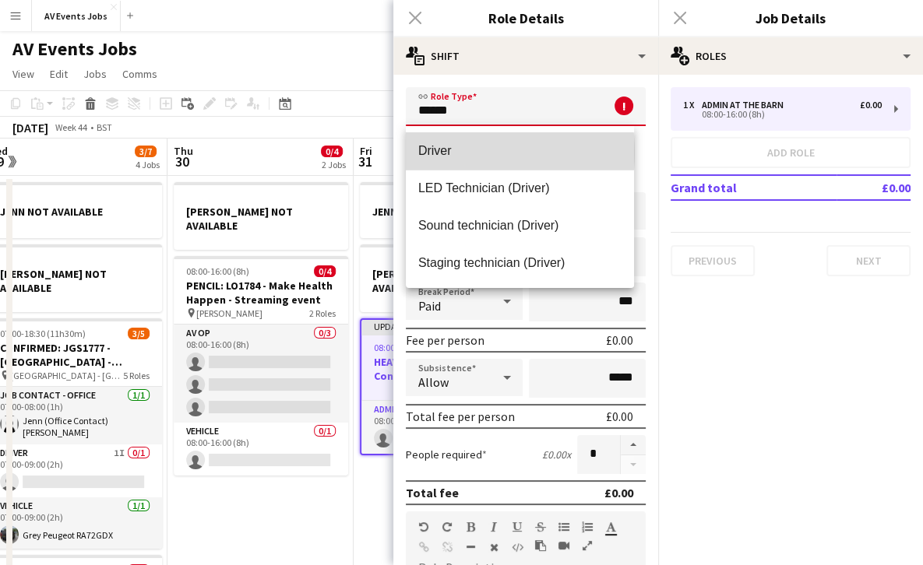
click at [444, 153] on span "Driver" at bounding box center [519, 150] width 203 height 15
type input "******"
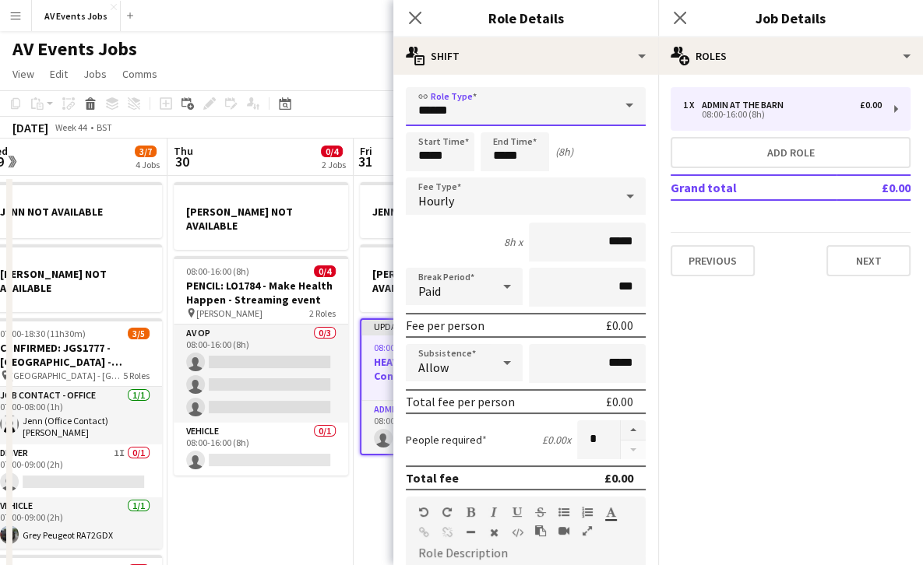
scroll to position [364, 0]
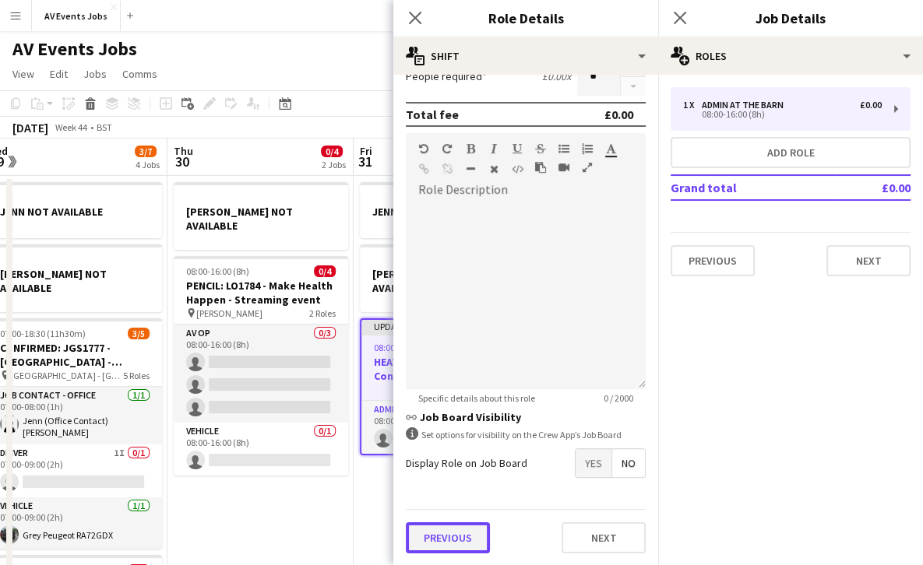
click at [444, 528] on button "Previous" at bounding box center [448, 538] width 84 height 31
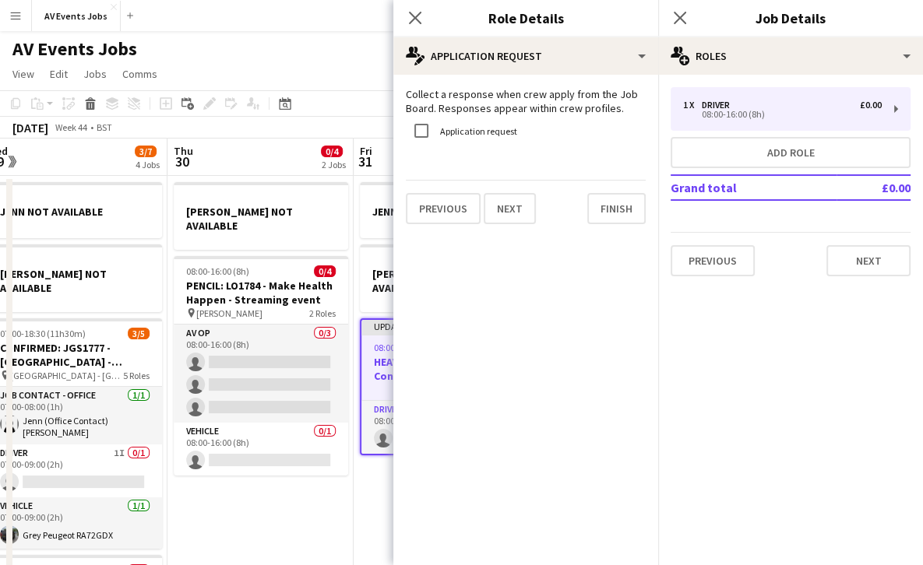
scroll to position [0, 0]
click at [599, 212] on button "Finish" at bounding box center [616, 208] width 58 height 31
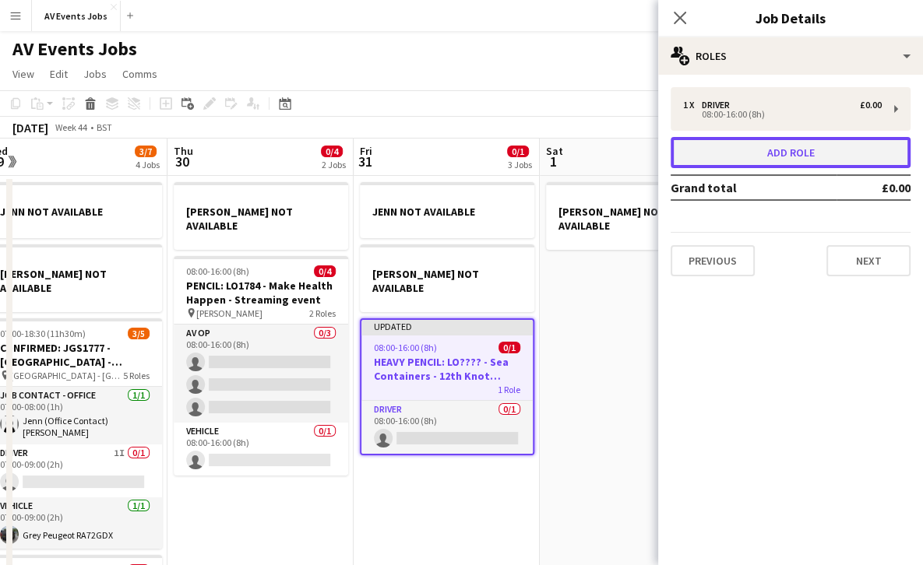
click at [699, 148] on button "Add role" at bounding box center [791, 152] width 240 height 31
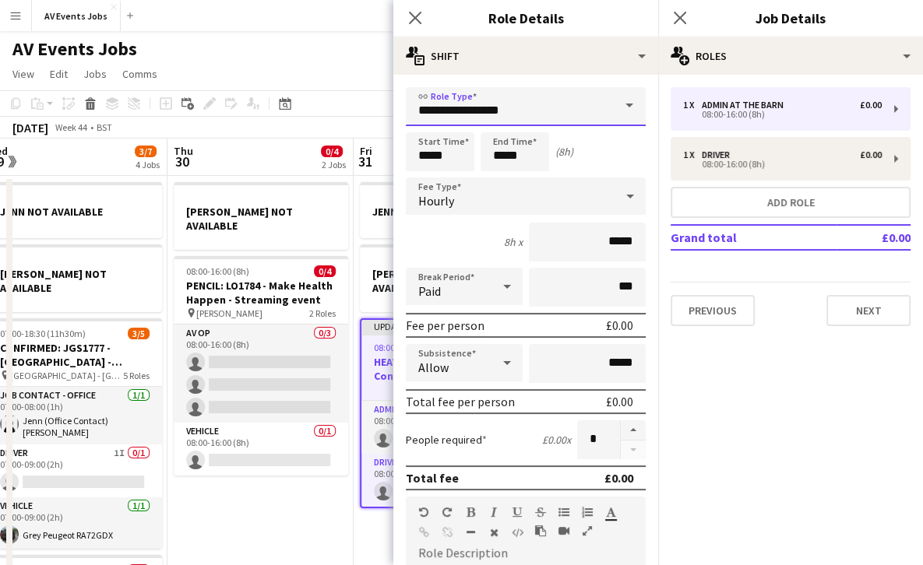
drag, startPoint x: 525, startPoint y: 110, endPoint x: 393, endPoint y: 118, distance: 132.7
click at [393, 118] on body "Menu Boards Boards Boards All jobs Status Workforce Workforce My Workforce Recr…" at bounding box center [461, 530] width 923 height 1060
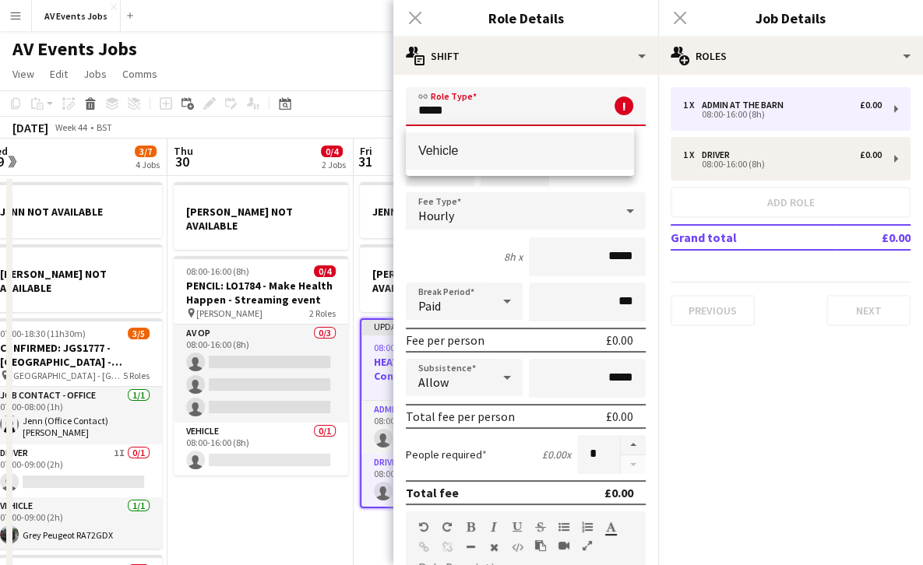
click at [435, 157] on span "Vehicle" at bounding box center [519, 150] width 203 height 15
type input "*******"
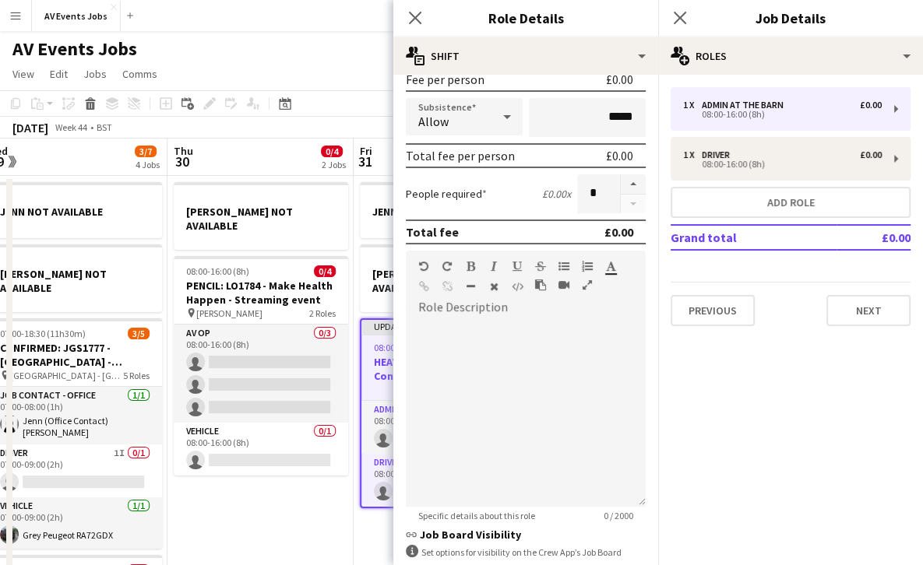
scroll to position [364, 0]
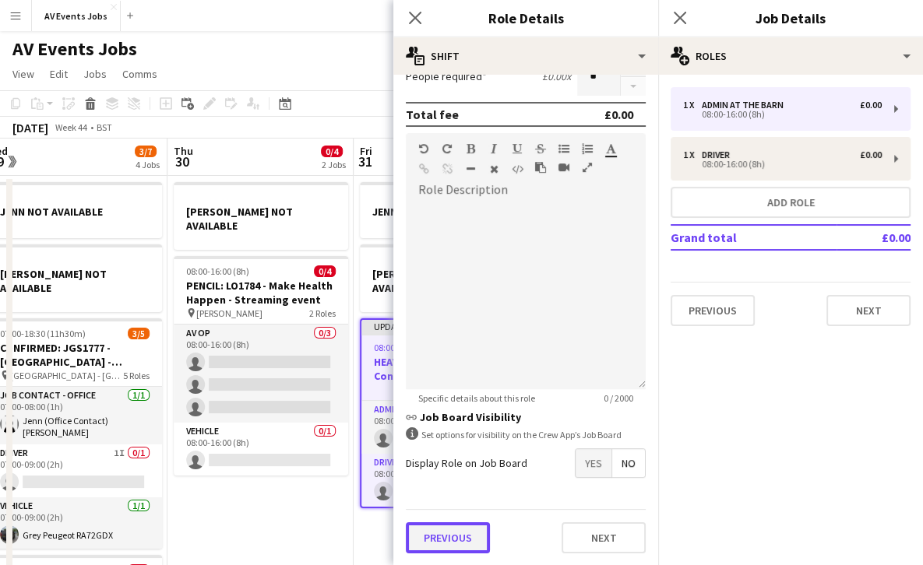
click at [456, 542] on button "Previous" at bounding box center [448, 538] width 84 height 31
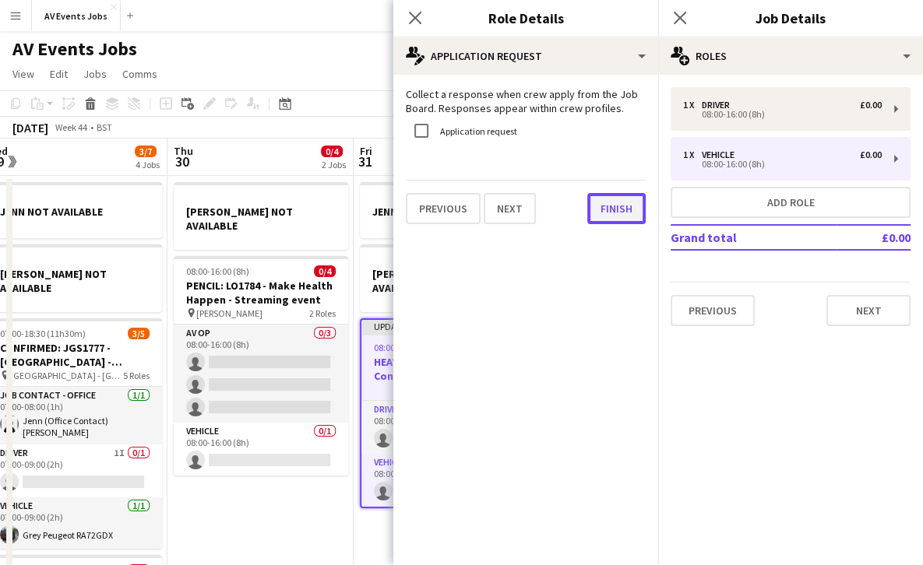
click at [624, 213] on button "Finish" at bounding box center [616, 208] width 58 height 31
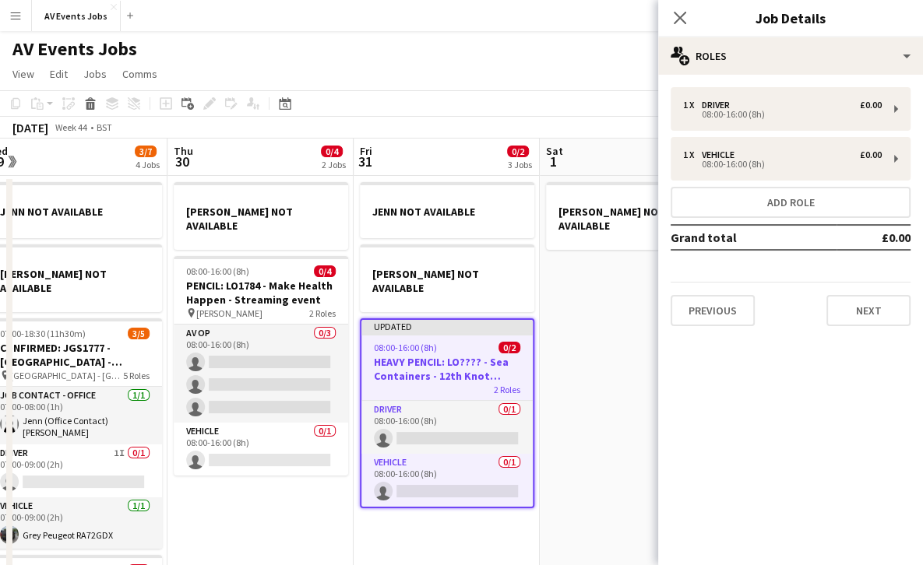
click at [731, 184] on div "1 x Driver £0.00 08:00-16:00 (8h) 1 x Vehicle £0.00 08:00-16:00 (8h) Add role G…" at bounding box center [790, 206] width 265 height 239
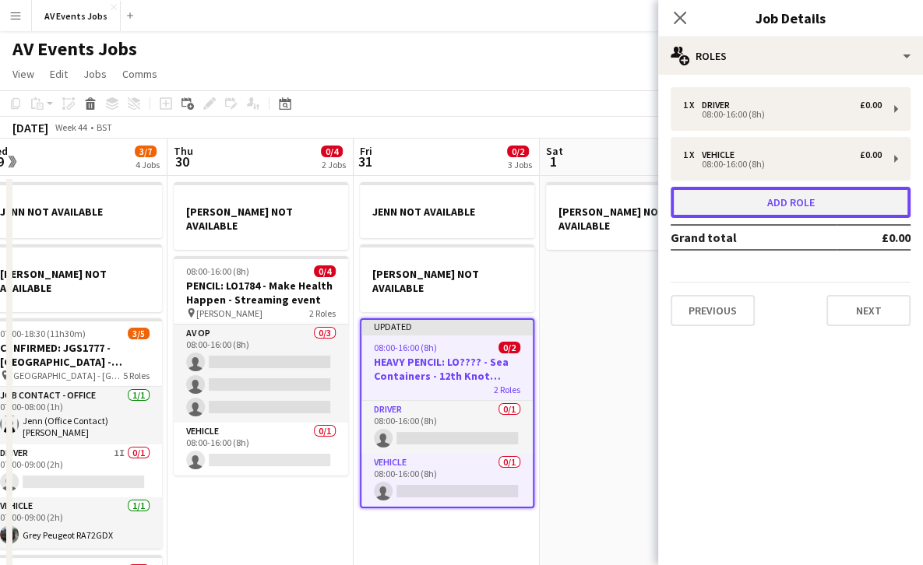
click at [732, 196] on button "Add role" at bounding box center [791, 202] width 240 height 31
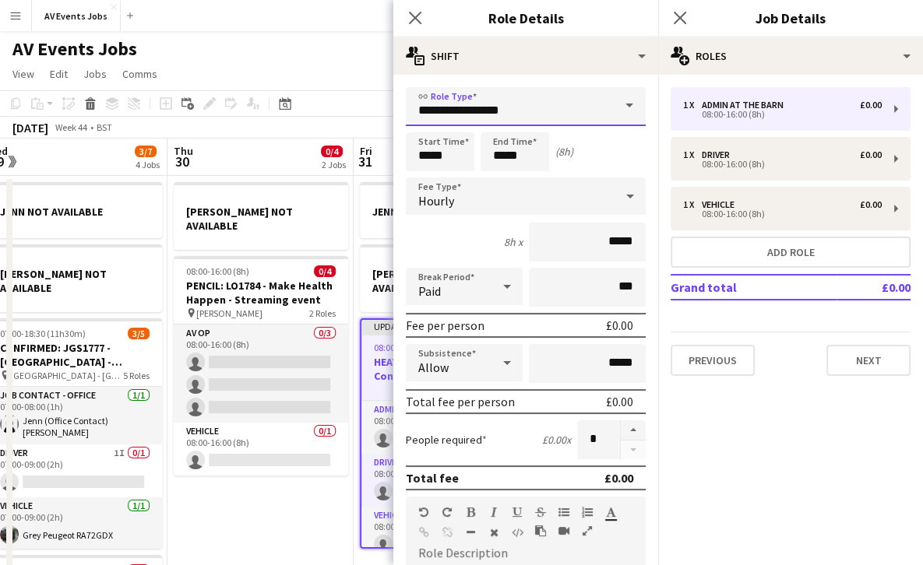
drag, startPoint x: 532, startPoint y: 112, endPoint x: 359, endPoint y: 114, distance: 172.9
click at [359, 114] on body "Menu Boards Boards Boards All jobs Status Workforce Workforce My Workforce Recr…" at bounding box center [461, 530] width 923 height 1060
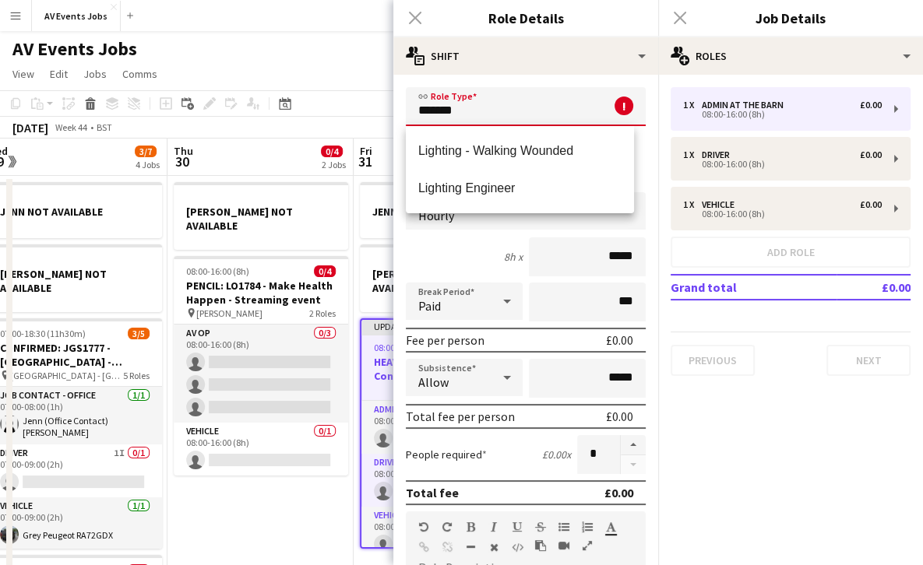
type input "*******"
click at [414, 20] on div "Close pop-in" at bounding box center [415, 18] width 44 height 36
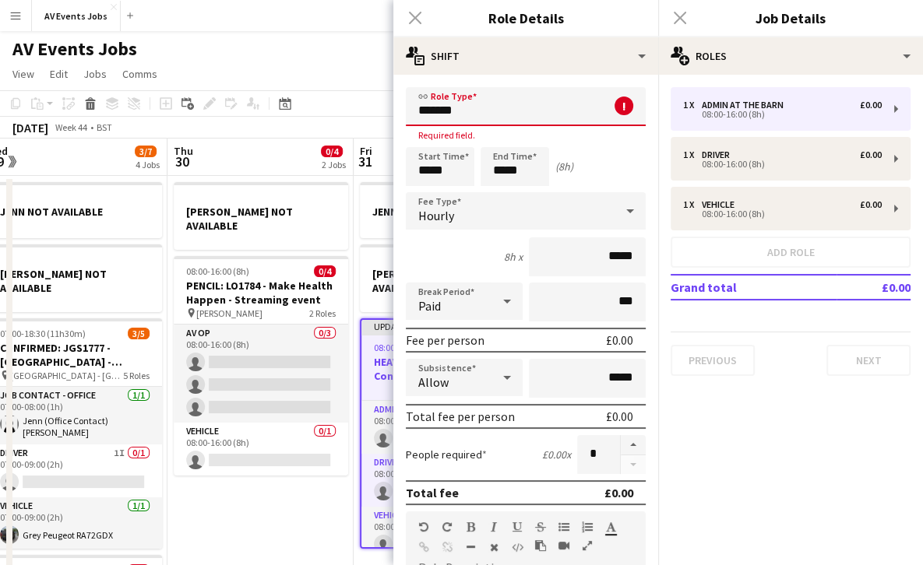
click at [414, 16] on div "Close pop-in" at bounding box center [415, 18] width 44 height 36
click at [673, 17] on div "Close pop-in" at bounding box center [680, 18] width 44 height 36
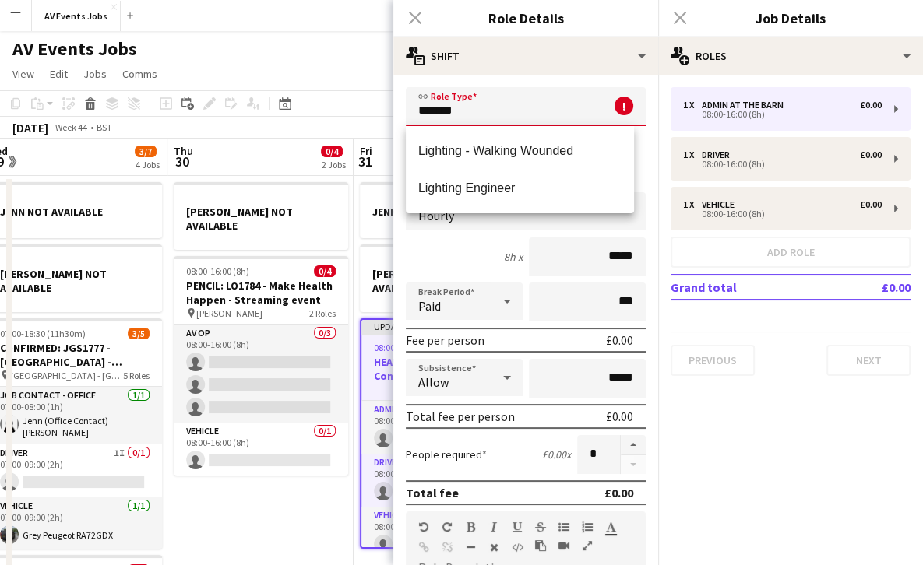
drag, startPoint x: 537, startPoint y: 104, endPoint x: 413, endPoint y: 114, distance: 125.0
click at [413, 114] on input "*******" at bounding box center [526, 106] width 240 height 39
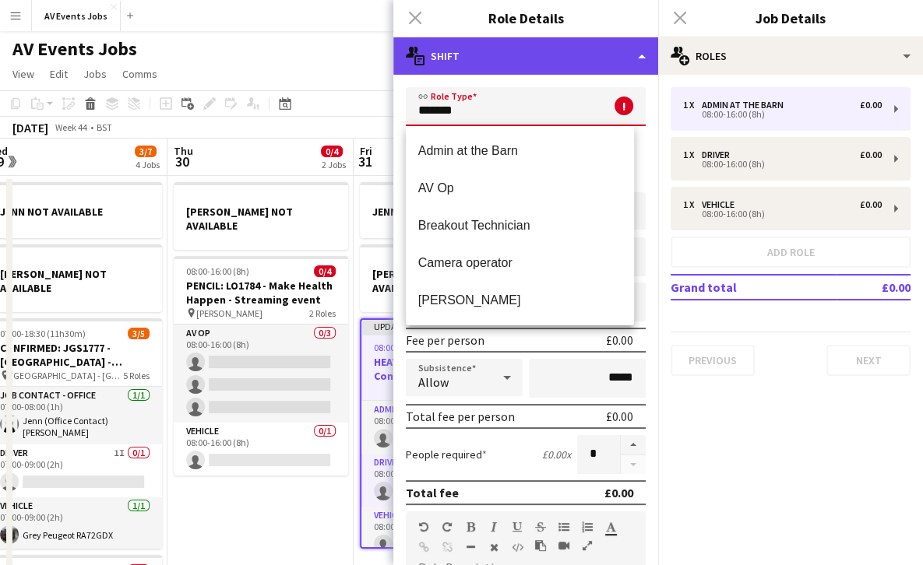
click at [627, 62] on div "multiple-actions-text Shift" at bounding box center [525, 55] width 265 height 37
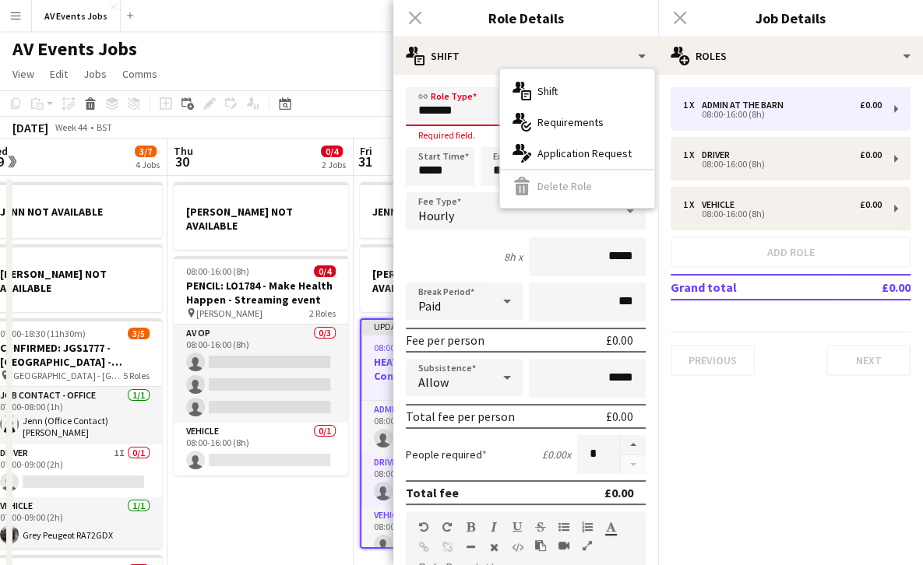
click at [410, 12] on div "Close pop-in" at bounding box center [415, 18] width 44 height 36
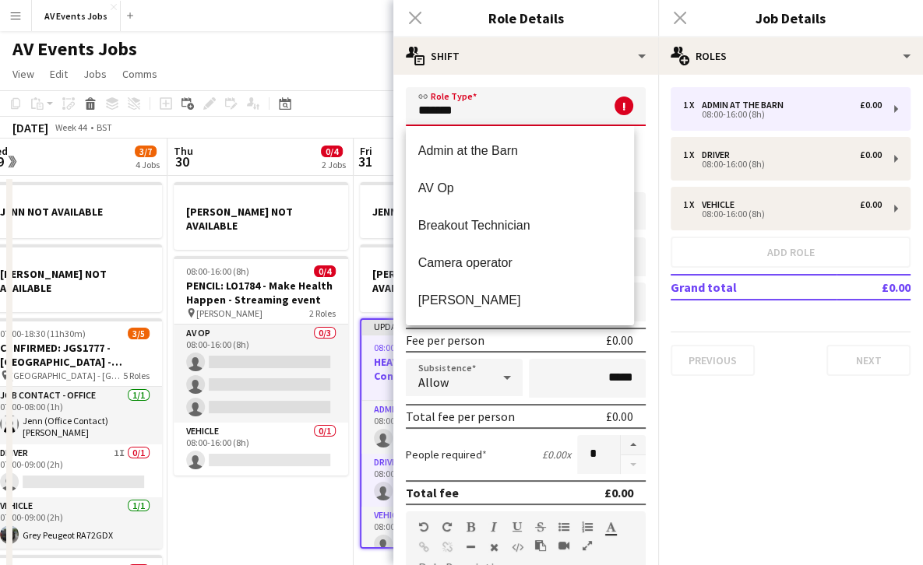
drag, startPoint x: 463, startPoint y: 111, endPoint x: 396, endPoint y: 104, distance: 68.2
click at [396, 104] on form "link Role Type ******* ! Required field. Start Time ***** End Time ***** (8h) F…" at bounding box center [525, 516] width 265 height 858
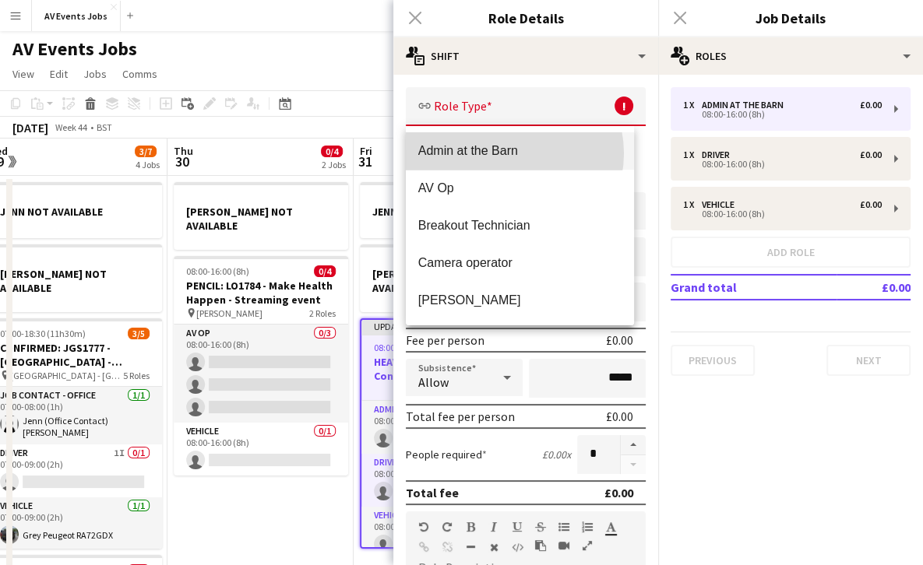
click at [506, 153] on span "Admin at the Barn" at bounding box center [519, 150] width 203 height 15
type input "**********"
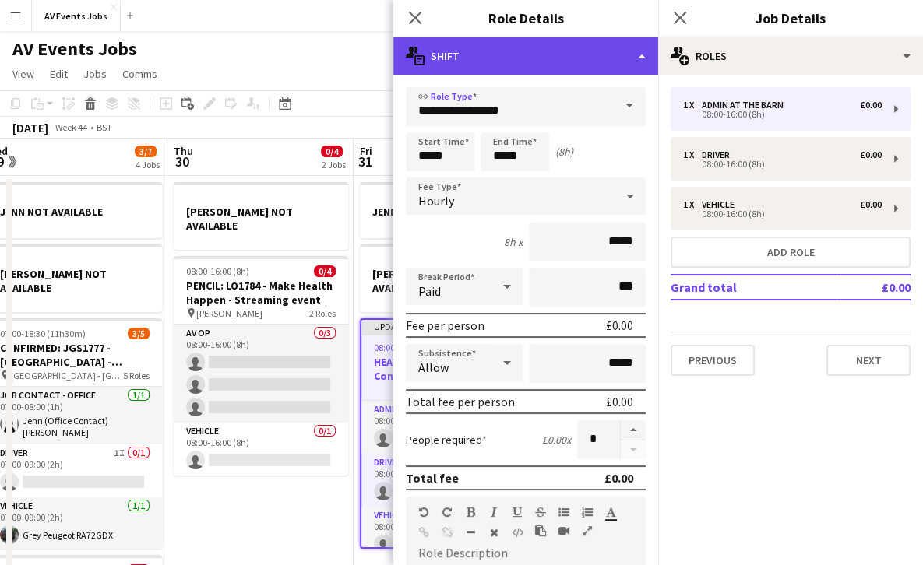
click at [637, 46] on div "multiple-actions-text Shift" at bounding box center [525, 55] width 265 height 37
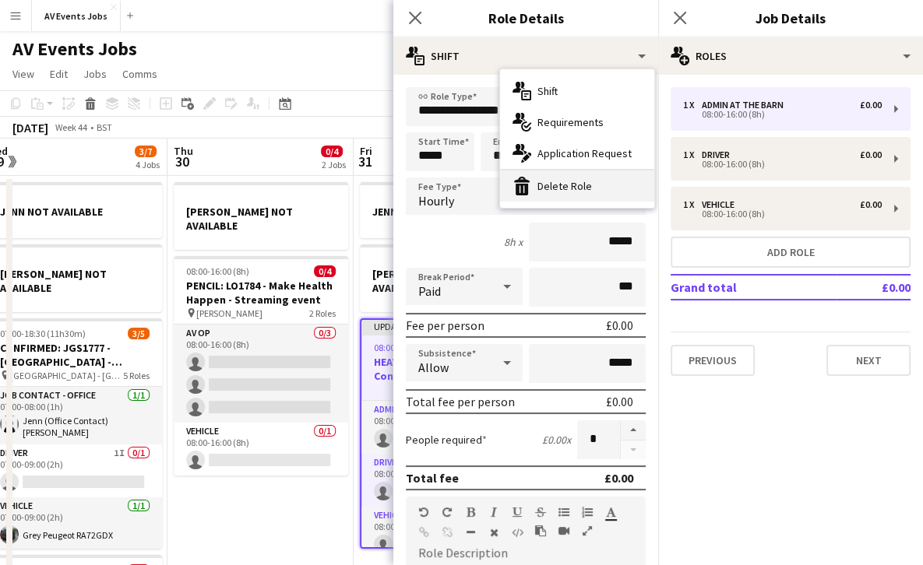
click at [561, 181] on div "bin-2 Delete Role" at bounding box center [577, 186] width 154 height 31
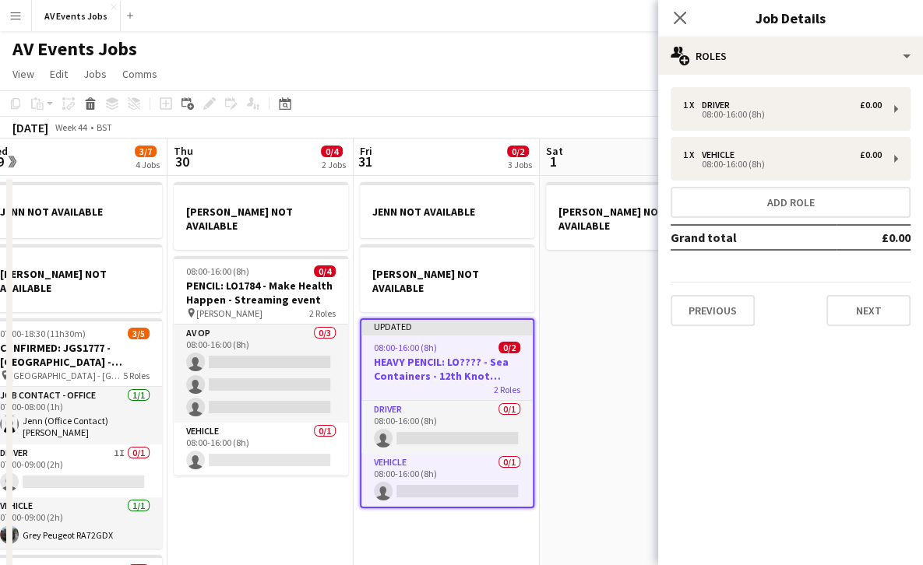
click at [426, 342] on span "08:00-16:00 (8h)" at bounding box center [405, 348] width 63 height 12
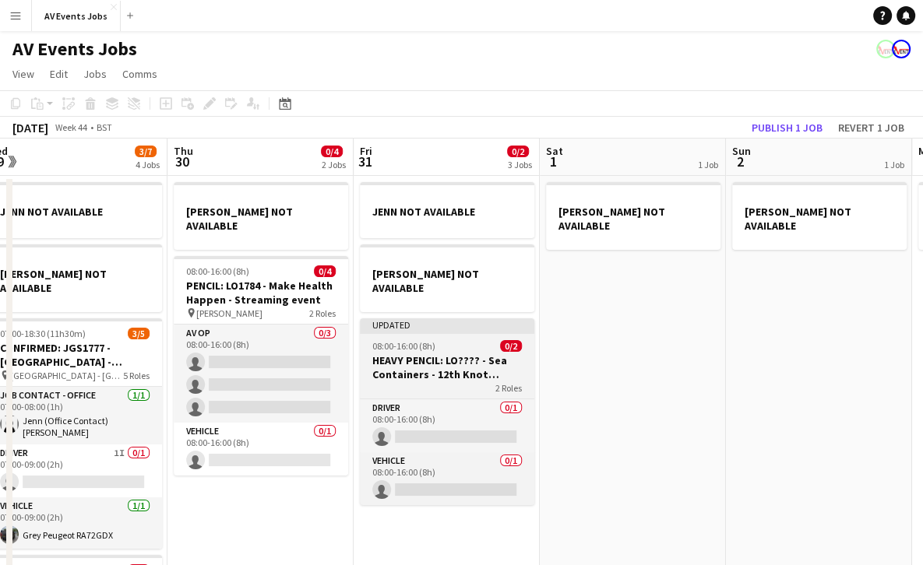
click at [460, 354] on h3 "HEAVY PENCIL: LO???? - Sea Containers - 12th Knot [DATE] Party" at bounding box center [447, 368] width 174 height 28
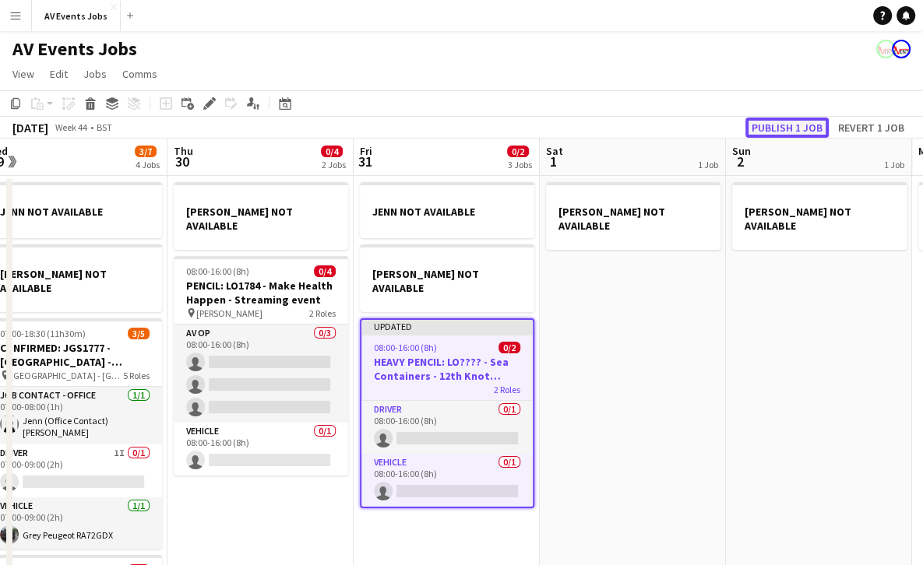
click at [773, 129] on button "Publish 1 job" at bounding box center [786, 128] width 83 height 20
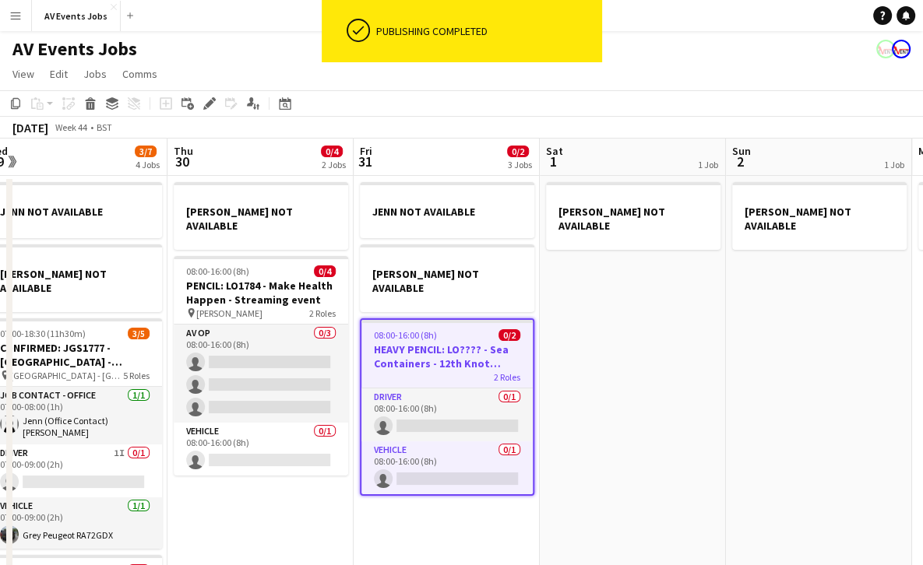
click at [14, 3] on button "Menu" at bounding box center [15, 15] width 31 height 31
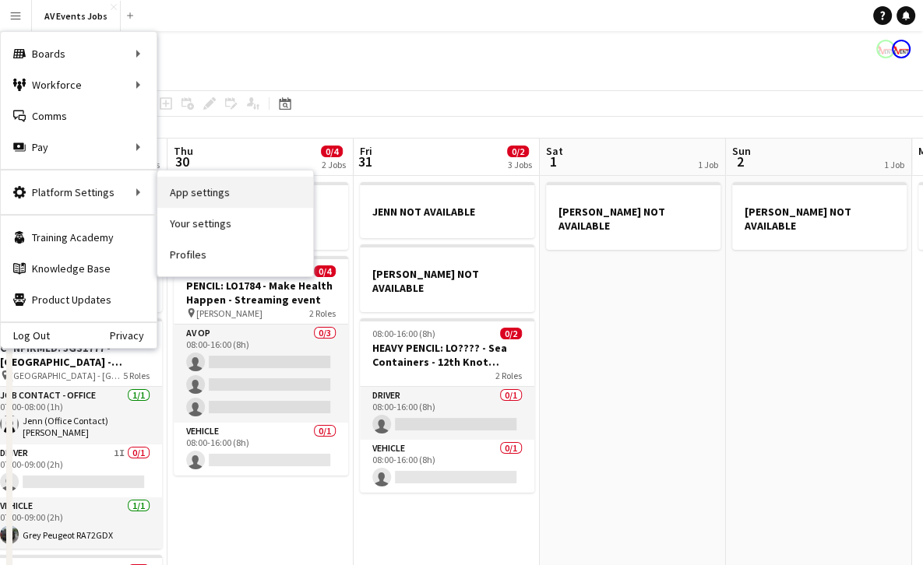
click at [180, 192] on link "App settings" at bounding box center [235, 192] width 156 height 31
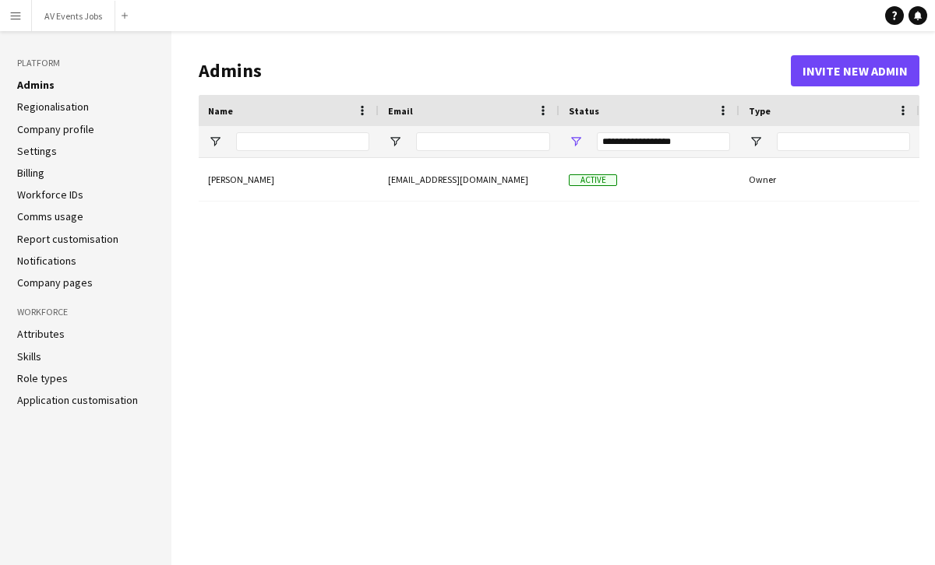
click at [48, 376] on link "Role types" at bounding box center [42, 379] width 51 height 14
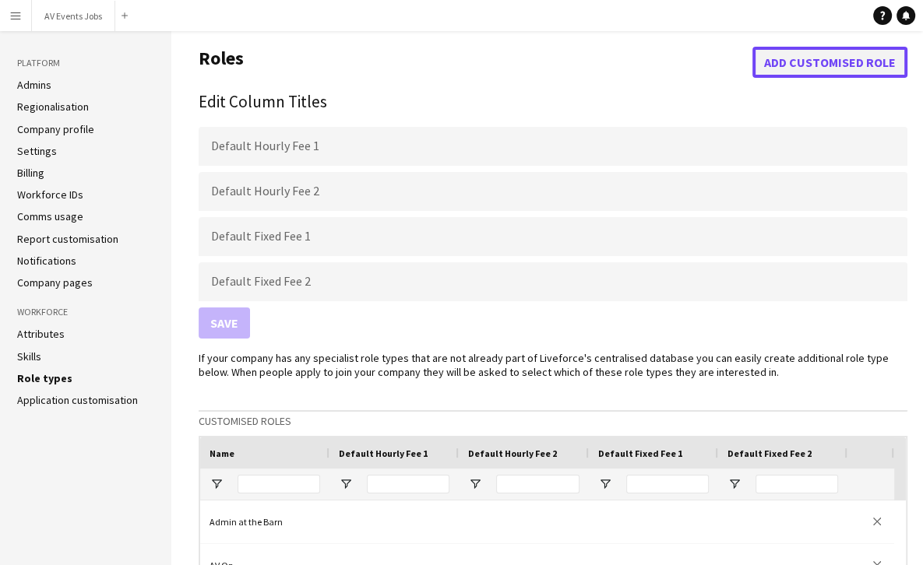
click at [801, 55] on button "Add customised role" at bounding box center [829, 62] width 155 height 31
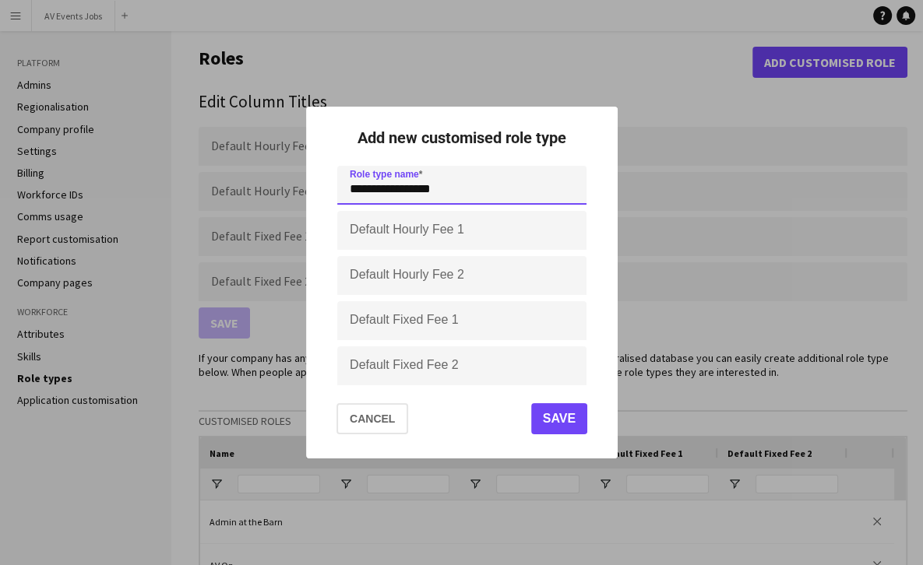
type input "**********"
click at [565, 422] on button "Save" at bounding box center [558, 418] width 56 height 31
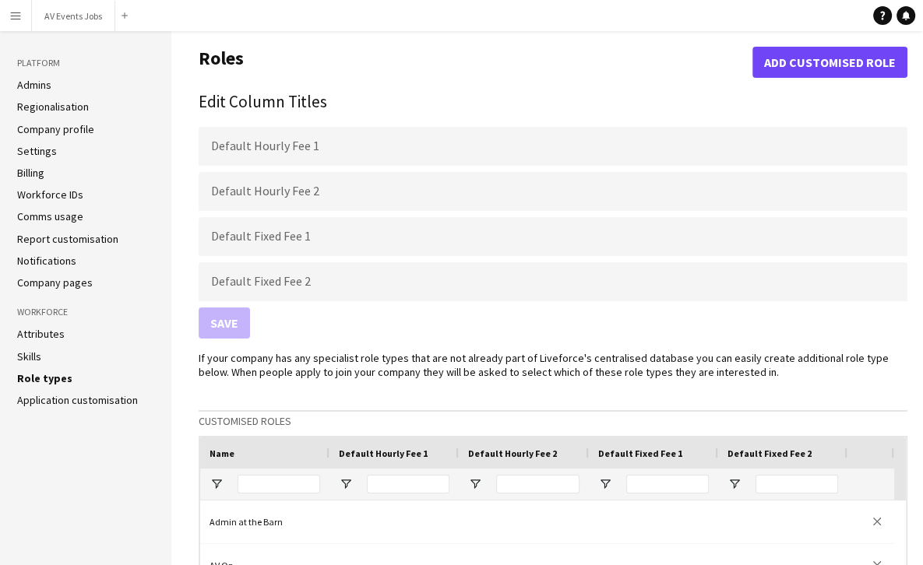
click at [11, 18] on app-icon "Menu" at bounding box center [15, 15] width 12 height 12
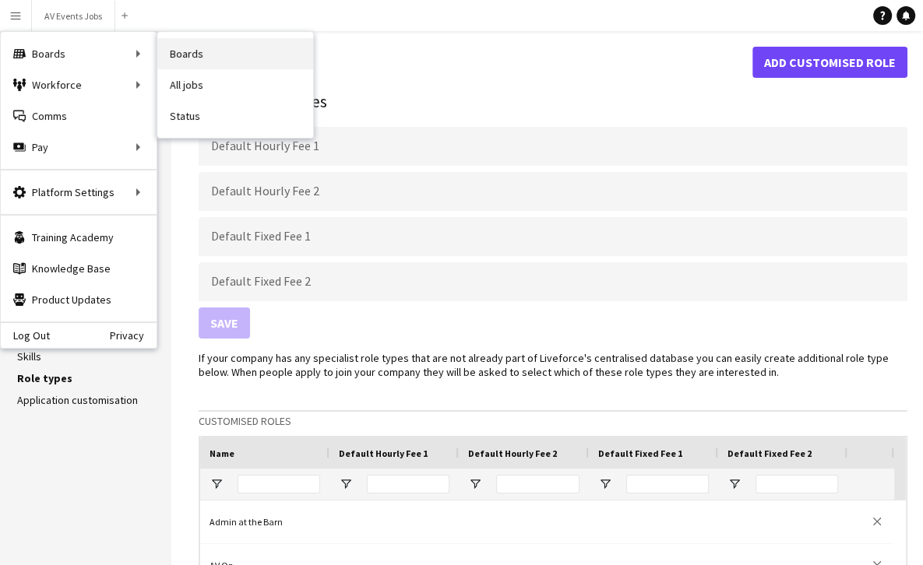
click at [198, 58] on link "Boards" at bounding box center [235, 53] width 156 height 31
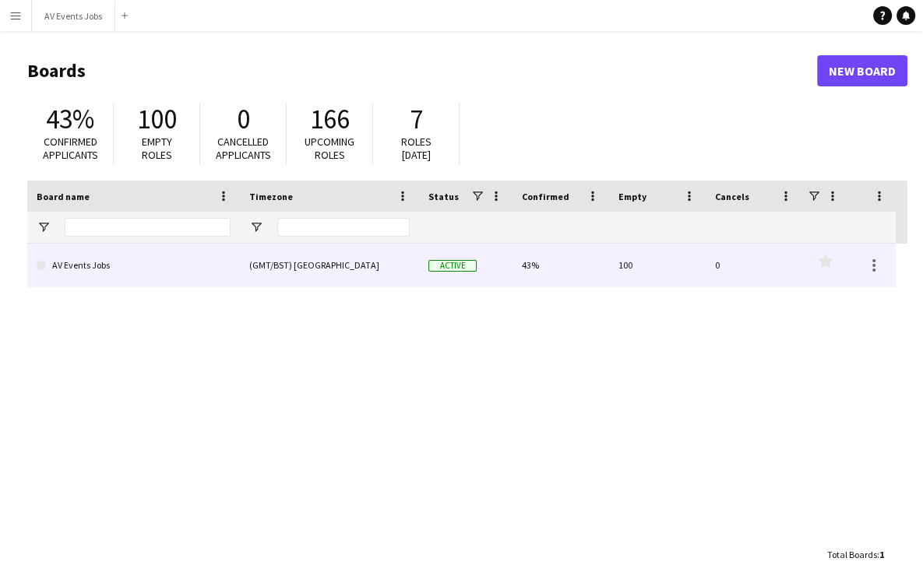
click at [168, 268] on link "AV Events Jobs" at bounding box center [134, 266] width 194 height 44
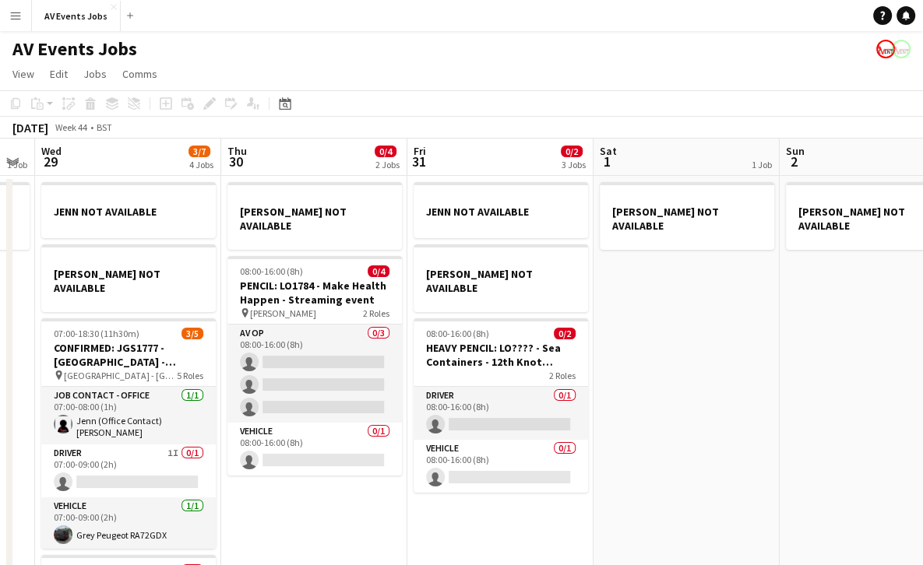
scroll to position [0, 523]
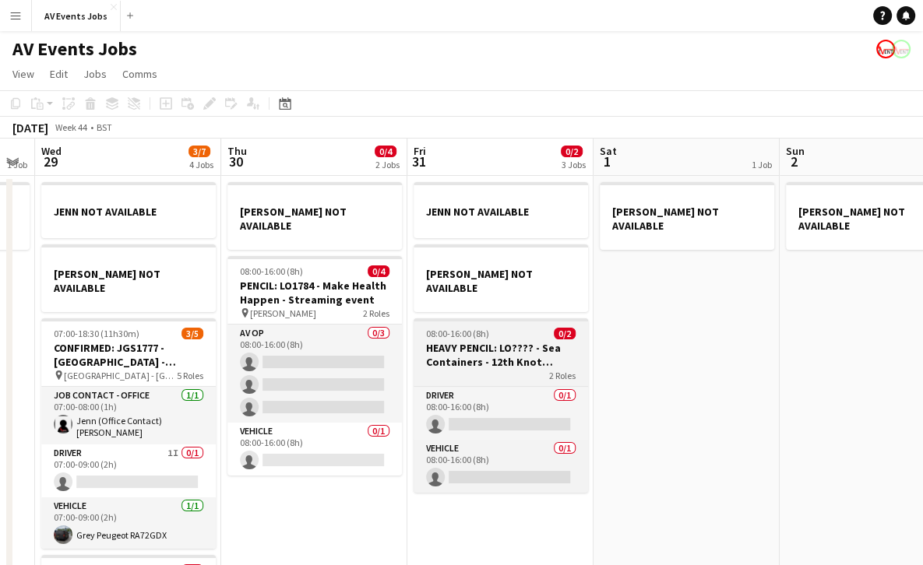
click at [554, 357] on h3 "HEAVY PENCIL: LO???? - Sea Containers - 12th Knot [DATE] Party" at bounding box center [501, 355] width 174 height 28
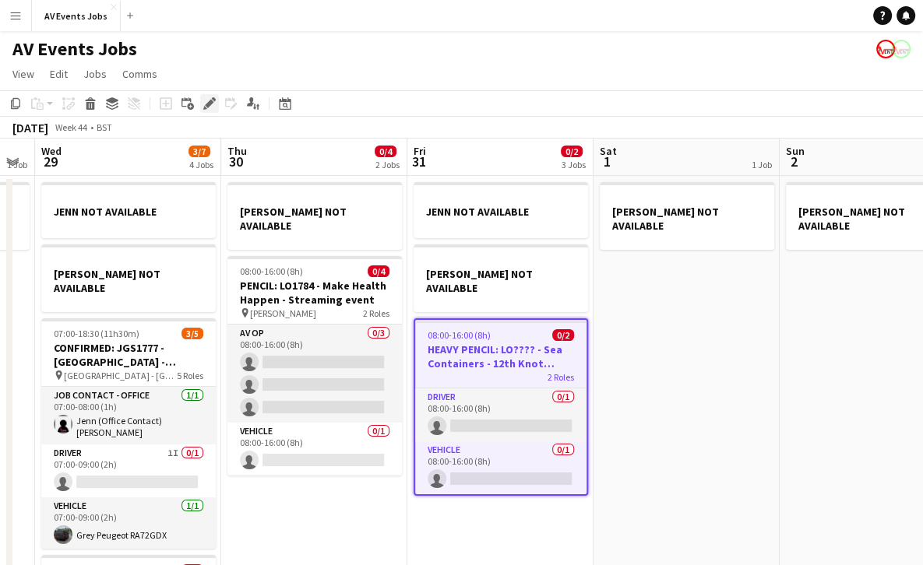
click at [214, 104] on icon "Edit" at bounding box center [209, 103] width 12 height 12
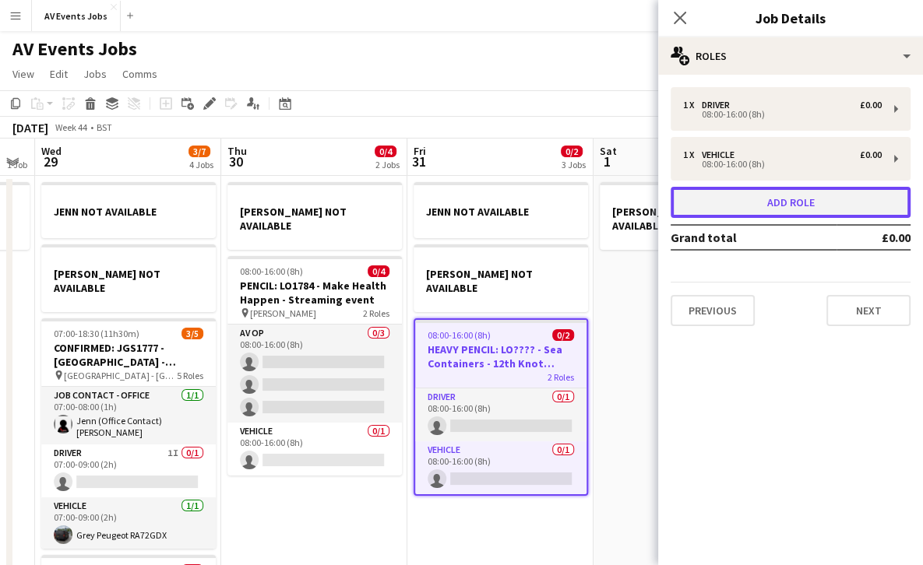
click at [741, 201] on button "Add role" at bounding box center [791, 202] width 240 height 31
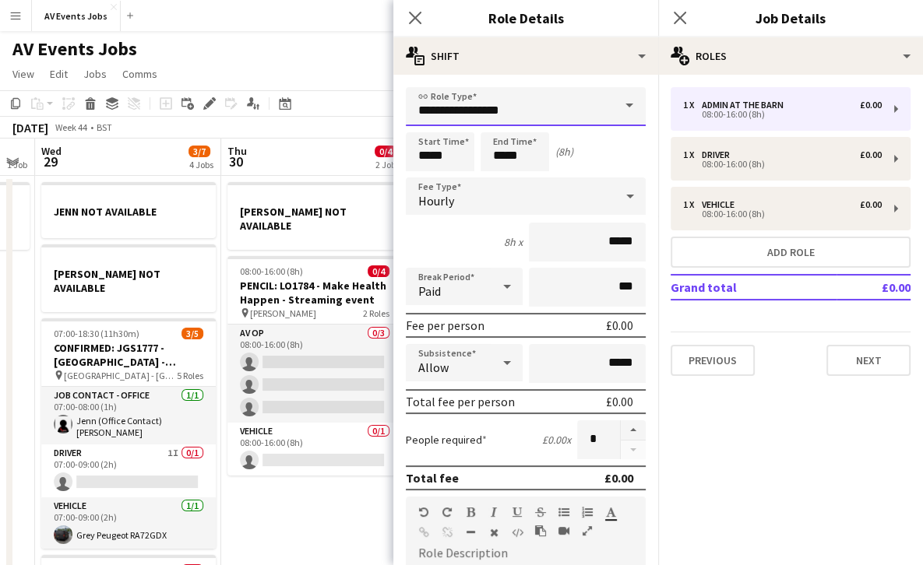
drag, startPoint x: 543, startPoint y: 111, endPoint x: 358, endPoint y: 89, distance: 185.9
click at [358, 89] on body "Menu Boards Boards Boards All jobs Status Workforce Workforce My Workforce Recr…" at bounding box center [461, 481] width 923 height 963
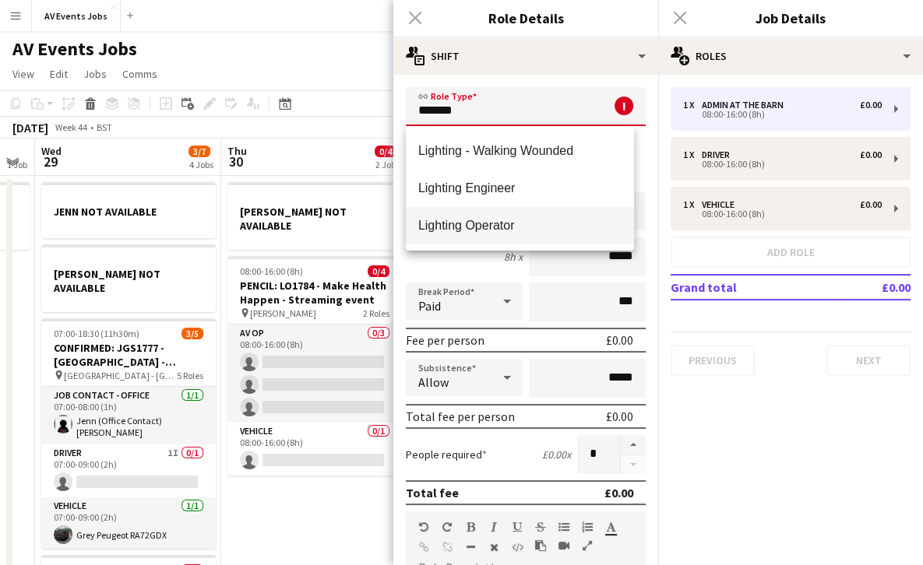
click at [475, 218] on span "Lighting Operator" at bounding box center [519, 225] width 203 height 15
type input "**********"
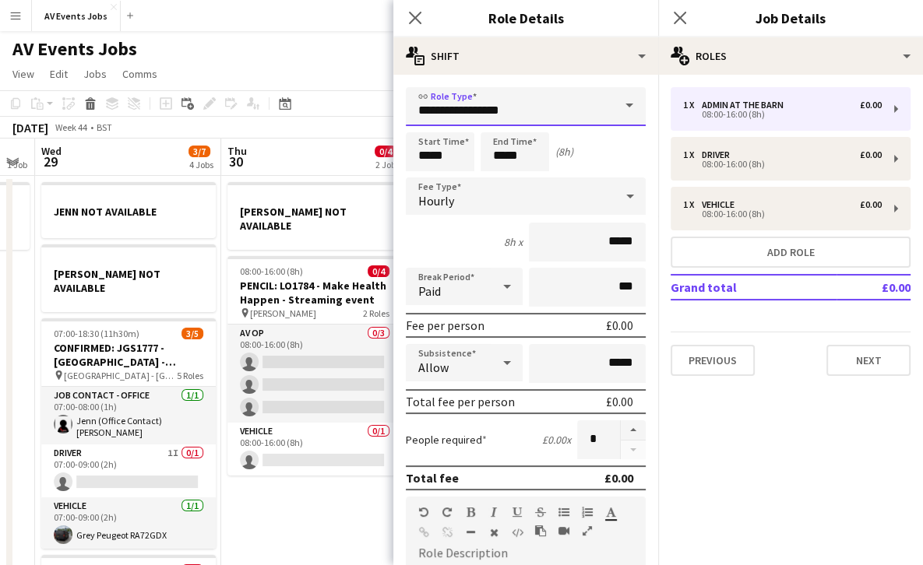
scroll to position [364, 0]
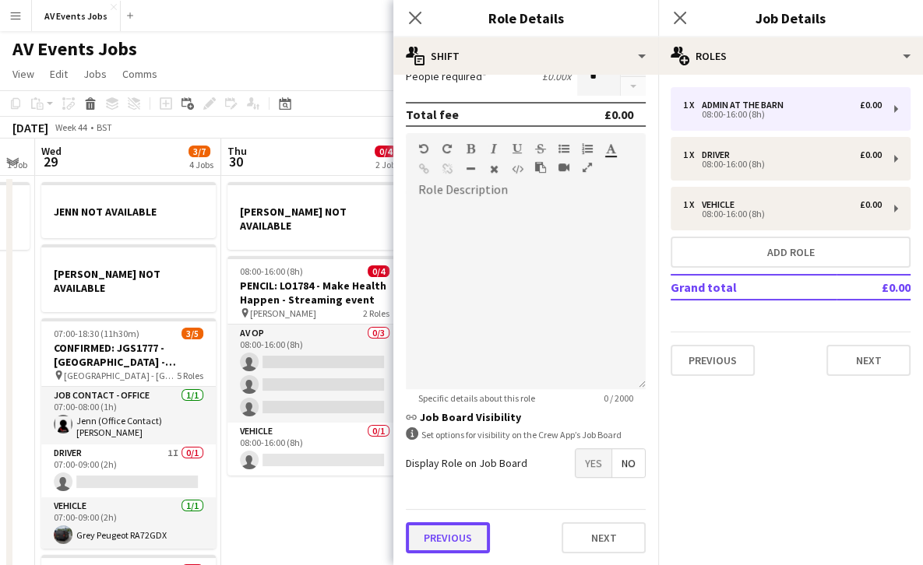
click at [460, 527] on button "Previous" at bounding box center [448, 538] width 84 height 31
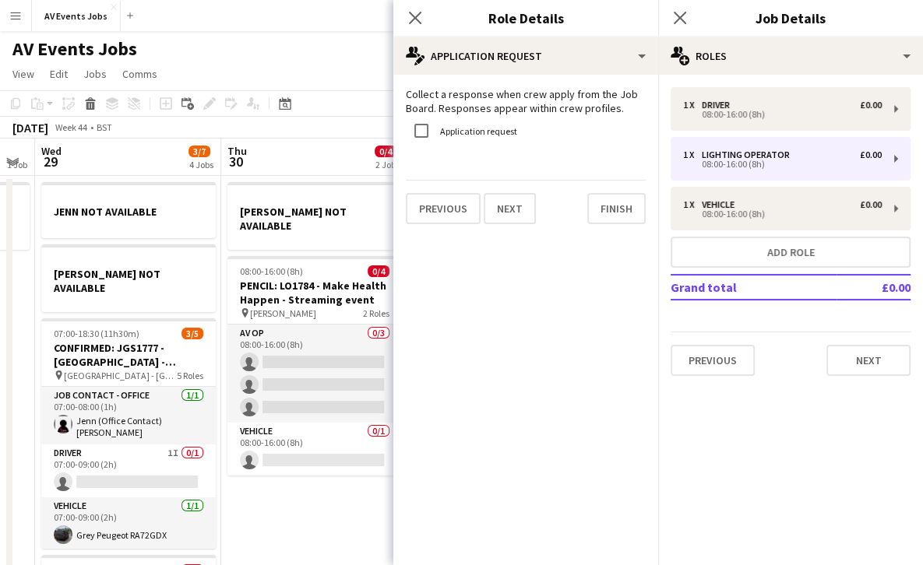
scroll to position [0, 0]
click at [606, 210] on button "Finish" at bounding box center [616, 208] width 58 height 31
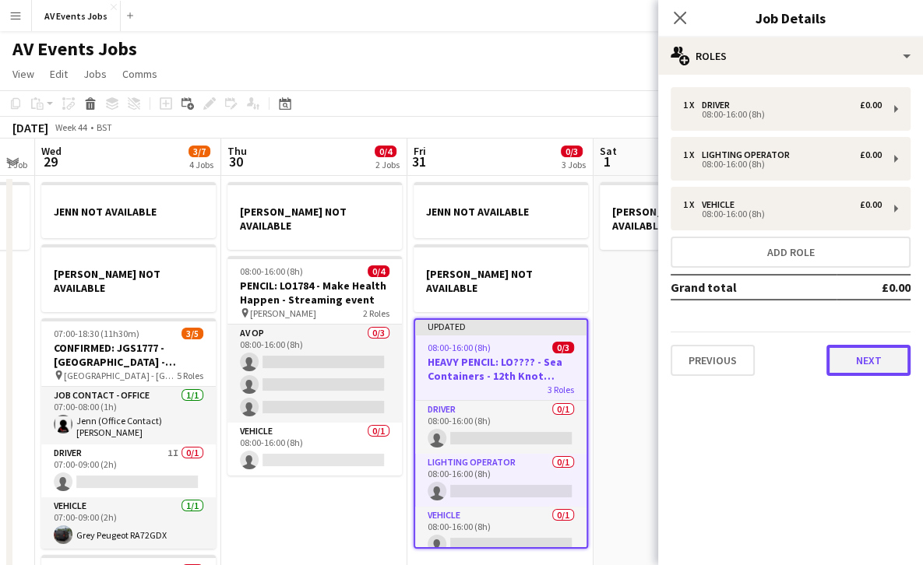
click at [896, 372] on button "Next" at bounding box center [868, 360] width 84 height 31
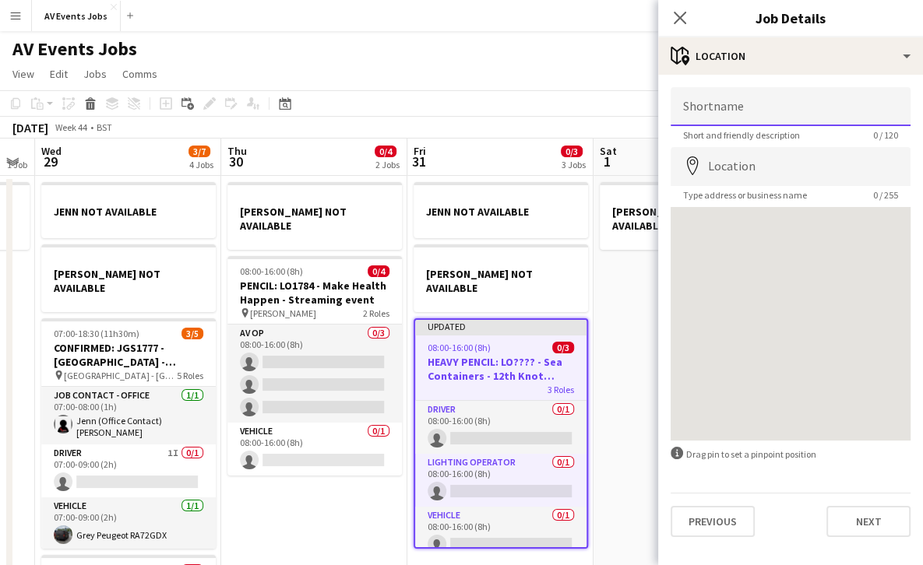
click at [766, 107] on input "Shortname" at bounding box center [791, 106] width 240 height 39
type input "**********"
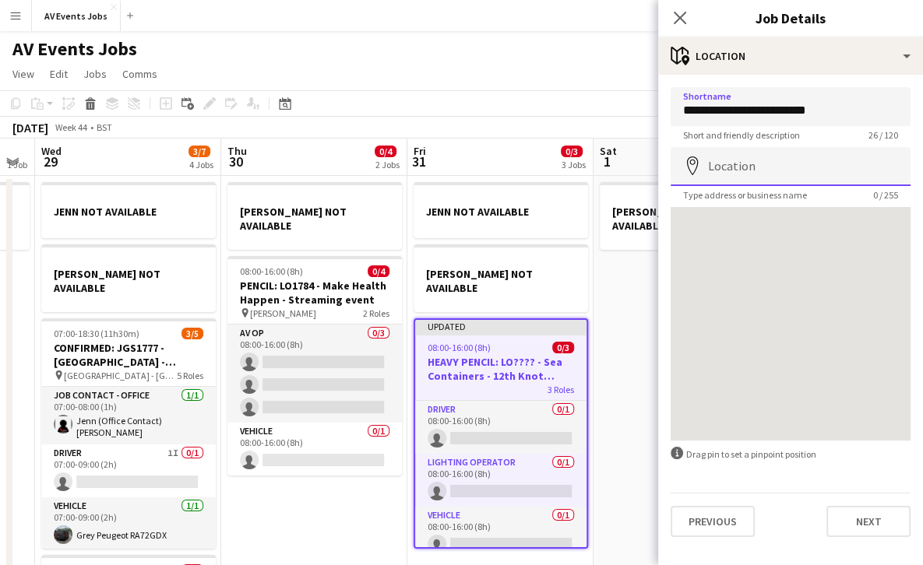
click at [826, 165] on input "Location" at bounding box center [791, 166] width 240 height 39
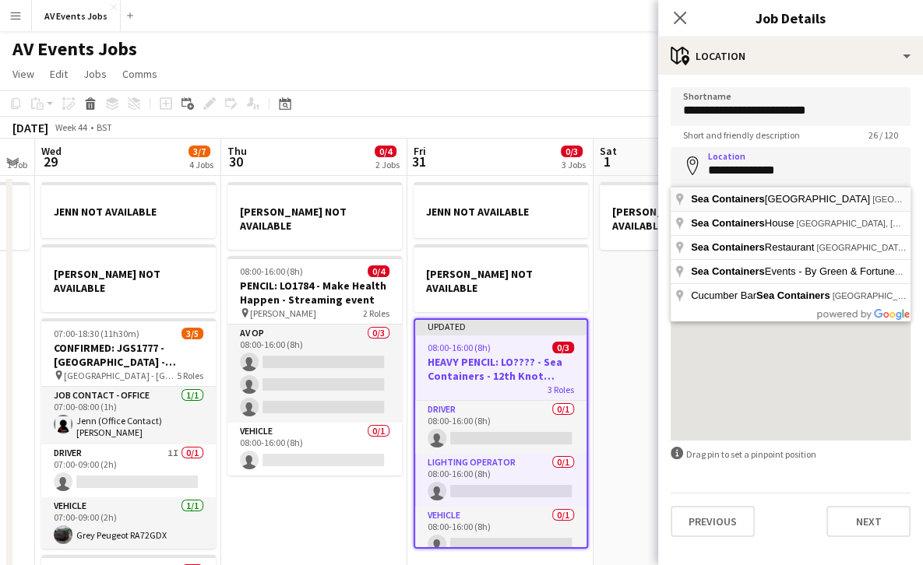
type input "**********"
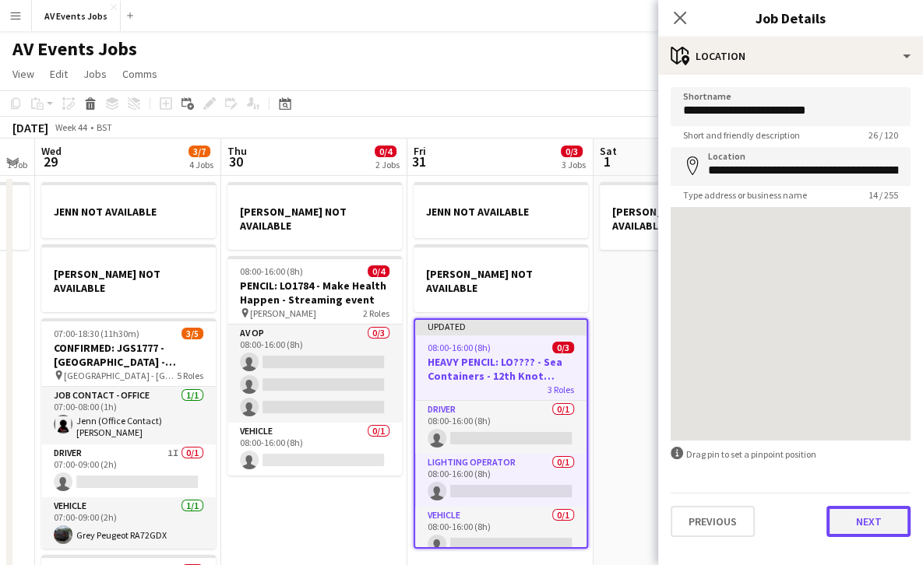
click at [868, 520] on button "Next" at bounding box center [868, 521] width 84 height 31
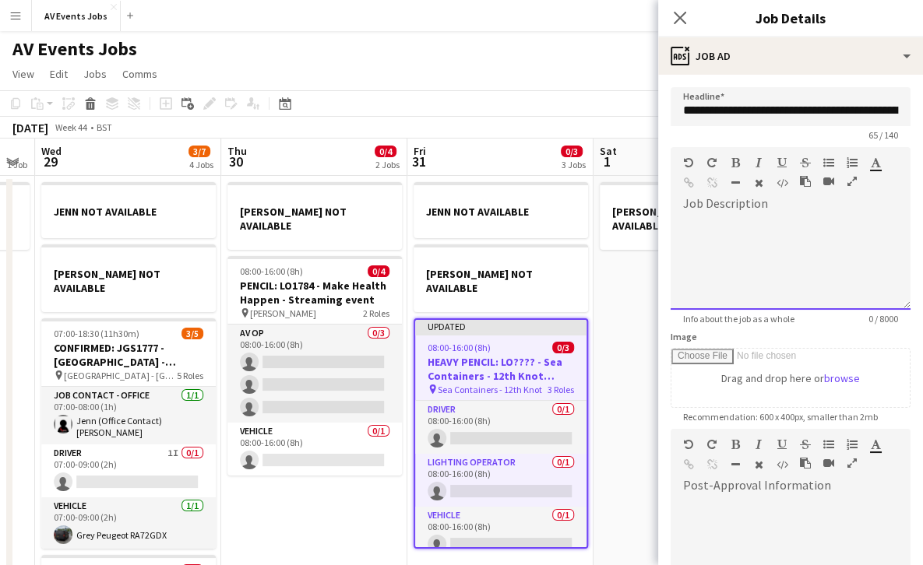
click at [772, 267] on div at bounding box center [791, 263] width 240 height 93
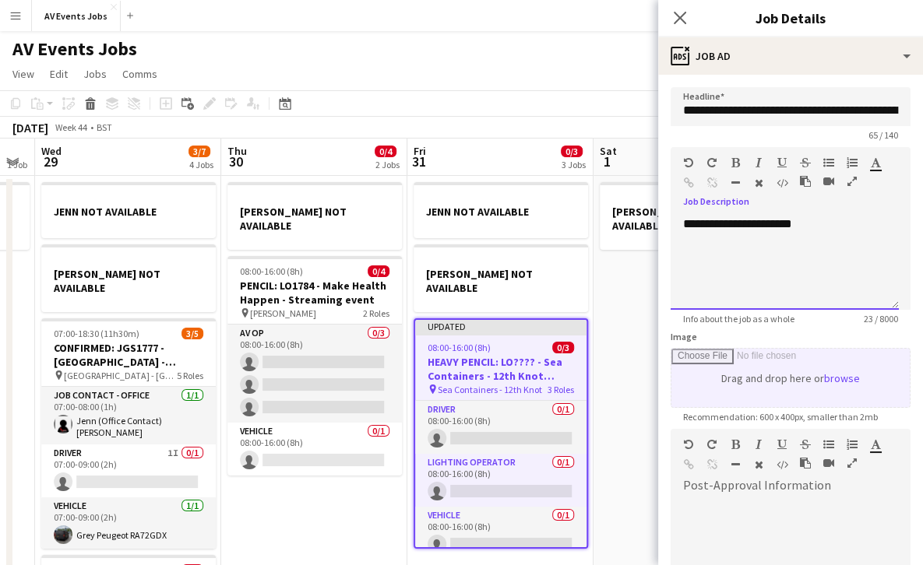
scroll to position [204, 0]
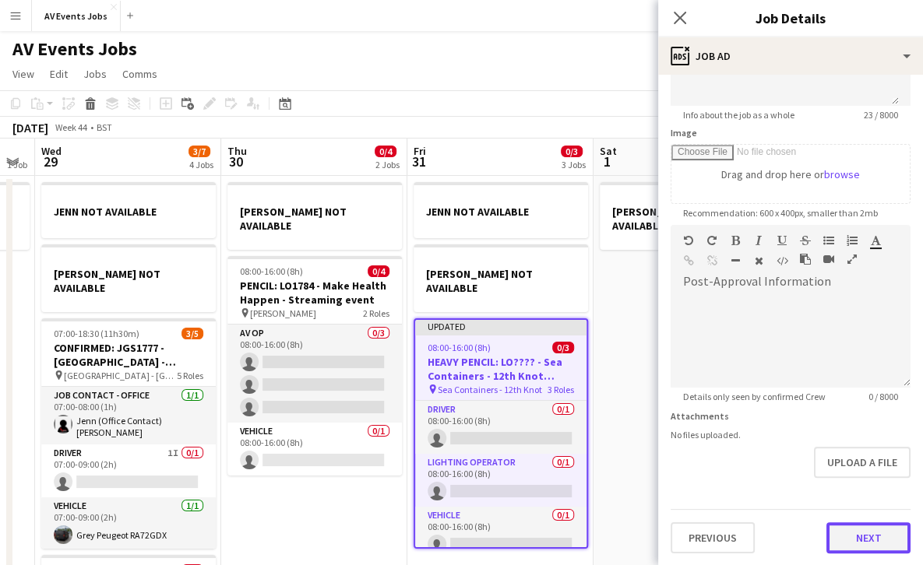
click at [840, 536] on button "Next" at bounding box center [868, 538] width 84 height 31
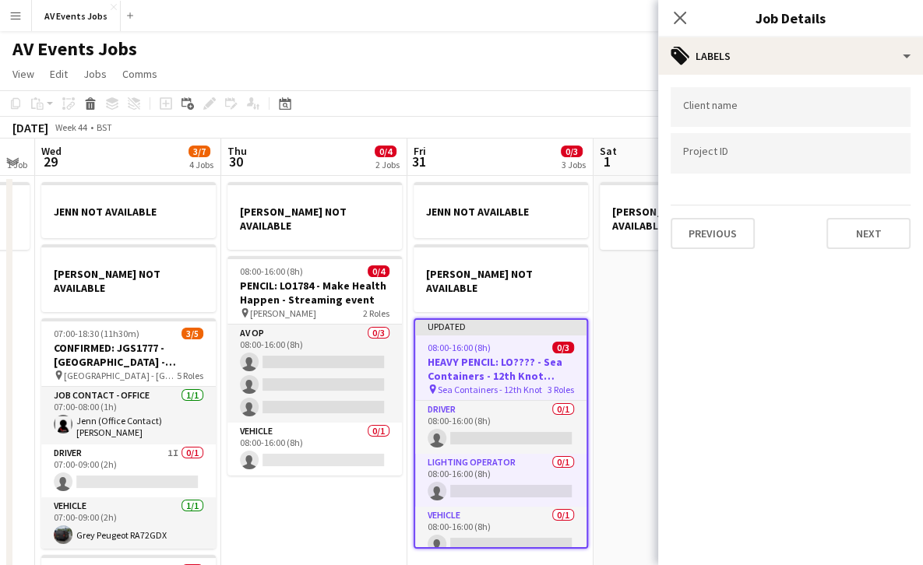
scroll to position [0, 0]
click at [794, 124] on div at bounding box center [791, 107] width 240 height 40
type input "**********"
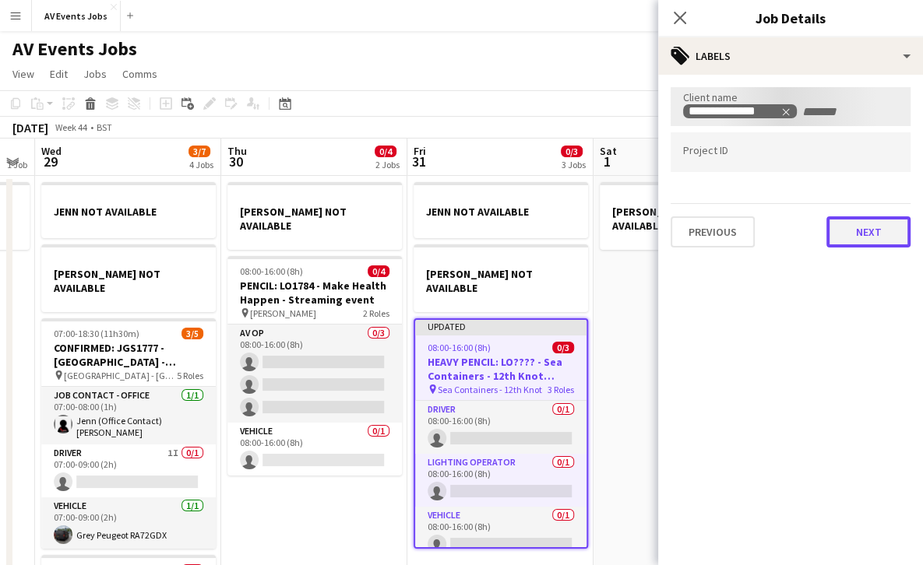
click at [869, 232] on button "Next" at bounding box center [868, 232] width 84 height 31
type input "*******"
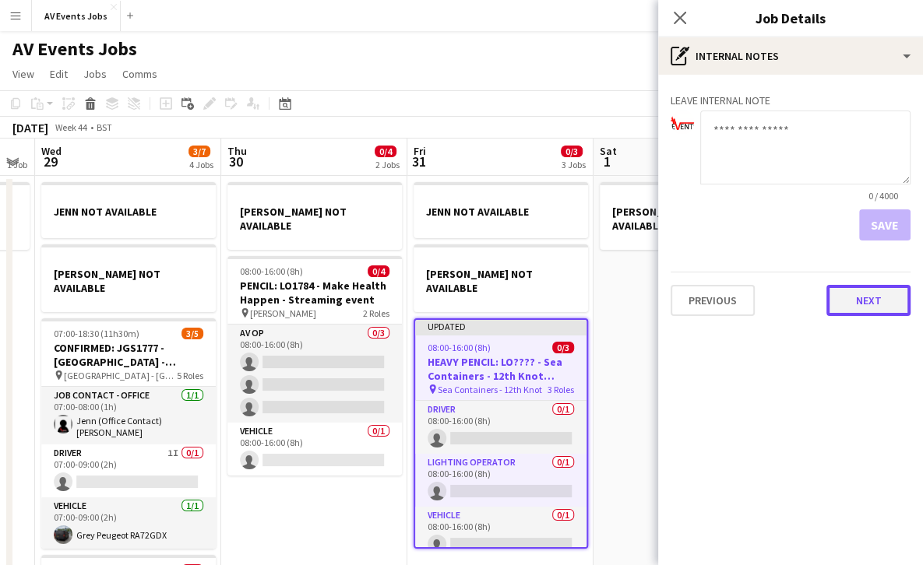
click at [854, 300] on button "Next" at bounding box center [868, 300] width 84 height 31
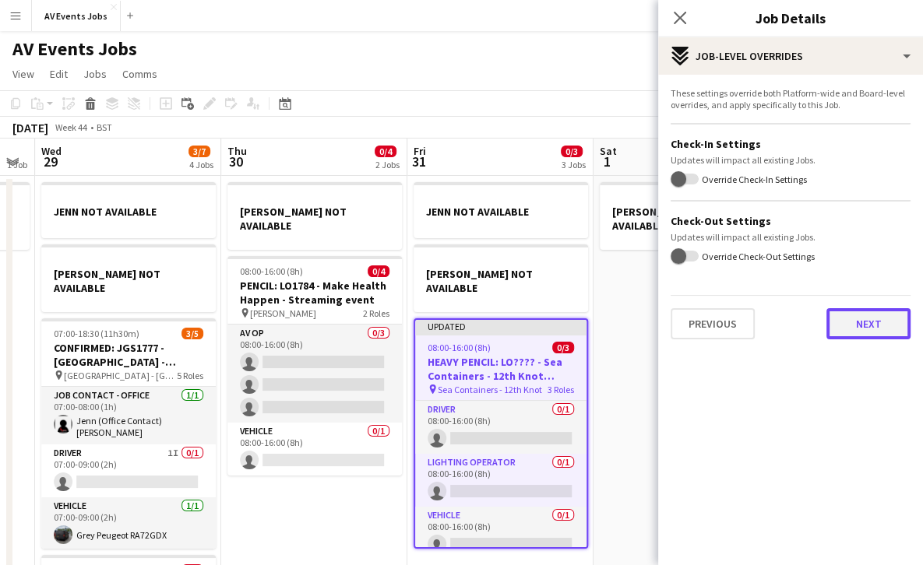
click at [866, 326] on button "Next" at bounding box center [868, 323] width 84 height 31
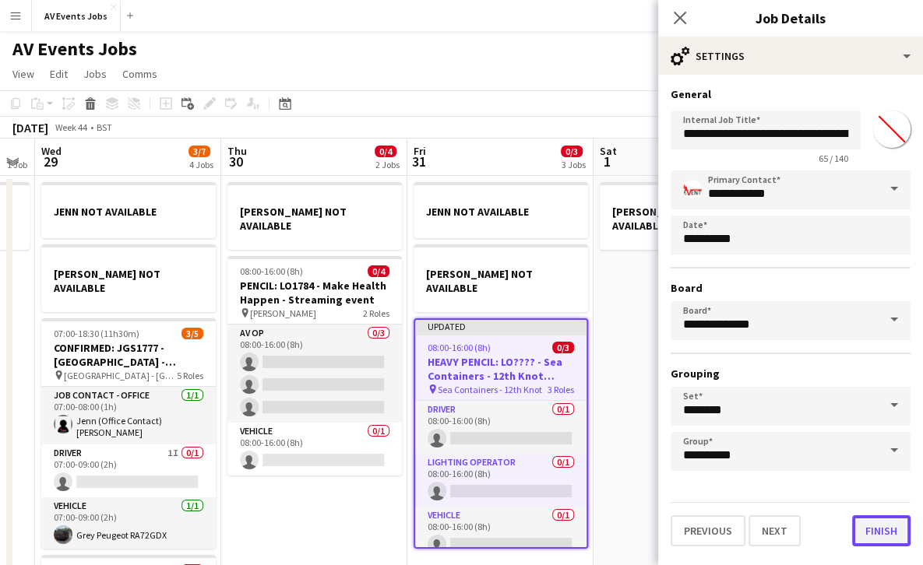
click at [883, 516] on button "Finish" at bounding box center [881, 531] width 58 height 31
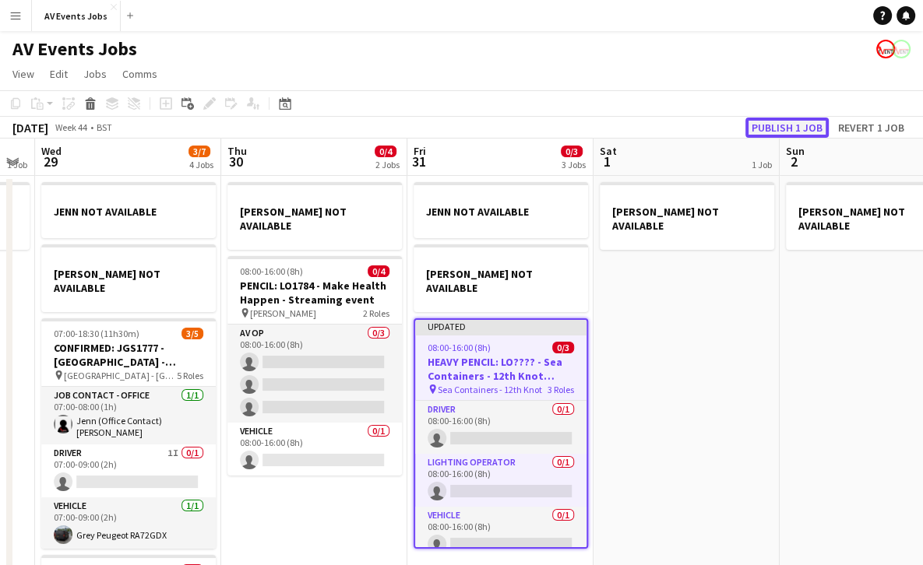
click at [777, 120] on button "Publish 1 job" at bounding box center [786, 128] width 83 height 20
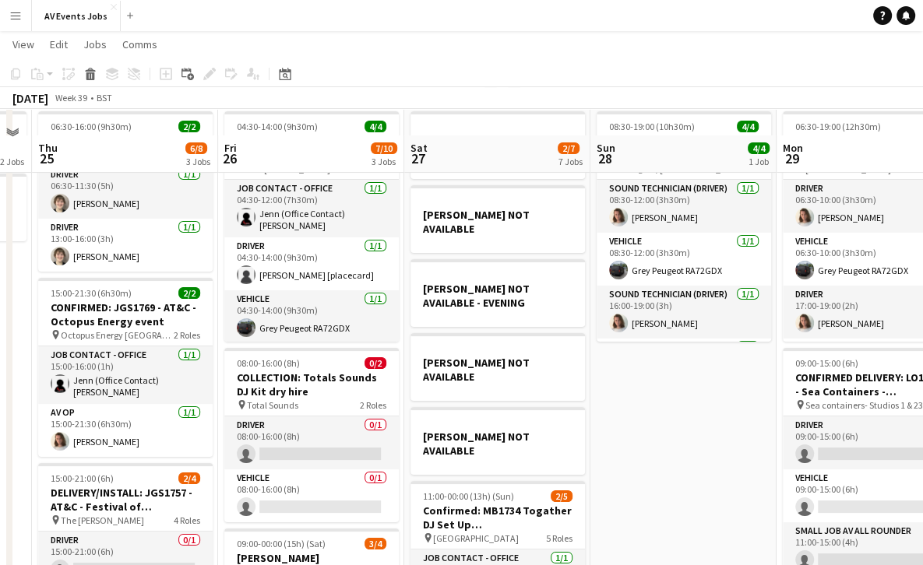
scroll to position [123, 0]
